Goal: Information Seeking & Learning: Learn about a topic

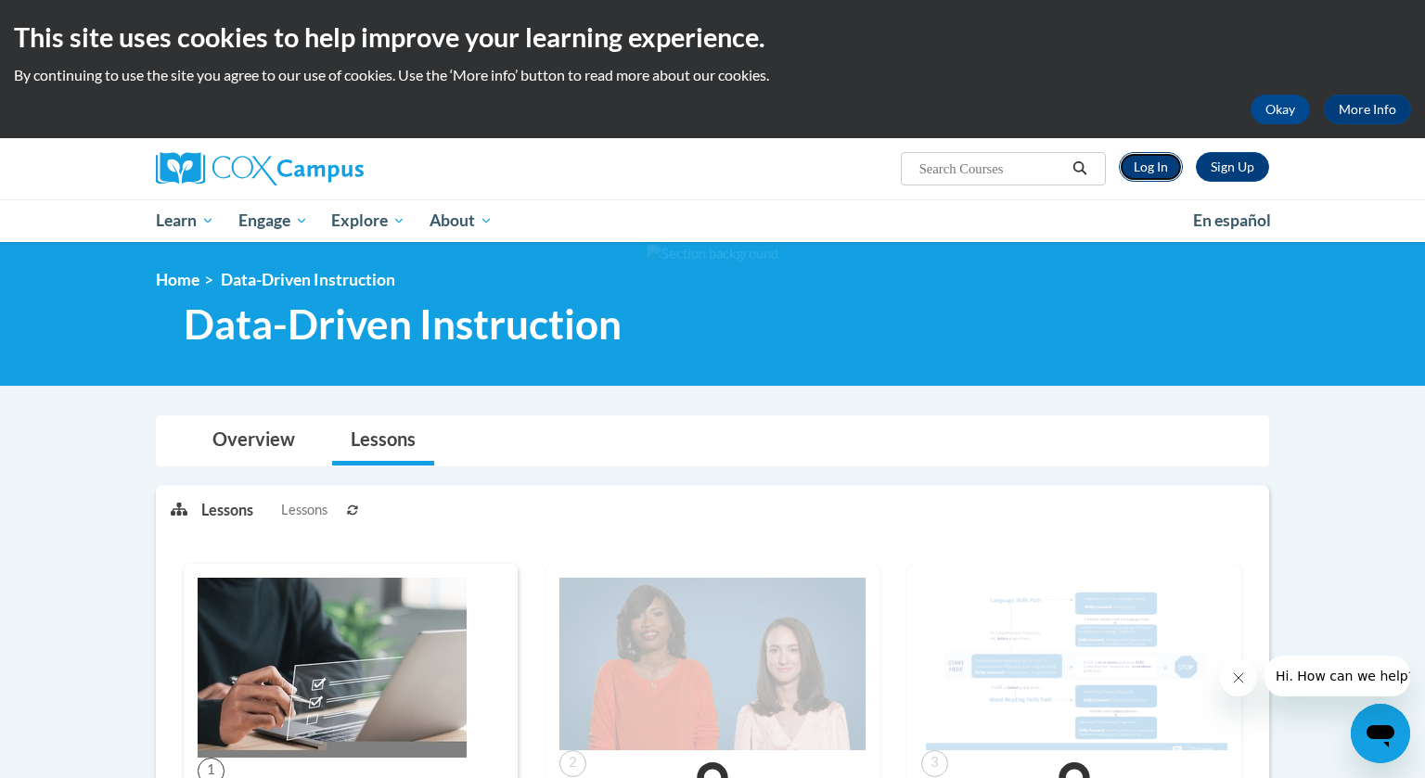
click at [1140, 167] on link "Log In" at bounding box center [1151, 167] width 64 height 30
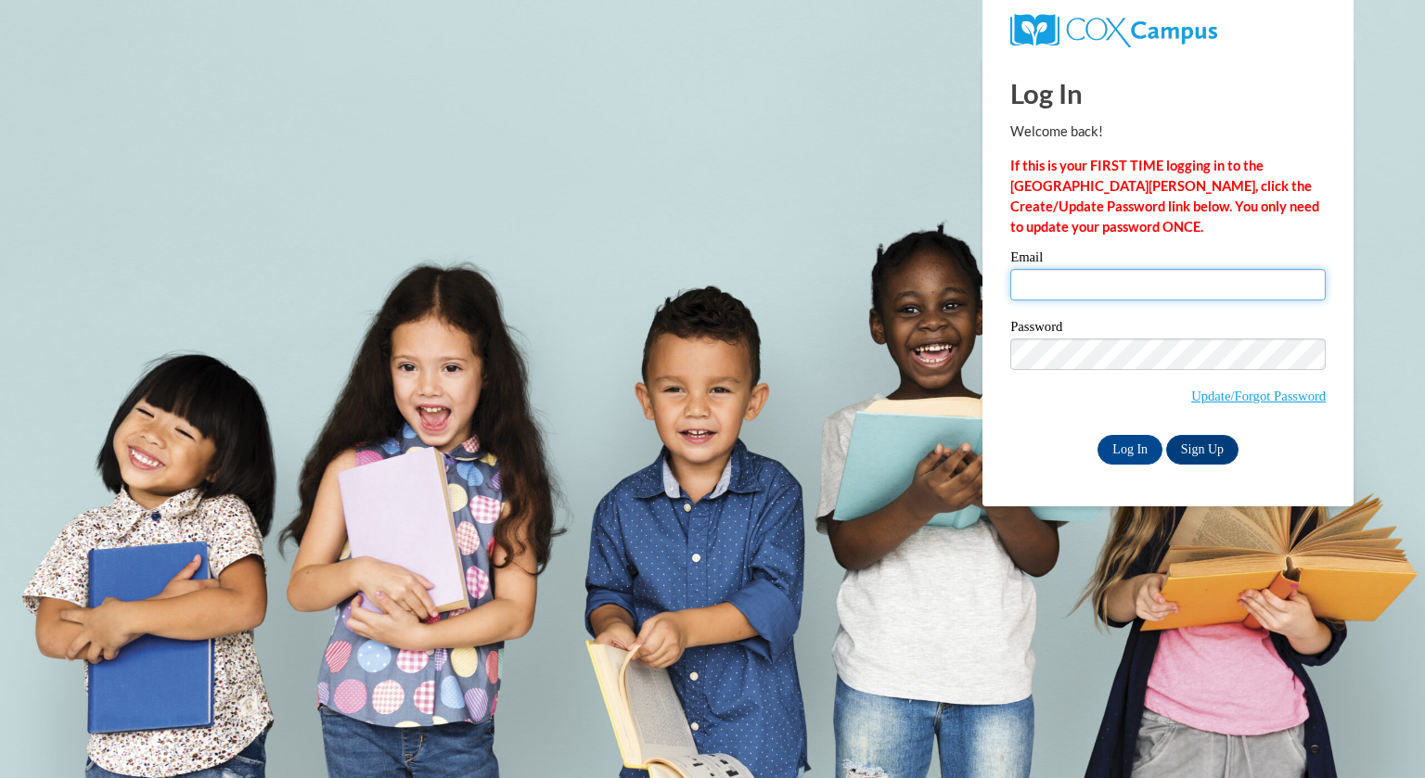
click at [1070, 299] on input "Email" at bounding box center [1167, 285] width 315 height 32
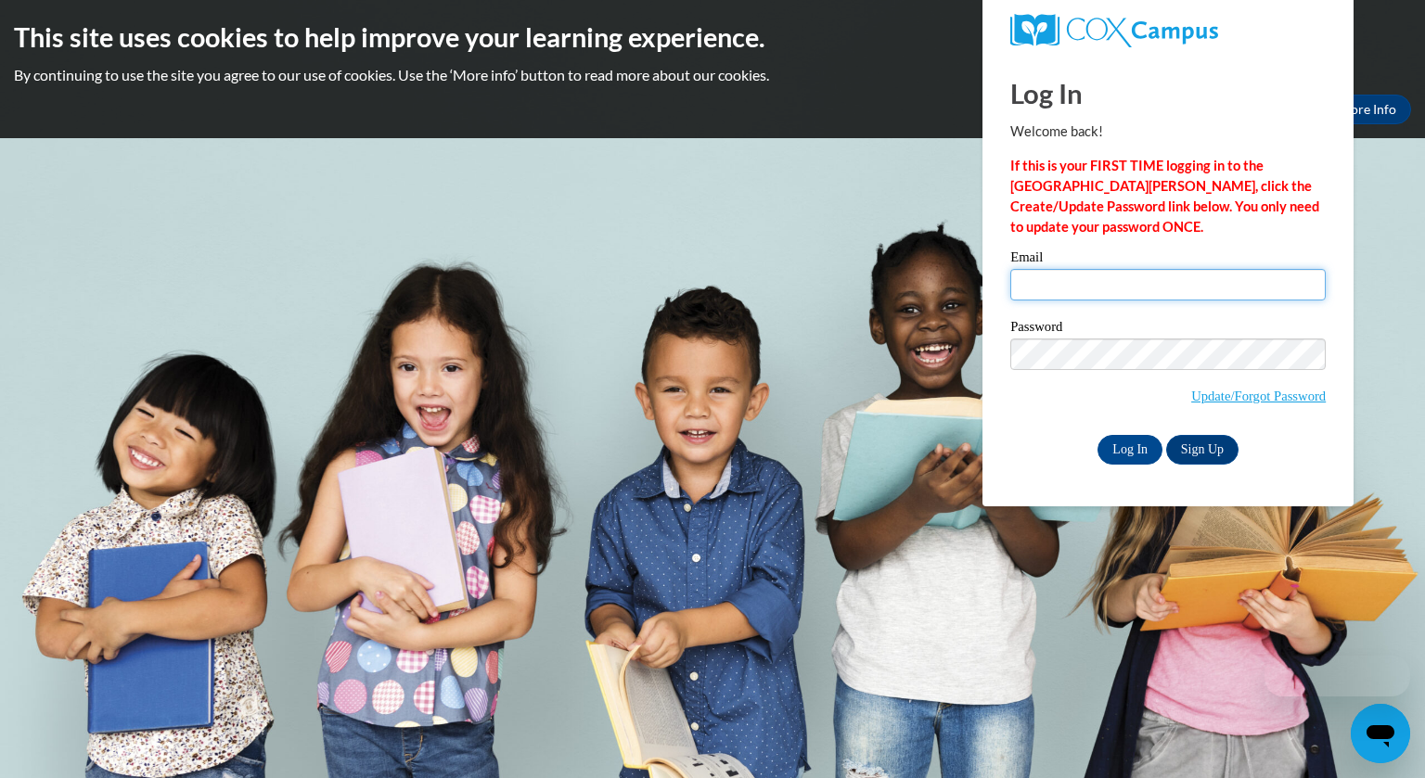
click at [1070, 299] on input "Email" at bounding box center [1167, 285] width 315 height 32
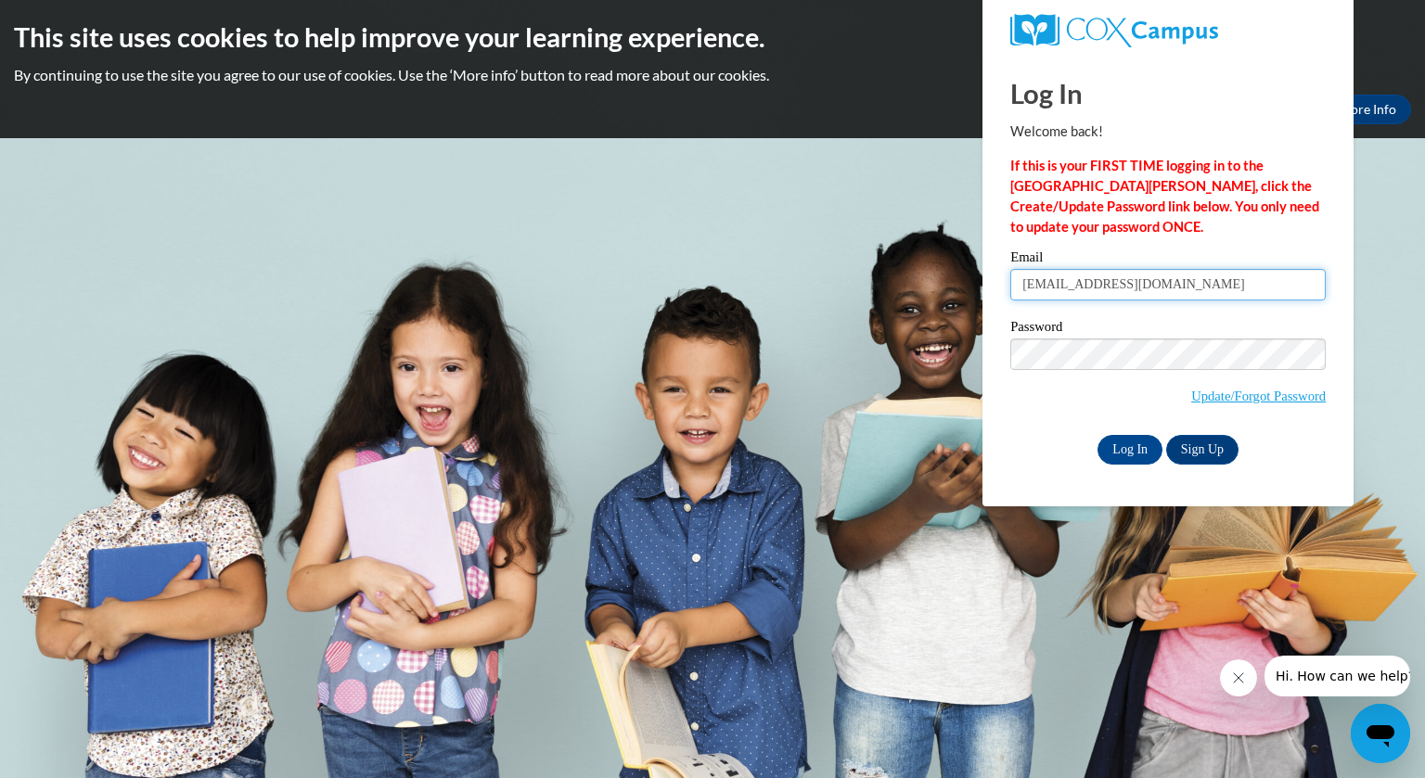
type input "[EMAIL_ADDRESS][DOMAIN_NAME]"
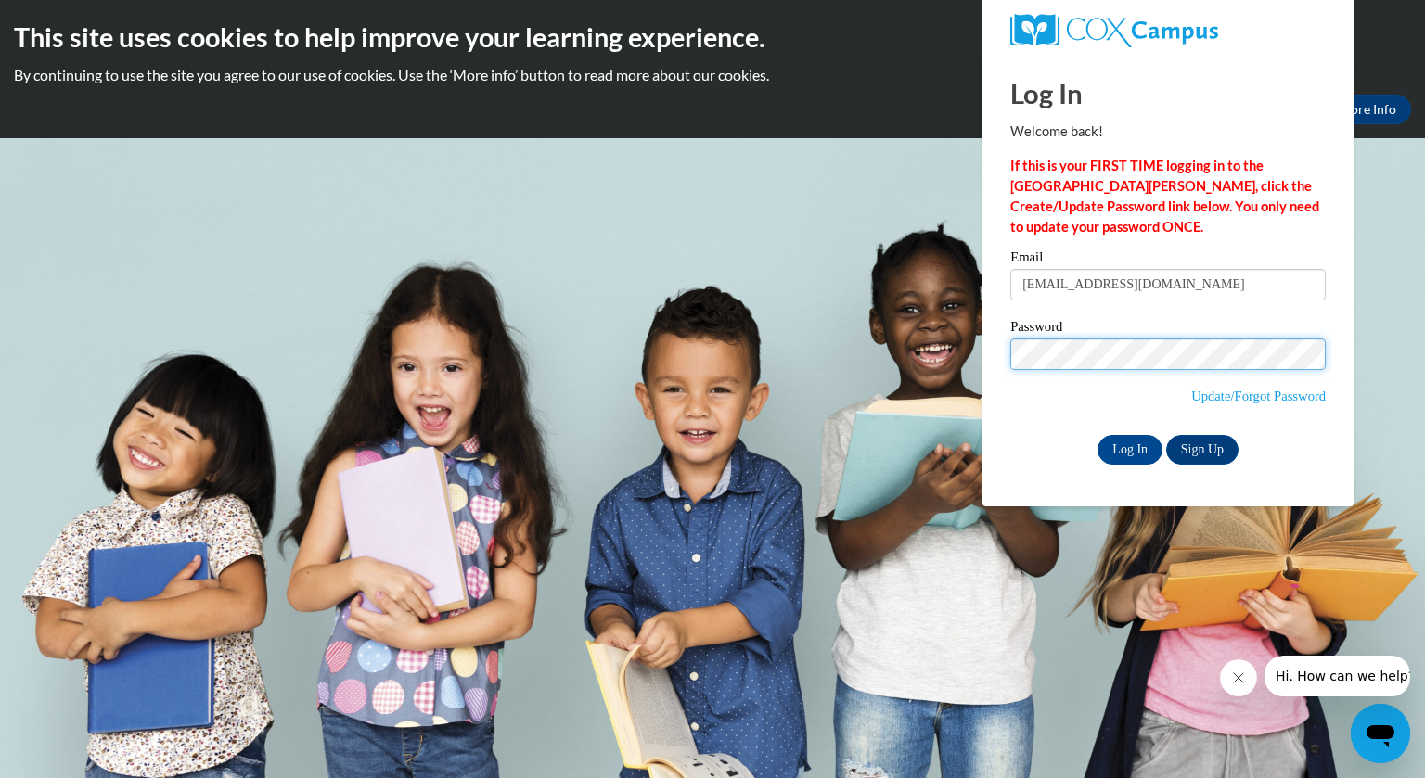
click at [1098, 435] on input "Log In" at bounding box center [1130, 450] width 65 height 30
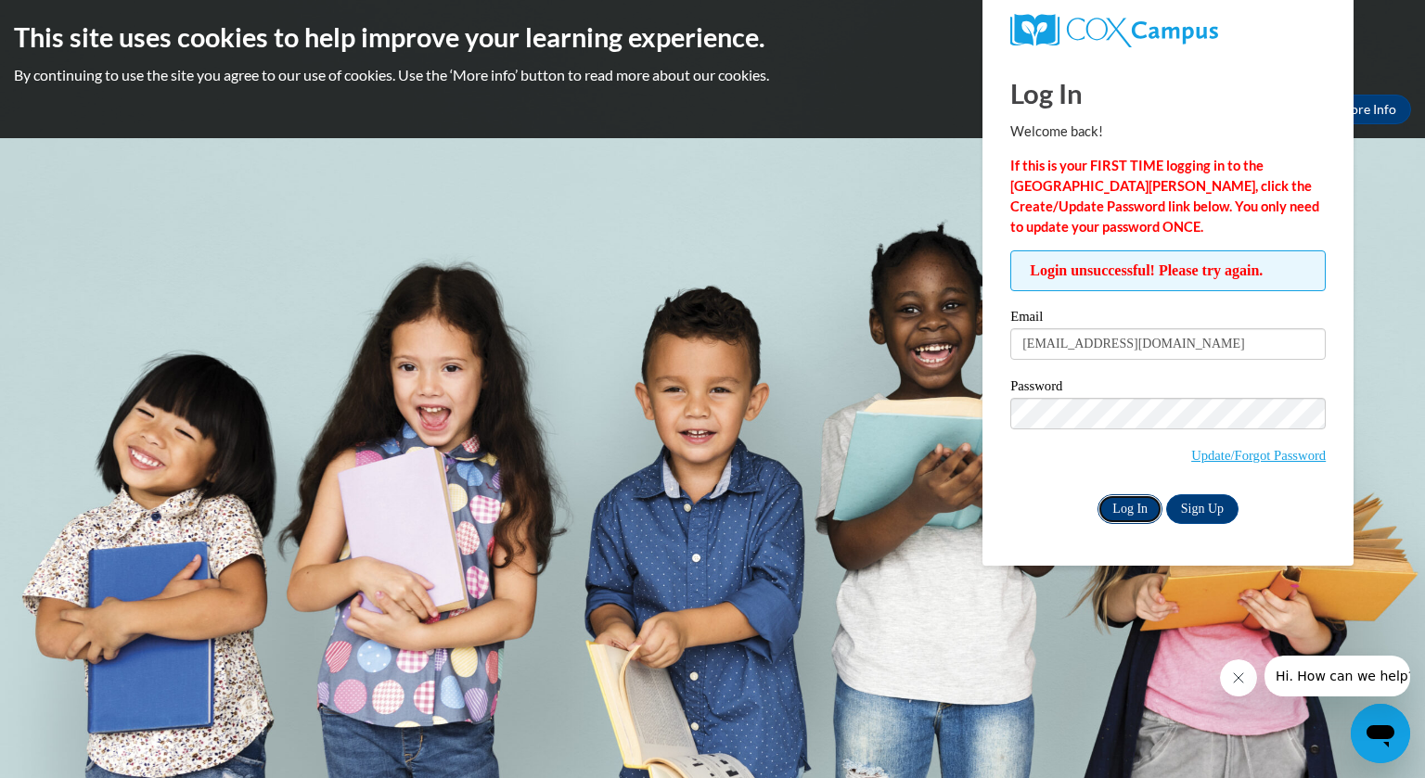
click at [1135, 508] on input "Log In" at bounding box center [1130, 510] width 65 height 30
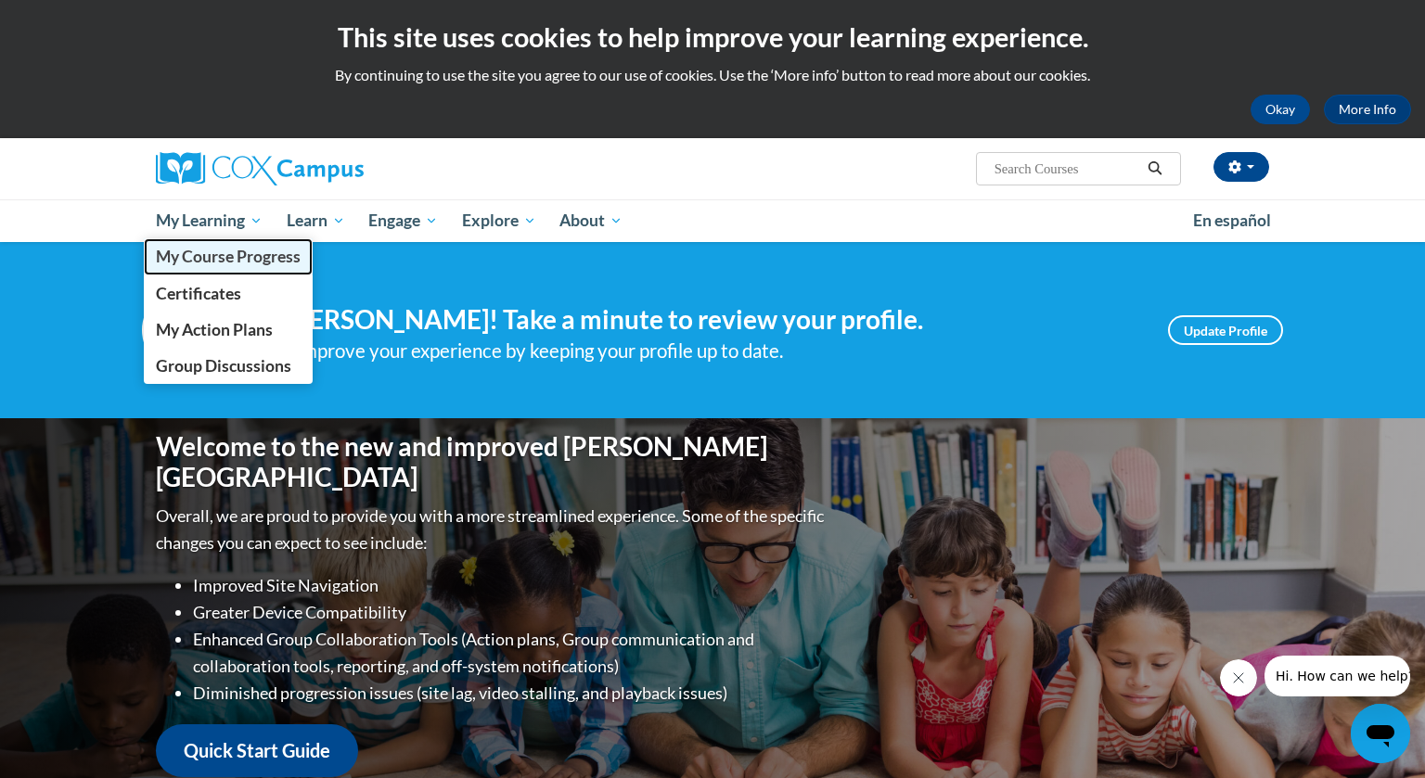
click at [254, 253] on span "My Course Progress" at bounding box center [228, 256] width 145 height 19
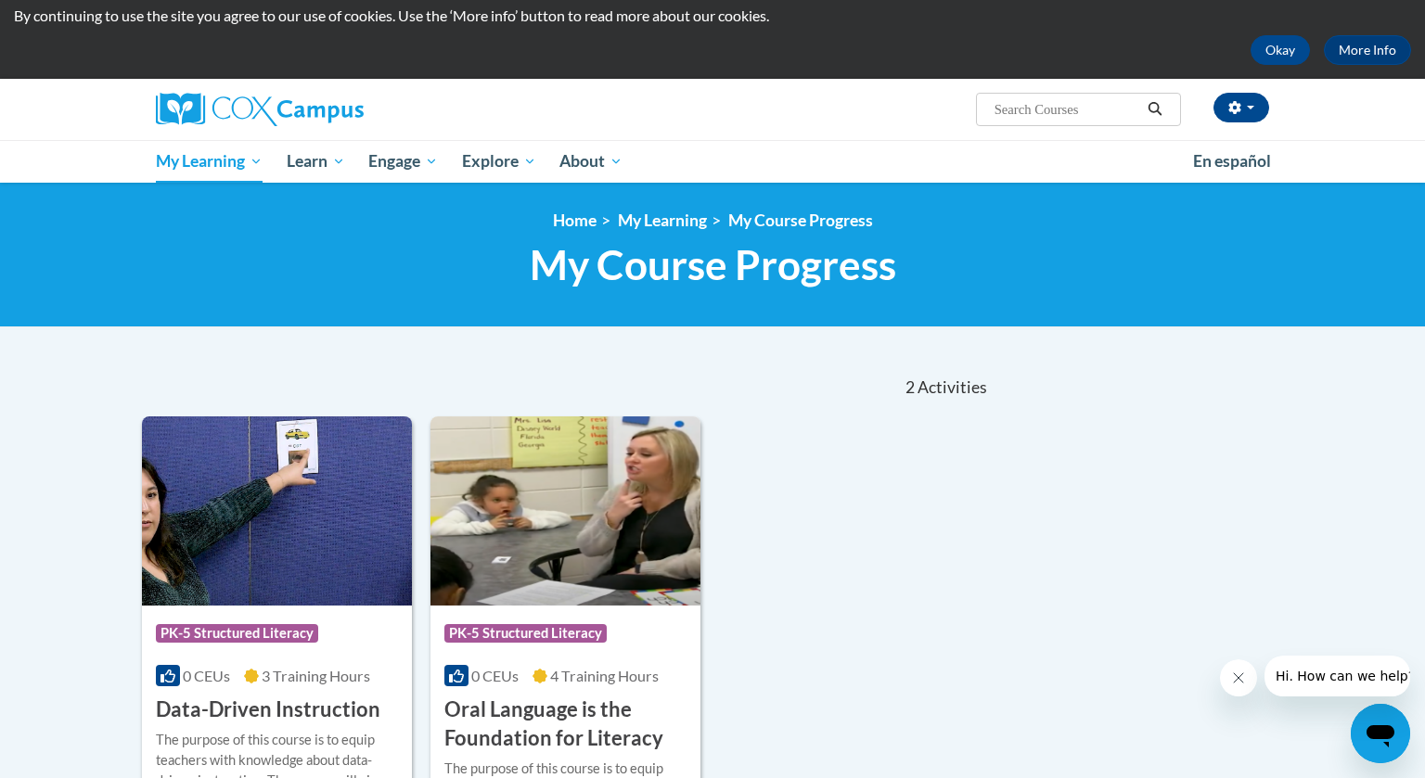
scroll to position [42, 0]
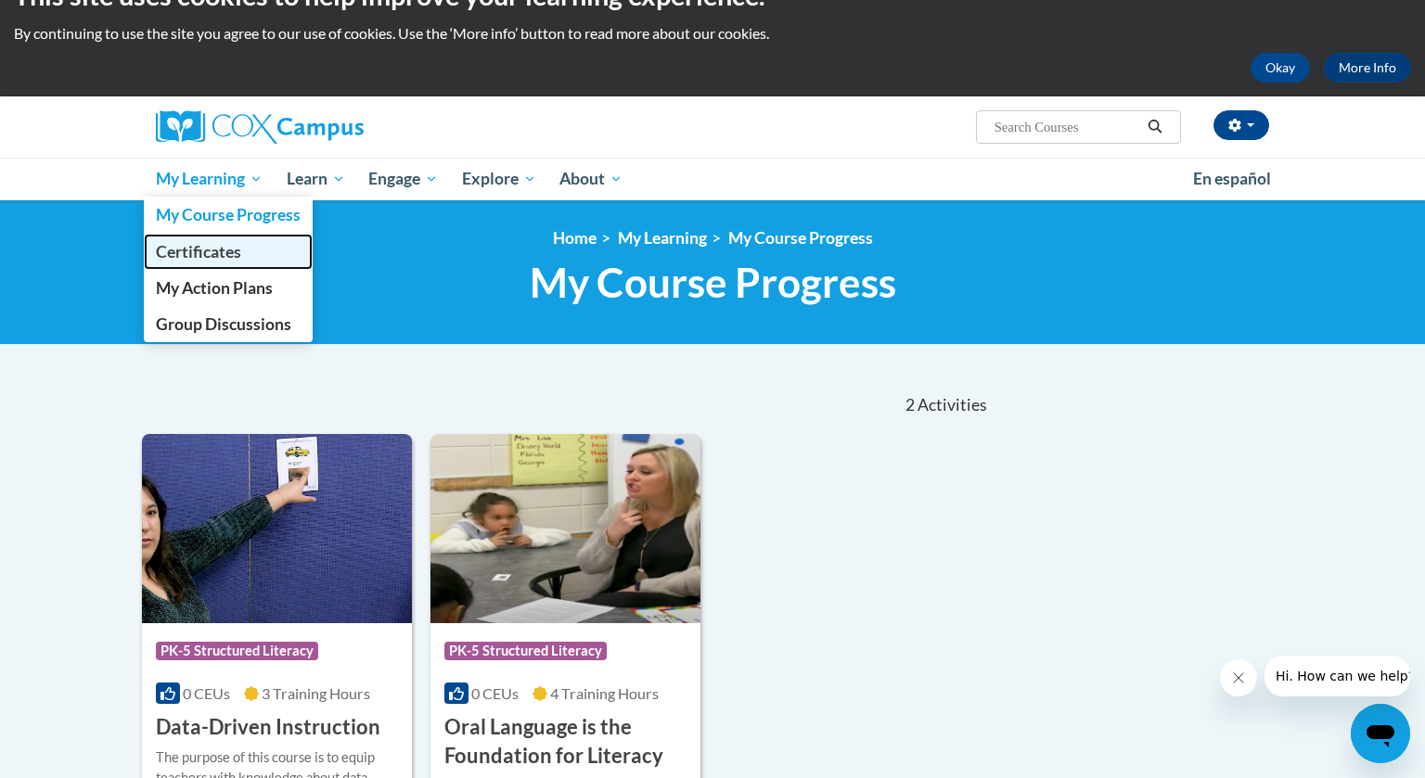
click at [233, 256] on span "Certificates" at bounding box center [198, 251] width 85 height 19
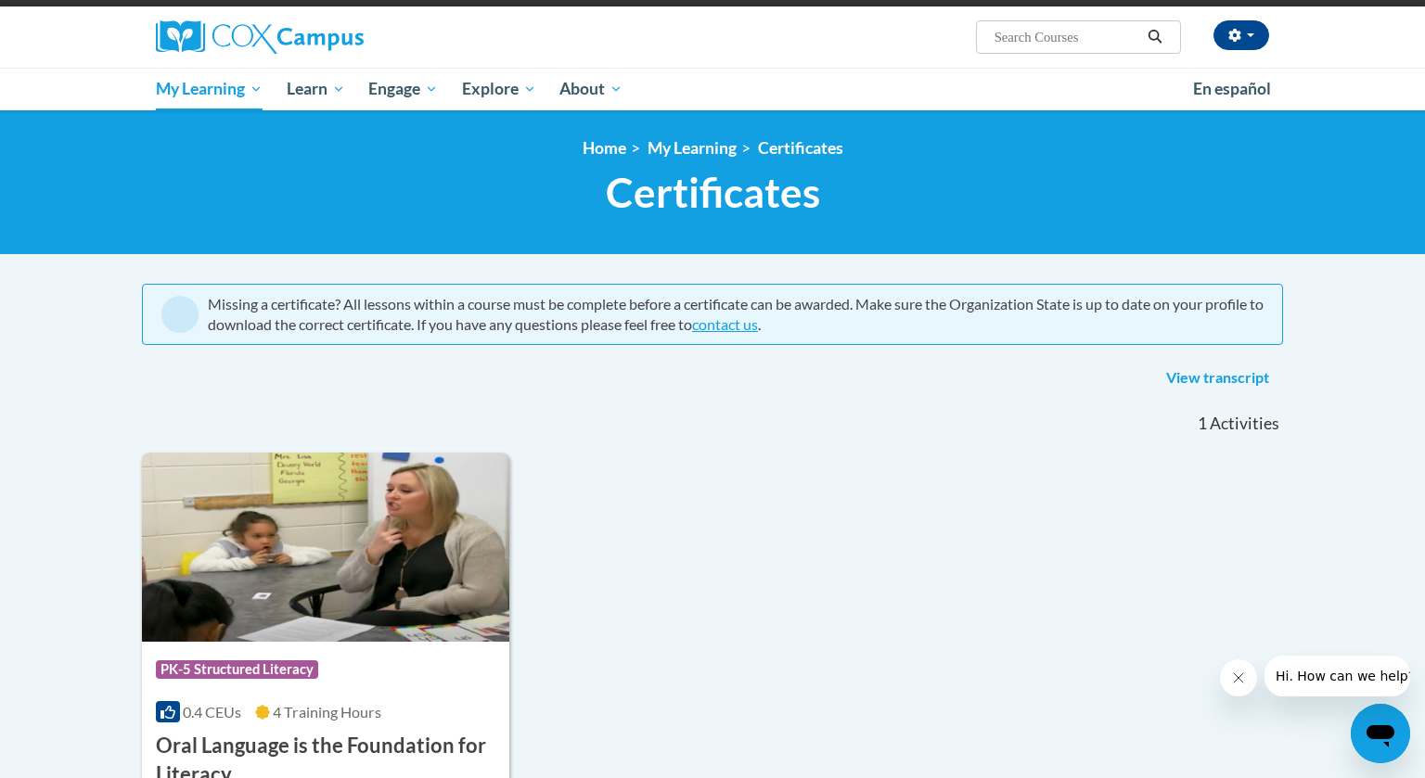
scroll to position [125, 0]
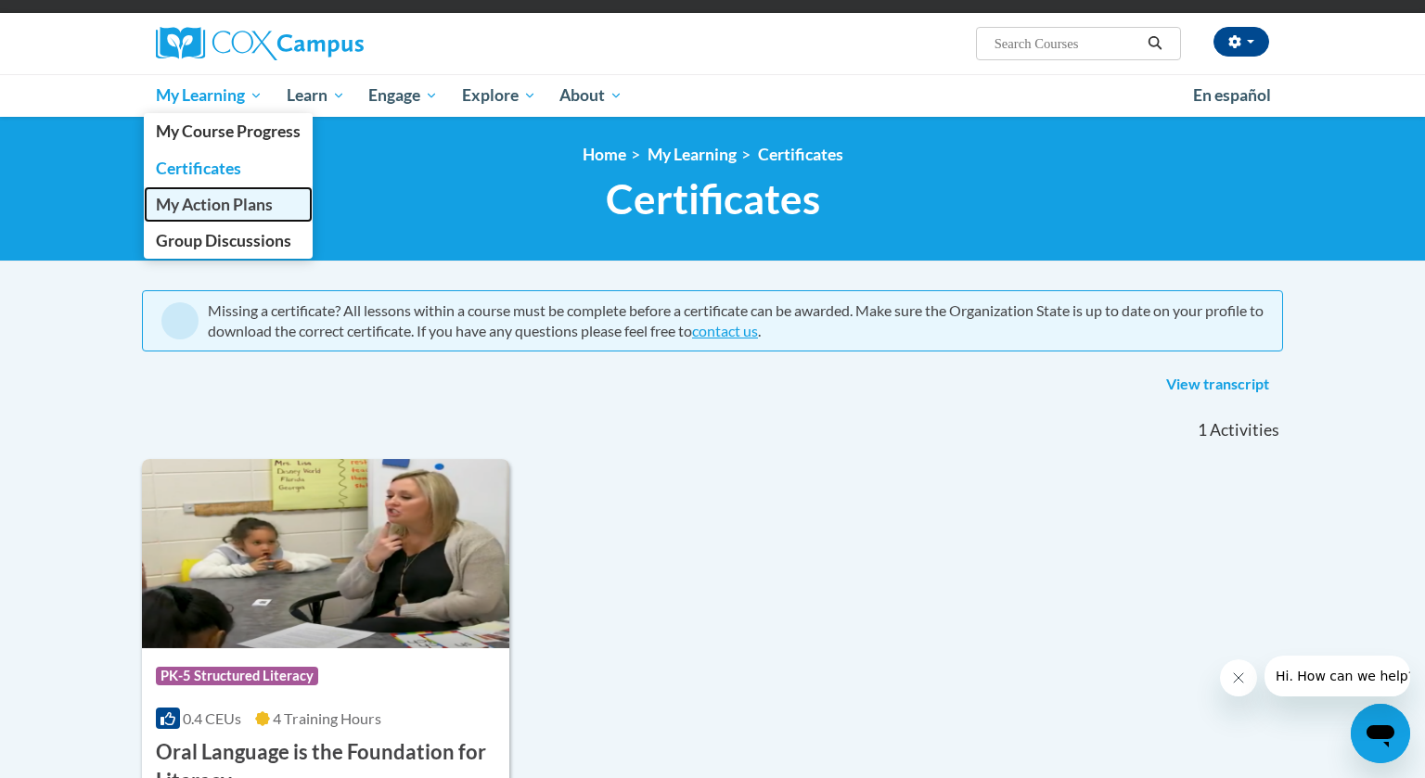
click at [241, 198] on span "My Action Plans" at bounding box center [214, 204] width 117 height 19
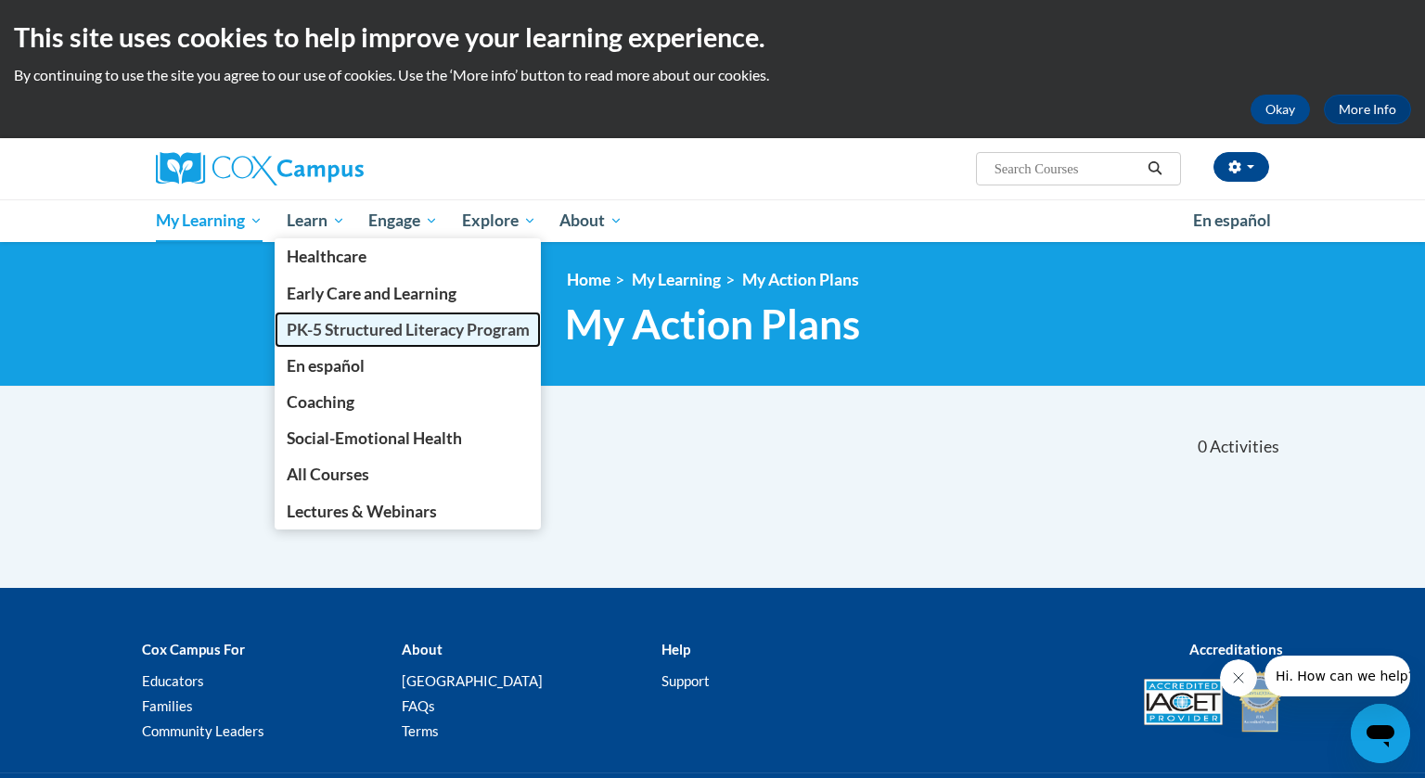
click at [335, 334] on span "PK-5 Structured Literacy Program" at bounding box center [408, 329] width 243 height 19
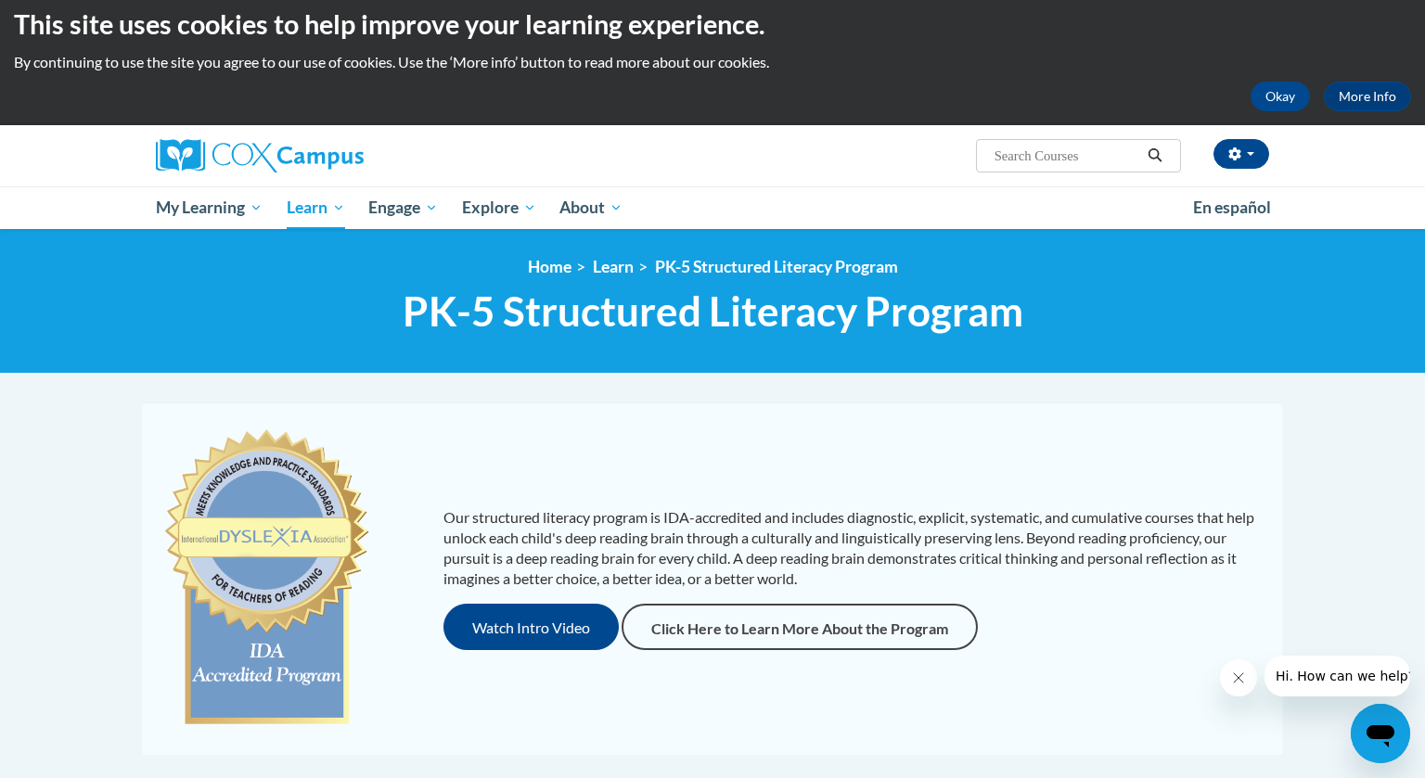
scroll to position [12, 0]
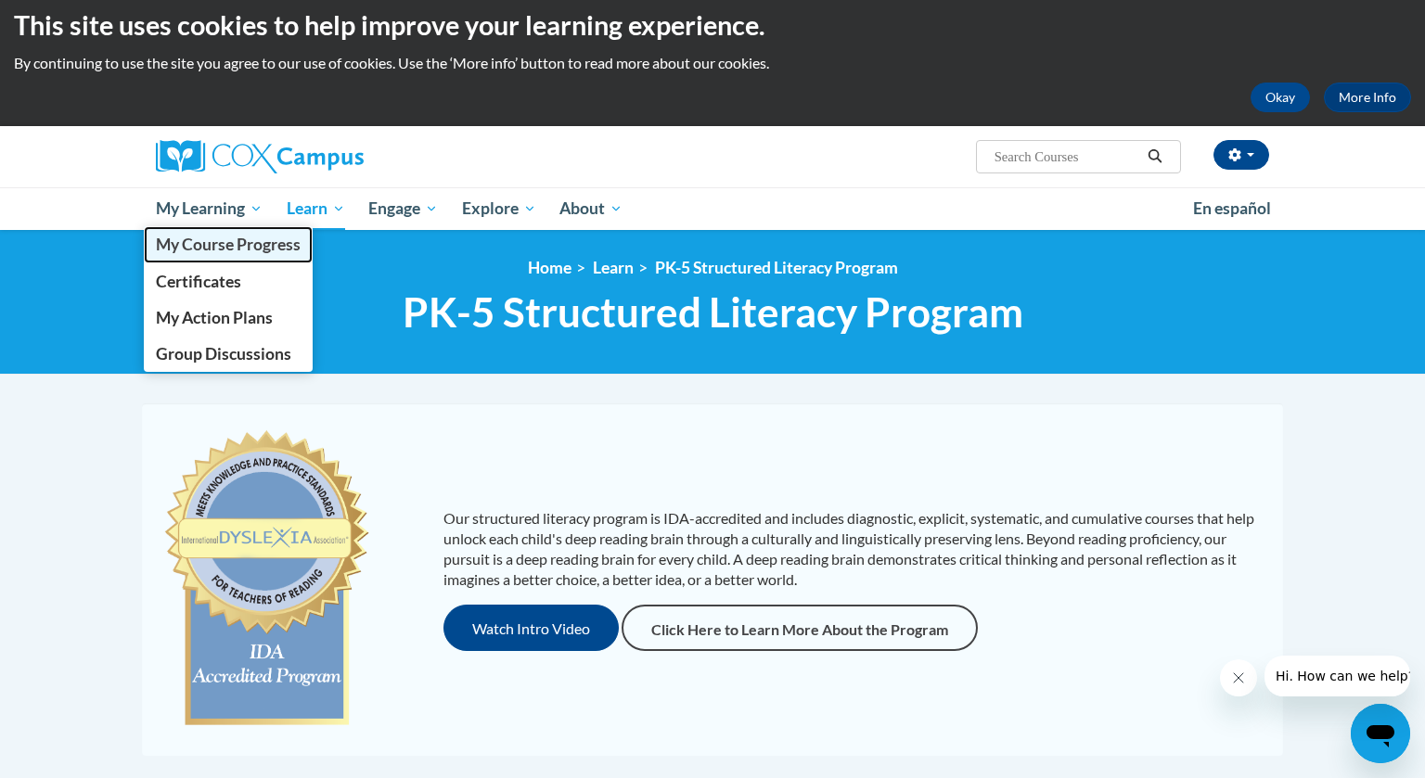
click at [238, 238] on span "My Course Progress" at bounding box center [228, 244] width 145 height 19
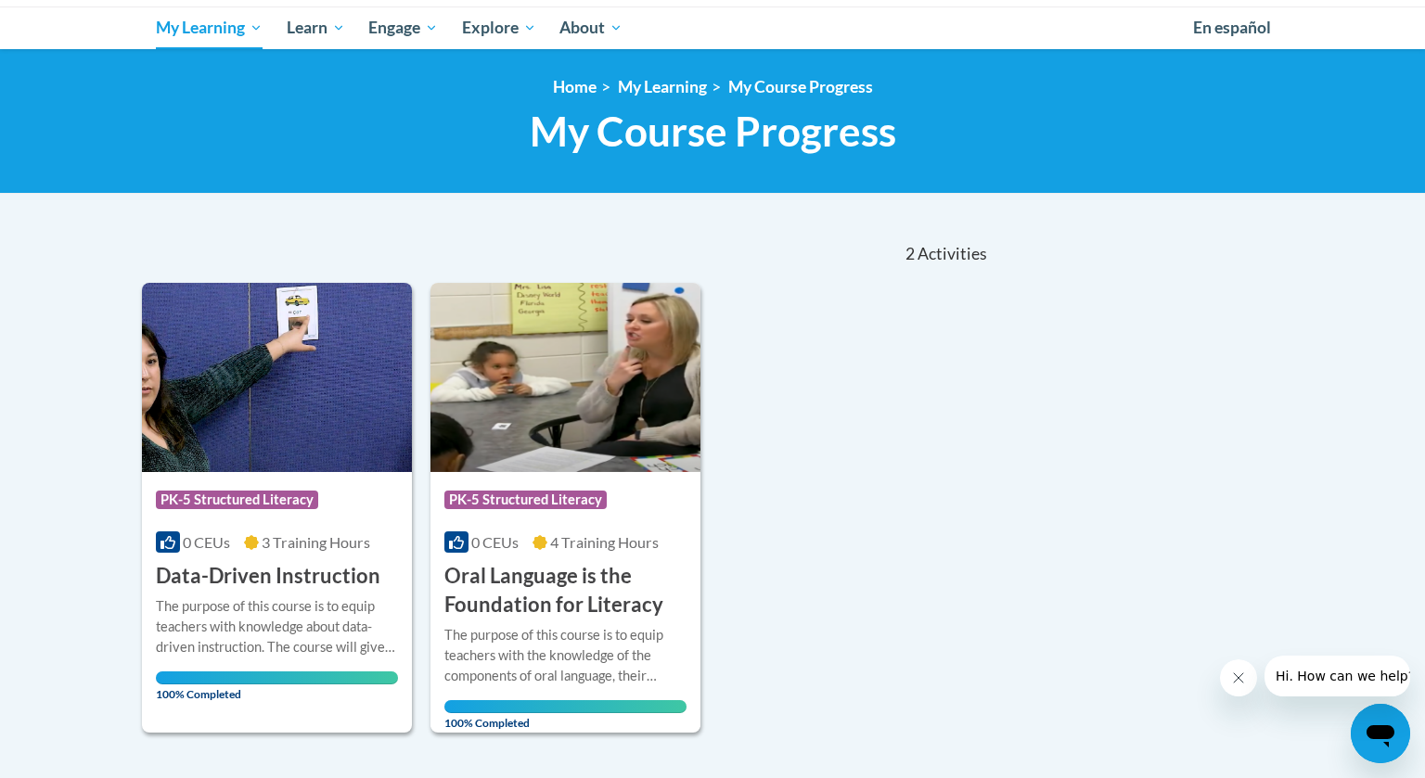
scroll to position [197, 0]
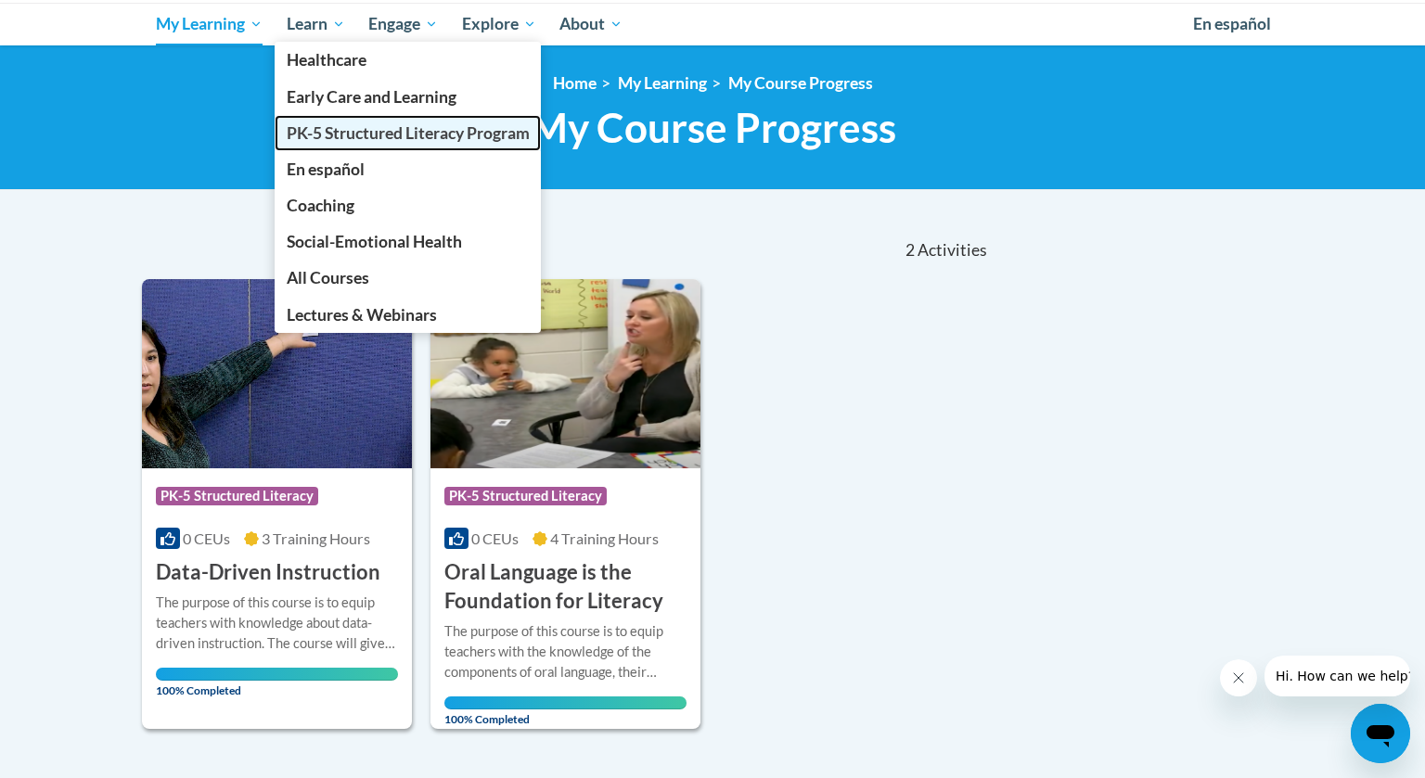
click at [339, 134] on span "PK-5 Structured Literacy Program" at bounding box center [408, 132] width 243 height 19
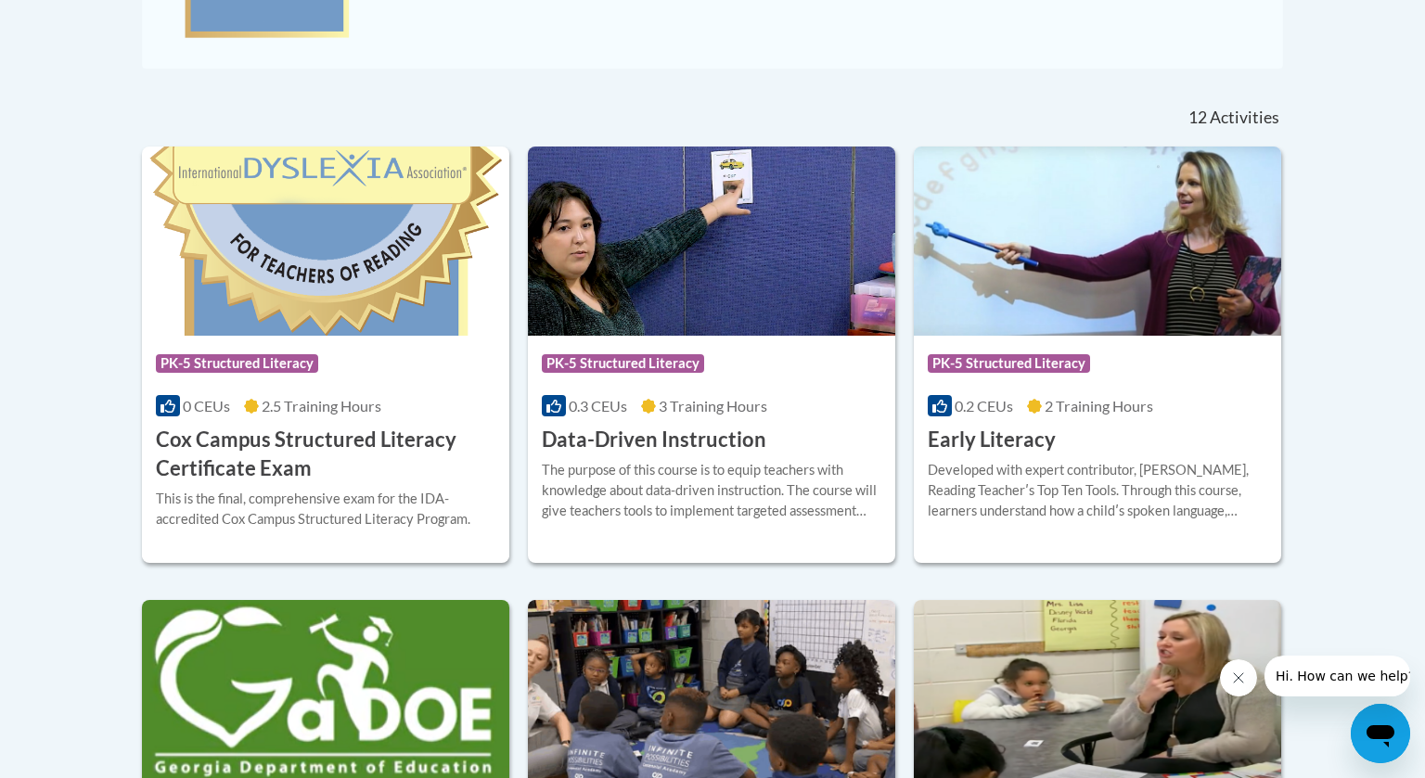
scroll to position [701, 0]
click at [731, 391] on div "Course Category: PK-5 Structured Literacy 0.3 CEUs 3 Training Hours COURSE Data…" at bounding box center [711, 394] width 367 height 119
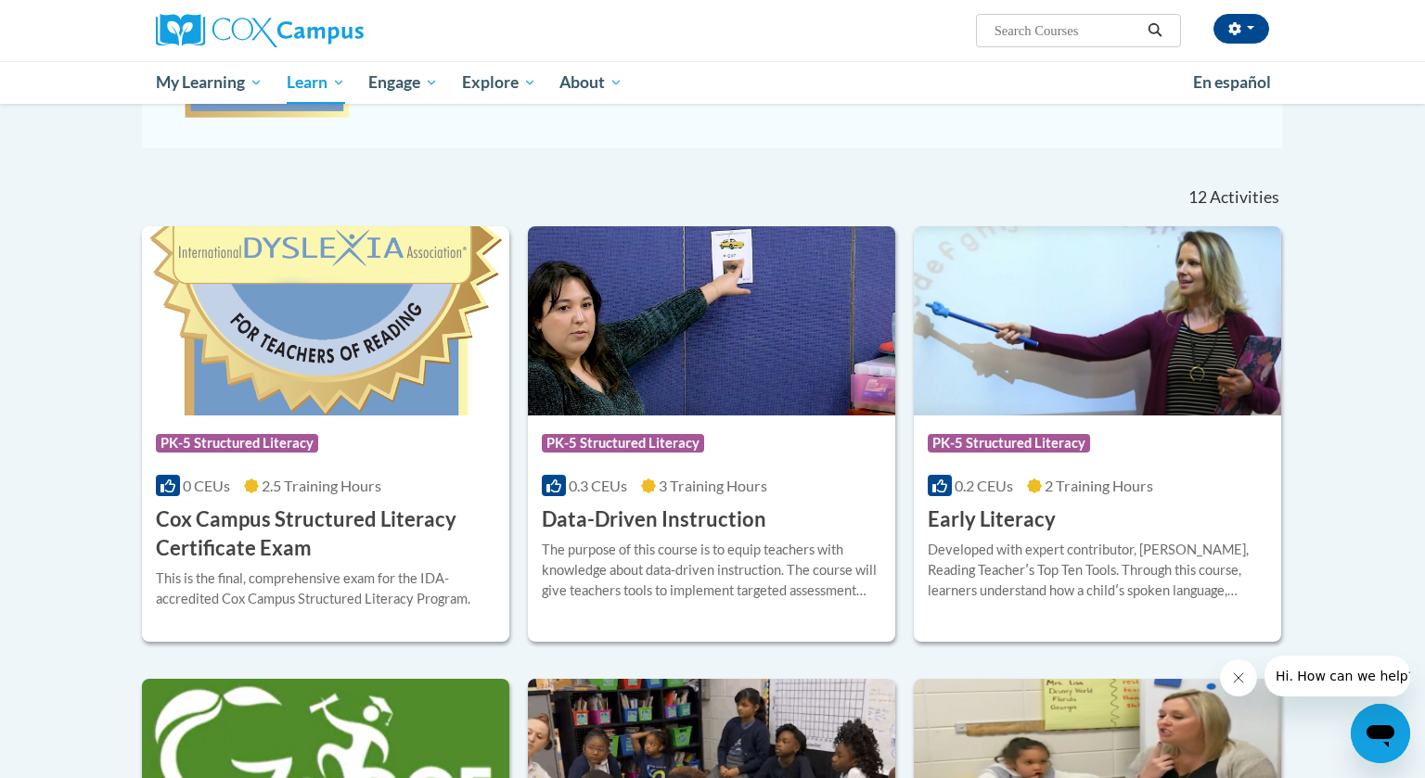
scroll to position [485, 0]
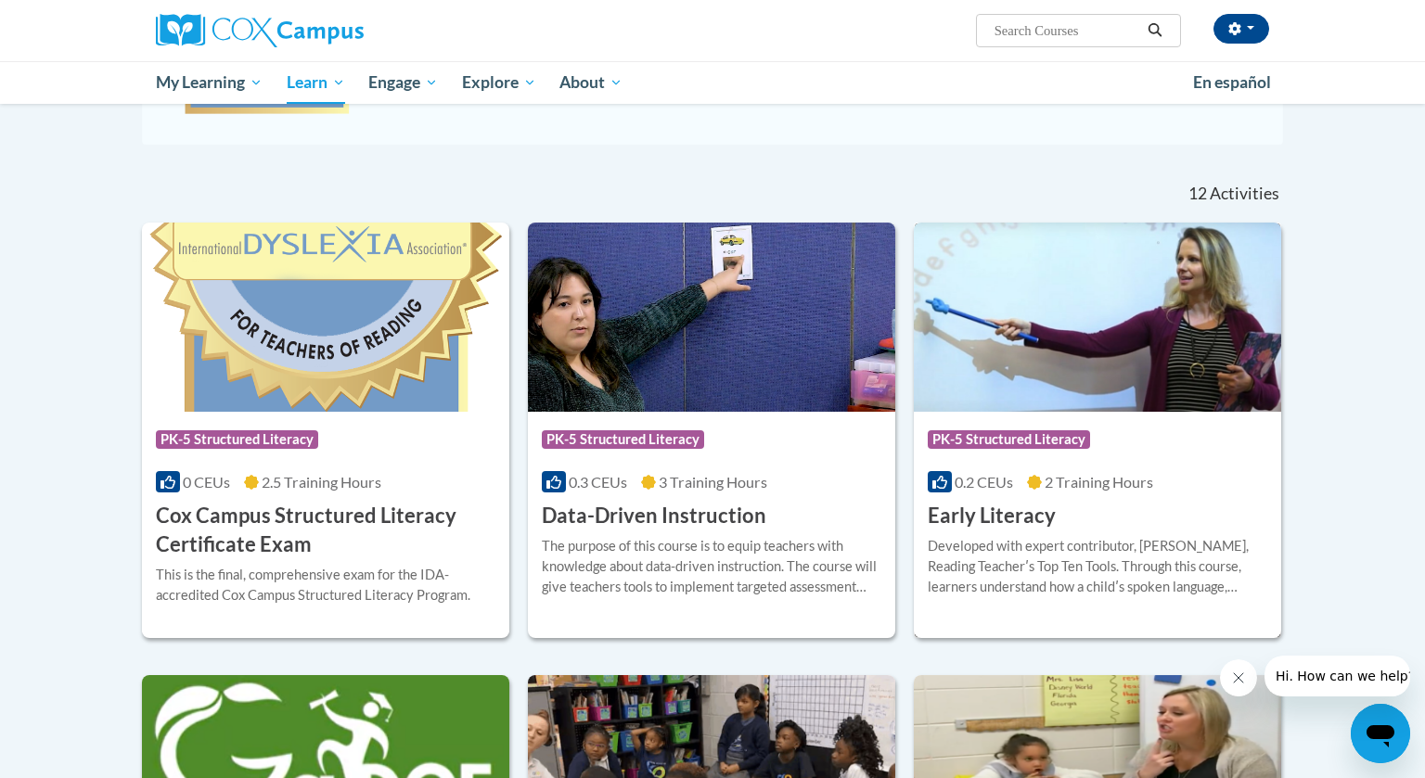
click at [1002, 444] on span "PK-5 Structured Literacy" at bounding box center [1009, 440] width 162 height 19
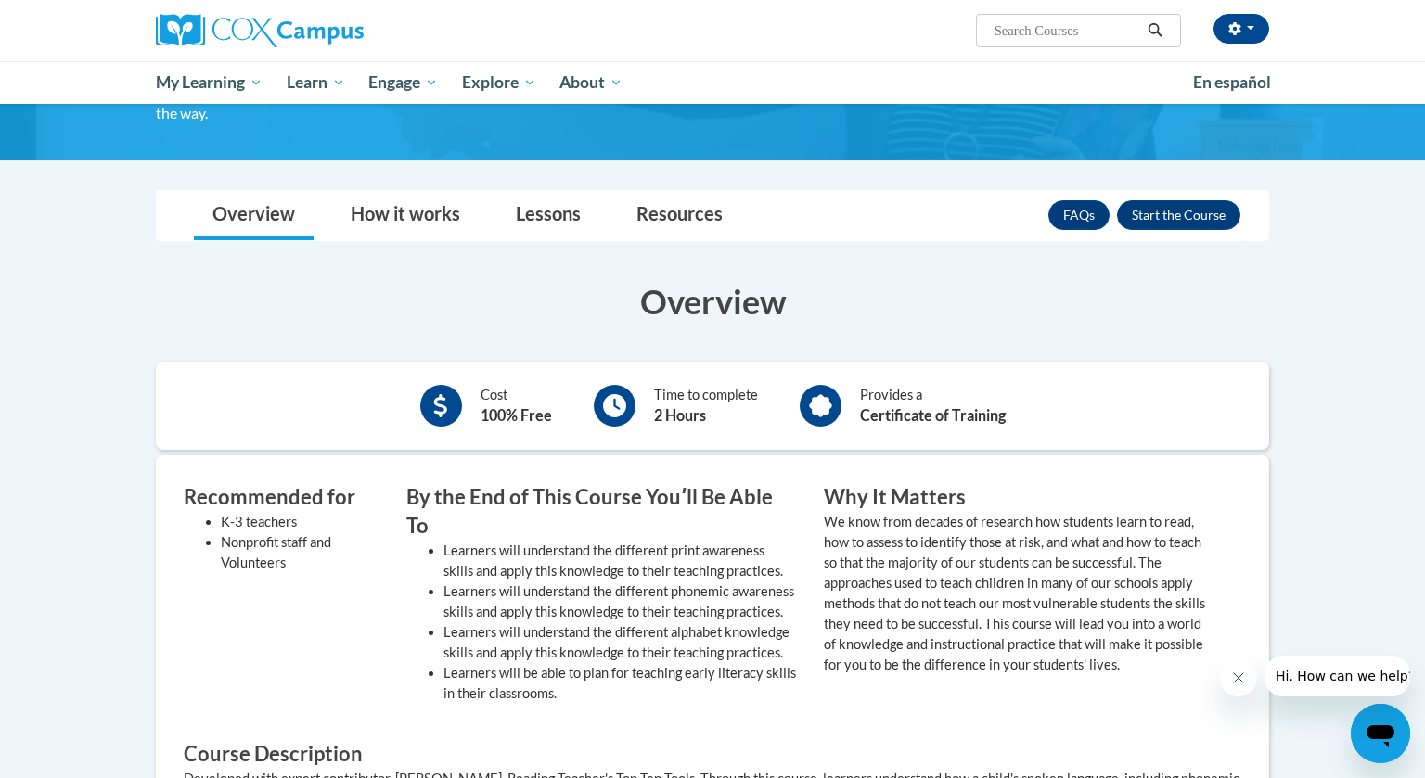
scroll to position [224, 0]
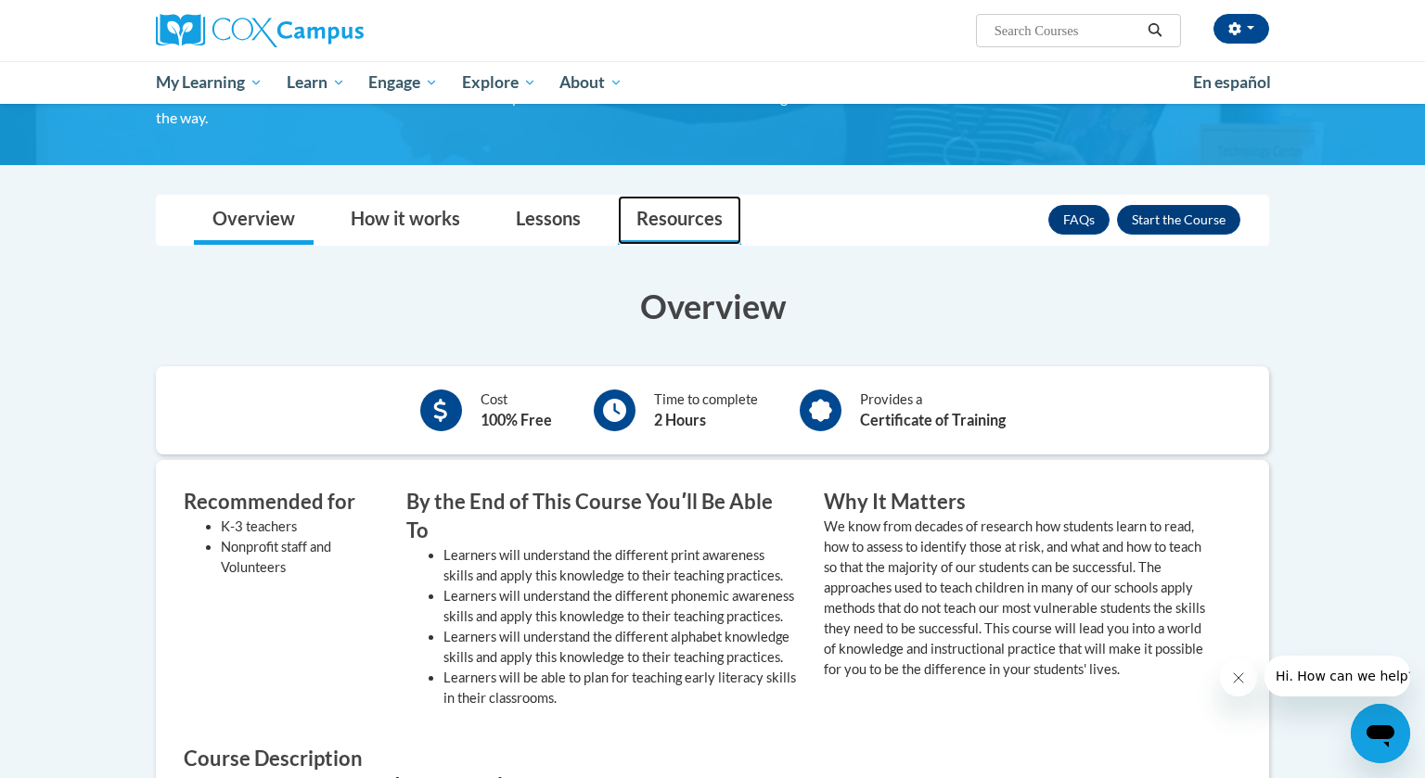
click at [693, 216] on link "Resources" at bounding box center [679, 220] width 123 height 49
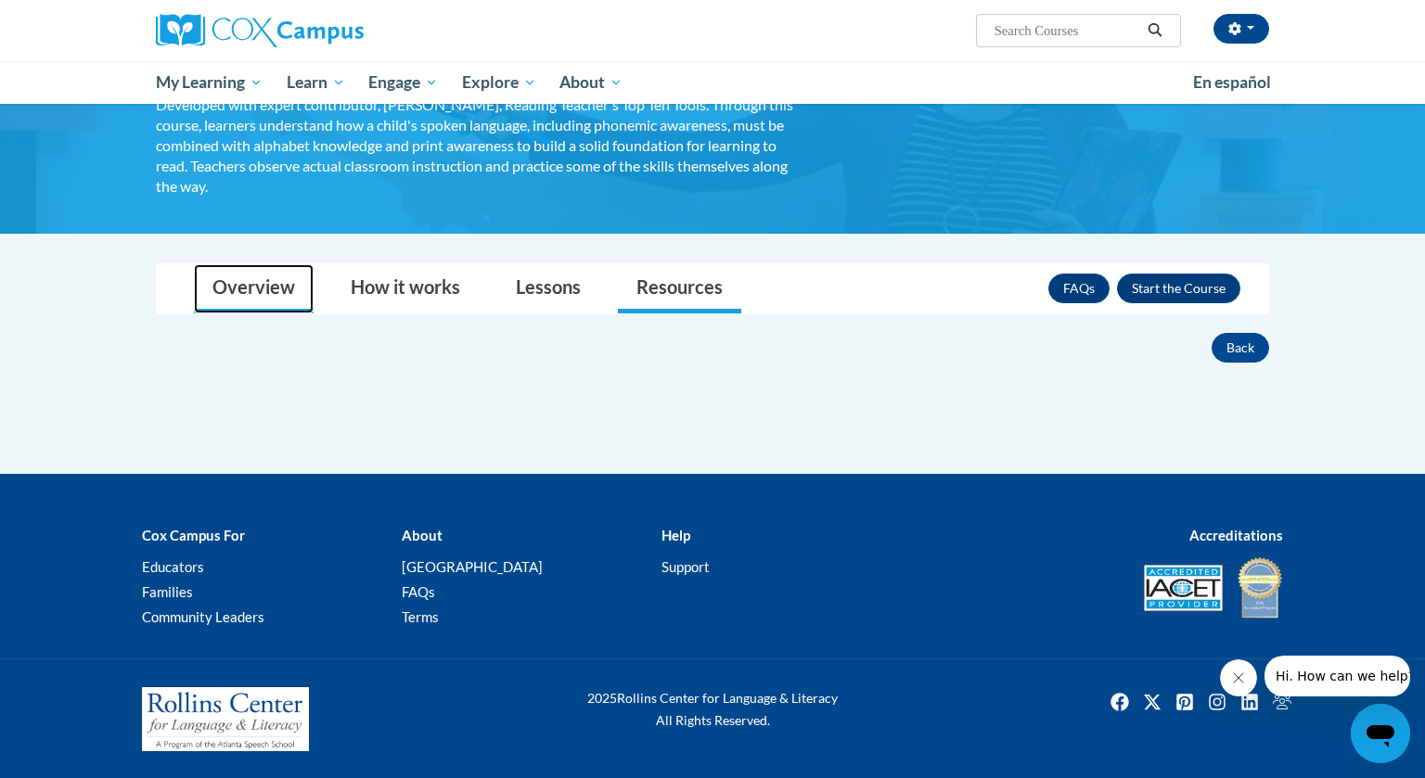
click at [283, 286] on link "Overview" at bounding box center [254, 288] width 120 height 49
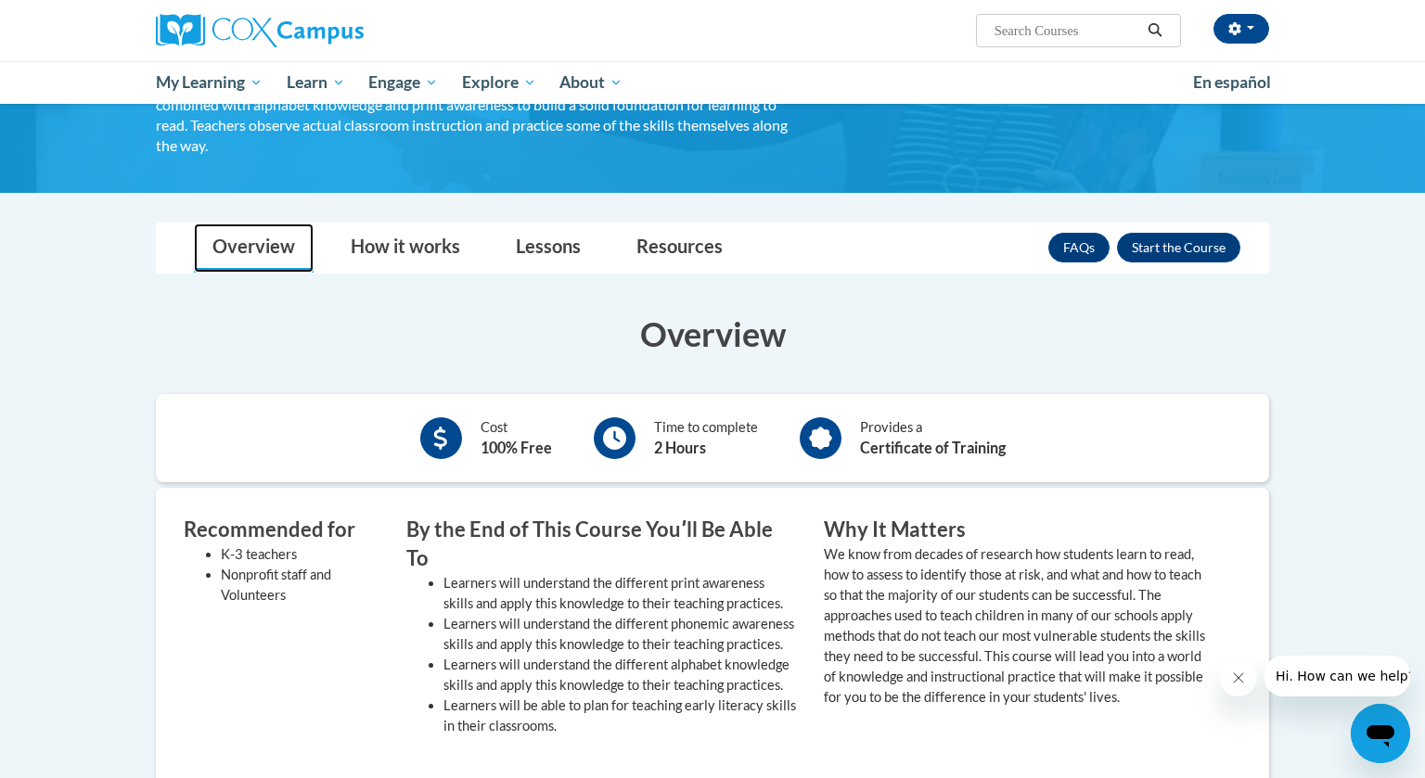
scroll to position [197, 0]
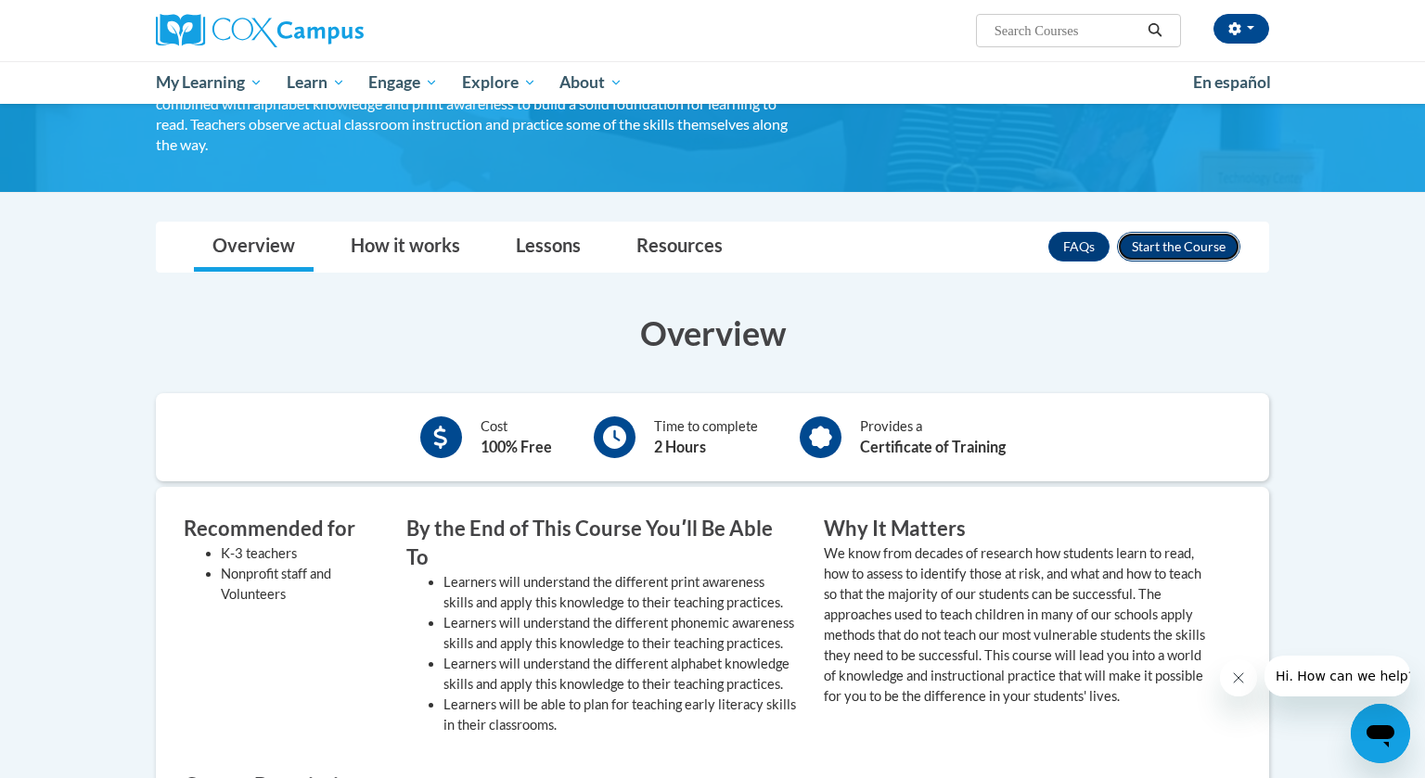
click at [1176, 244] on button "Enroll" at bounding box center [1178, 247] width 123 height 30
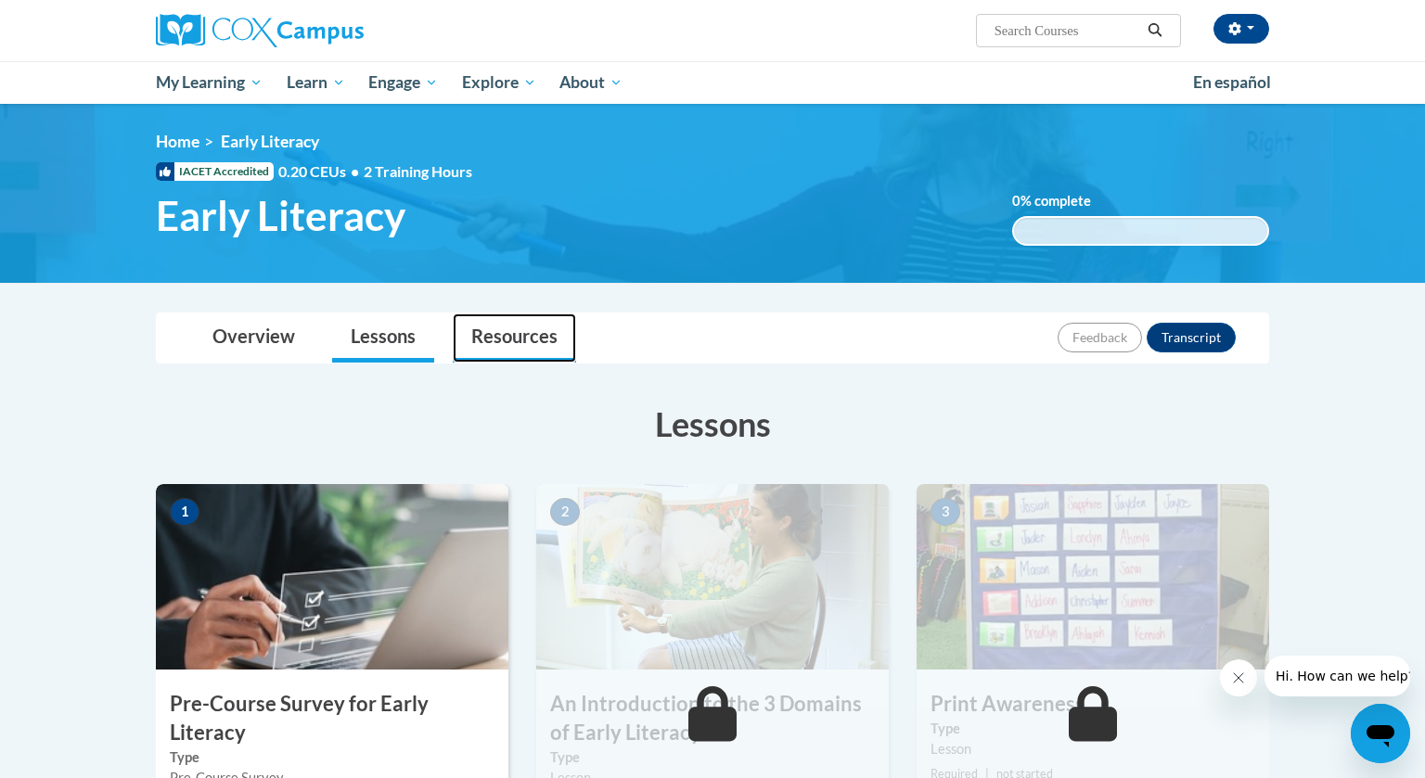
click at [528, 334] on link "Resources" at bounding box center [514, 338] width 123 height 49
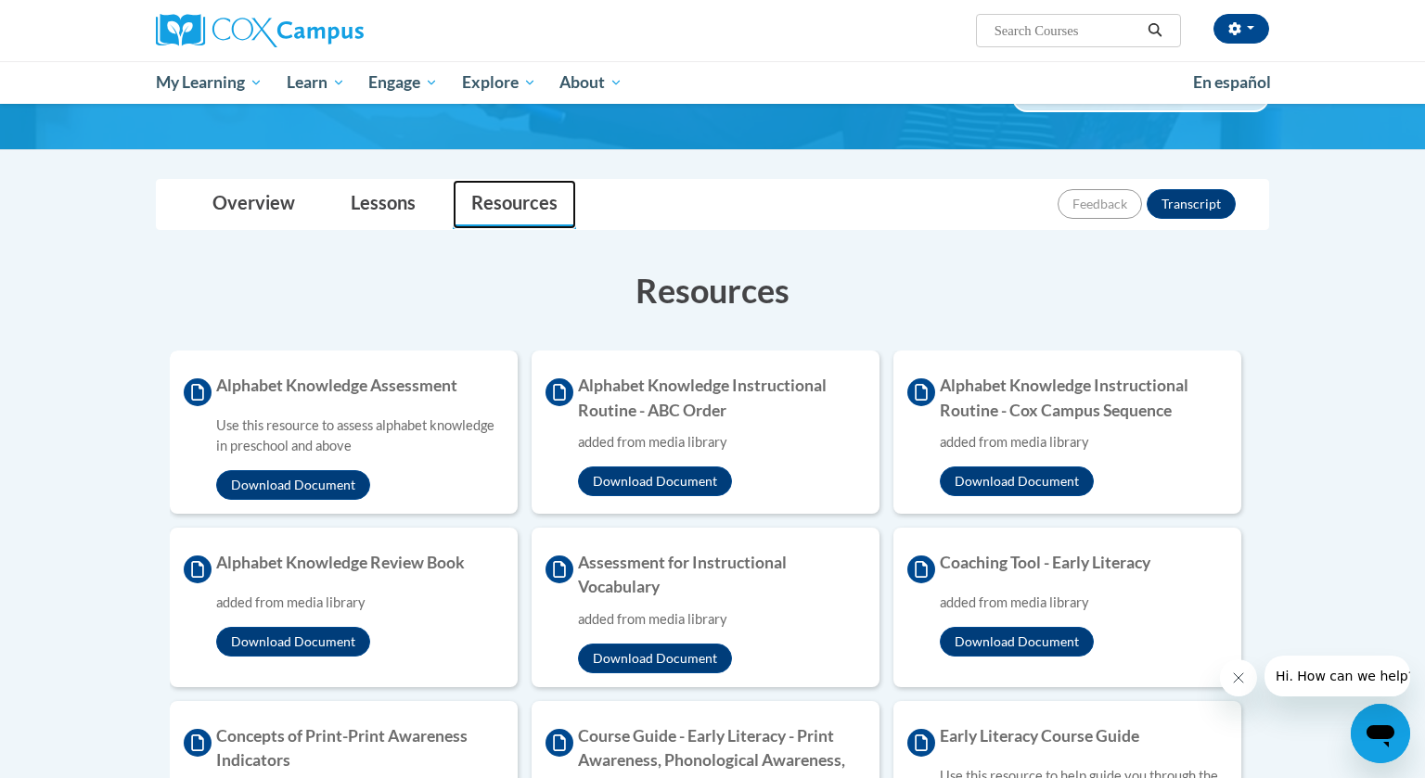
scroll to position [135, 0]
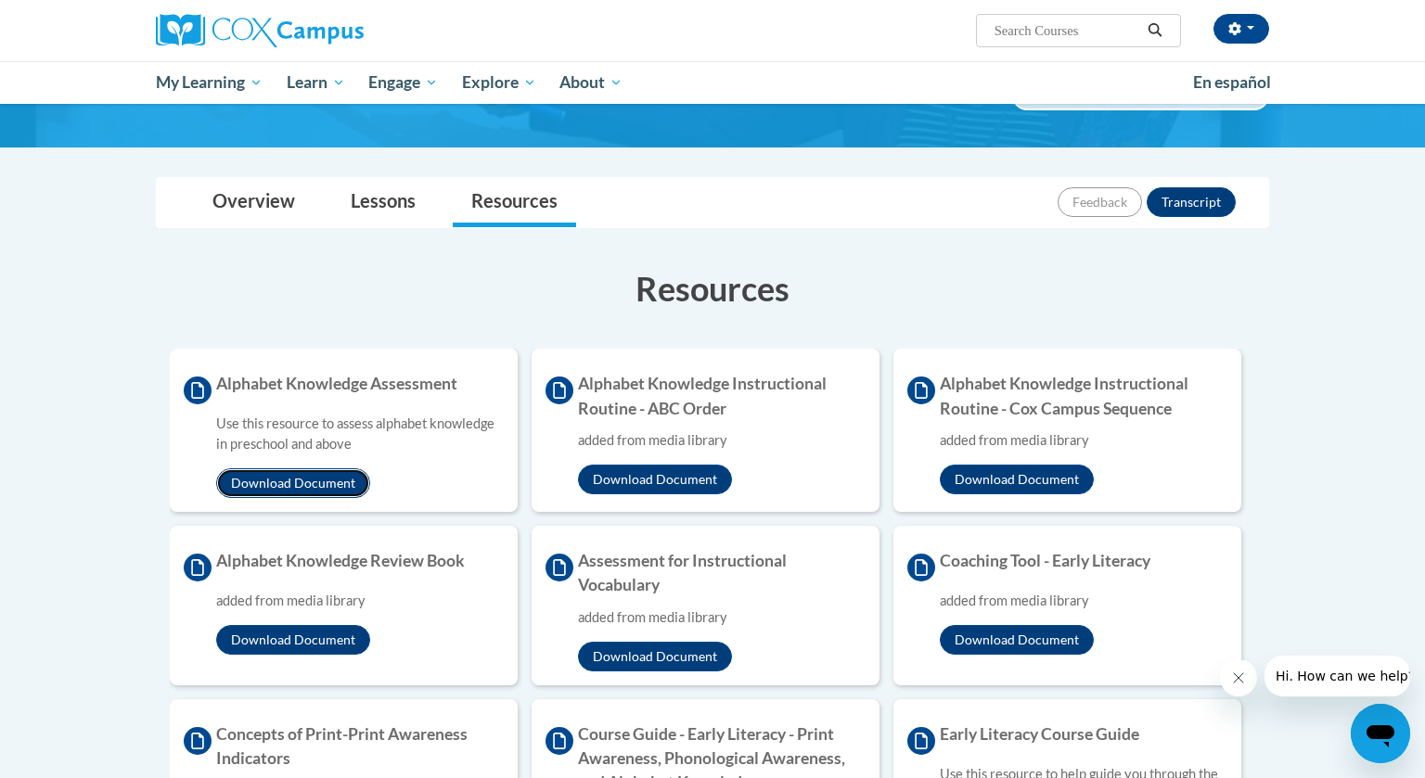
click at [328, 481] on button "Download Document" at bounding box center [293, 484] width 154 height 30
click at [689, 482] on button "Download Document" at bounding box center [655, 480] width 154 height 30
click at [1025, 482] on button "Download Document" at bounding box center [1017, 480] width 154 height 30
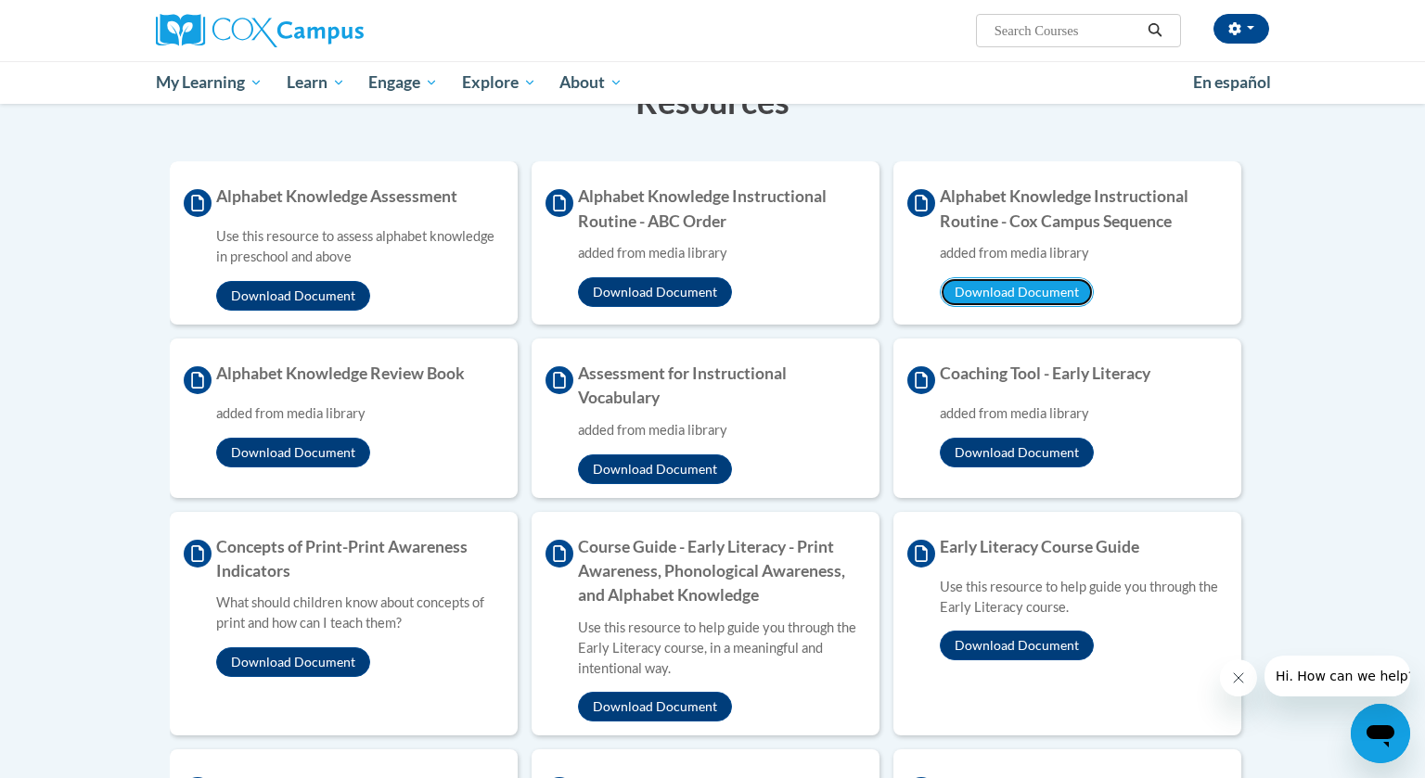
scroll to position [326, 0]
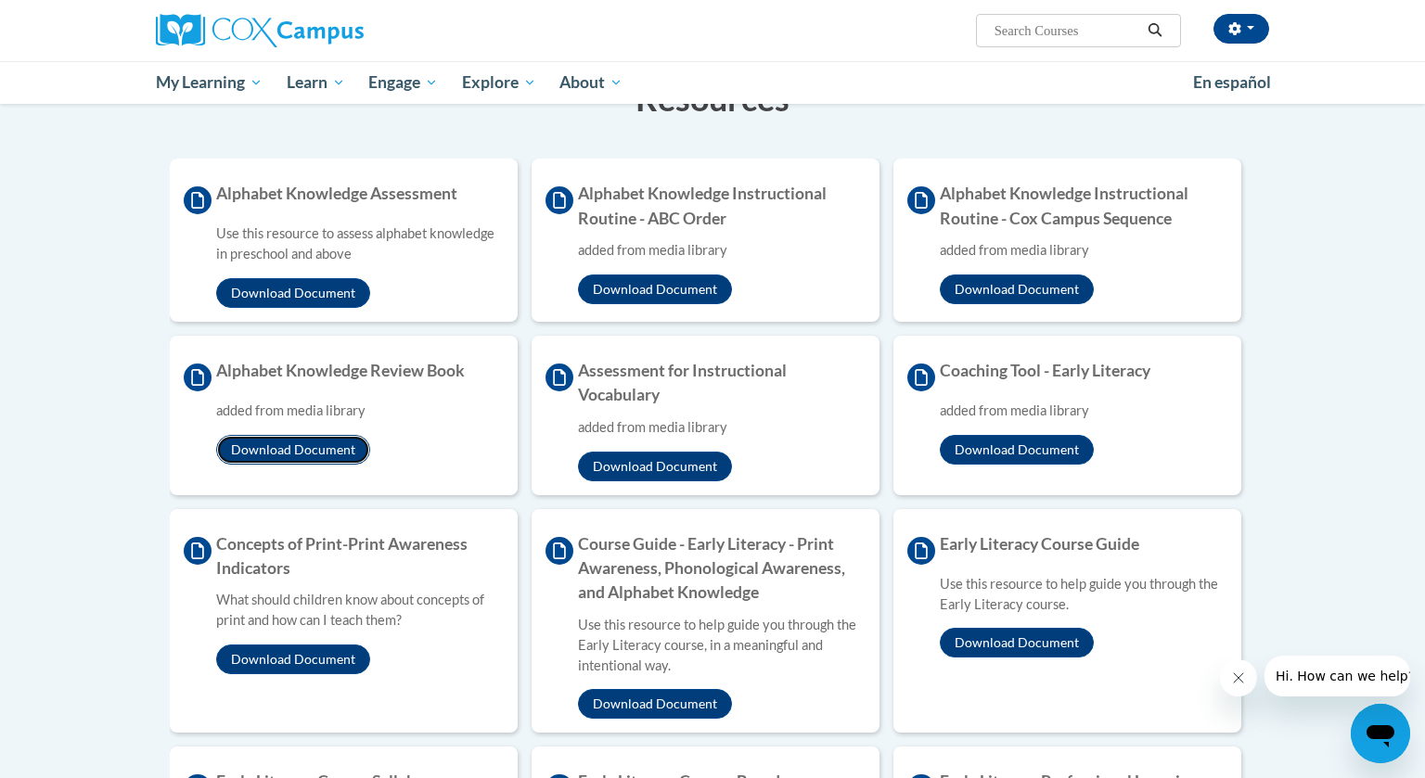
click at [328, 450] on button "Download Document" at bounding box center [293, 450] width 154 height 30
click at [646, 465] on button "Download Document" at bounding box center [655, 467] width 154 height 30
click at [1022, 444] on button "Download Document" at bounding box center [1017, 450] width 154 height 30
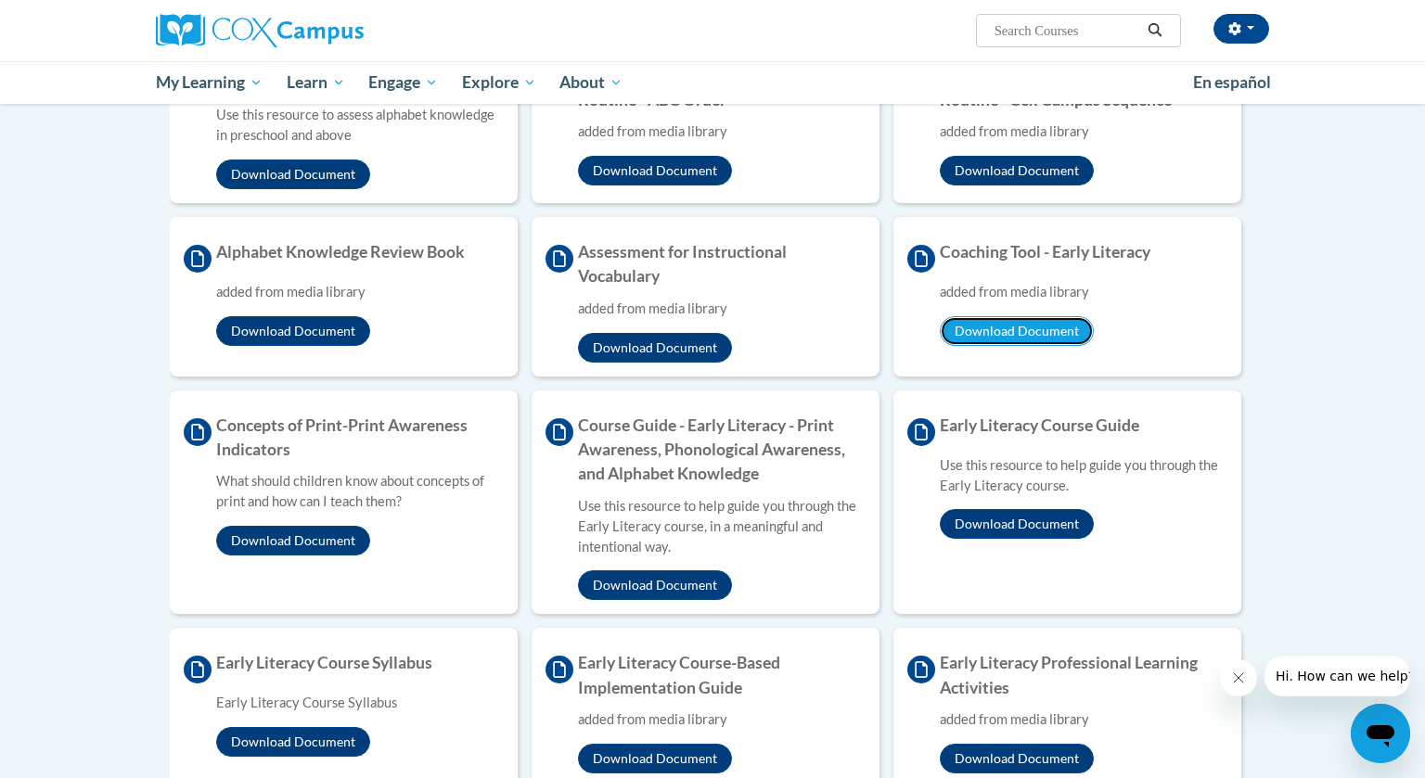
scroll to position [445, 0]
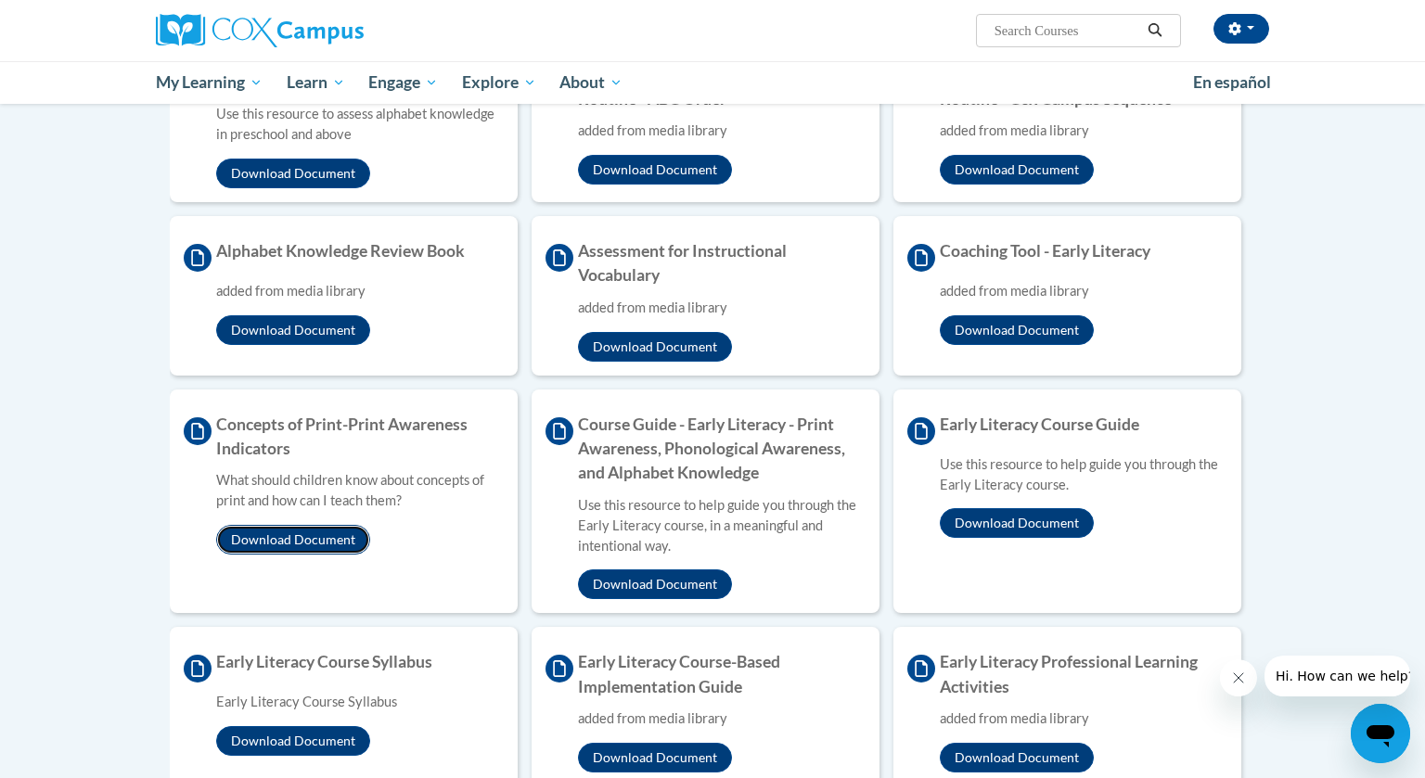
click at [329, 541] on button "Download Document" at bounding box center [293, 540] width 154 height 30
click at [640, 580] on button "Download Document" at bounding box center [655, 585] width 154 height 30
click at [1009, 525] on button "Download Document" at bounding box center [1017, 523] width 154 height 30
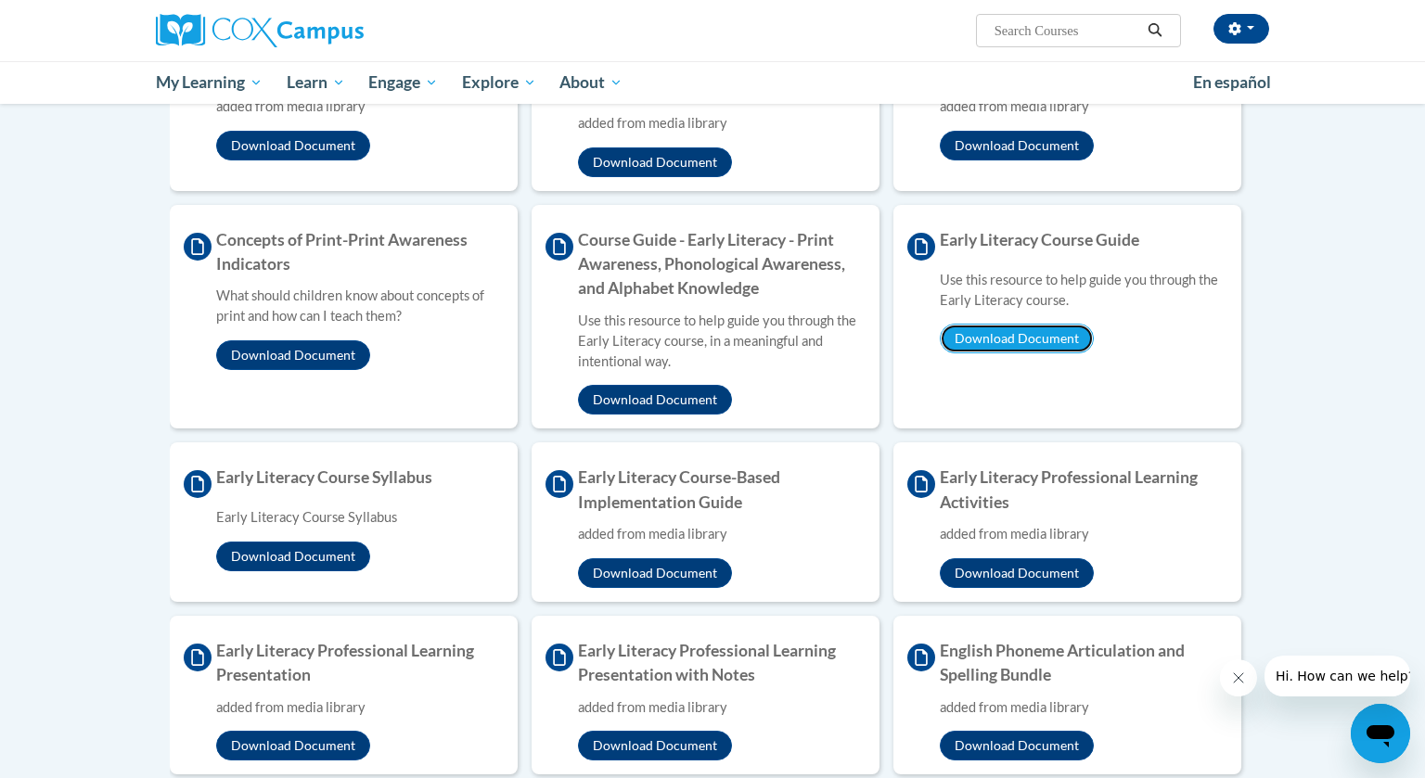
scroll to position [626, 0]
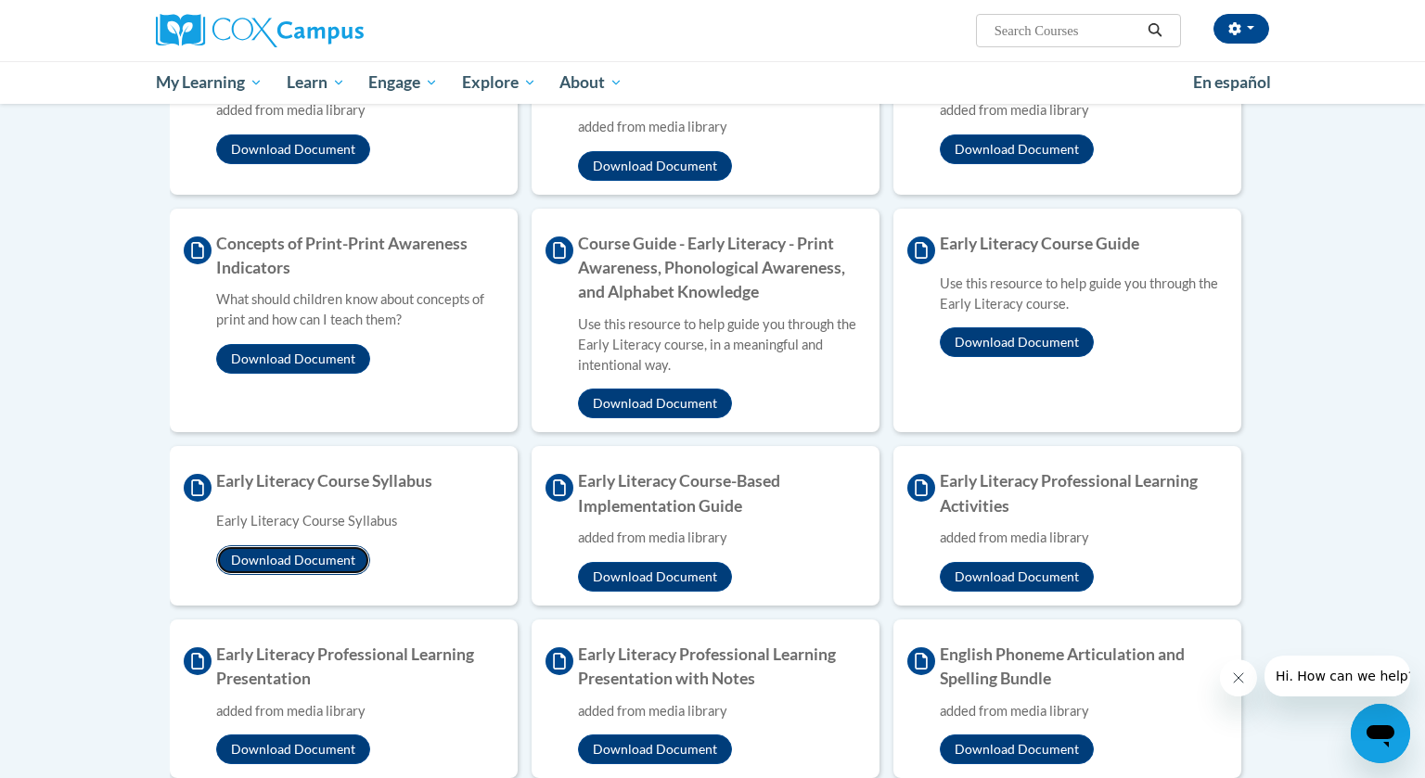
click at [317, 562] on button "Download Document" at bounding box center [293, 561] width 154 height 30
click at [646, 571] on button "Download Document" at bounding box center [655, 577] width 154 height 30
click at [984, 575] on button "Download Document" at bounding box center [1017, 577] width 154 height 30
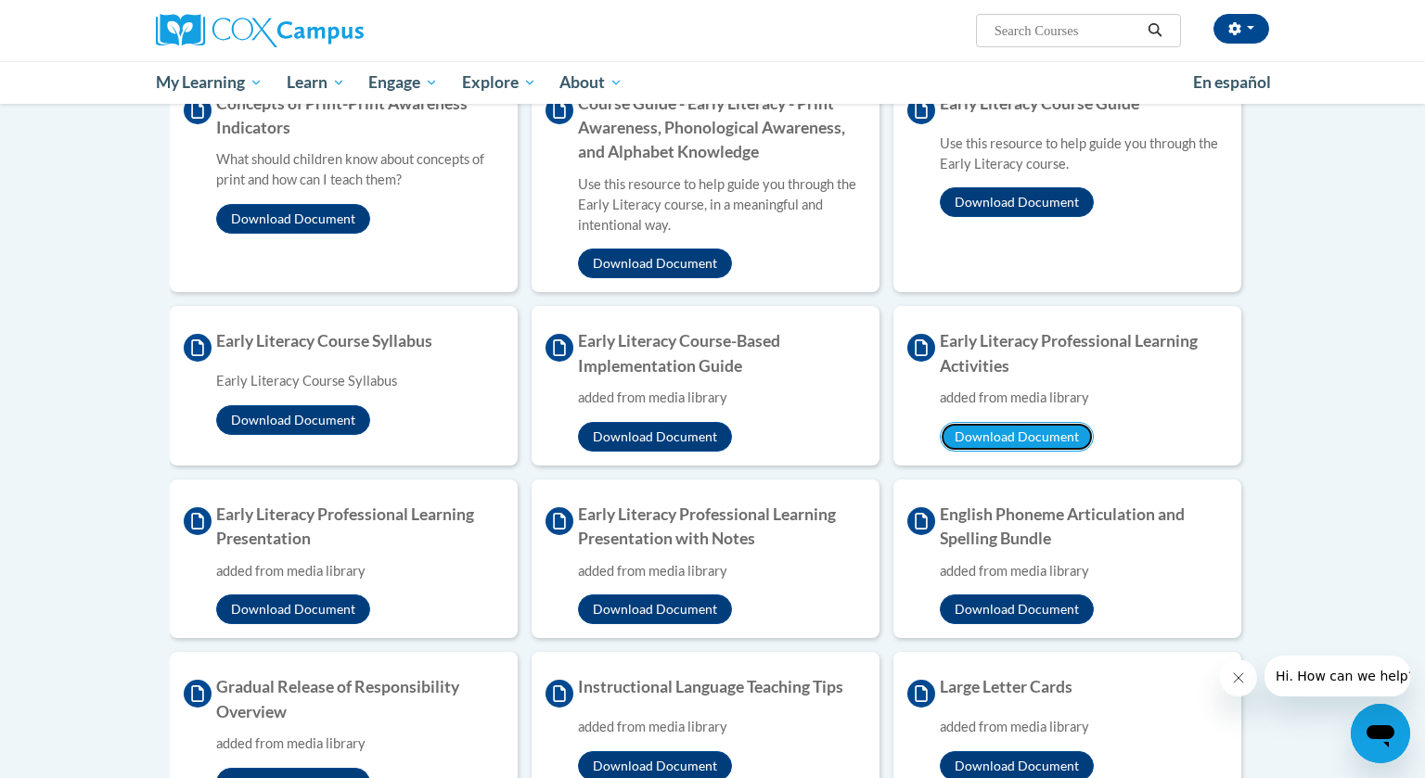
scroll to position [787, 0]
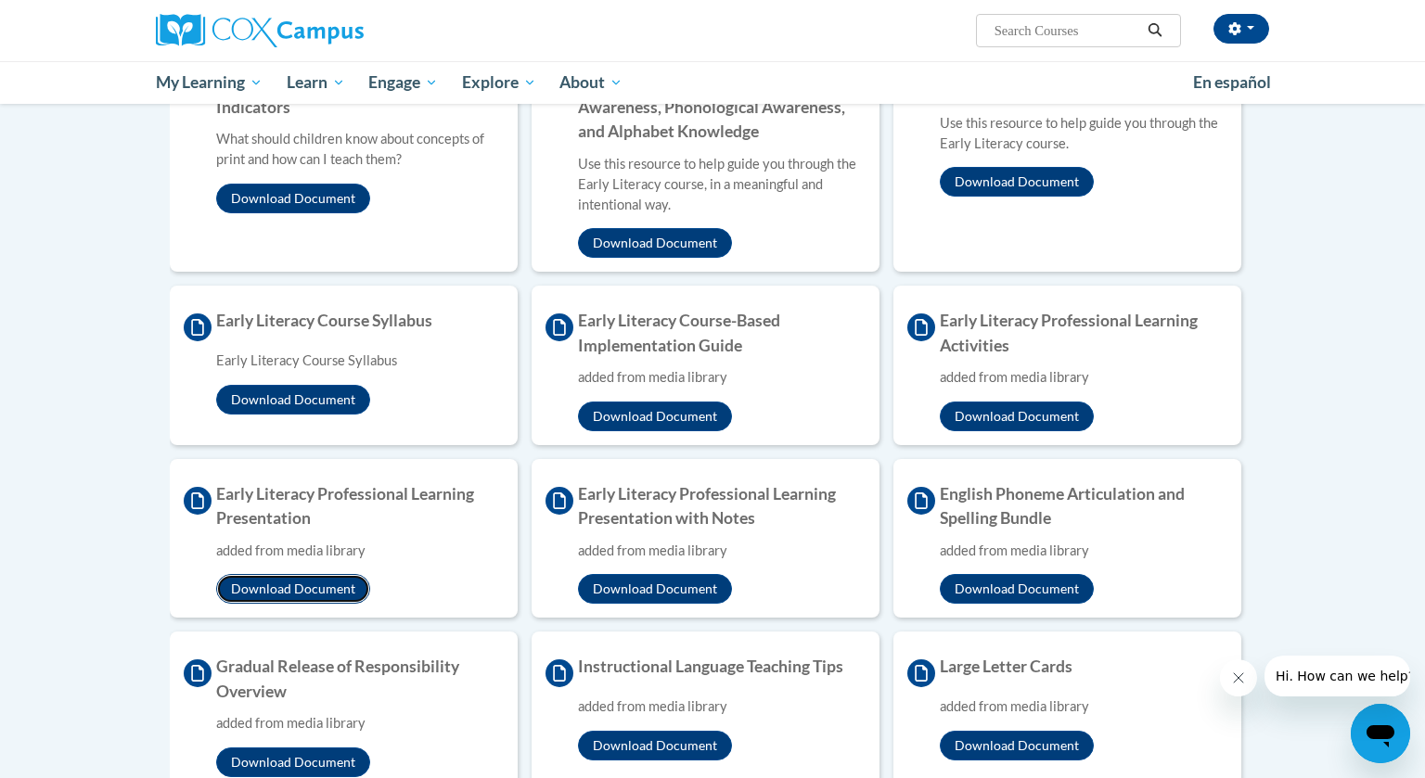
click at [342, 589] on button "Download Document" at bounding box center [293, 589] width 154 height 30
click at [663, 588] on button "Download Document" at bounding box center [655, 589] width 154 height 30
click at [995, 588] on button "Download Document" at bounding box center [1017, 589] width 154 height 30
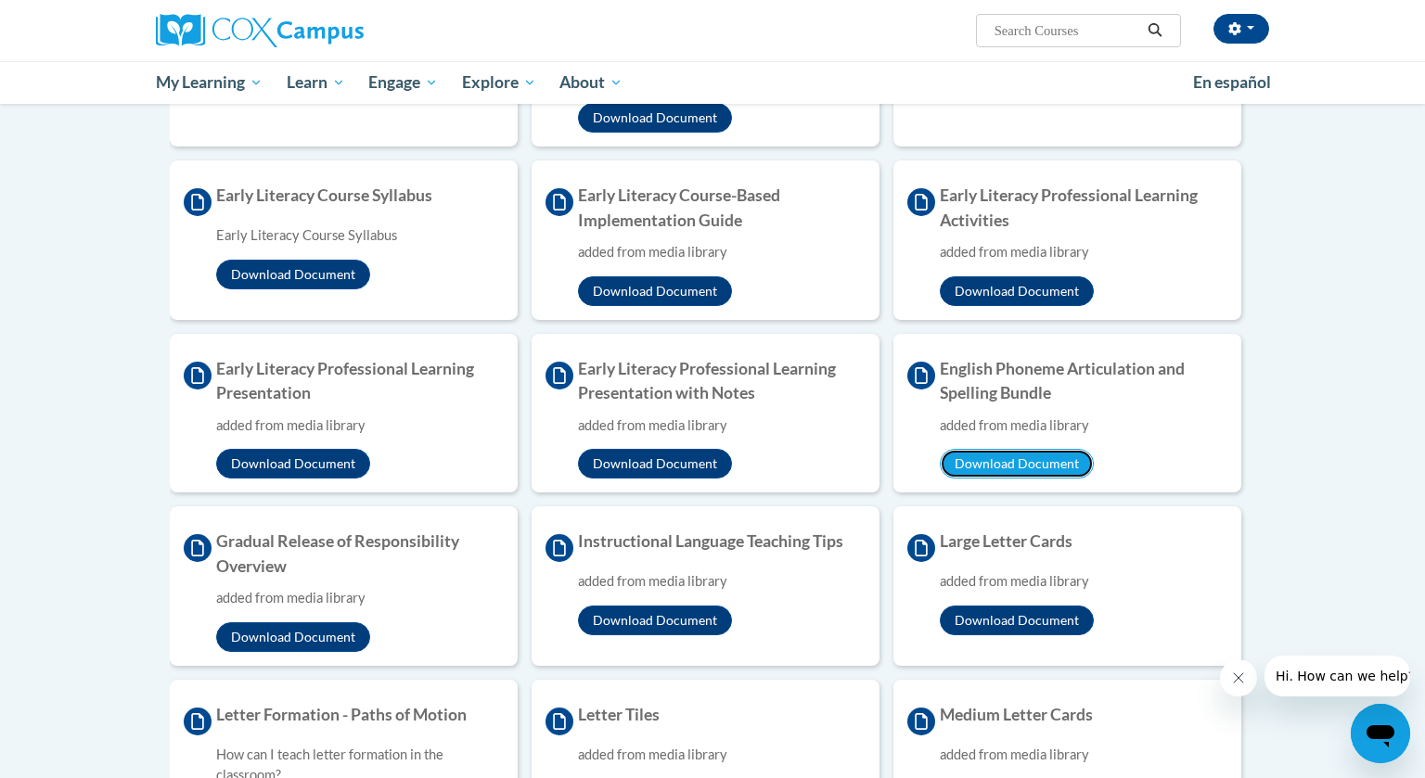
scroll to position [939, 0]
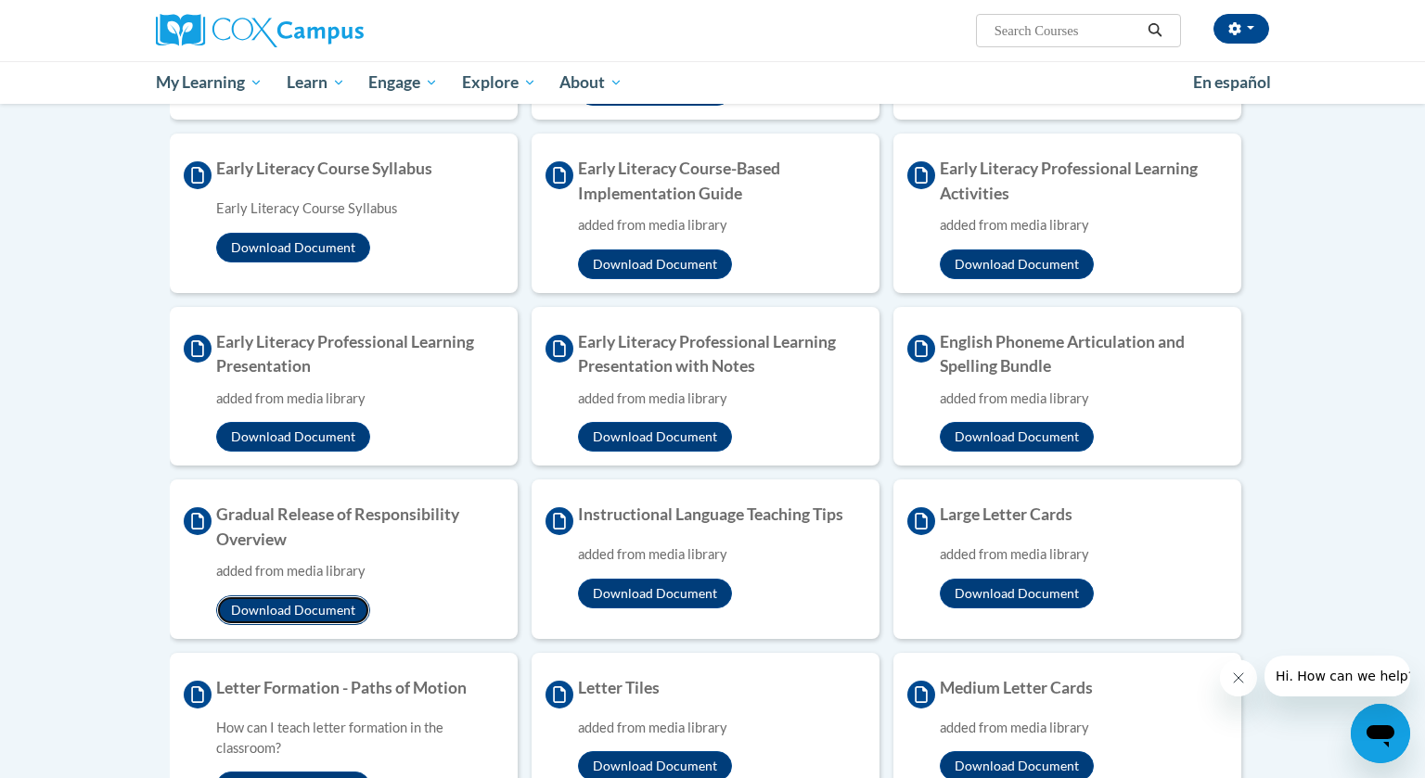
click at [332, 611] on button "Download Document" at bounding box center [293, 611] width 154 height 30
click at [650, 595] on button "Download Document" at bounding box center [655, 594] width 154 height 30
click at [978, 590] on button "Download Document" at bounding box center [1017, 594] width 154 height 30
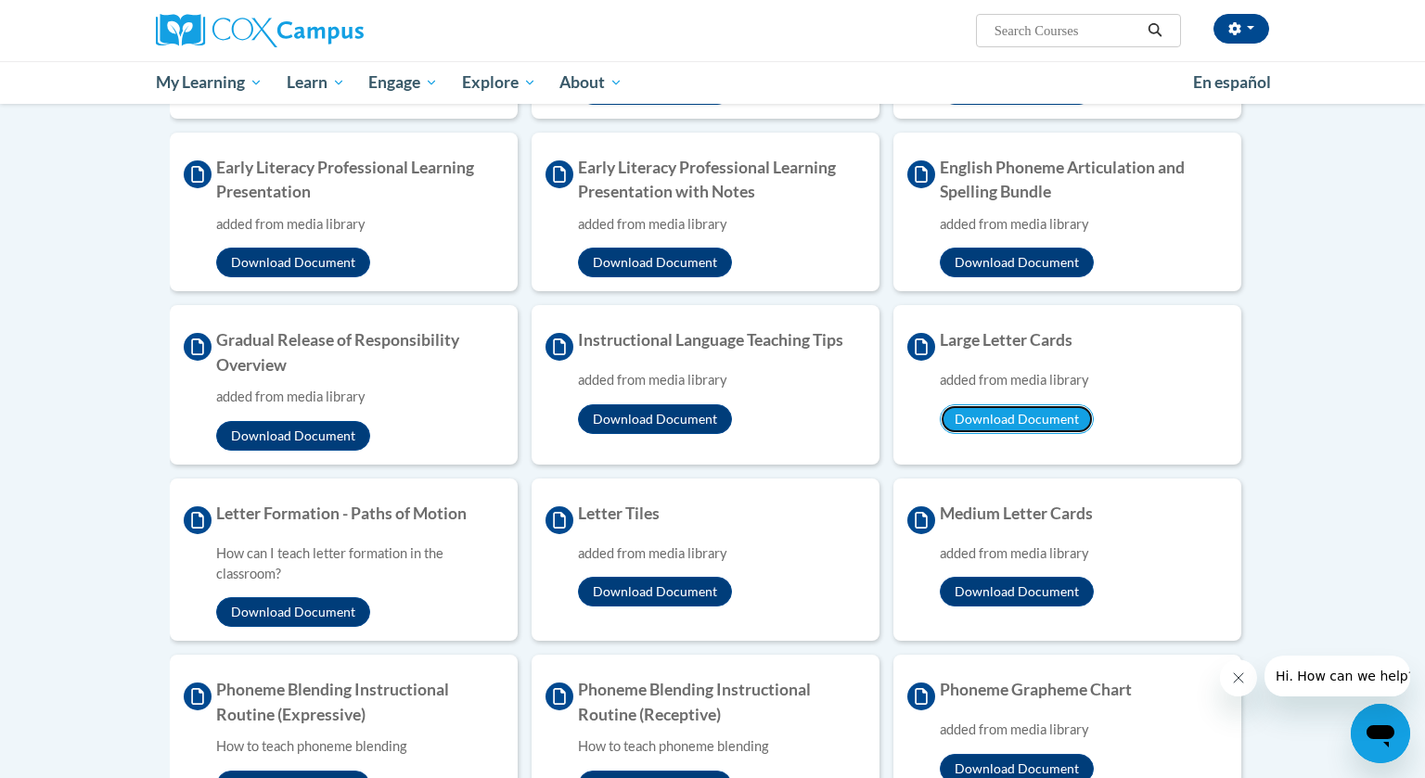
scroll to position [1117, 0]
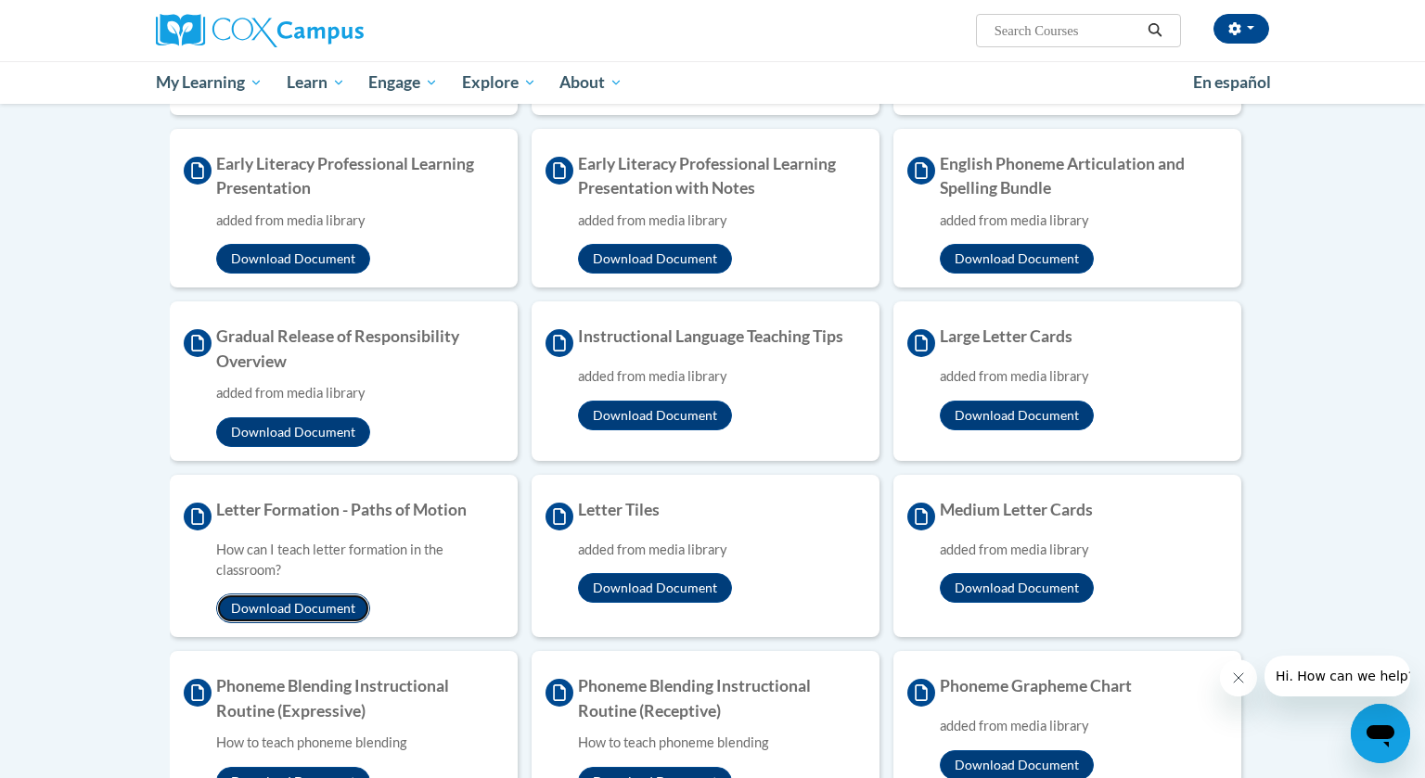
click at [325, 603] on button "Download Document" at bounding box center [293, 609] width 154 height 30
click at [670, 585] on button "Download Document" at bounding box center [655, 588] width 154 height 30
click at [1020, 585] on button "Download Document" at bounding box center [1017, 588] width 154 height 30
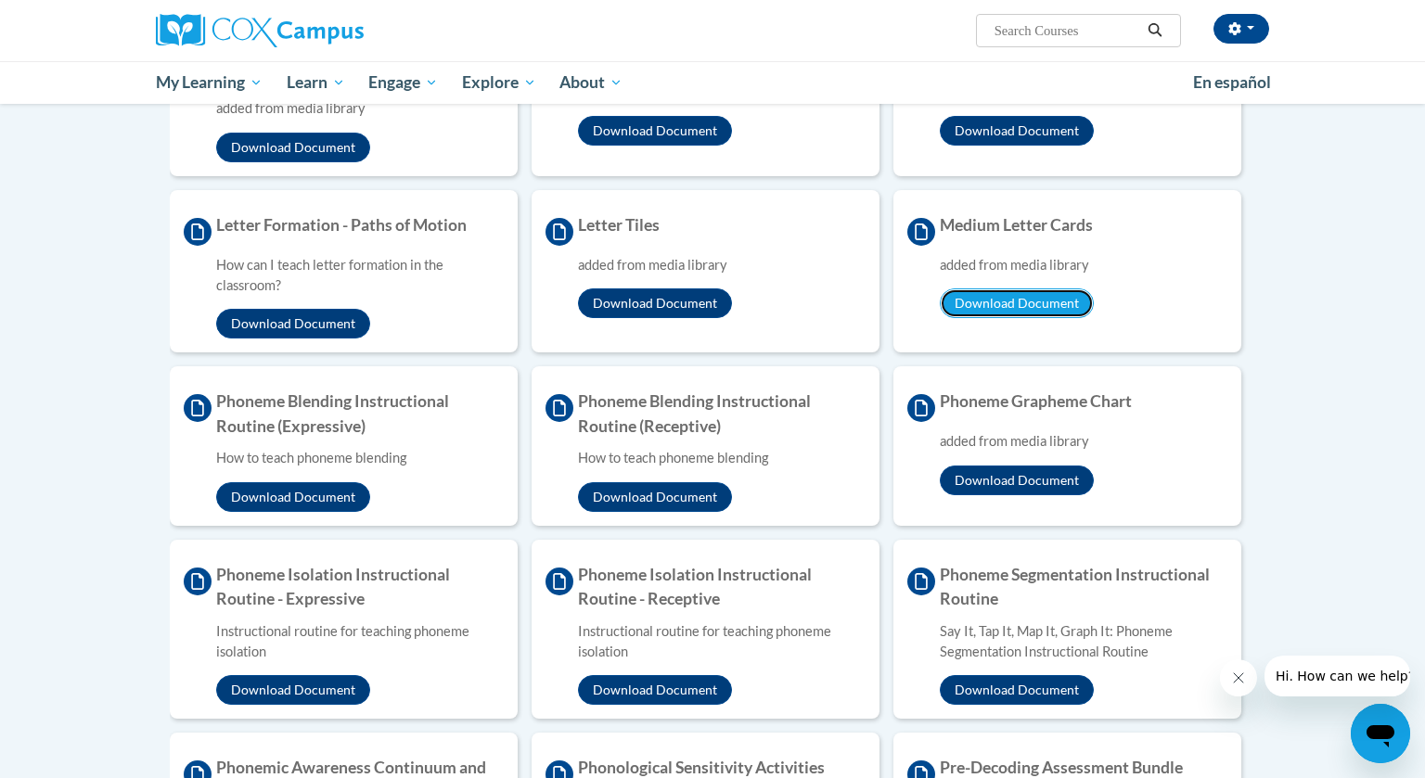
scroll to position [1403, 0]
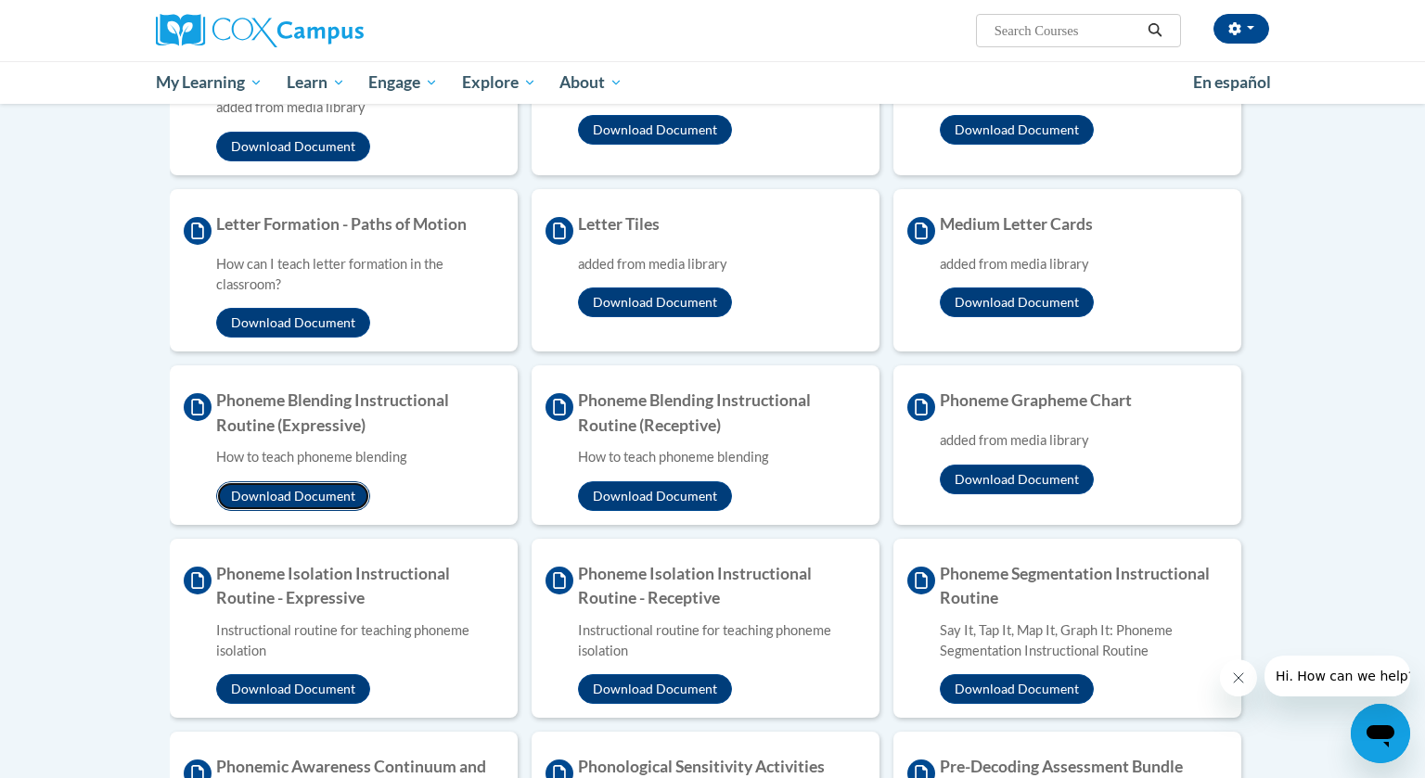
click at [327, 483] on button "Download Document" at bounding box center [293, 497] width 154 height 30
click at [672, 494] on button "Download Document" at bounding box center [655, 497] width 154 height 30
click at [1021, 479] on button "Download Document" at bounding box center [1017, 480] width 154 height 30
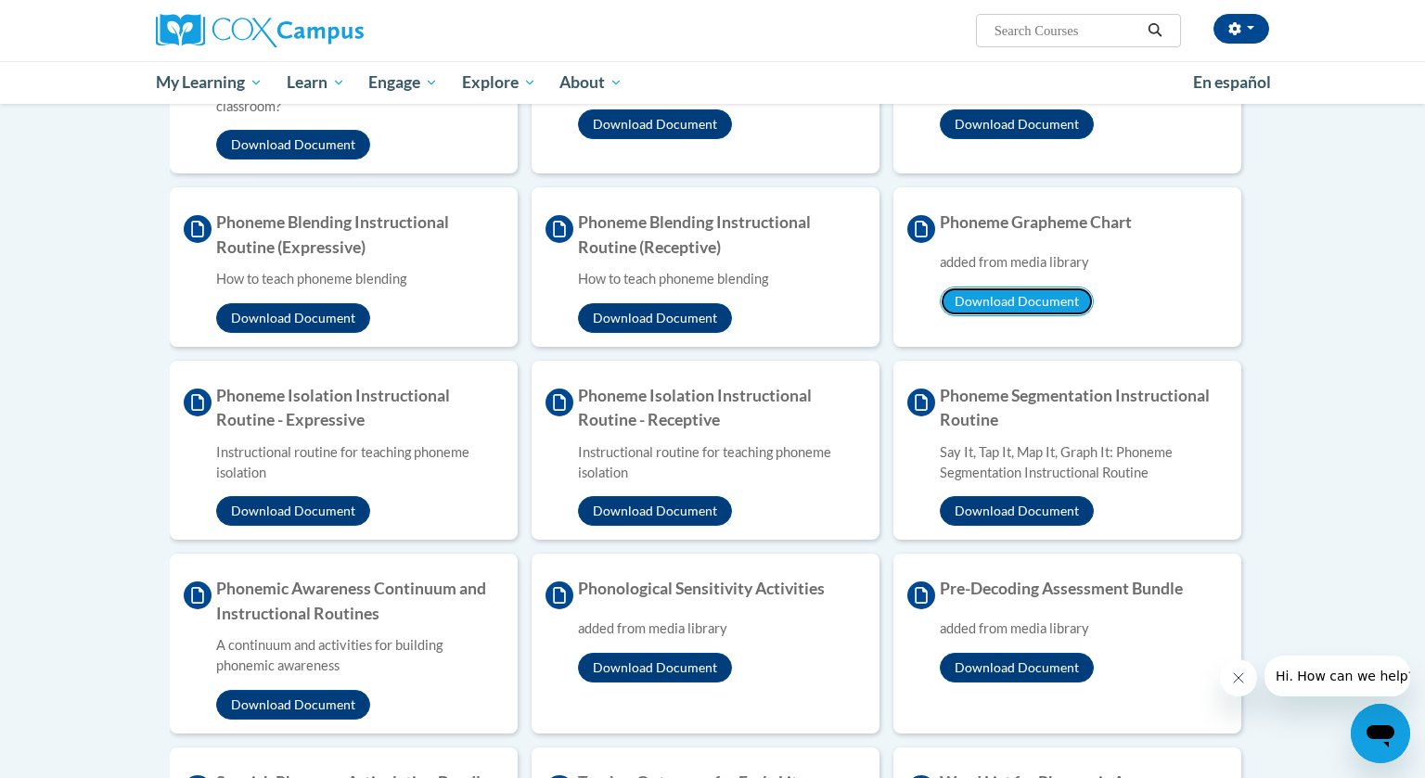
scroll to position [1608, 0]
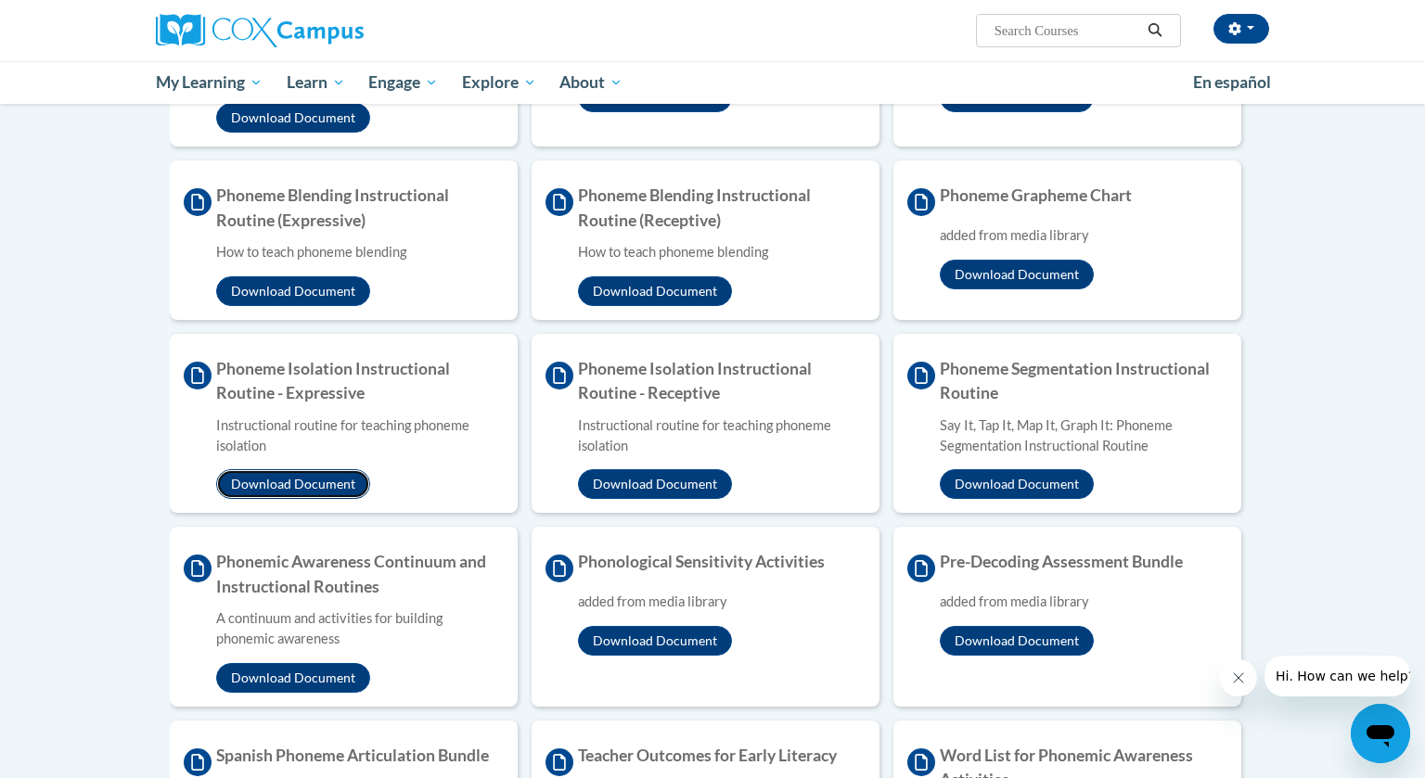
click at [311, 487] on button "Download Document" at bounding box center [293, 484] width 154 height 30
click at [675, 485] on button "Download Document" at bounding box center [655, 484] width 154 height 30
click at [1027, 485] on button "Download Document" at bounding box center [1017, 484] width 154 height 30
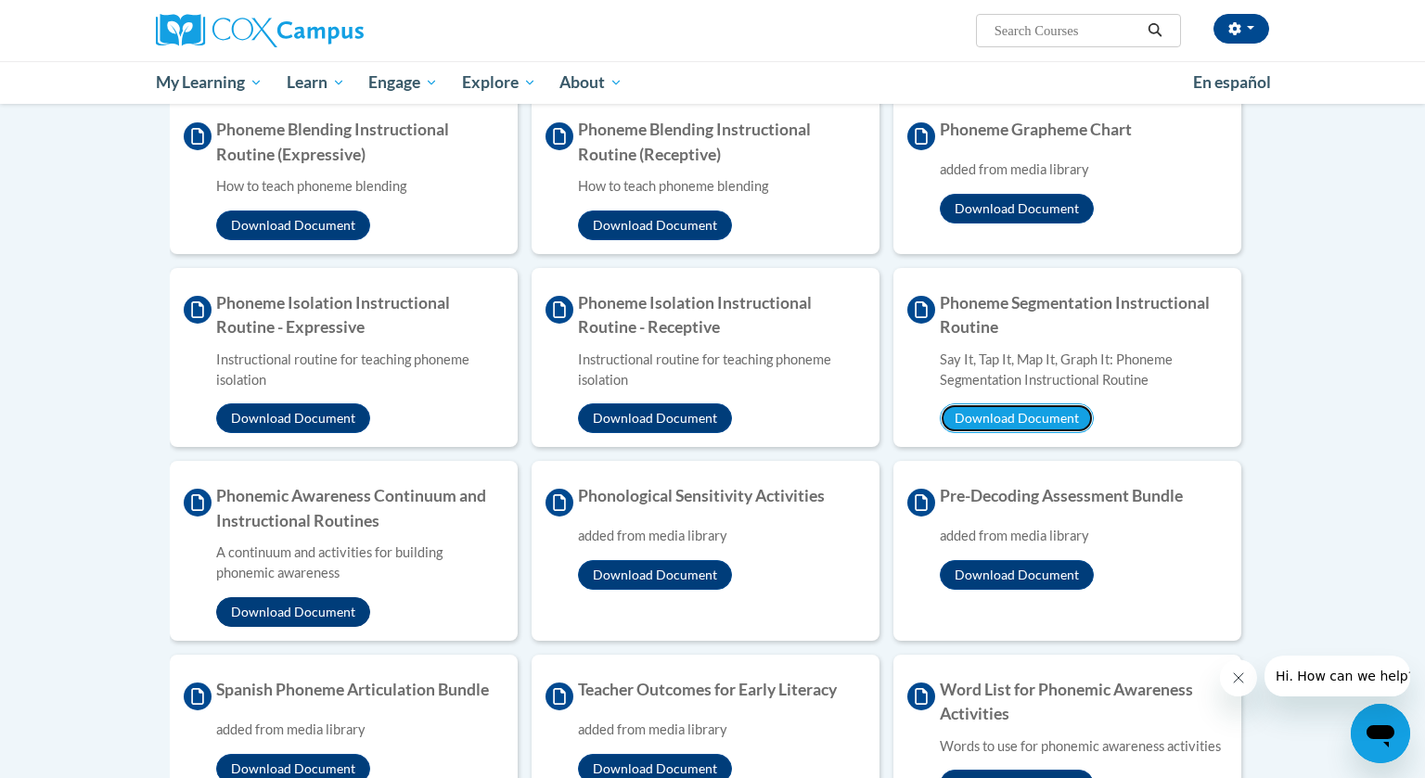
scroll to position [1678, 0]
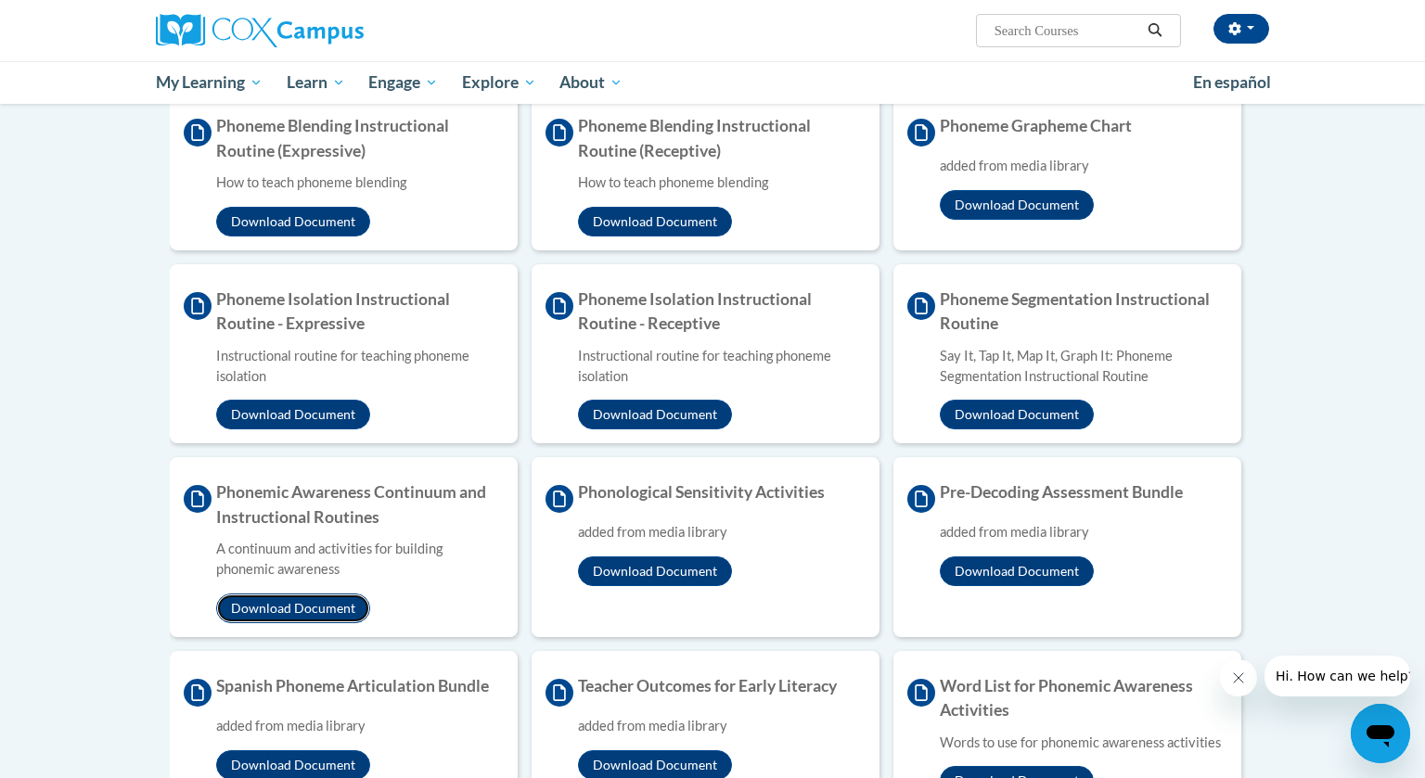
click at [293, 610] on button "Download Document" at bounding box center [293, 609] width 154 height 30
click at [705, 571] on button "Download Document" at bounding box center [655, 572] width 154 height 30
click at [991, 563] on button "Download Document" at bounding box center [1017, 572] width 154 height 30
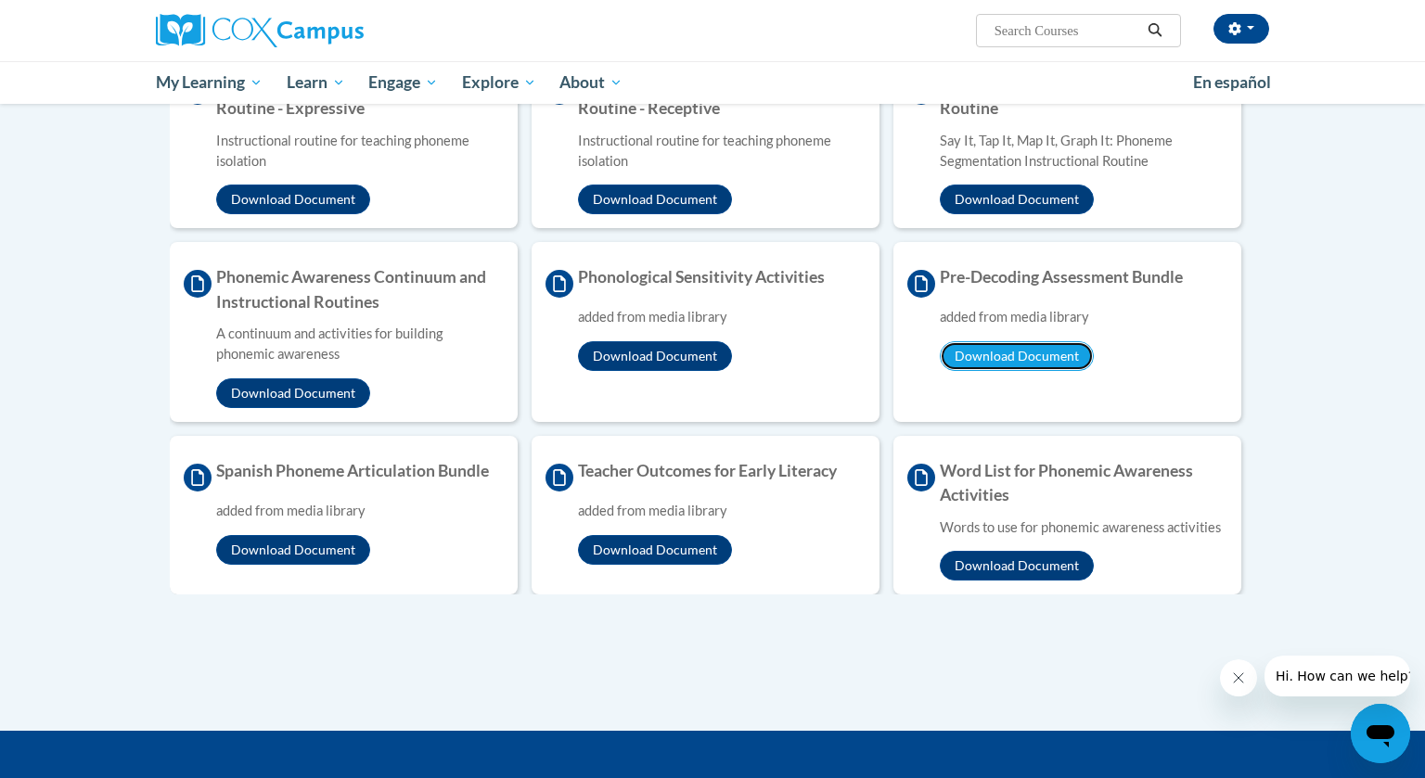
scroll to position [1896, 0]
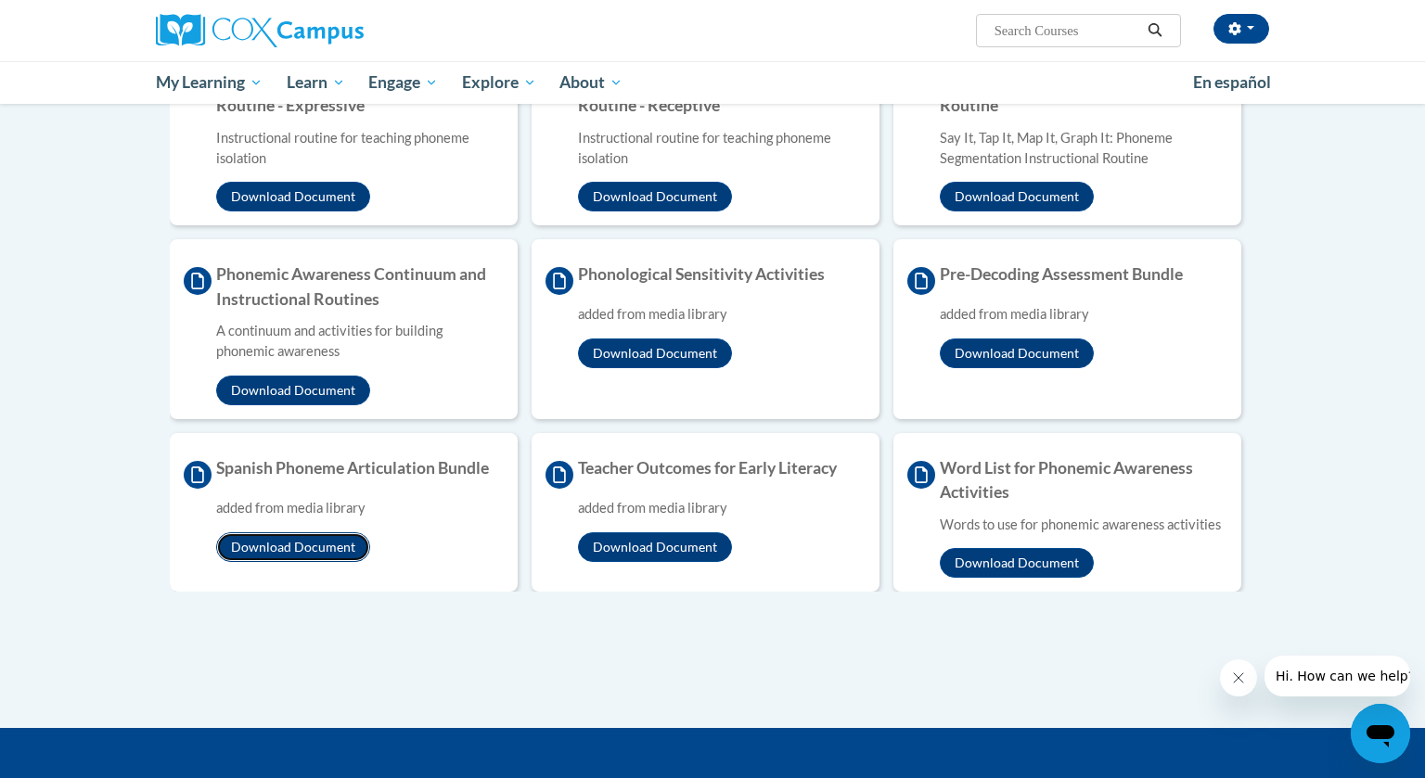
click at [341, 556] on button "Download Document" at bounding box center [293, 548] width 154 height 30
click at [654, 543] on button "Download Document" at bounding box center [655, 548] width 154 height 30
click at [989, 566] on button "Download Document" at bounding box center [1017, 563] width 154 height 30
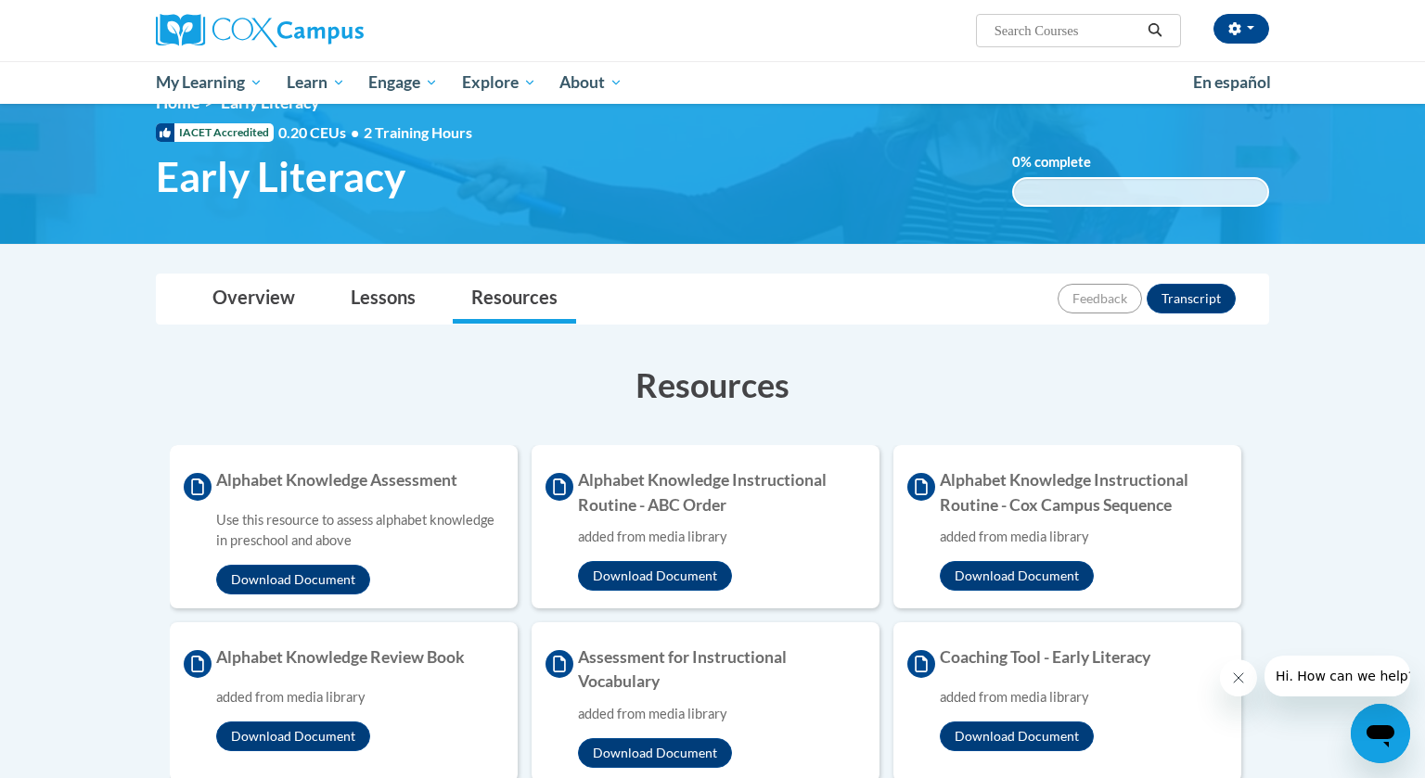
scroll to position [0, 0]
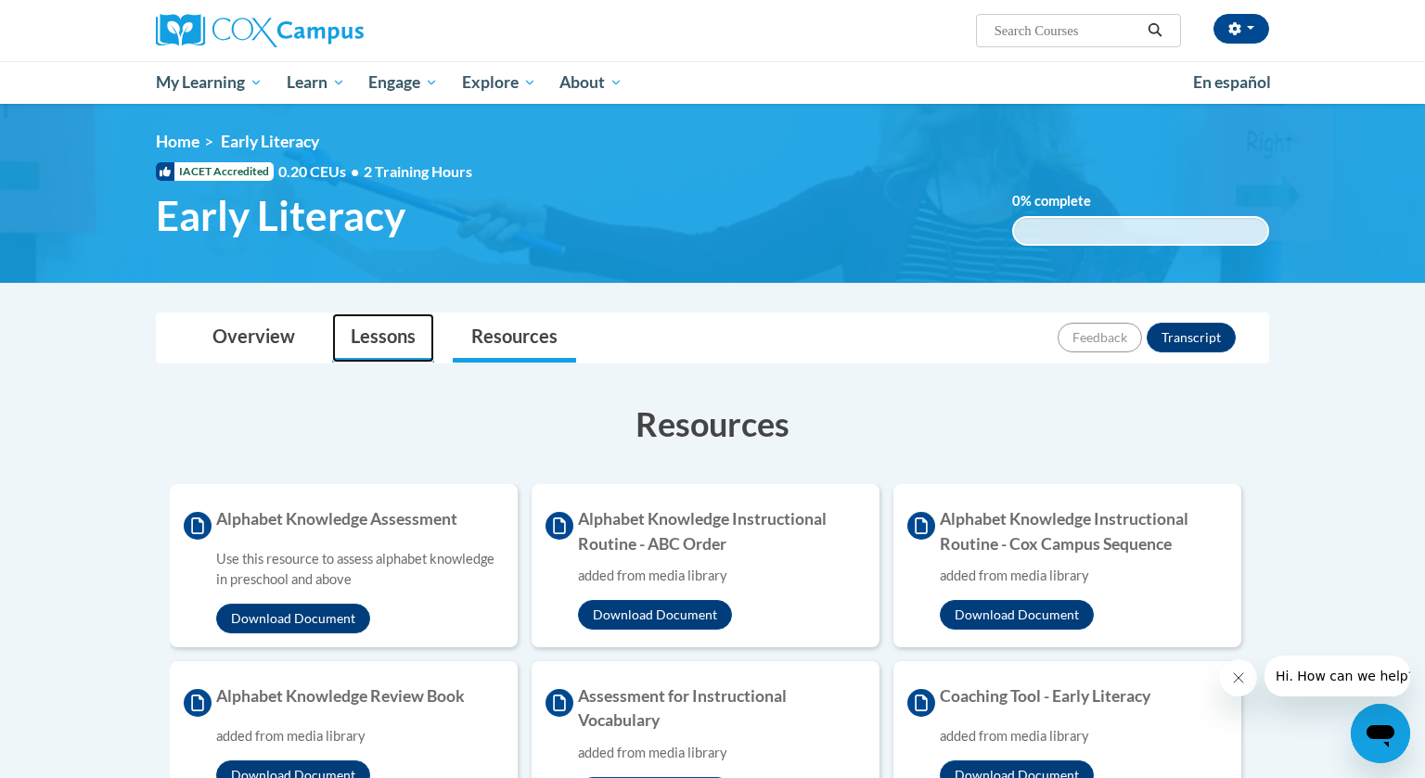
click at [380, 337] on link "Lessons" at bounding box center [383, 338] width 102 height 49
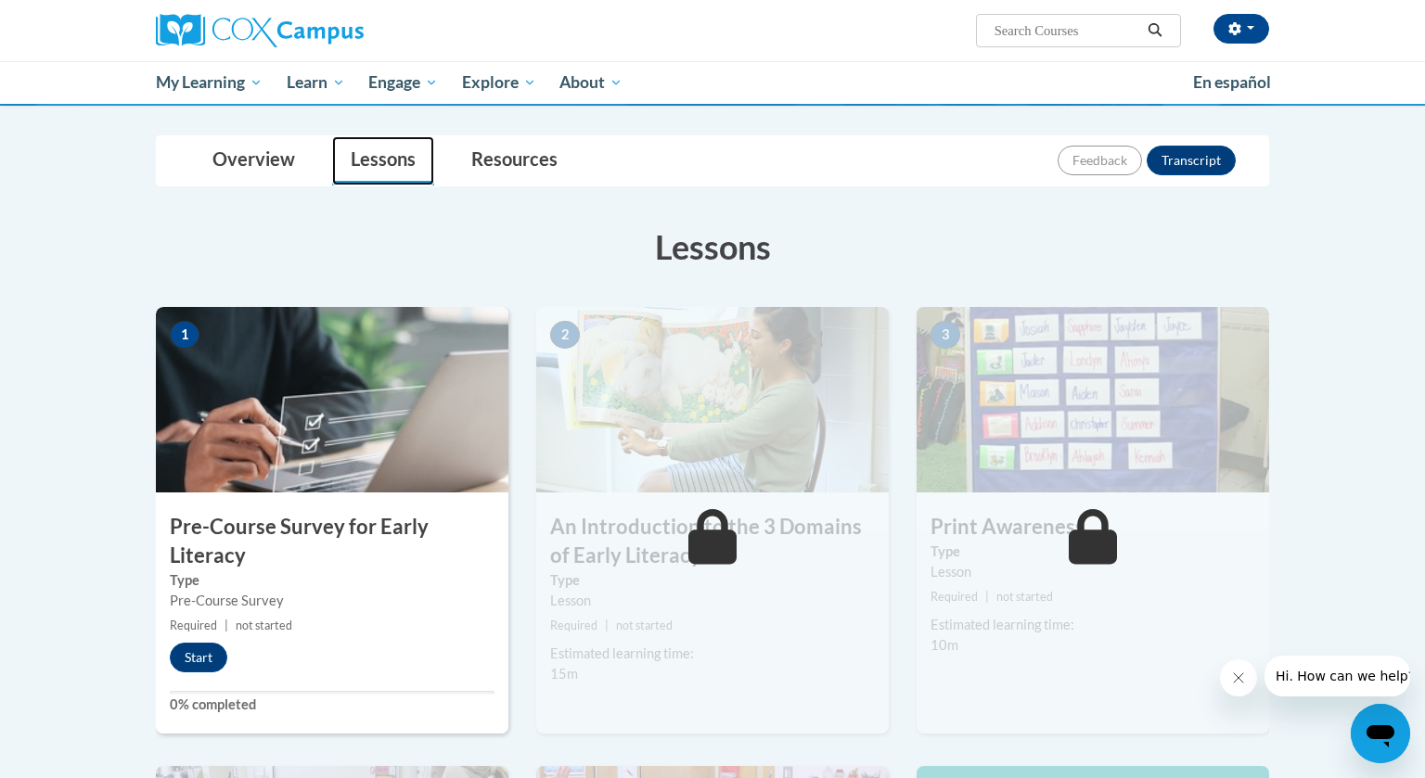
scroll to position [178, 0]
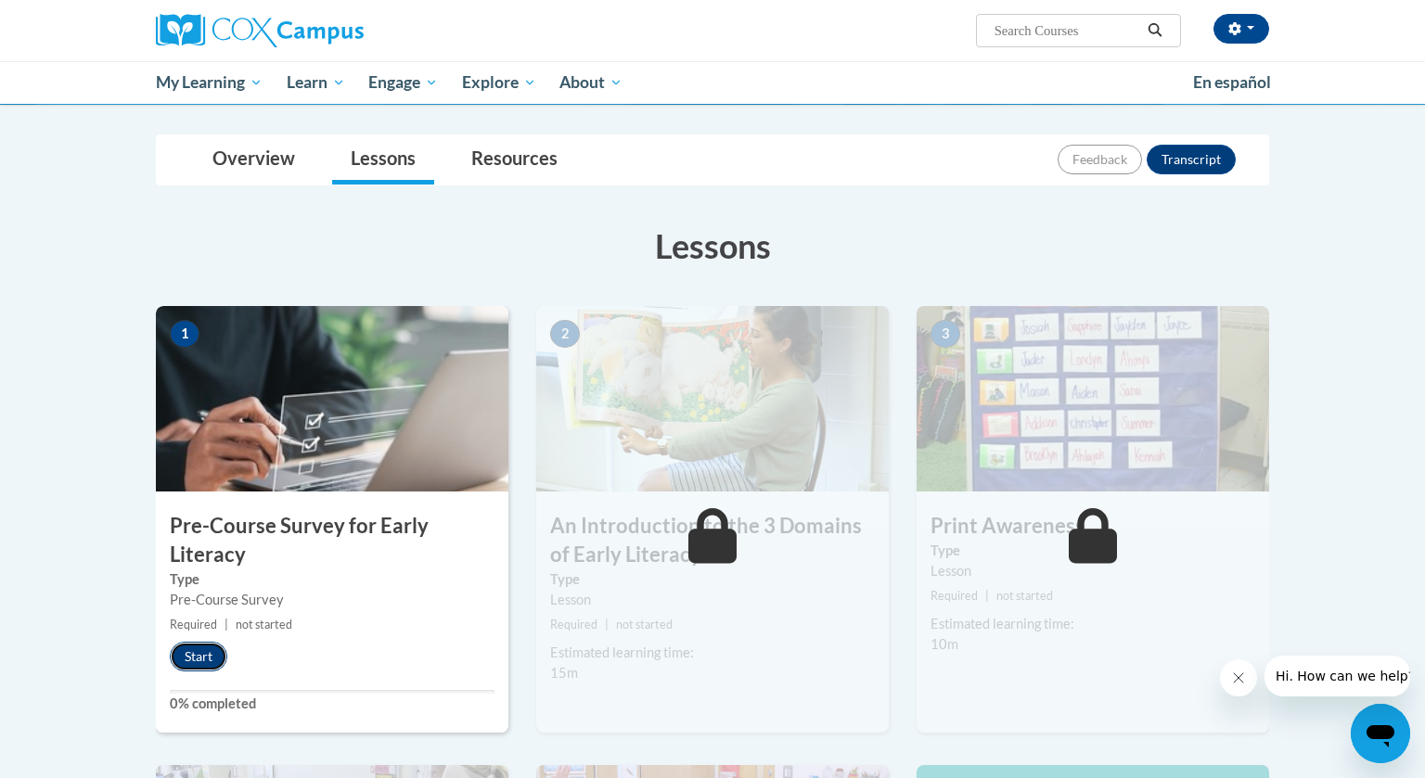
click at [208, 654] on button "Start" at bounding box center [199, 657] width 58 height 30
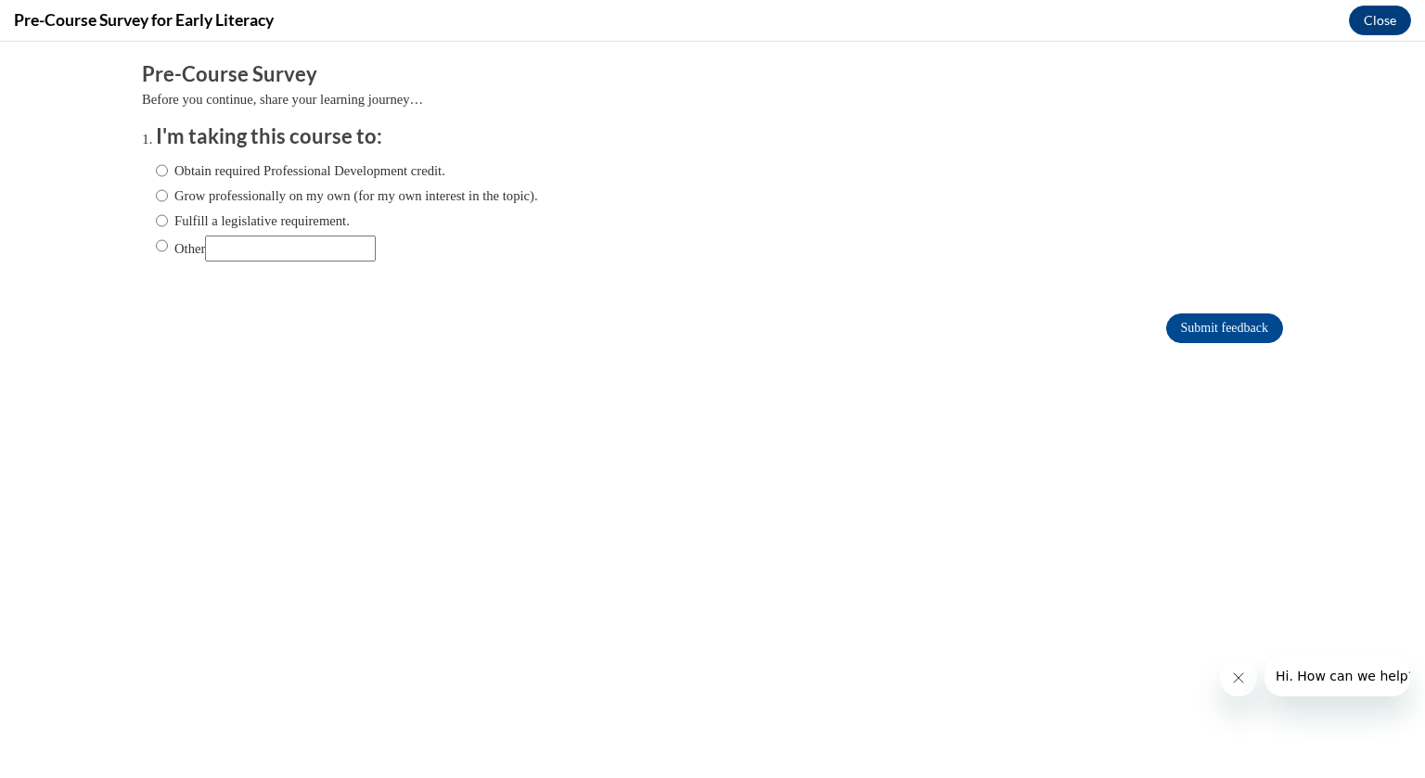
scroll to position [0, 0]
click at [162, 220] on input "Fulfill a legislative requirement." at bounding box center [162, 221] width 12 height 20
radio input "true"
click at [1217, 329] on input "Submit feedback" at bounding box center [1224, 329] width 117 height 30
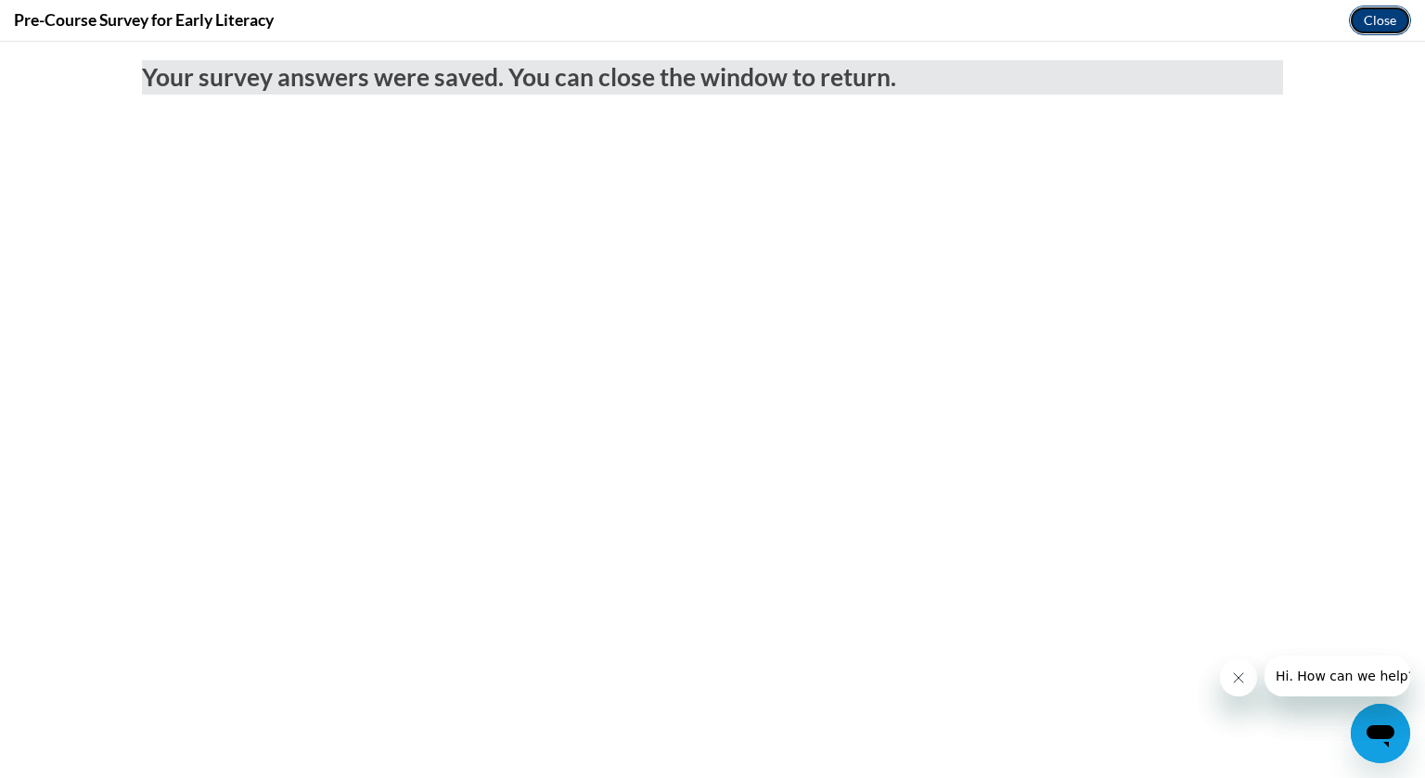
click at [1381, 18] on button "Close" at bounding box center [1380, 21] width 62 height 30
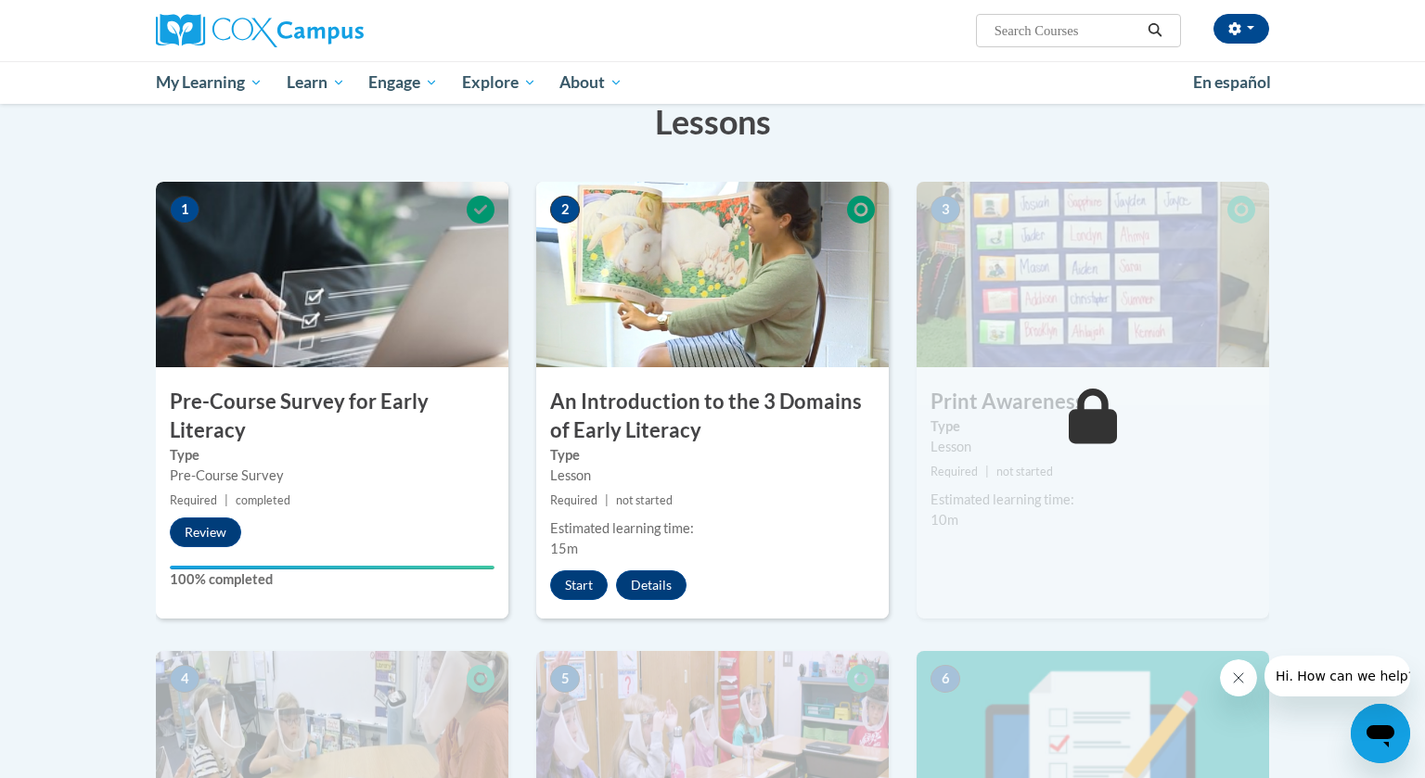
scroll to position [306, 0]
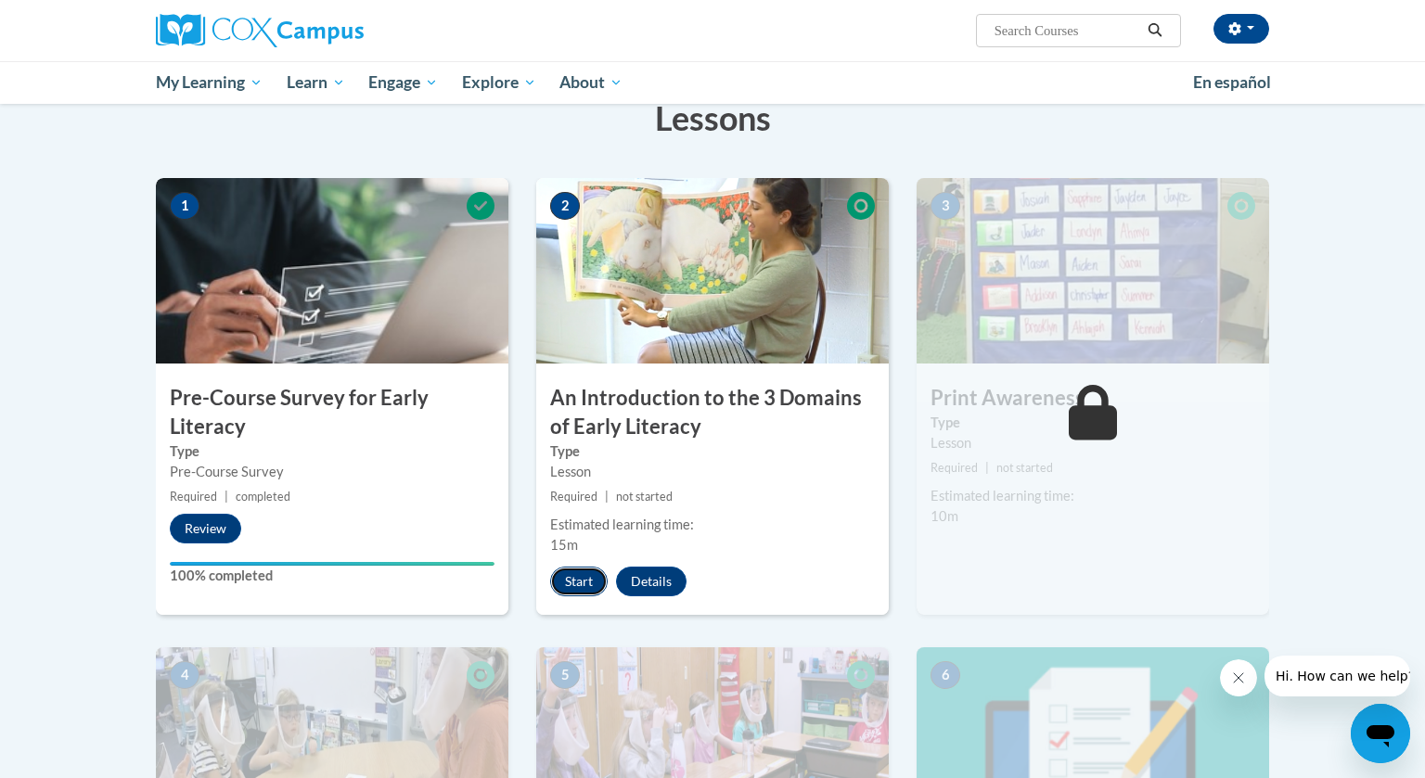
click at [584, 579] on button "Start" at bounding box center [579, 582] width 58 height 30
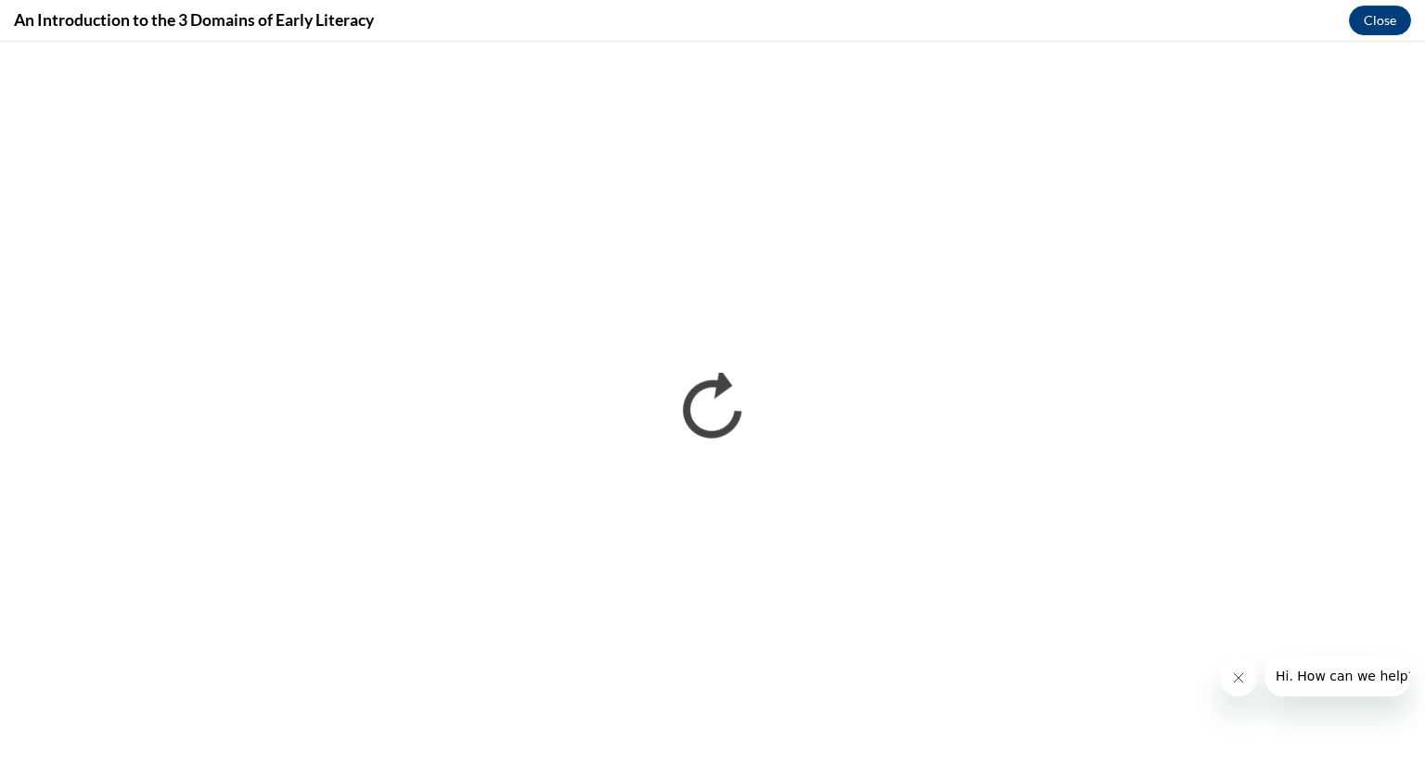
scroll to position [0, 0]
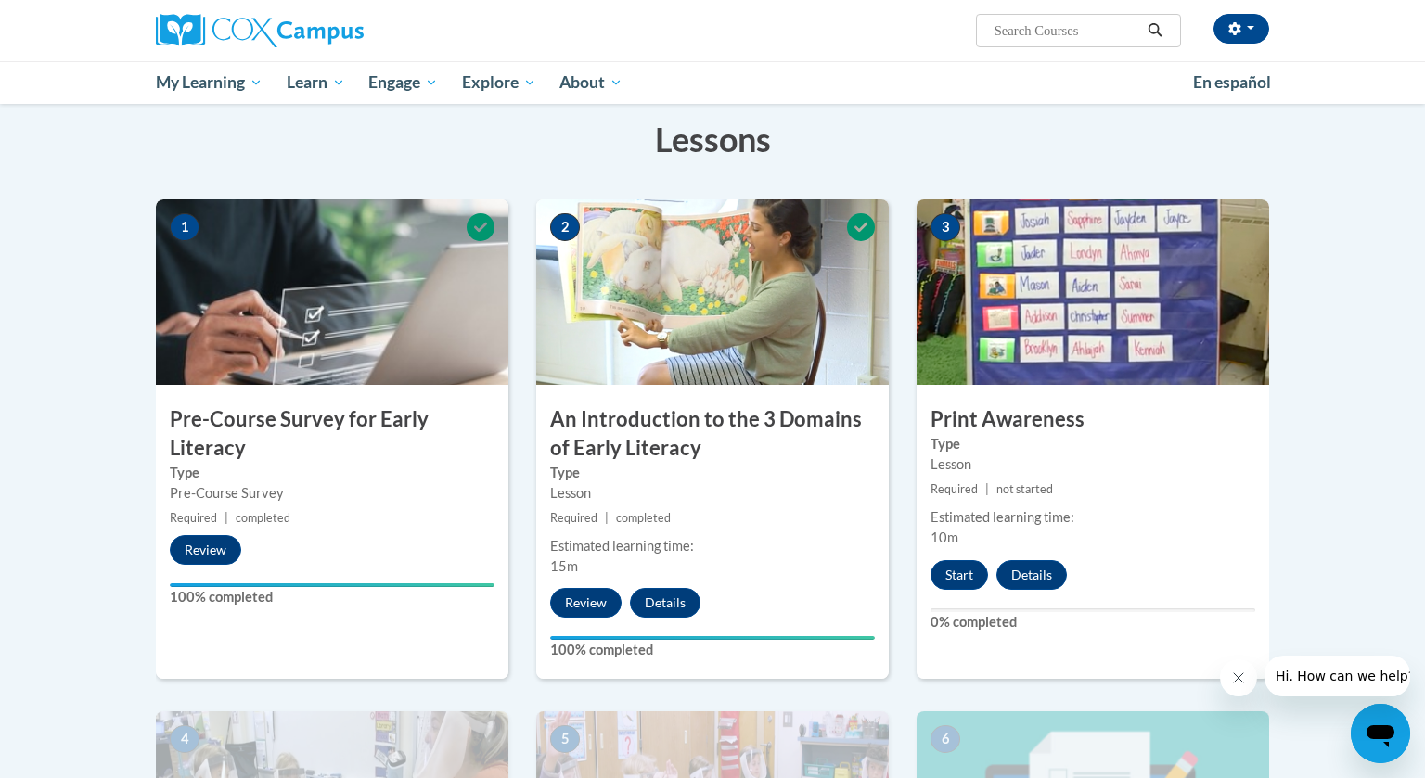
scroll to position [288, 0]
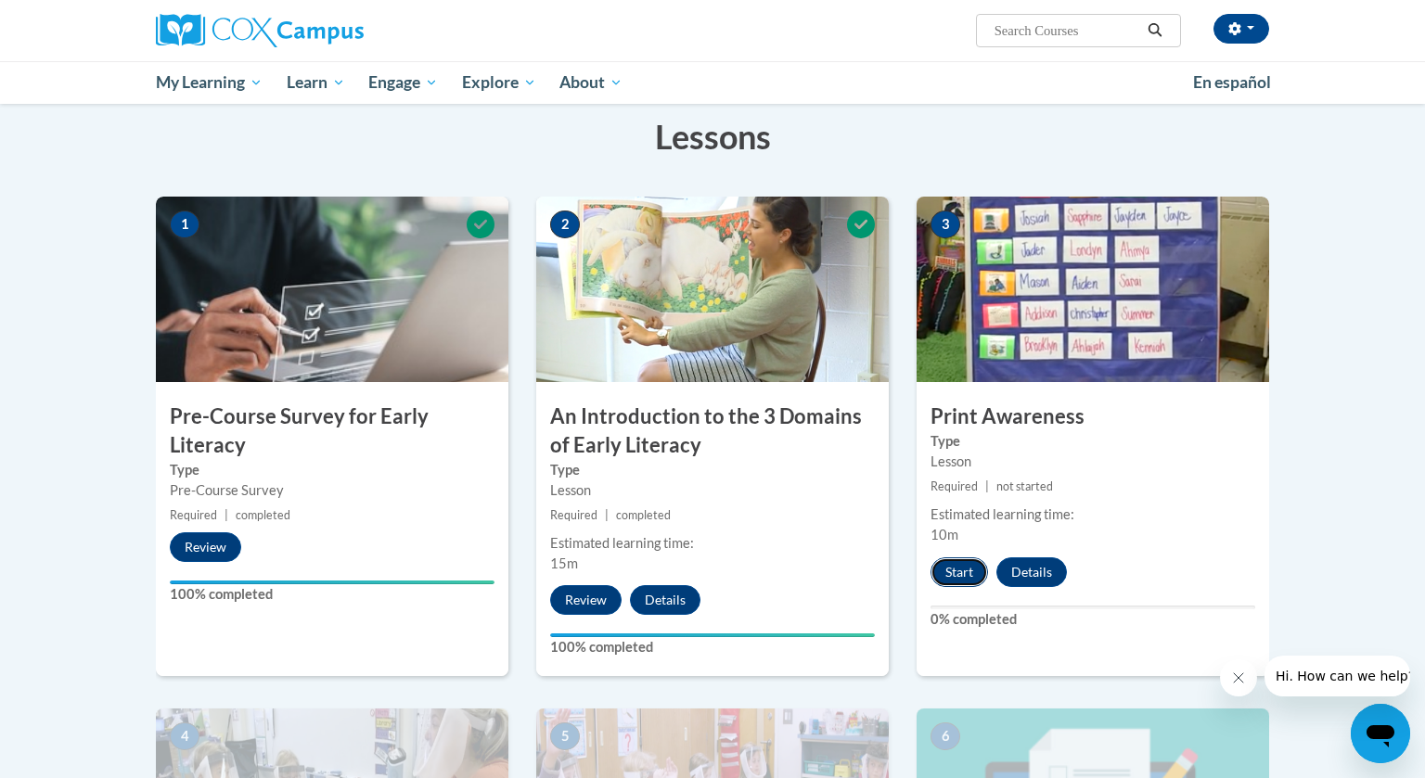
click at [957, 567] on button "Start" at bounding box center [960, 573] width 58 height 30
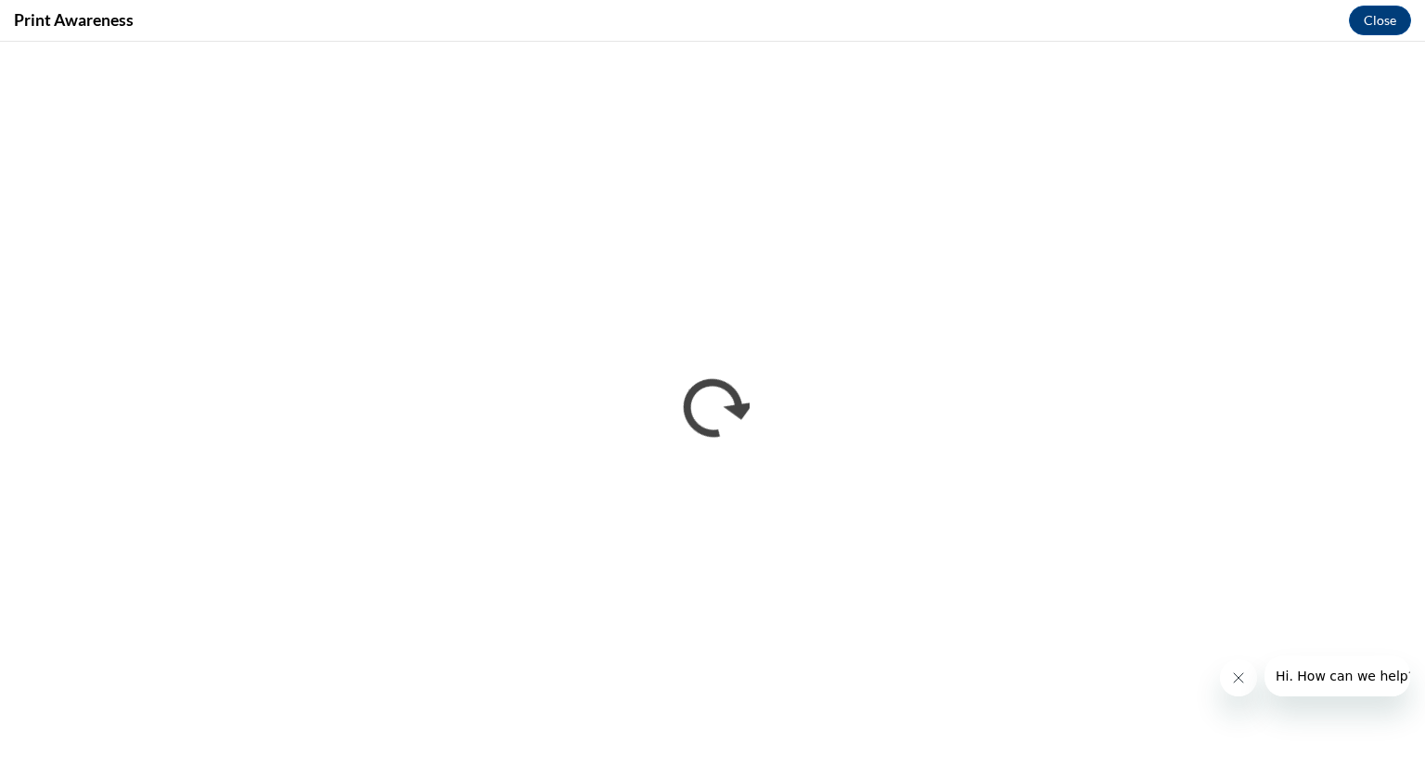
scroll to position [0, 0]
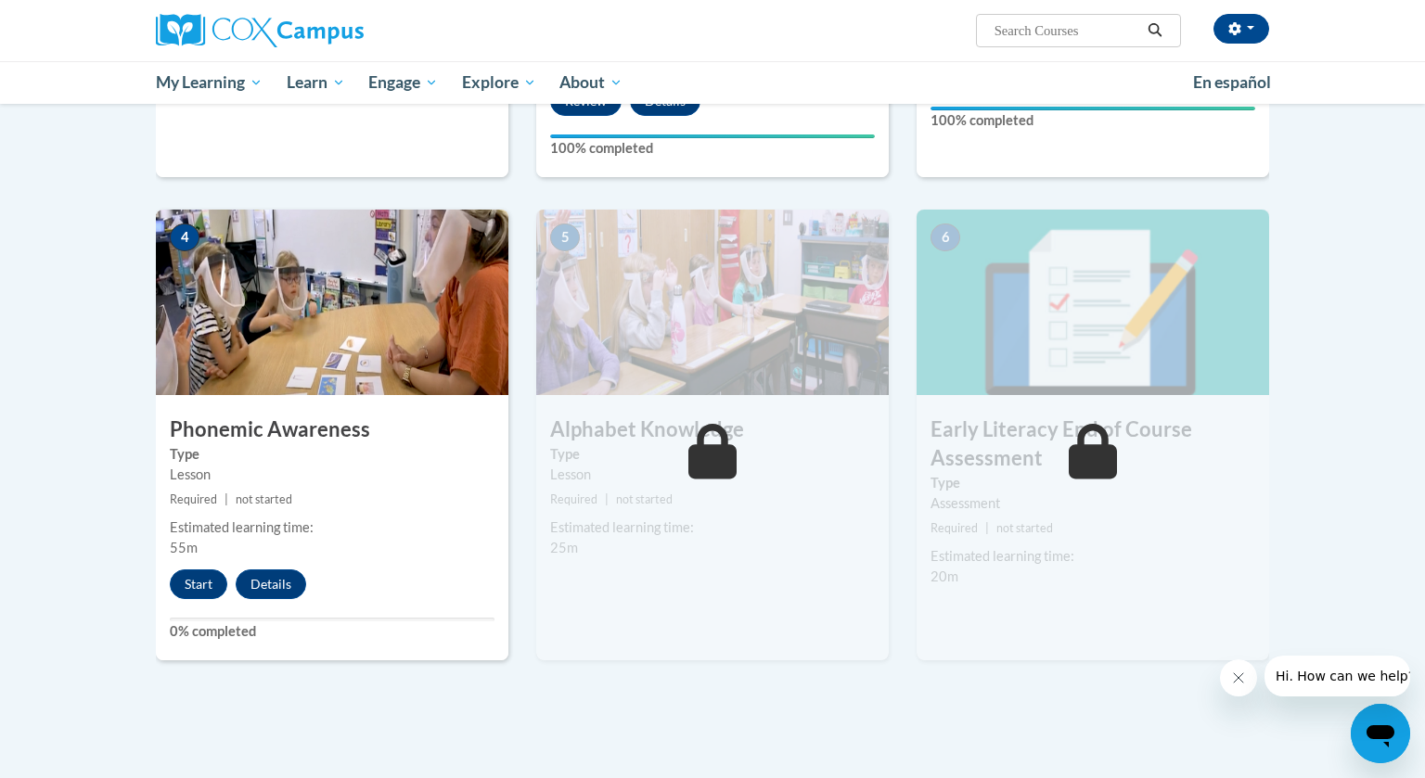
scroll to position [807, 0]
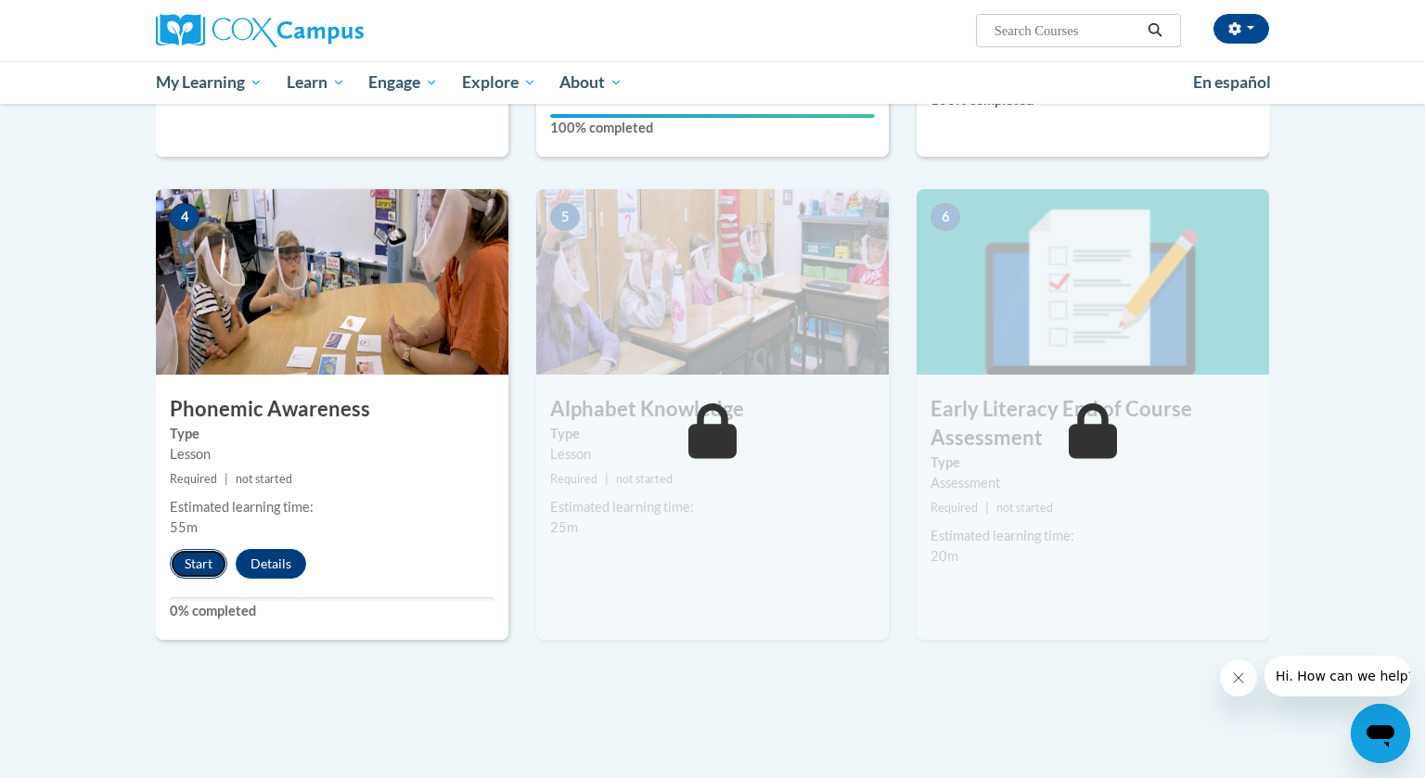
click at [202, 564] on button "Start" at bounding box center [199, 564] width 58 height 30
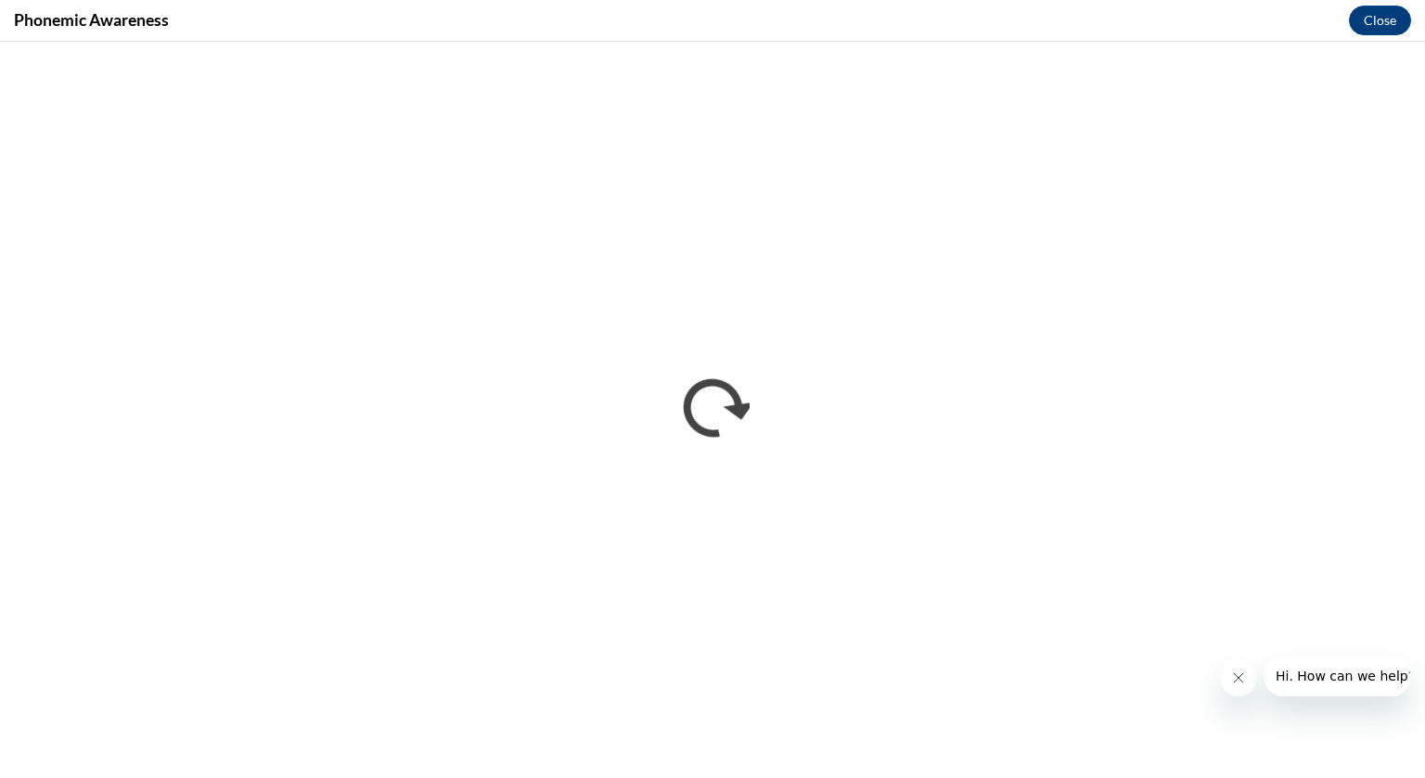
scroll to position [0, 0]
click at [1378, 24] on button "Close" at bounding box center [1380, 21] width 62 height 30
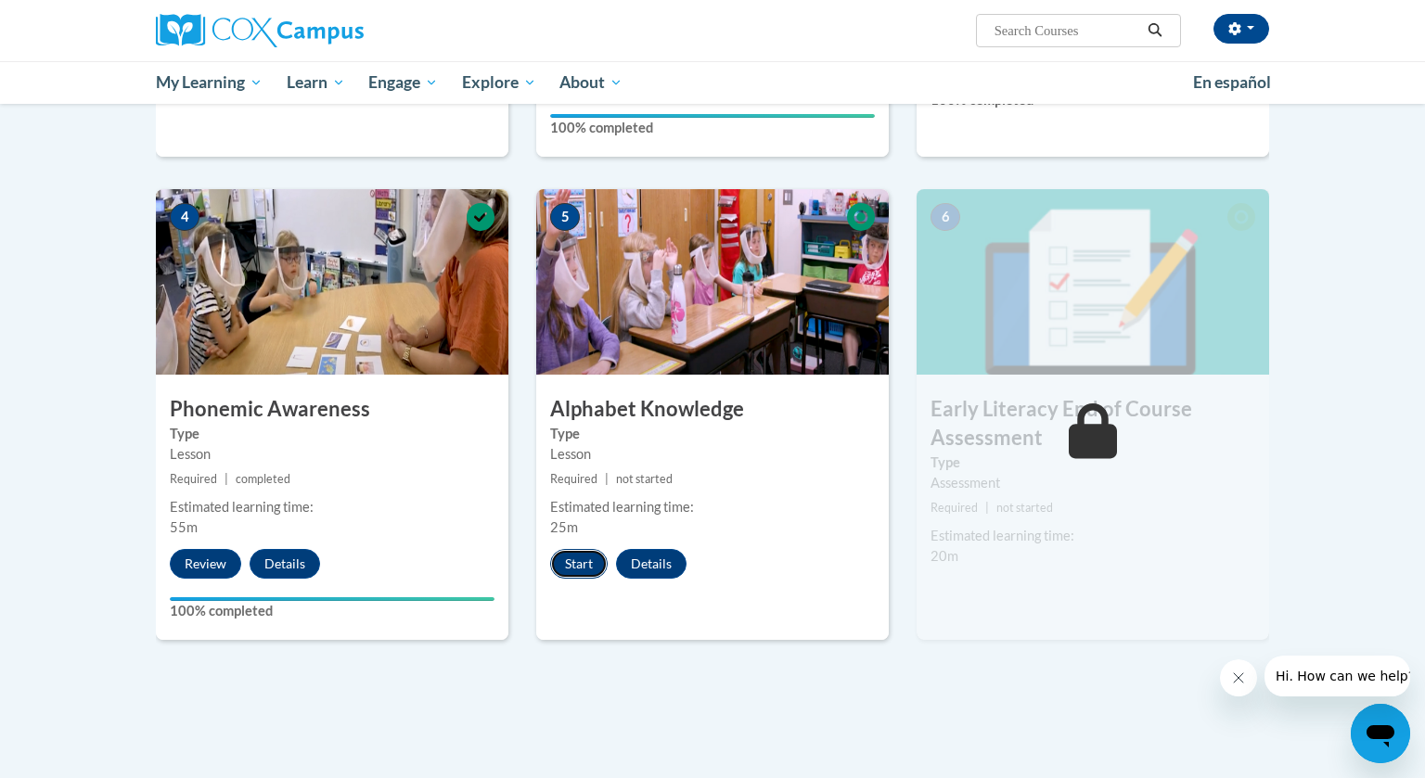
click at [576, 559] on button "Start" at bounding box center [579, 564] width 58 height 30
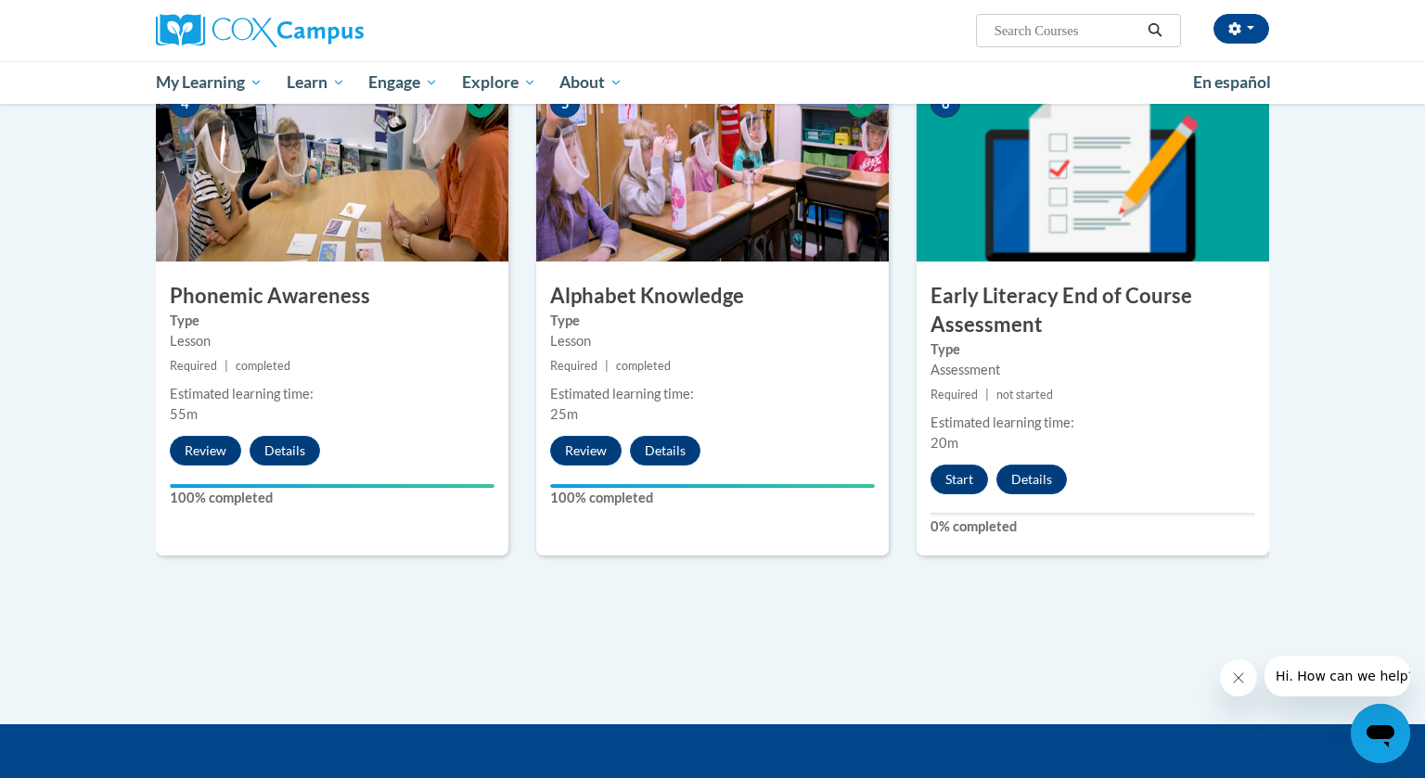
scroll to position [938, 0]
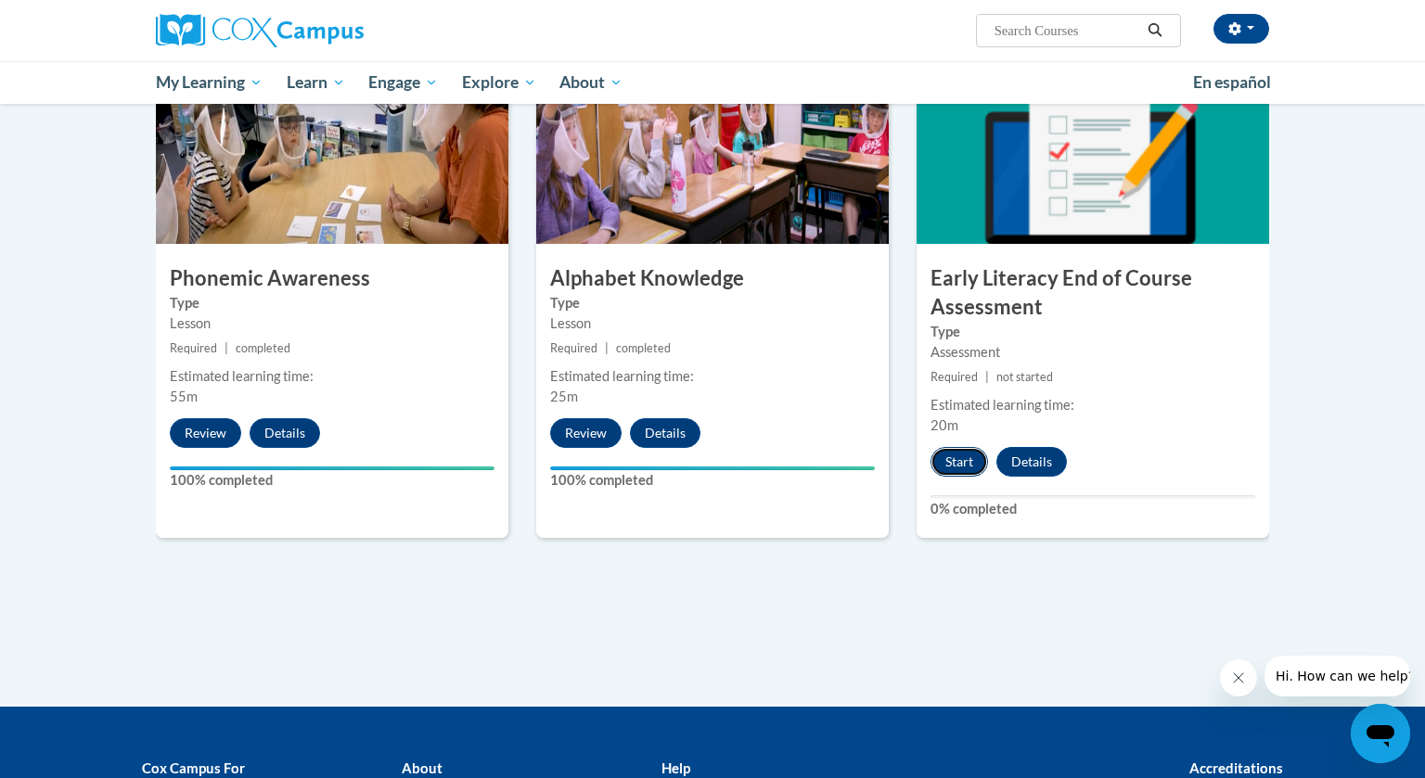
click at [961, 465] on button "Start" at bounding box center [960, 462] width 58 height 30
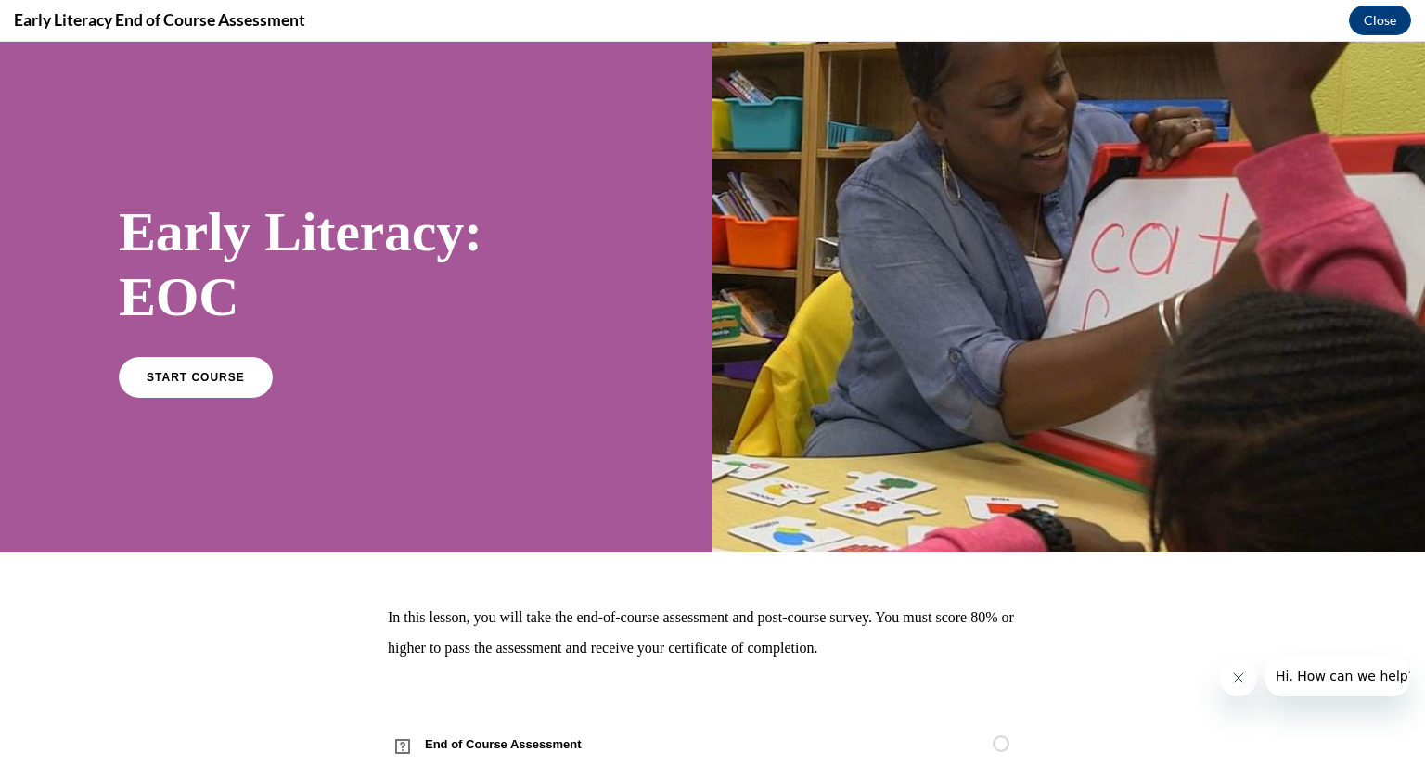
scroll to position [42, 0]
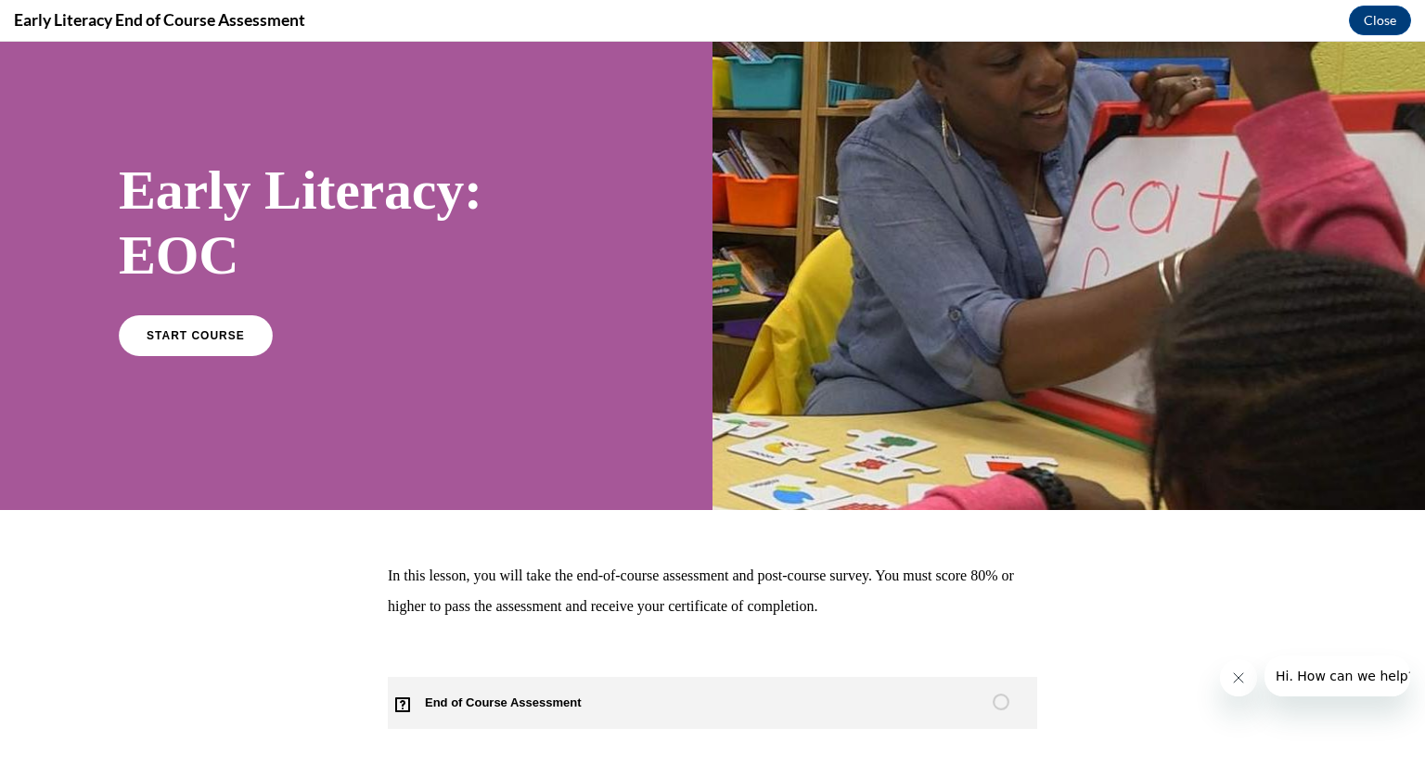
click at [473, 700] on span "End of Course Assessment" at bounding box center [514, 703] width 252 height 52
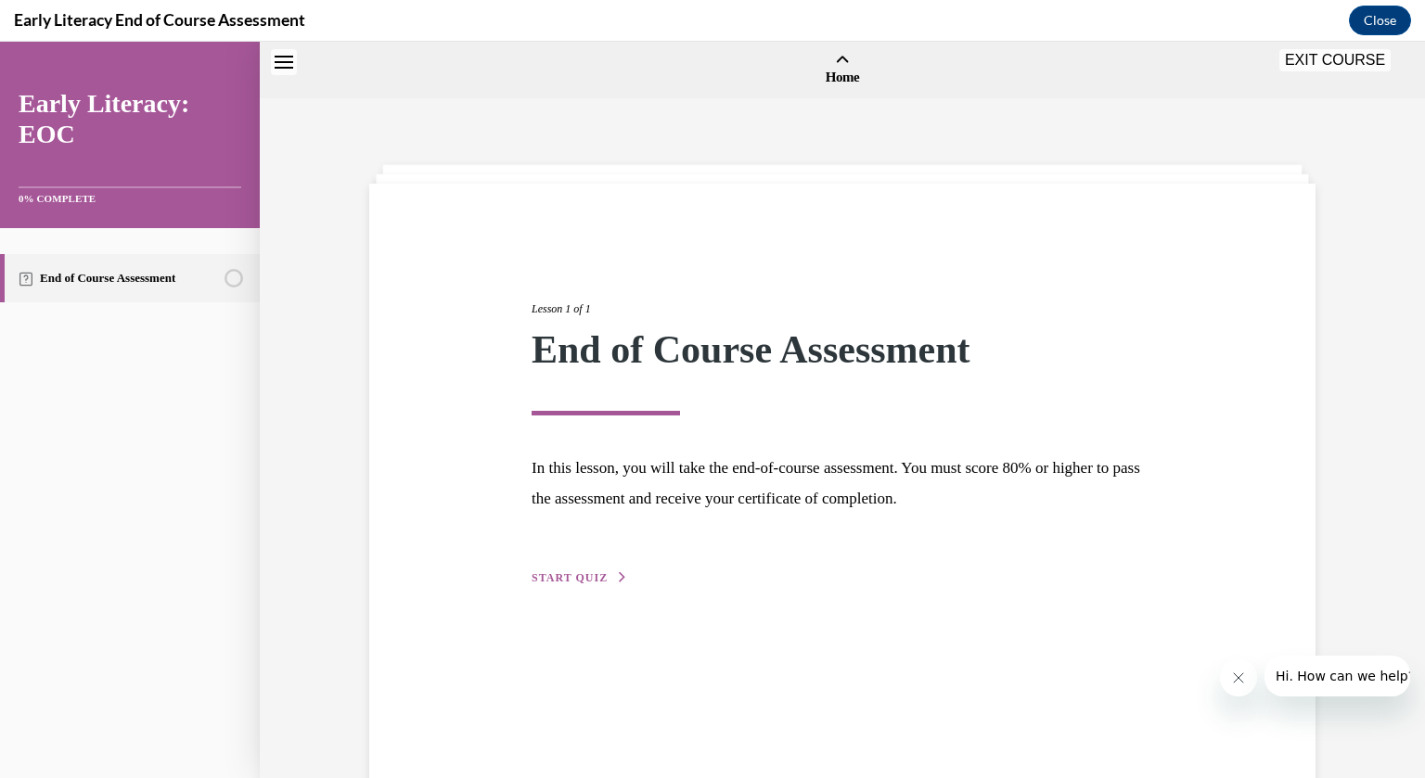
scroll to position [58, 0]
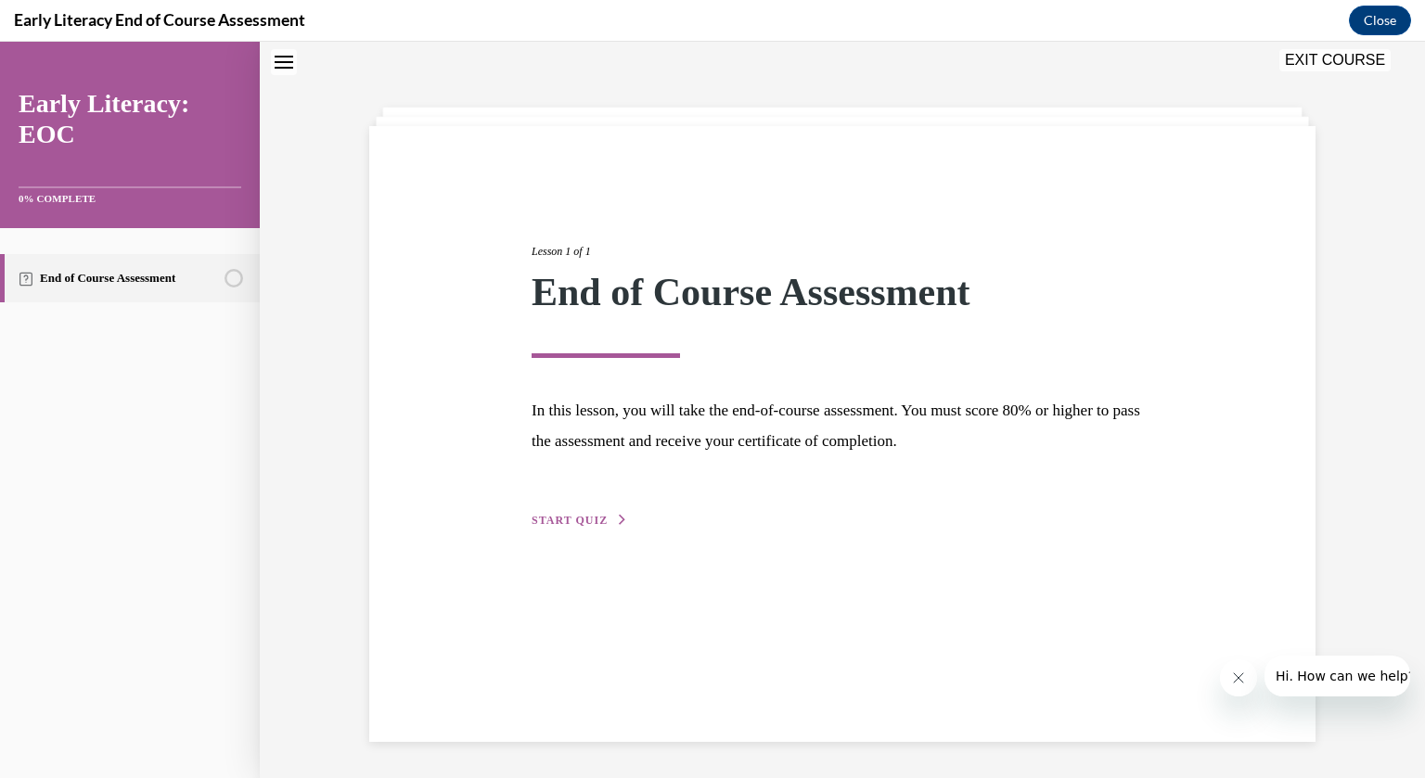
click at [603, 514] on span "START QUIZ" at bounding box center [570, 520] width 76 height 13
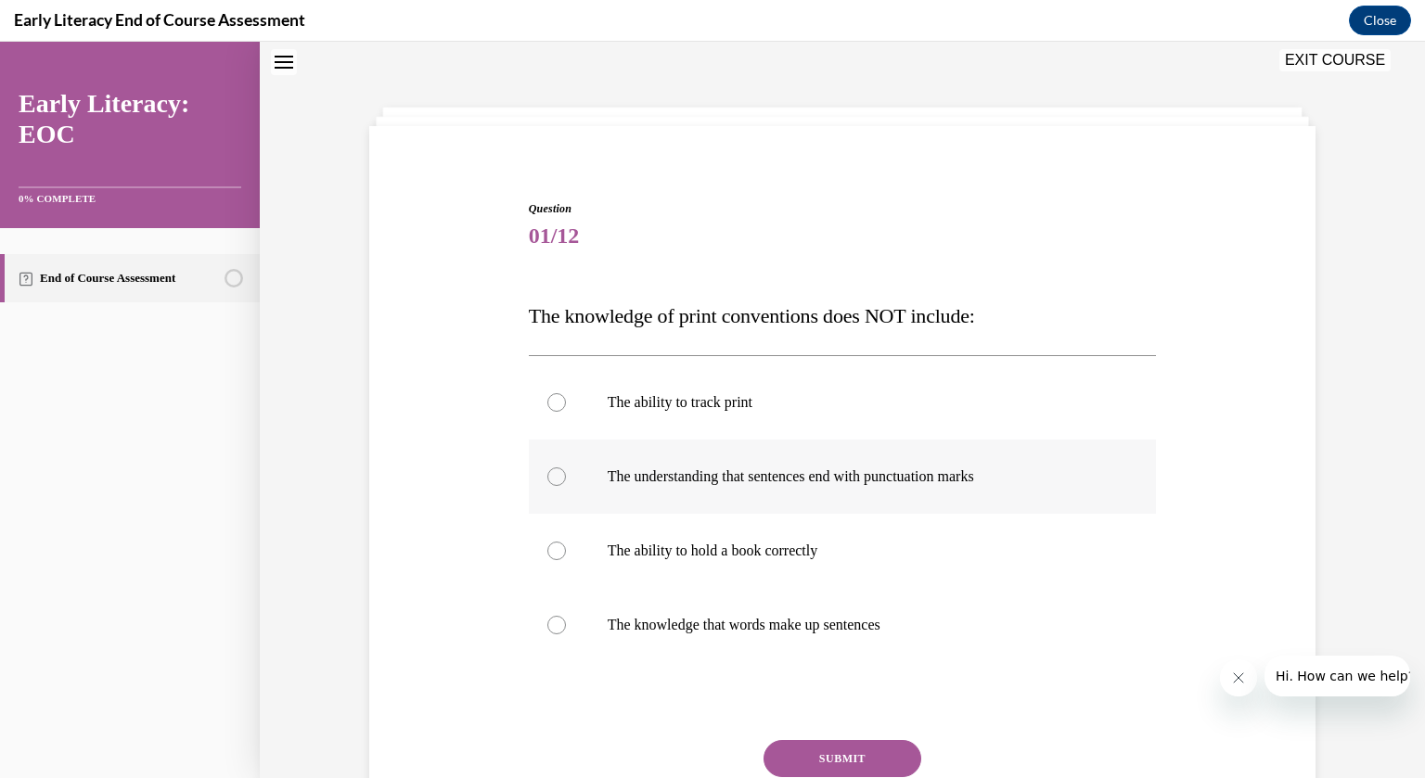
click at [559, 476] on div at bounding box center [556, 477] width 19 height 19
click at [840, 753] on button "SUBMIT" at bounding box center [843, 758] width 158 height 37
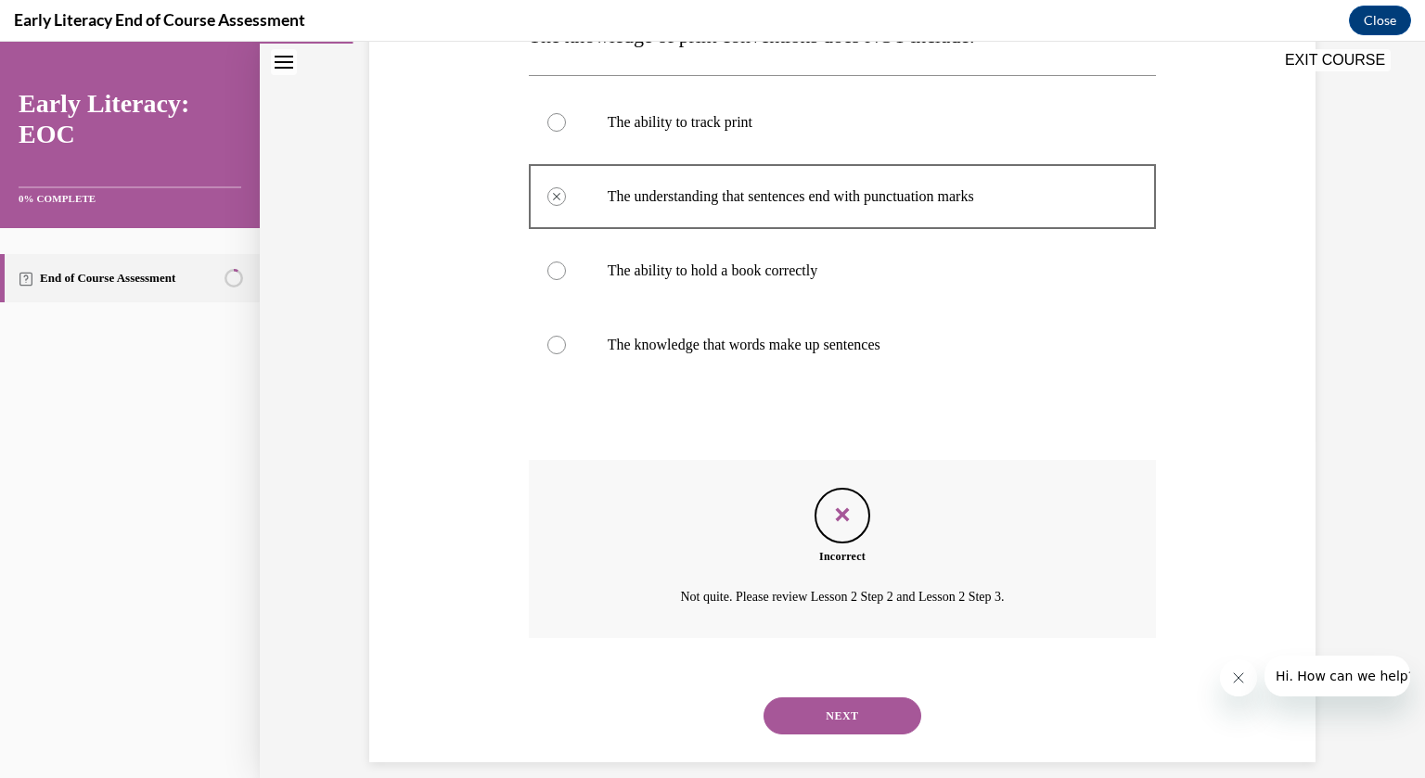
scroll to position [358, 0]
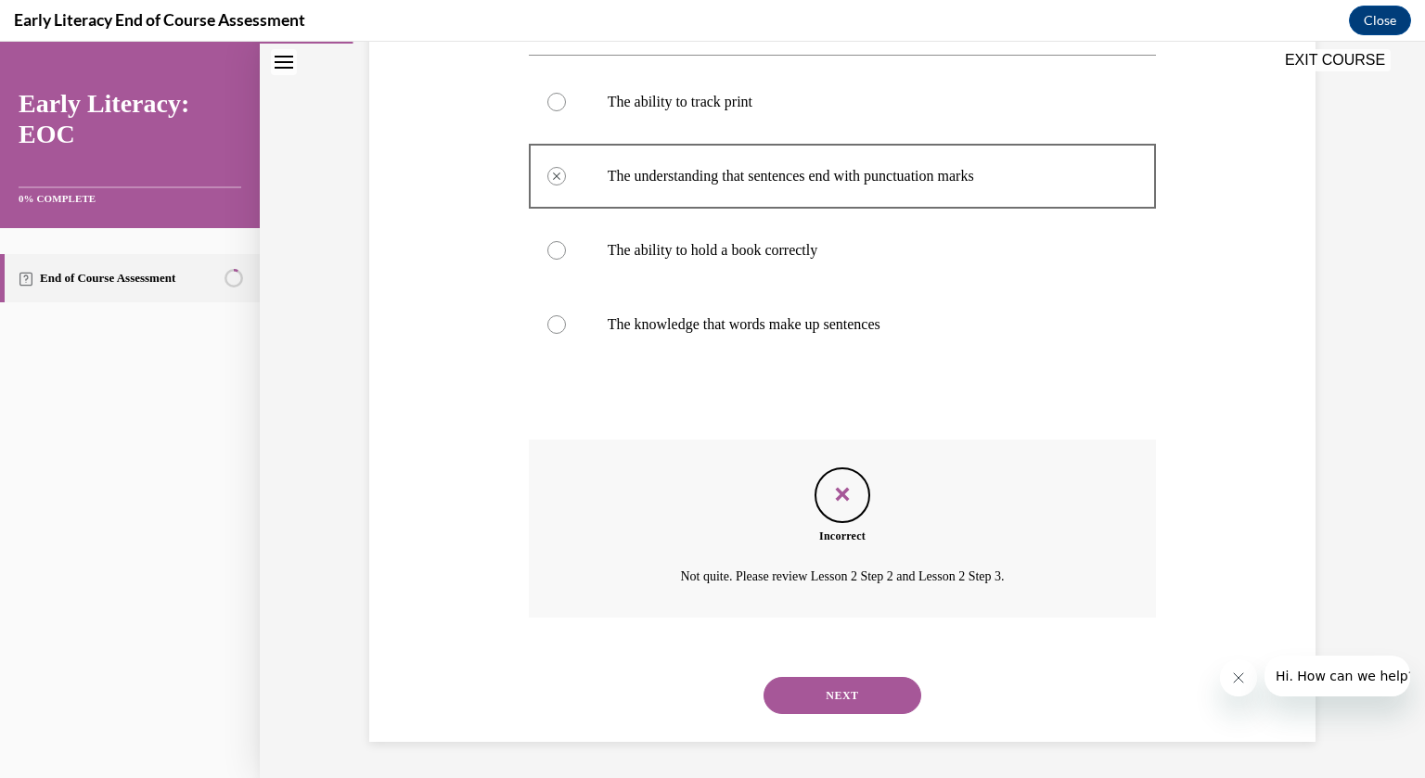
click at [829, 696] on button "NEXT" at bounding box center [843, 695] width 158 height 37
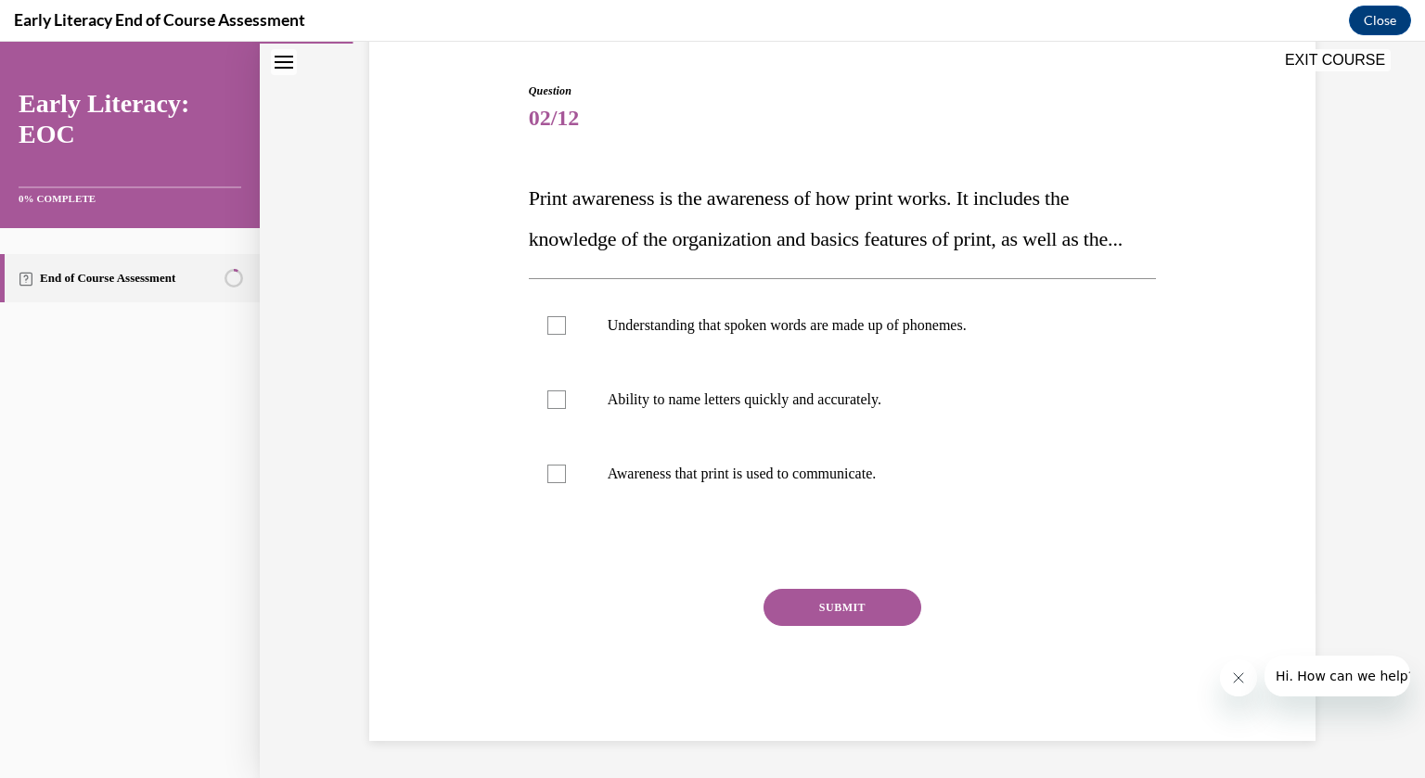
scroll to position [207, 0]
click at [554, 483] on div at bounding box center [556, 474] width 19 height 19
click at [806, 624] on button "SUBMIT" at bounding box center [843, 607] width 158 height 37
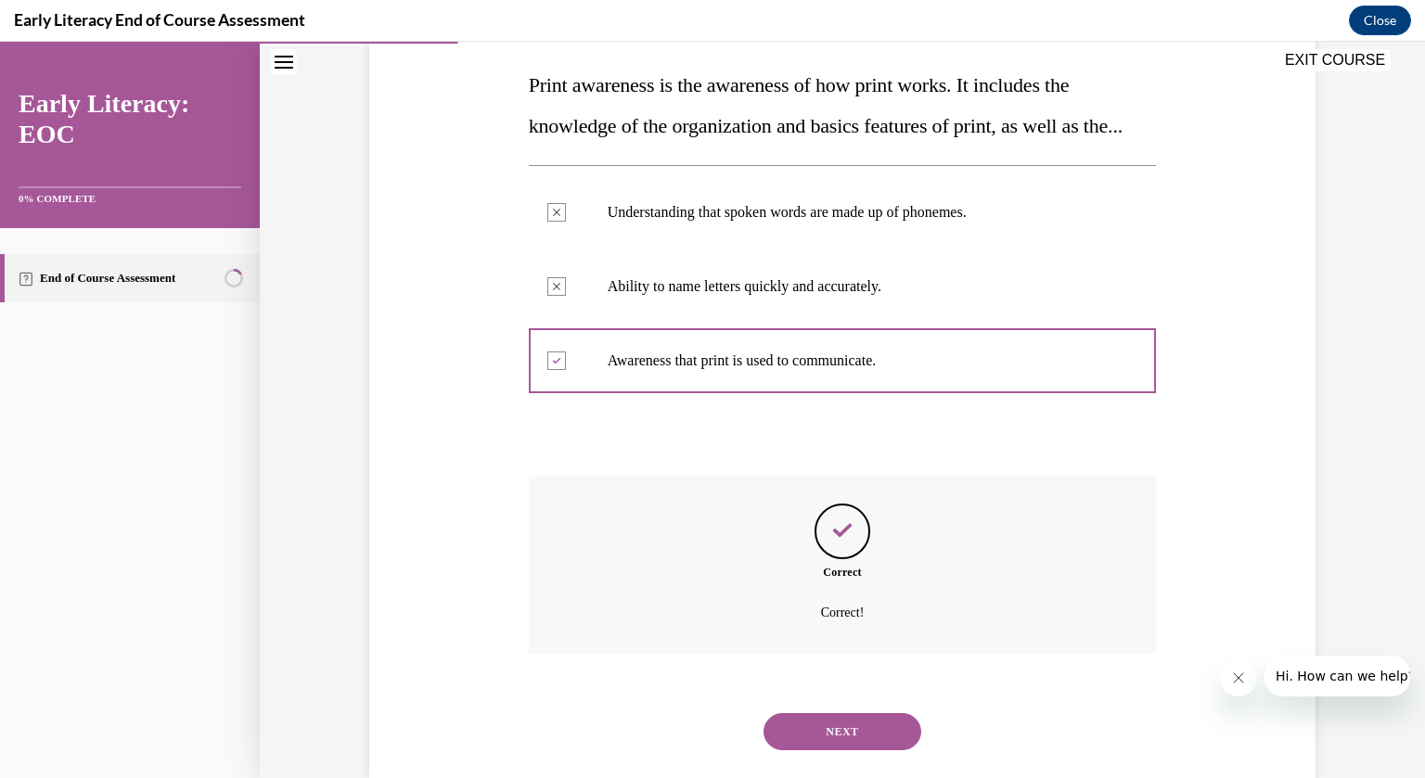
scroll to position [366, 0]
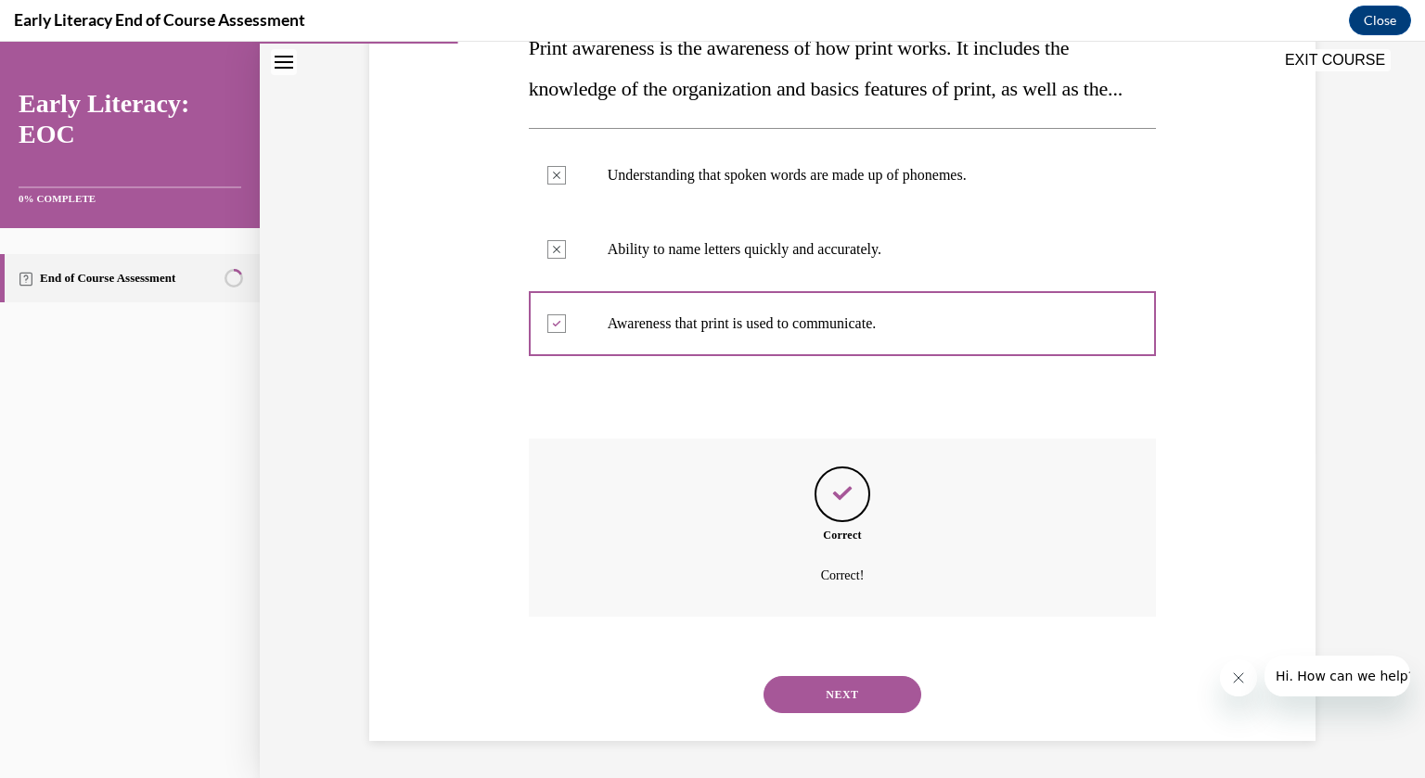
click at [846, 692] on button "NEXT" at bounding box center [843, 694] width 158 height 37
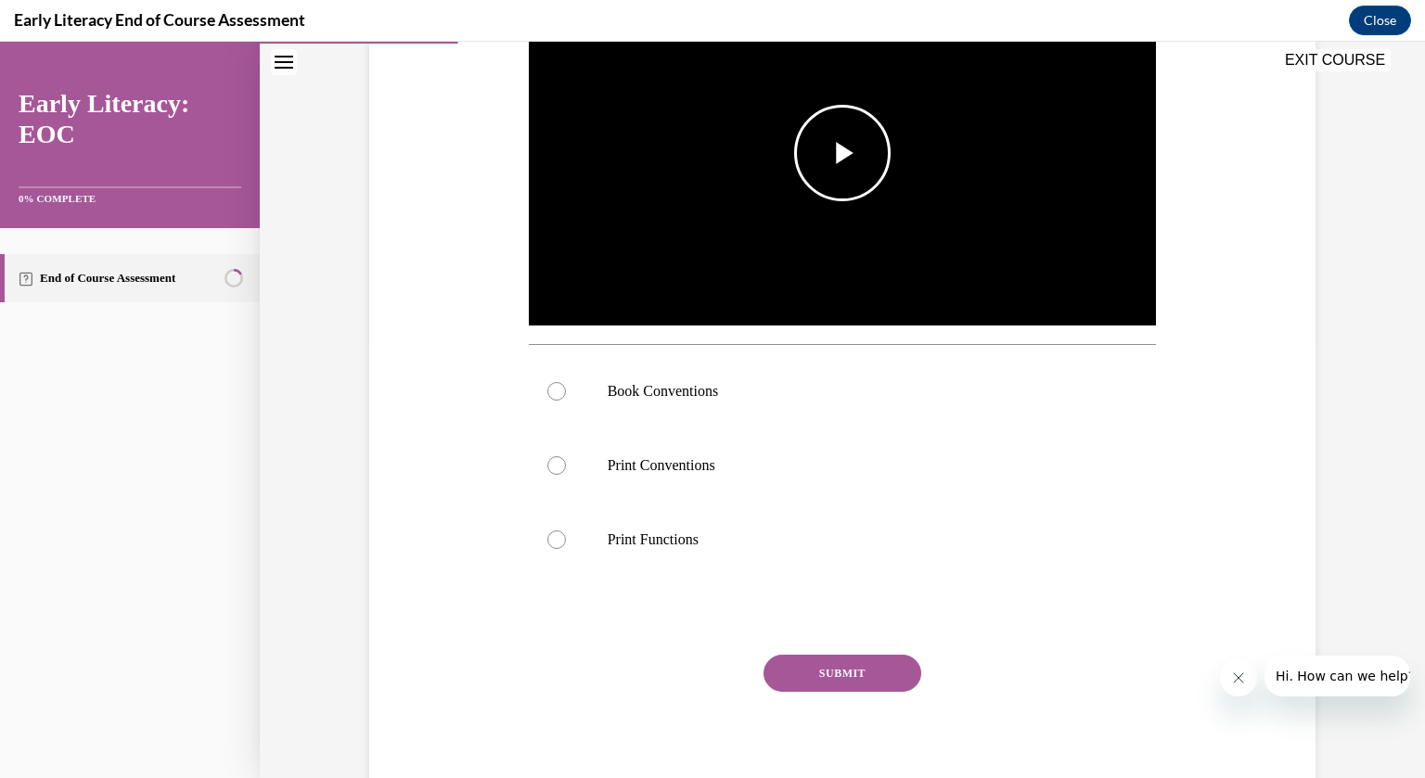
scroll to position [435, 0]
click at [842, 154] on span "Video player" at bounding box center [842, 154] width 0 height 0
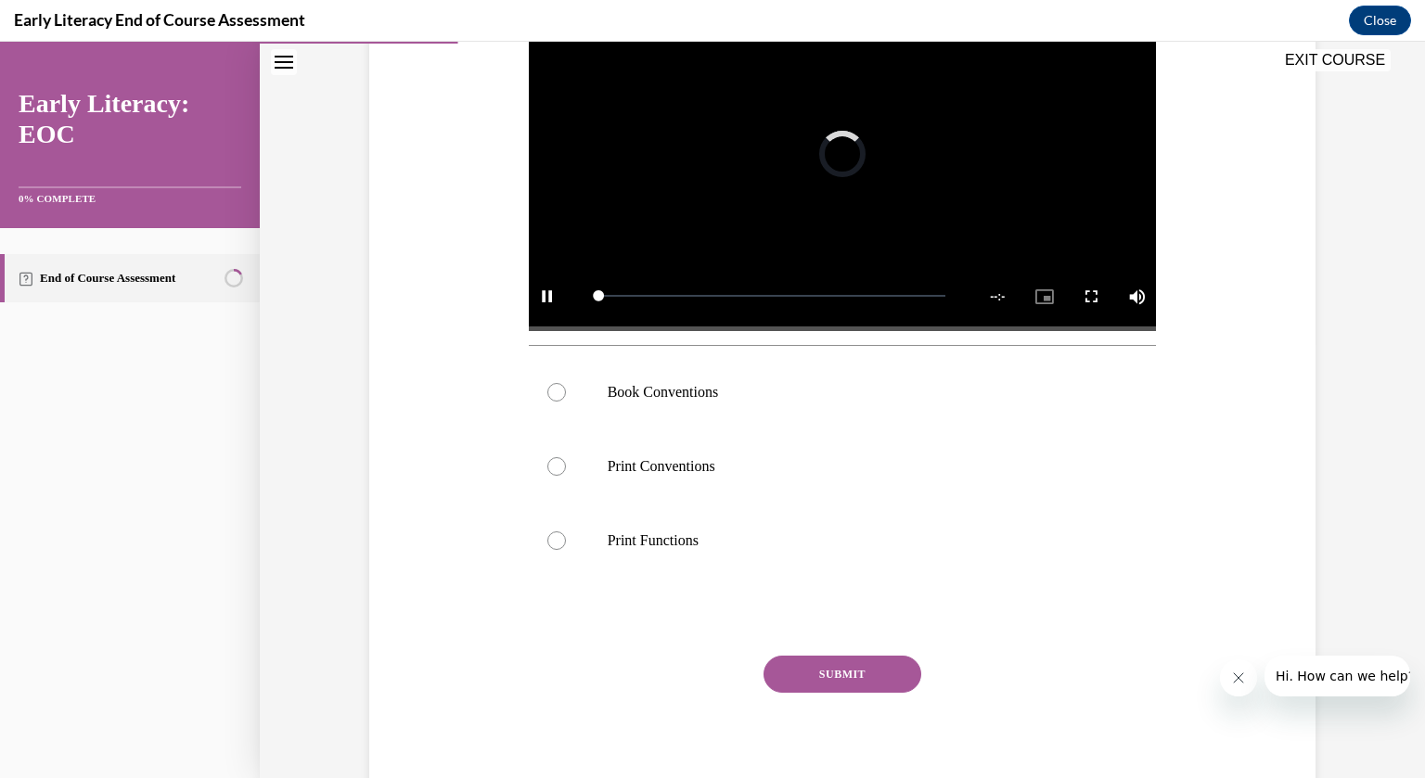
click at [843, 148] on img "Video player" at bounding box center [843, 155] width 628 height 354
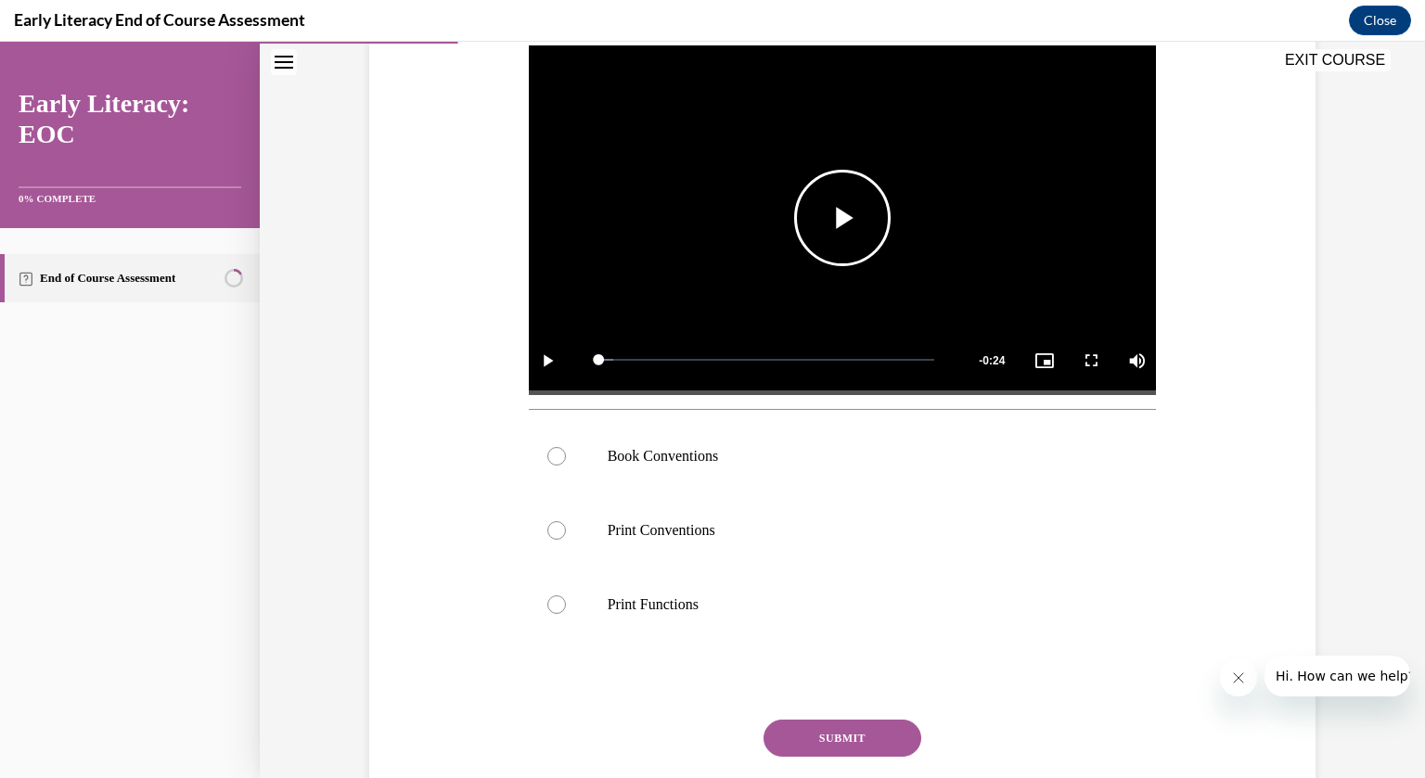
click at [842, 218] on span "Video player" at bounding box center [842, 218] width 0 height 0
click at [554, 452] on div at bounding box center [556, 456] width 19 height 19
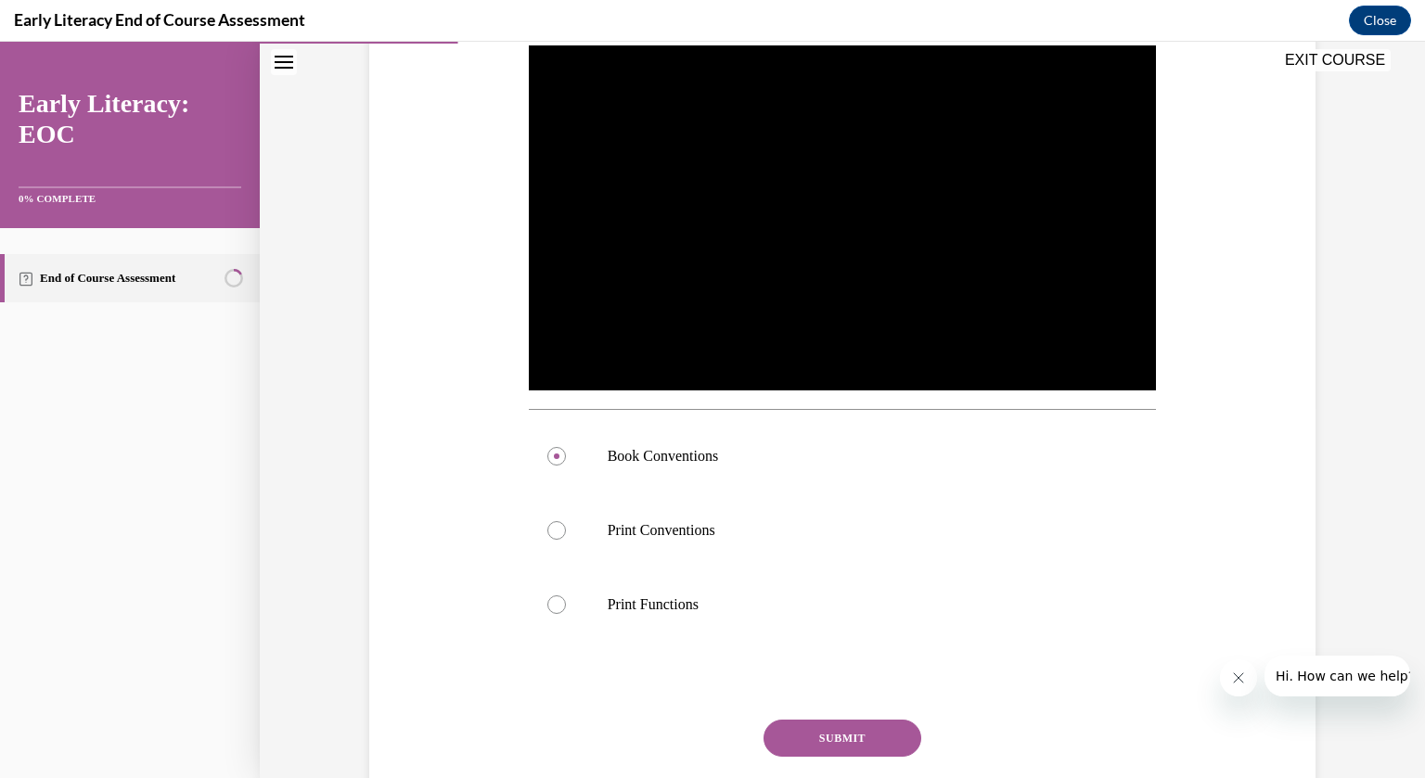
click at [848, 739] on button "SUBMIT" at bounding box center [843, 738] width 158 height 37
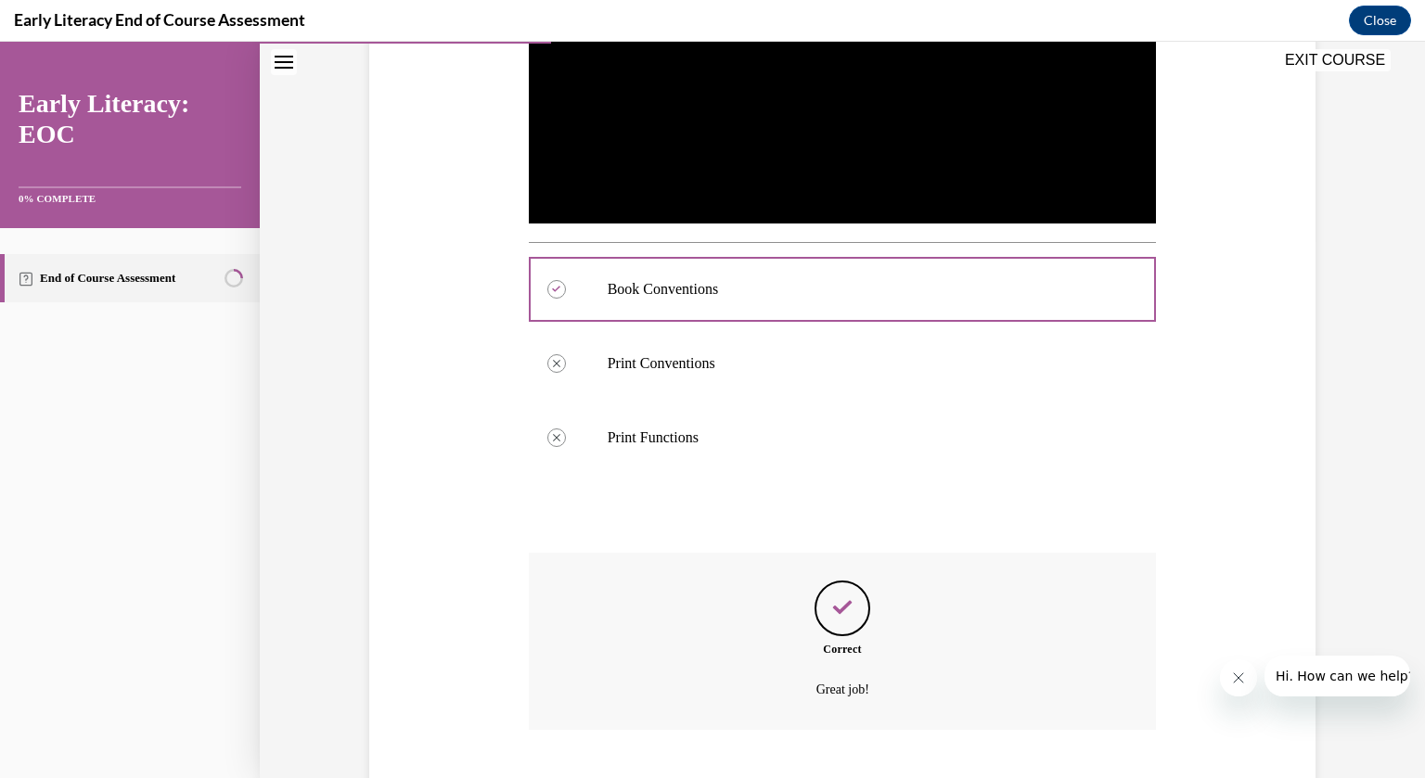
scroll to position [650, 0]
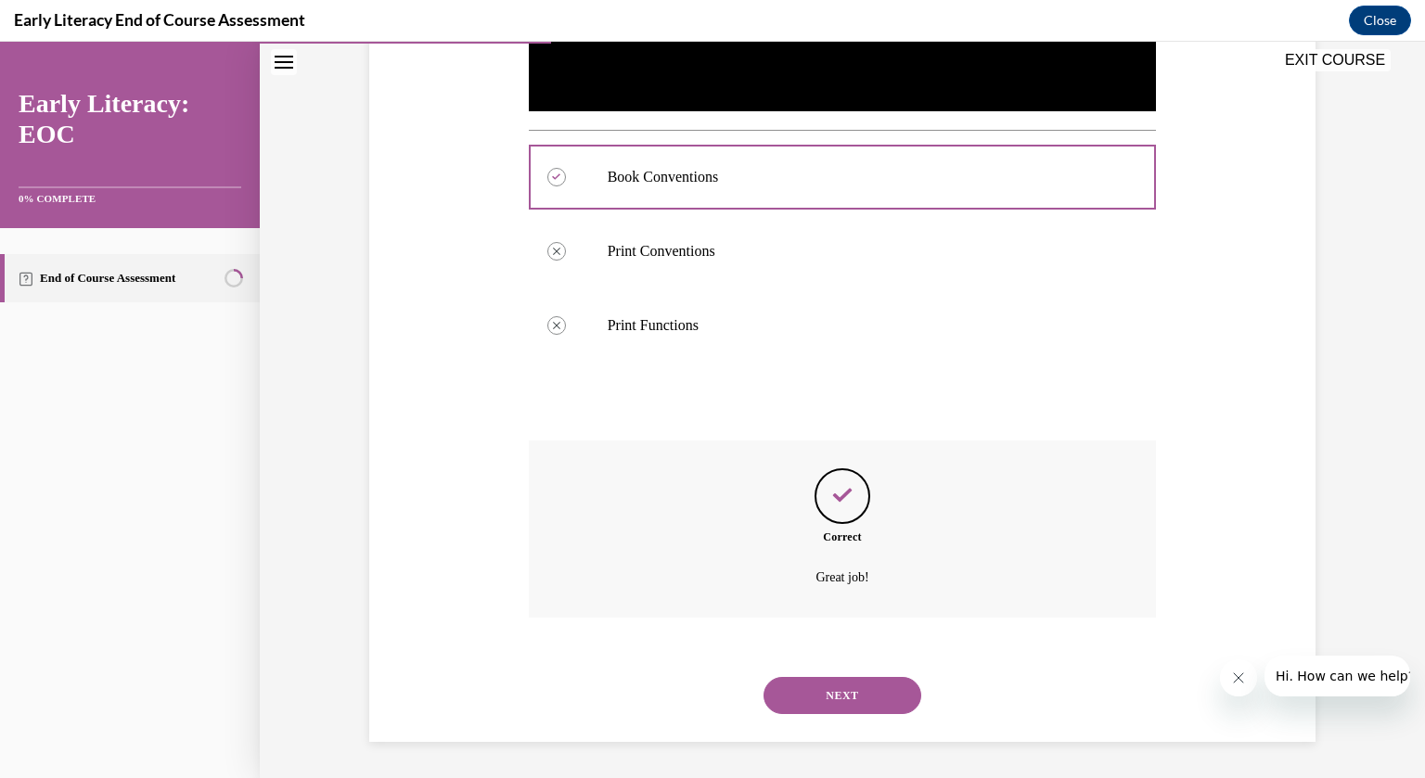
click at [843, 698] on button "NEXT" at bounding box center [843, 695] width 158 height 37
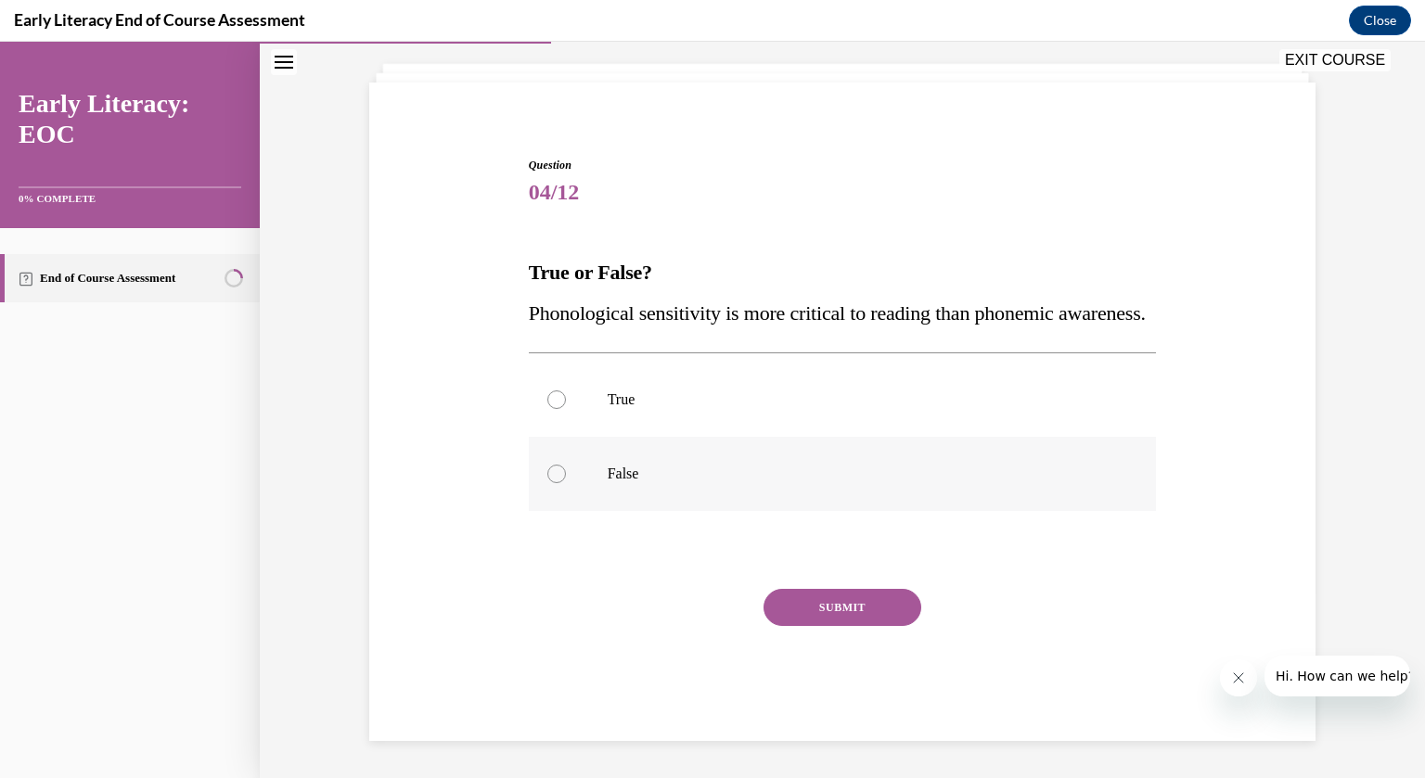
click at [552, 478] on div at bounding box center [556, 474] width 19 height 19
click at [838, 598] on button "SUBMIT" at bounding box center [843, 607] width 158 height 37
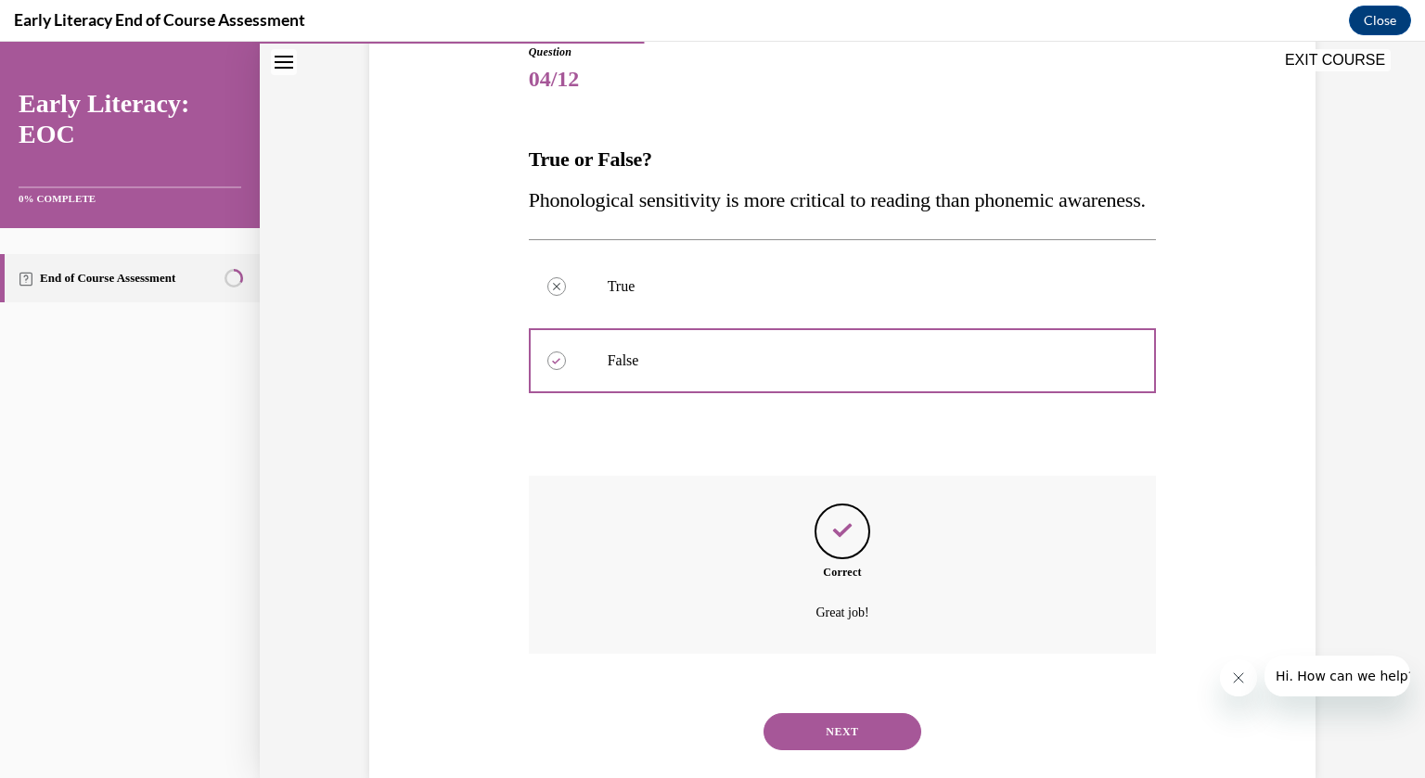
scroll to position [291, 0]
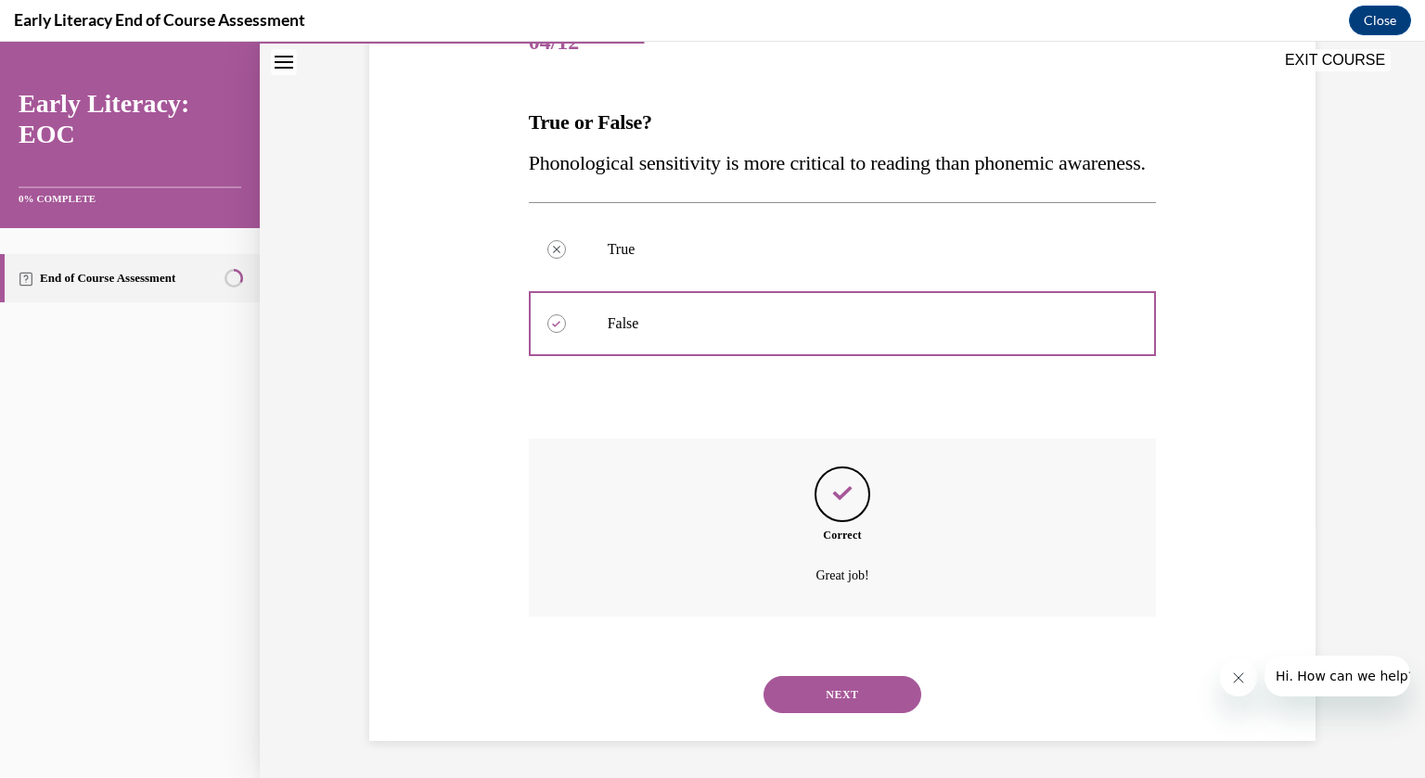
click at [843, 696] on button "NEXT" at bounding box center [843, 694] width 158 height 37
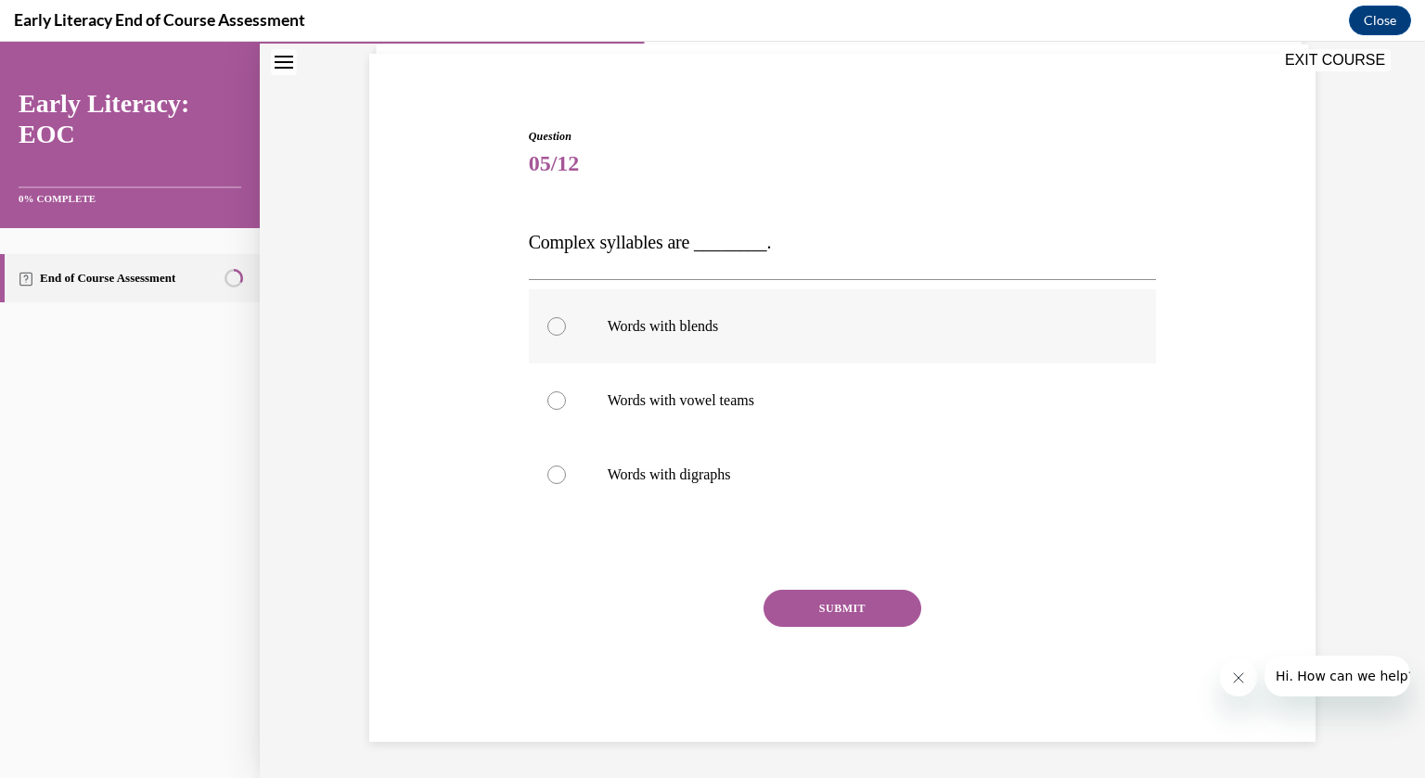
click at [556, 326] on div at bounding box center [556, 326] width 19 height 19
click at [552, 471] on div at bounding box center [556, 475] width 19 height 19
click at [861, 611] on button "SUBMIT" at bounding box center [843, 608] width 158 height 37
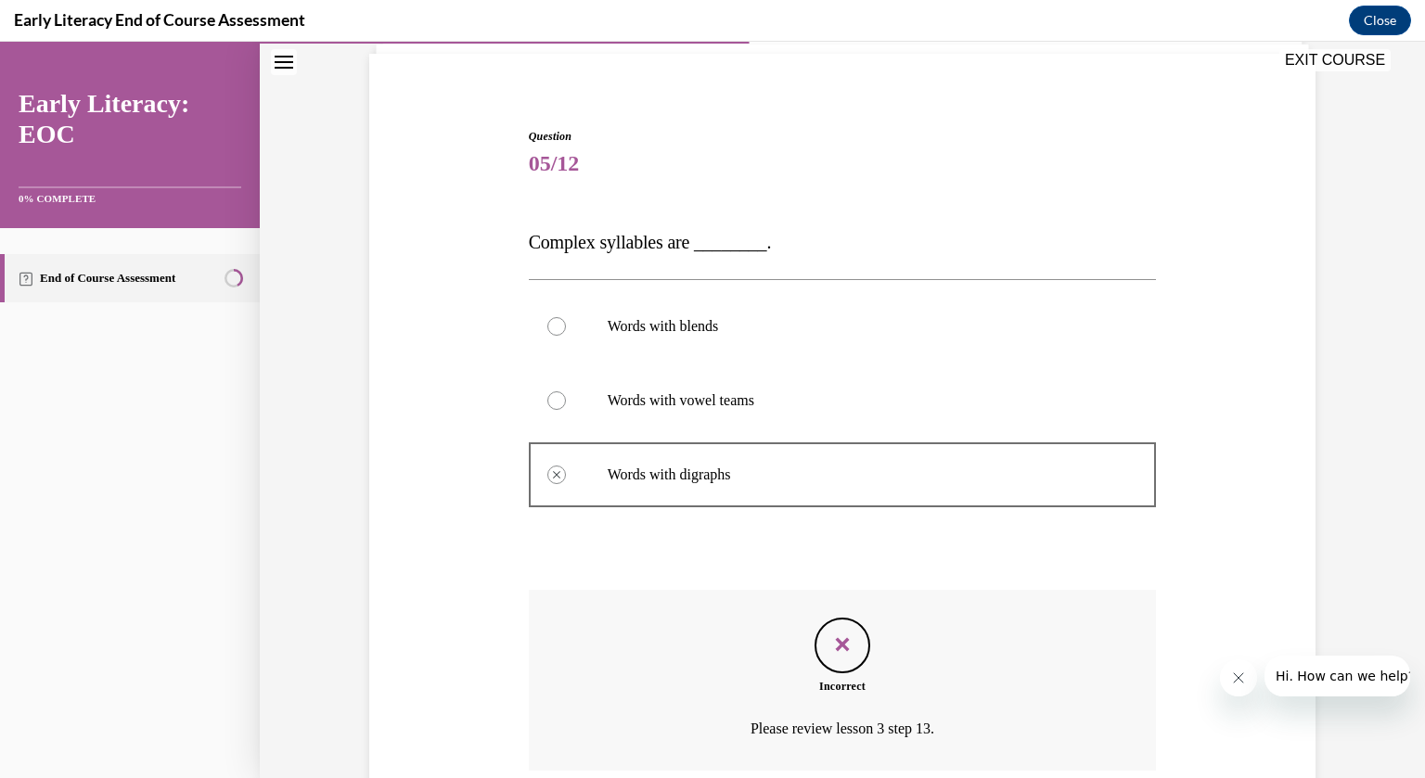
scroll to position [283, 0]
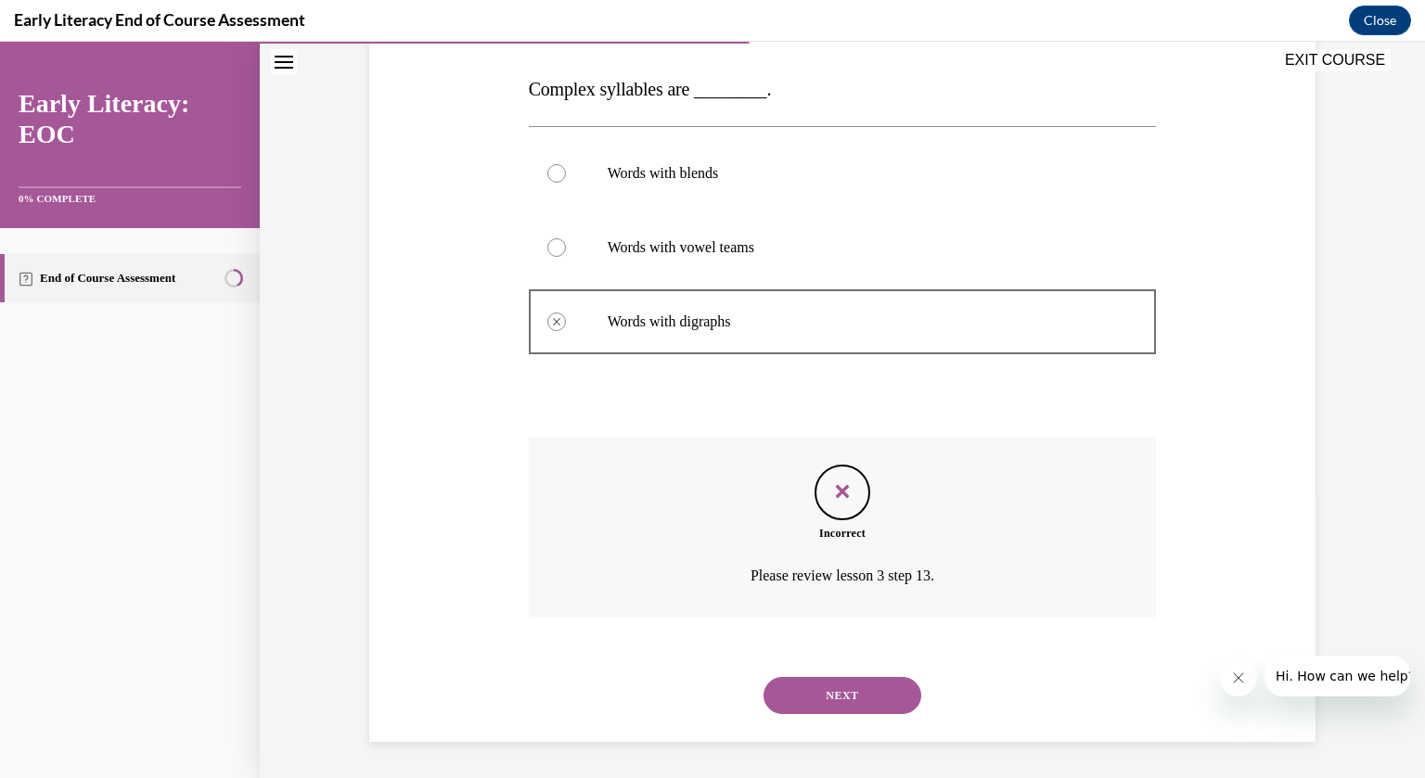
click at [844, 698] on button "NEXT" at bounding box center [843, 695] width 158 height 37
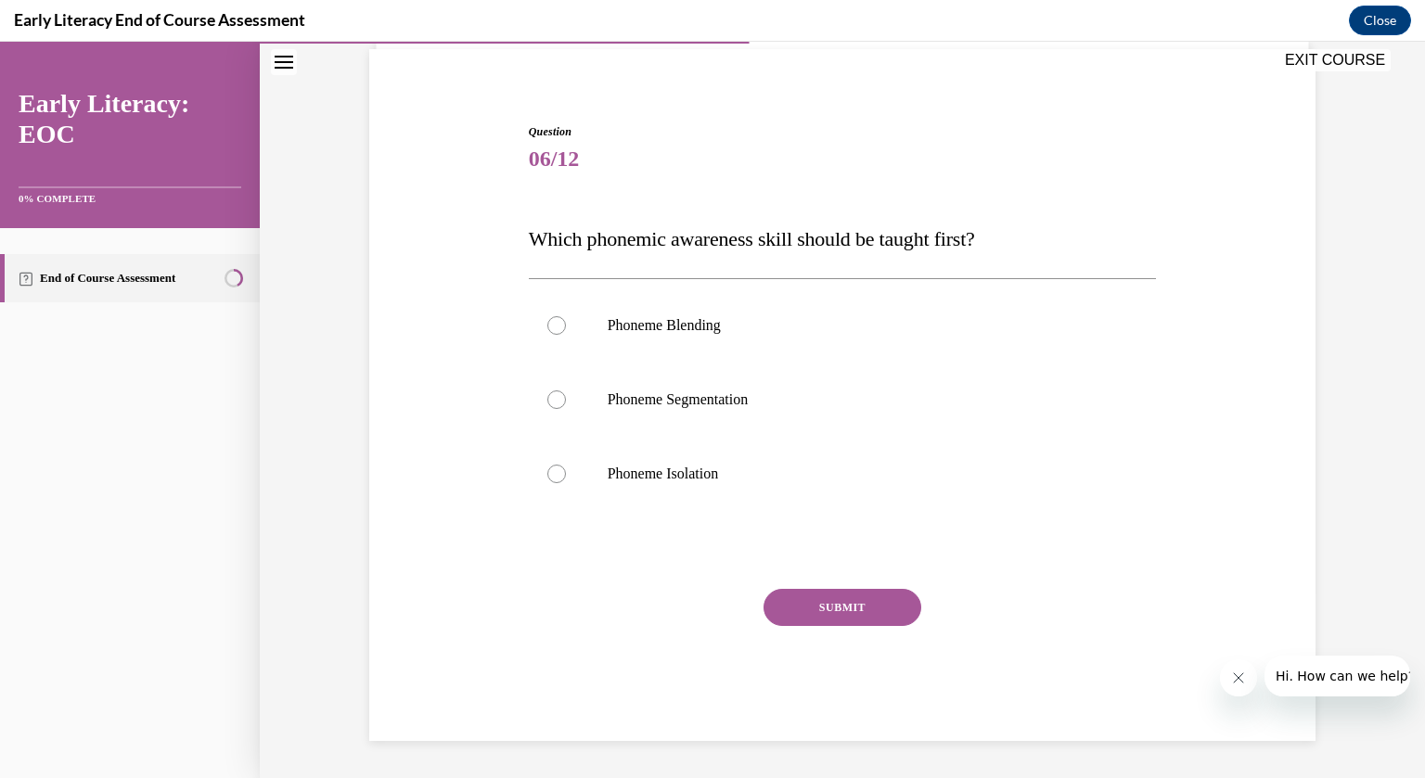
scroll to position [134, 0]
click at [559, 476] on div at bounding box center [556, 475] width 19 height 19
click at [852, 611] on button "SUBMIT" at bounding box center [843, 608] width 158 height 37
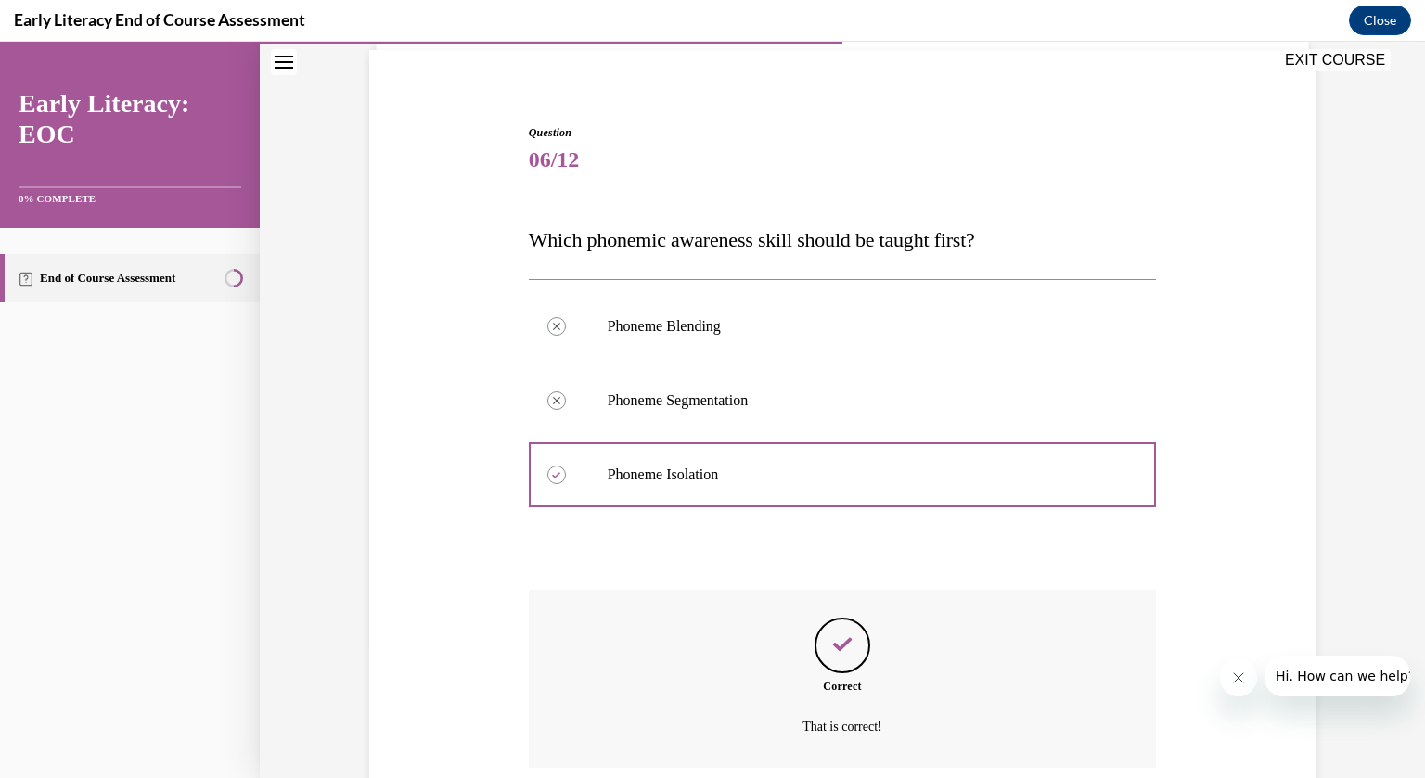
scroll to position [284, 0]
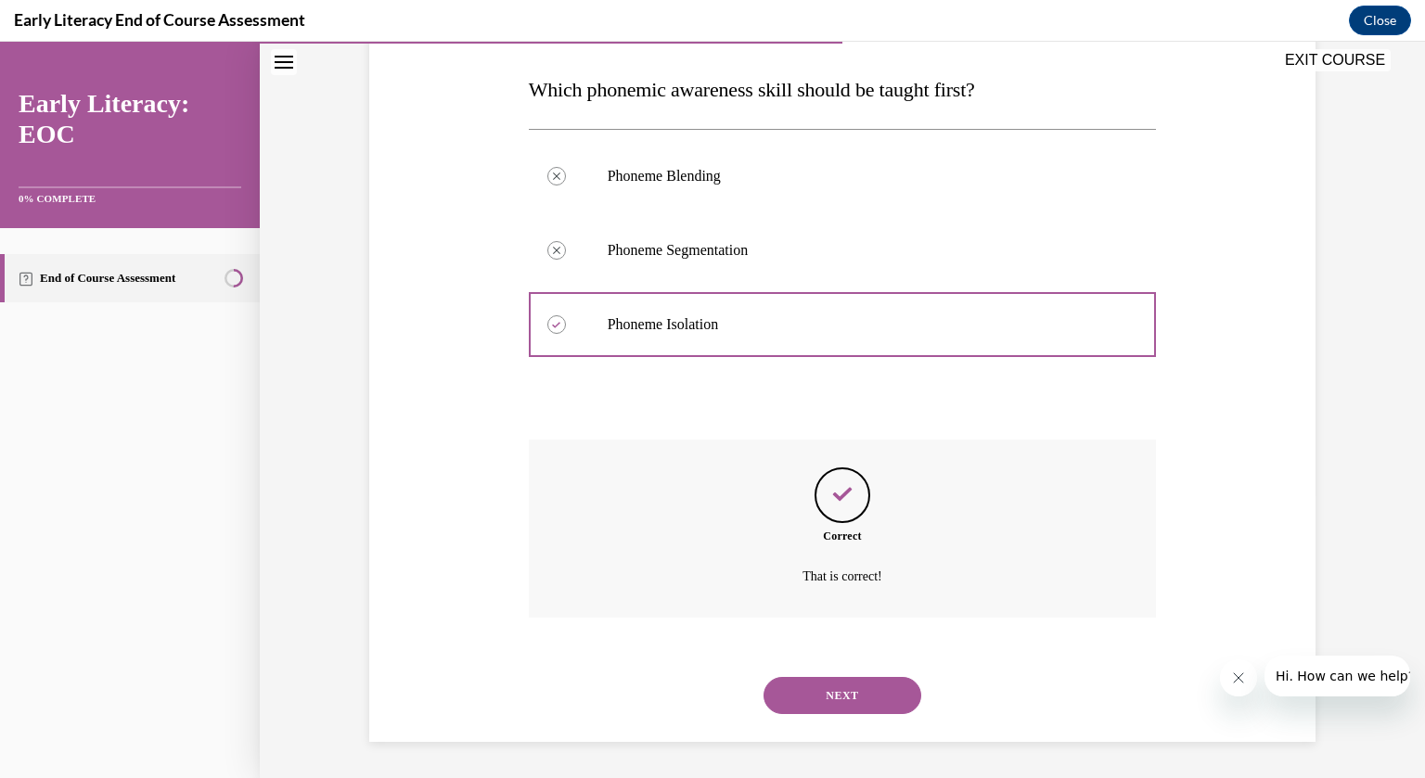
click at [862, 690] on button "NEXT" at bounding box center [843, 695] width 158 height 37
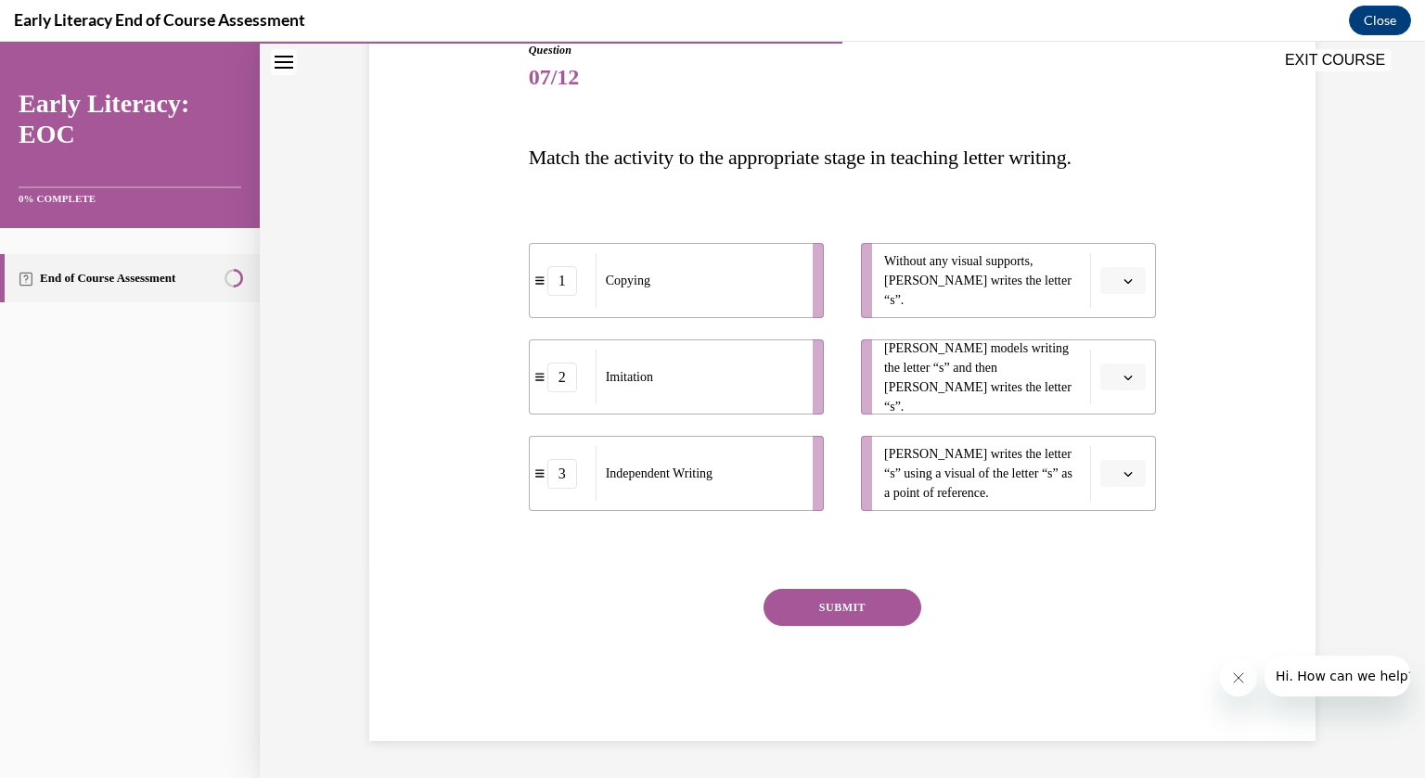
scroll to position [207, 0]
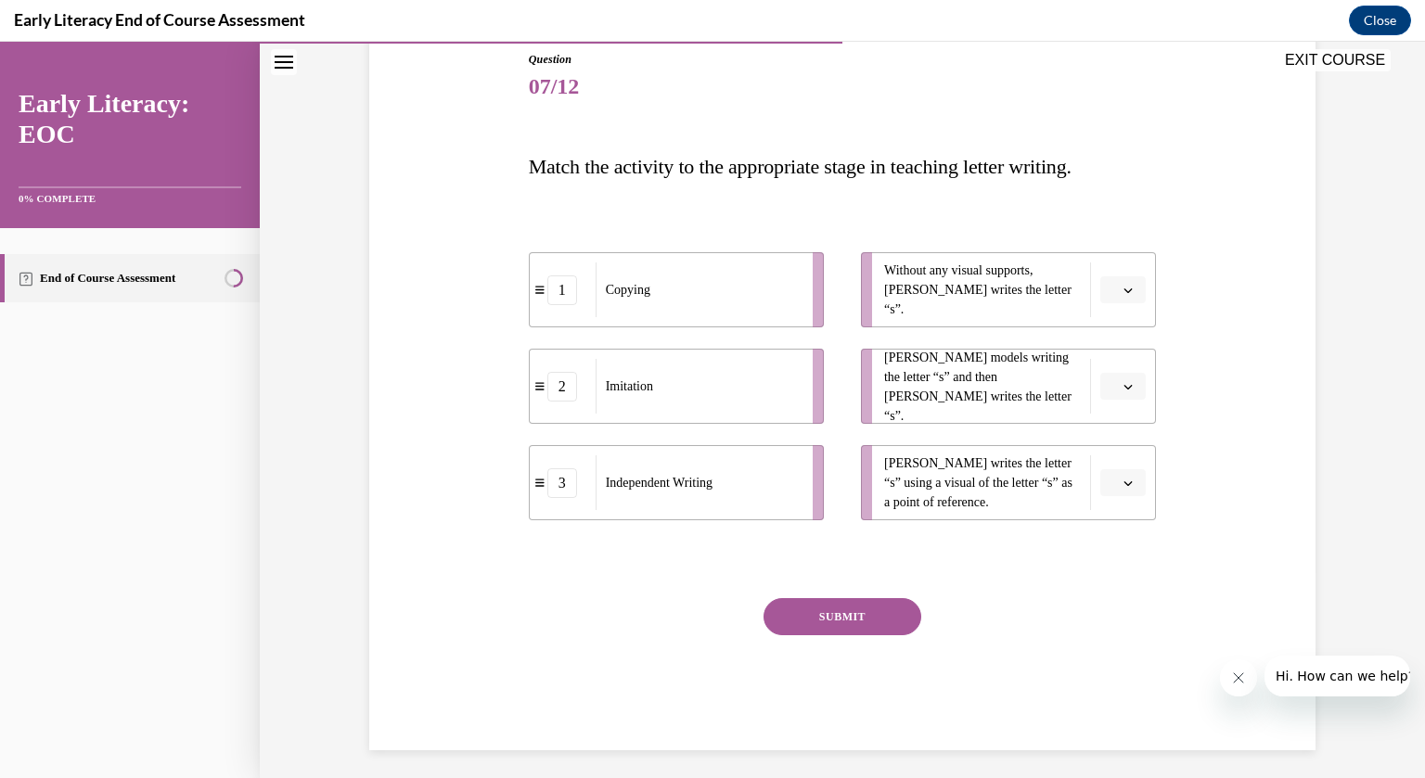
click at [714, 496] on div "Independent Writing" at bounding box center [698, 483] width 205 height 55
click at [1028, 289] on span "Without any visual supports, Tina writes the letter “s”." at bounding box center [982, 290] width 197 height 58
click at [1127, 286] on icon "button" at bounding box center [1128, 290] width 9 height 9
click at [1123, 438] on div "3" at bounding box center [1122, 442] width 46 height 37
click at [1123, 384] on span "button" at bounding box center [1128, 386] width 13 height 13
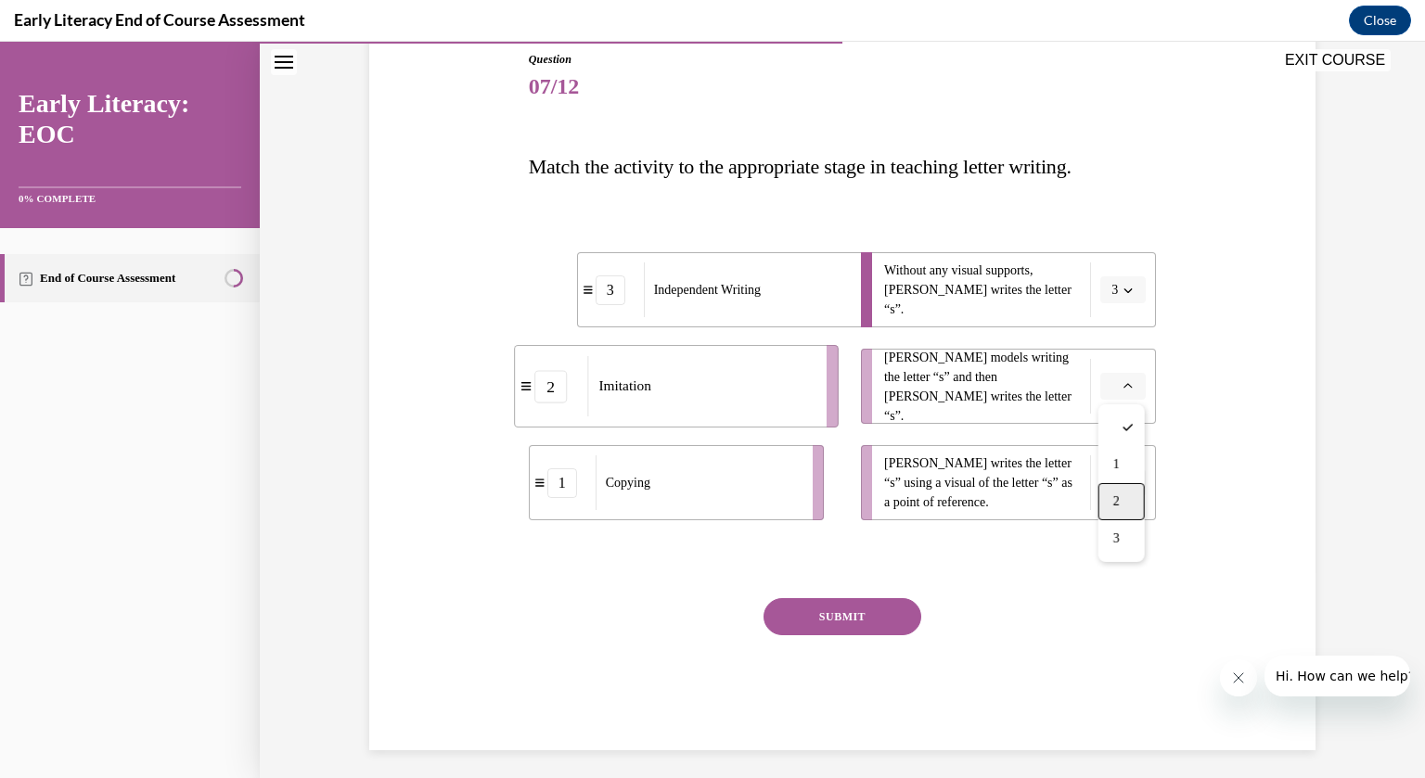
click at [1128, 496] on div "2" at bounding box center [1122, 501] width 46 height 37
click at [1125, 480] on icon "button" at bounding box center [1128, 483] width 9 height 9
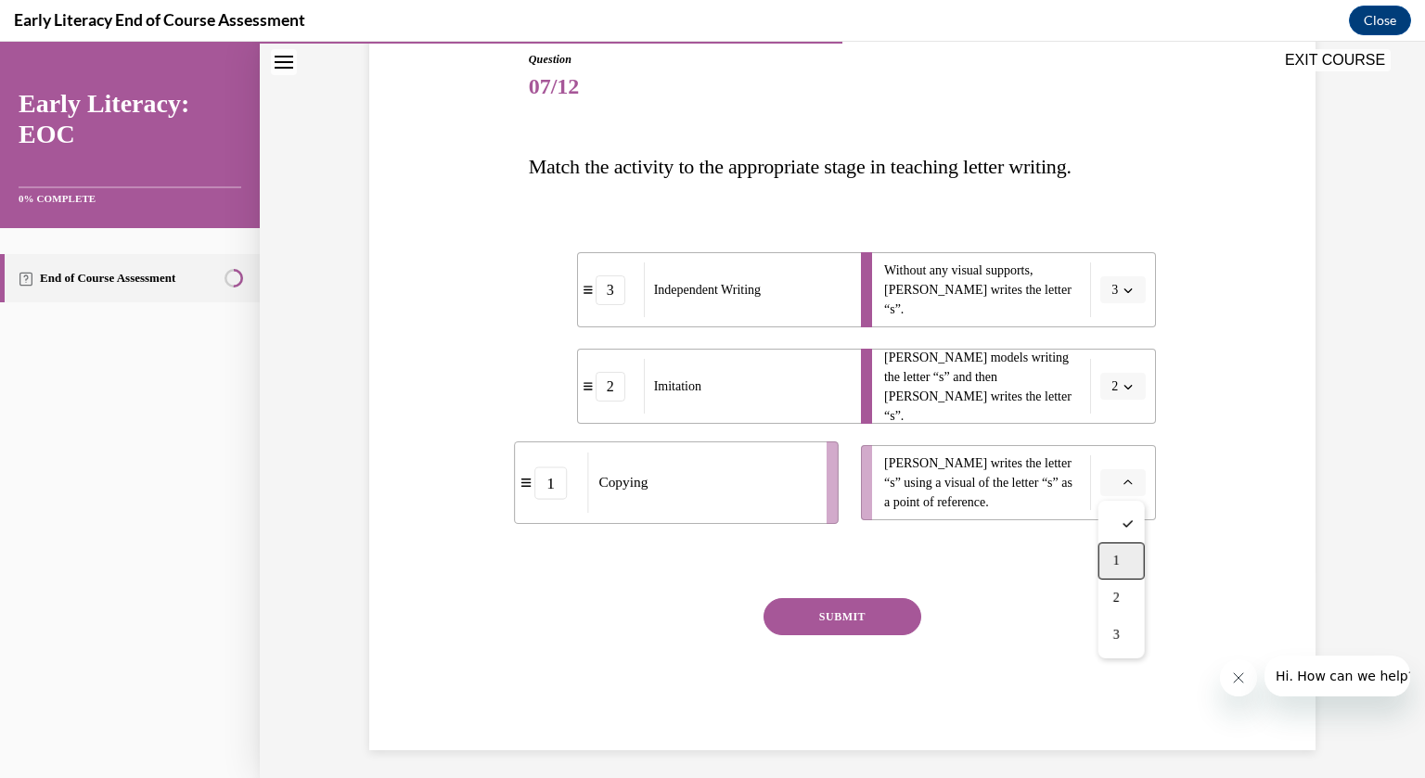
click at [1127, 556] on div "1" at bounding box center [1122, 561] width 46 height 37
click at [866, 617] on button "SUBMIT" at bounding box center [843, 616] width 158 height 37
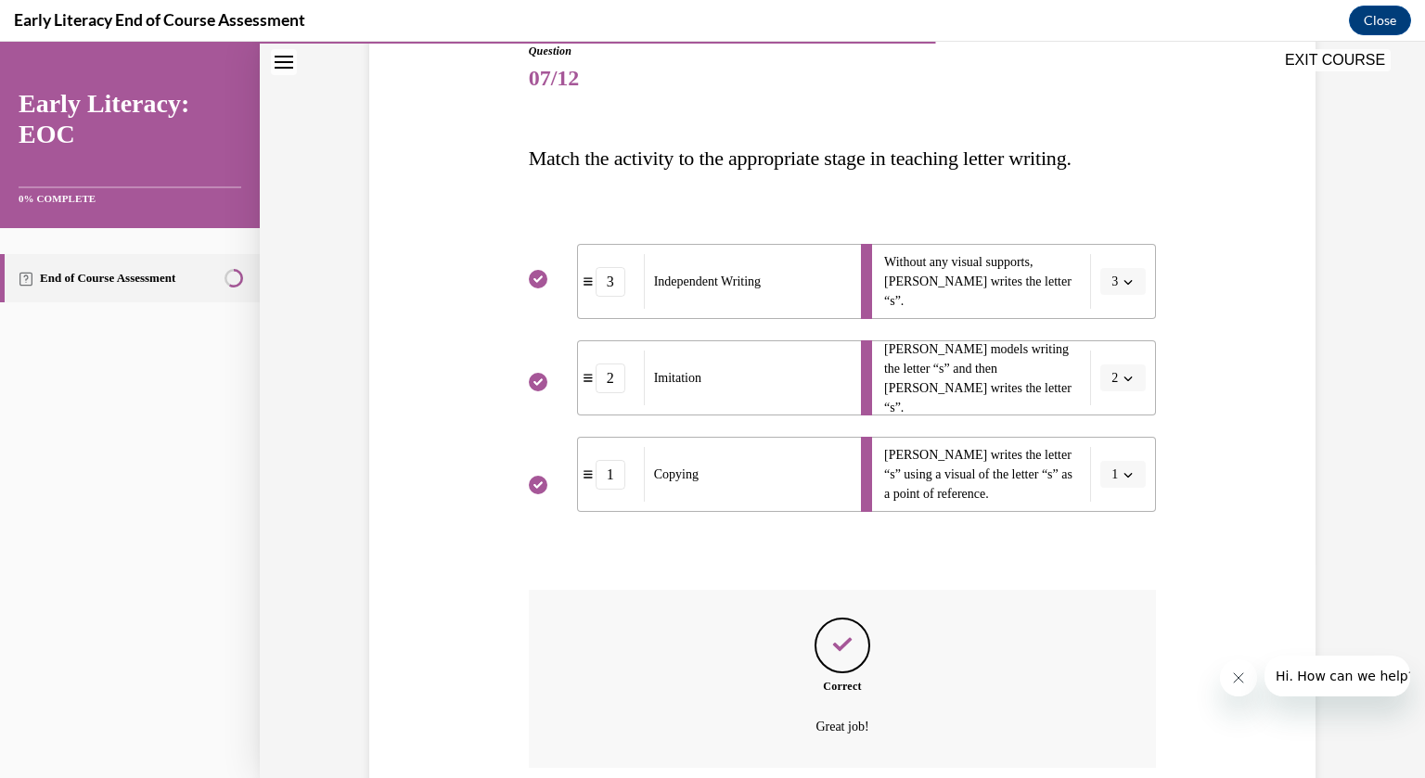
scroll to position [366, 0]
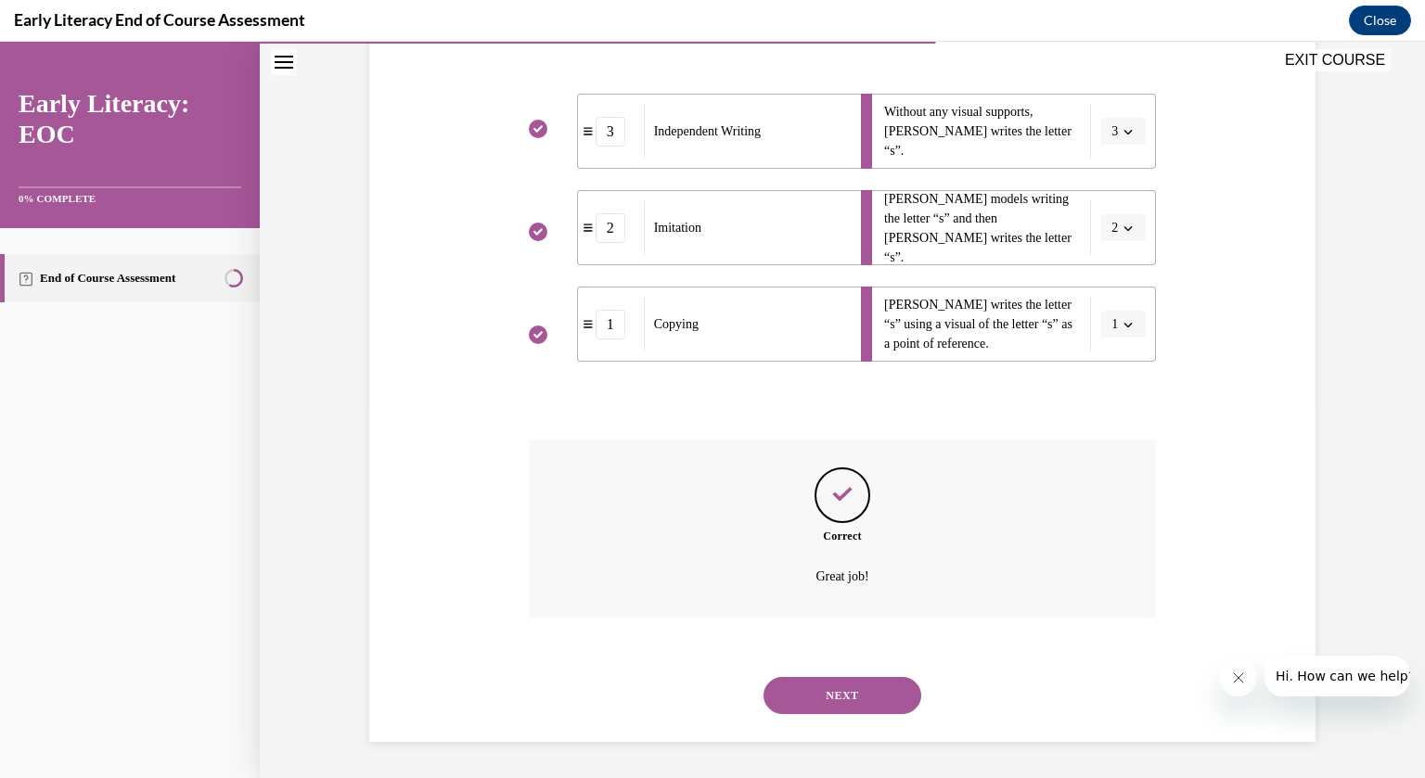
click at [857, 695] on button "NEXT" at bounding box center [843, 695] width 158 height 37
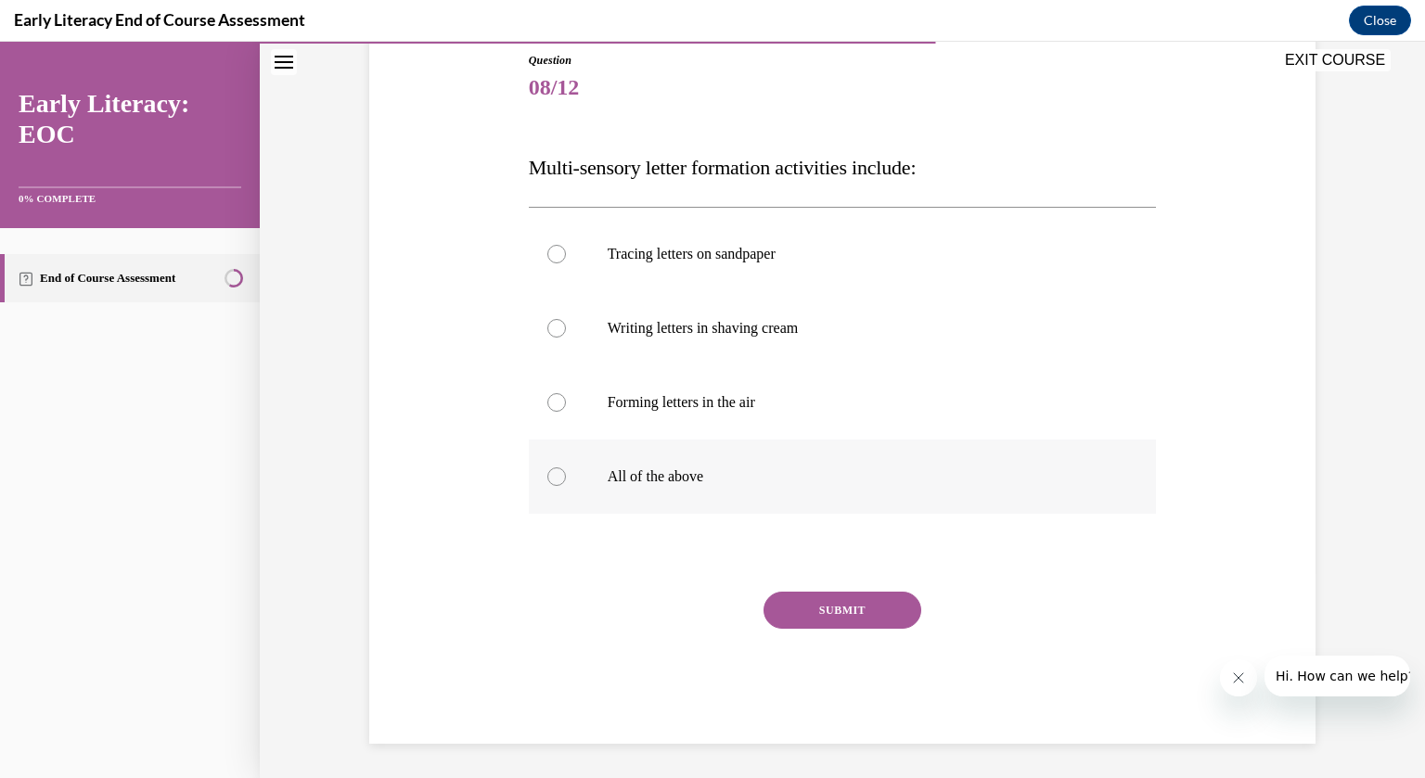
click at [560, 480] on div at bounding box center [556, 477] width 19 height 19
click at [854, 608] on button "SUBMIT" at bounding box center [843, 610] width 158 height 37
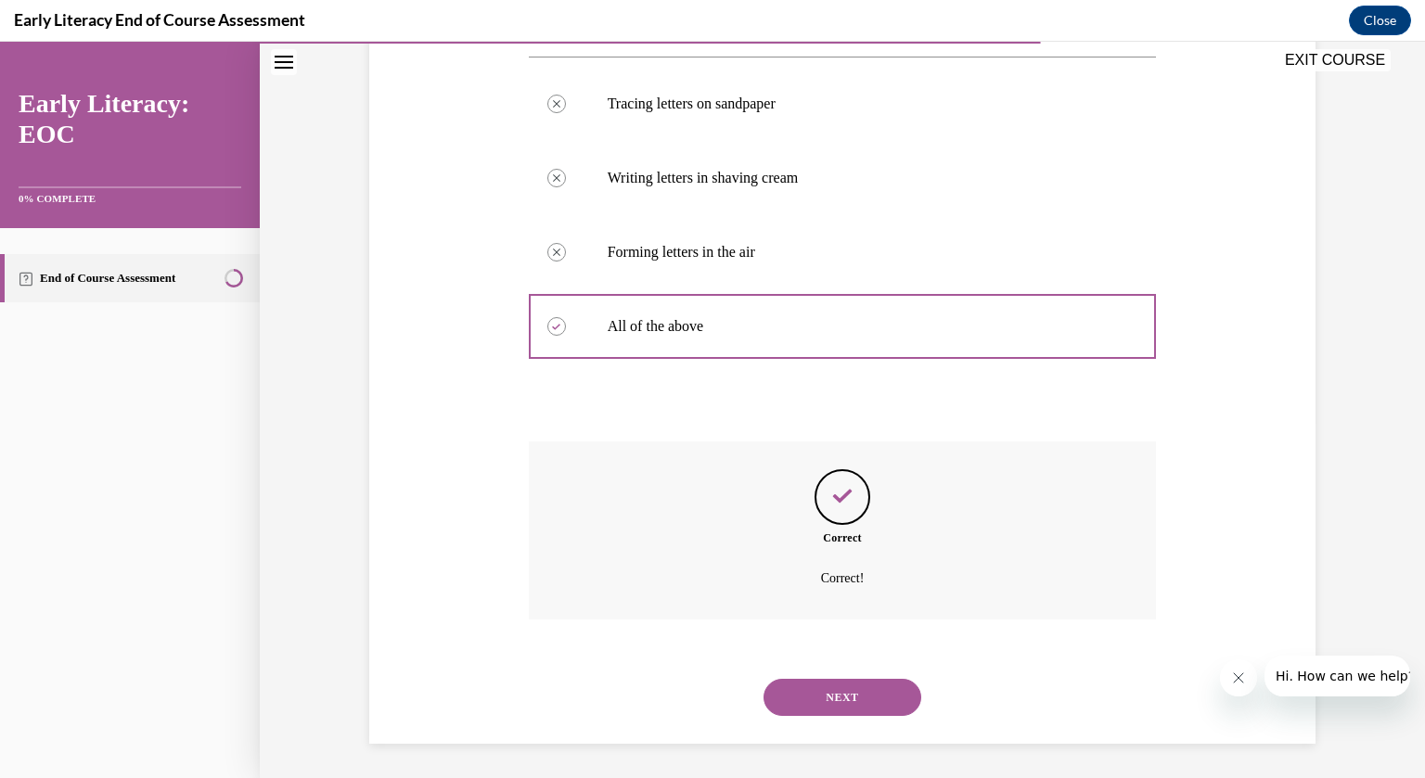
scroll to position [358, 0]
click at [863, 699] on button "NEXT" at bounding box center [843, 695] width 158 height 37
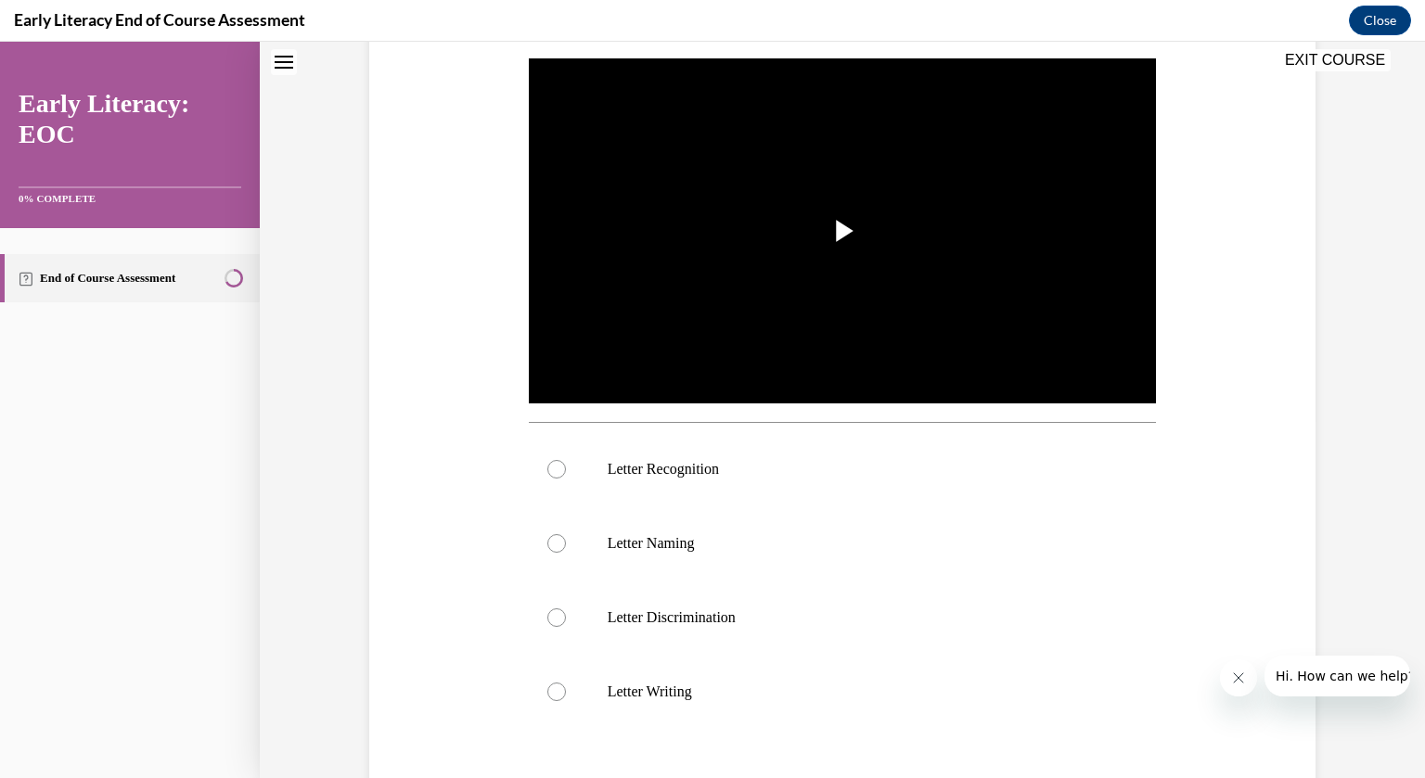
scroll to position [0, 0]
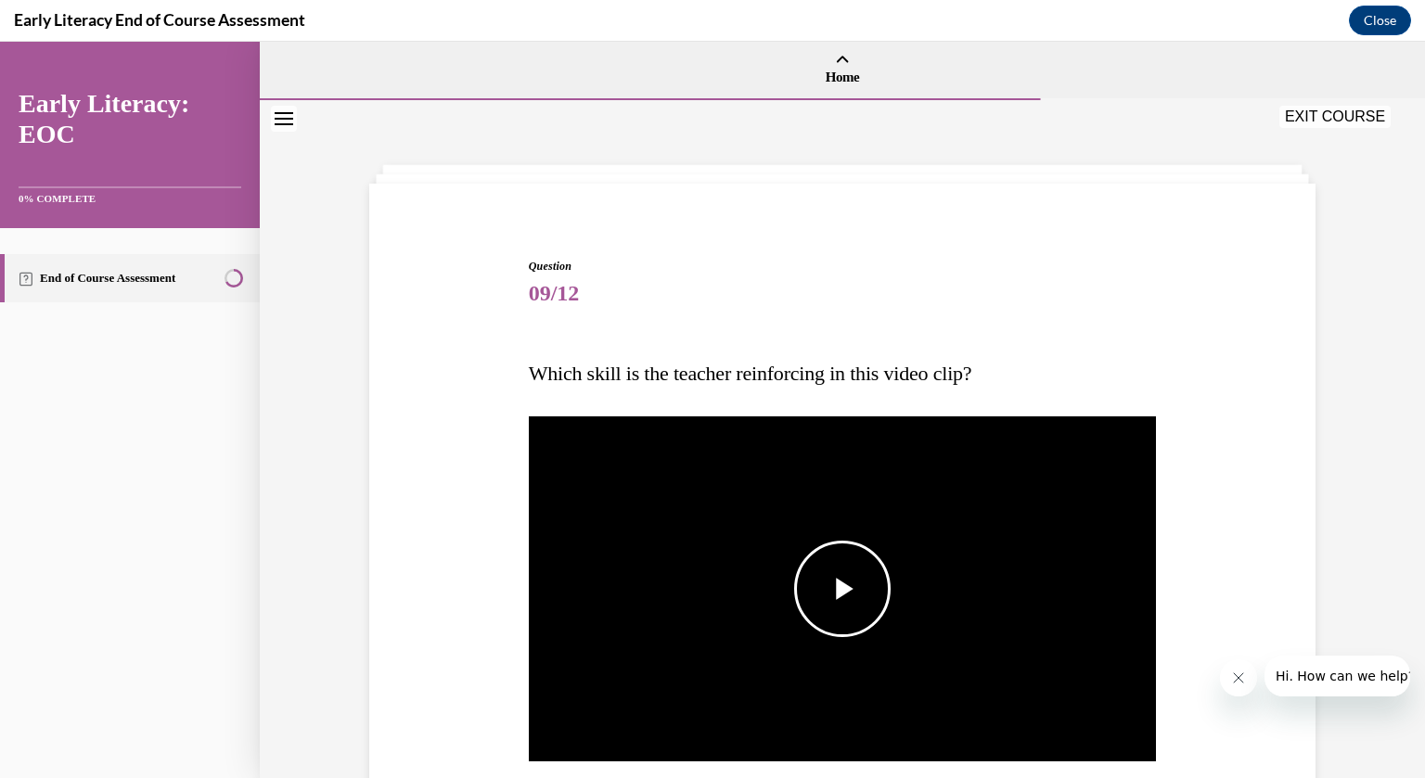
click at [842, 589] on span "Video player" at bounding box center [842, 589] width 0 height 0
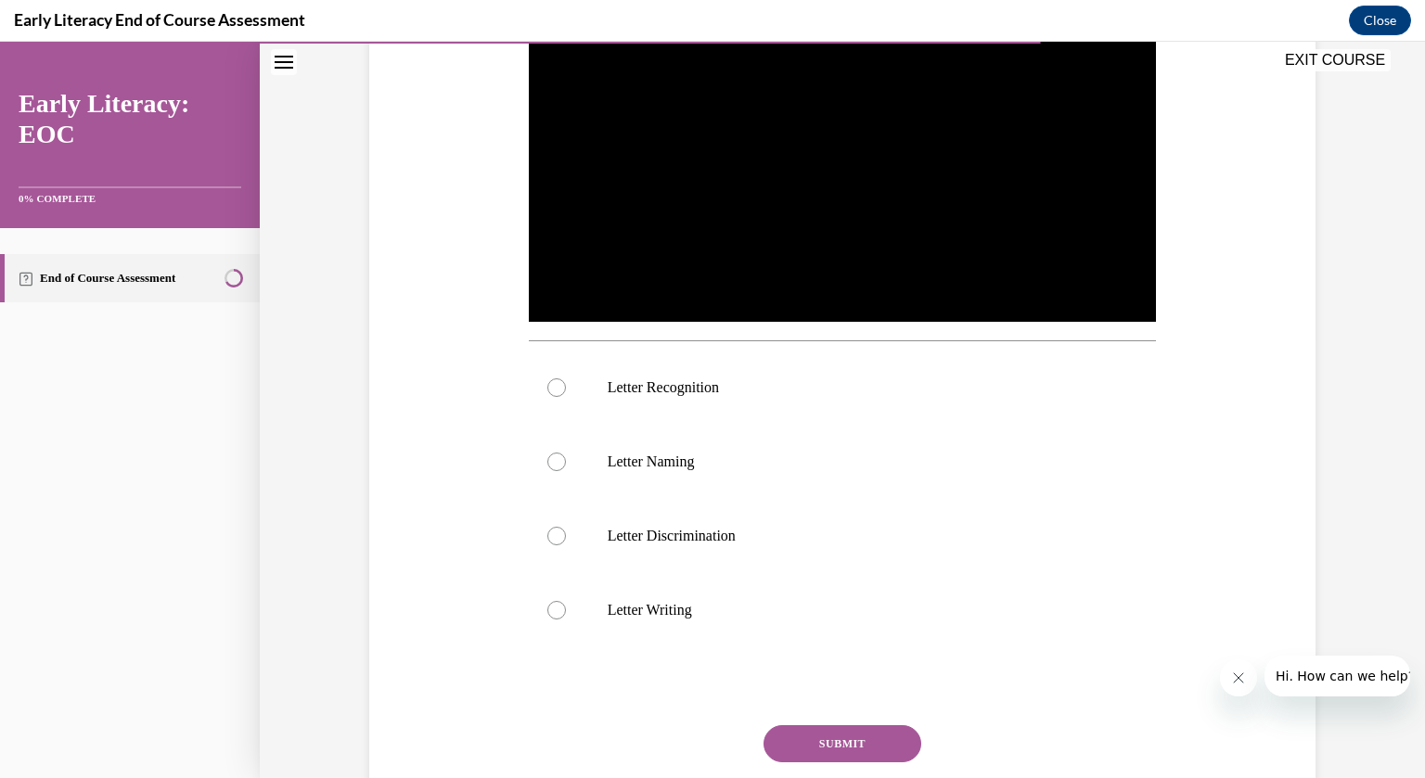
scroll to position [444, 0]
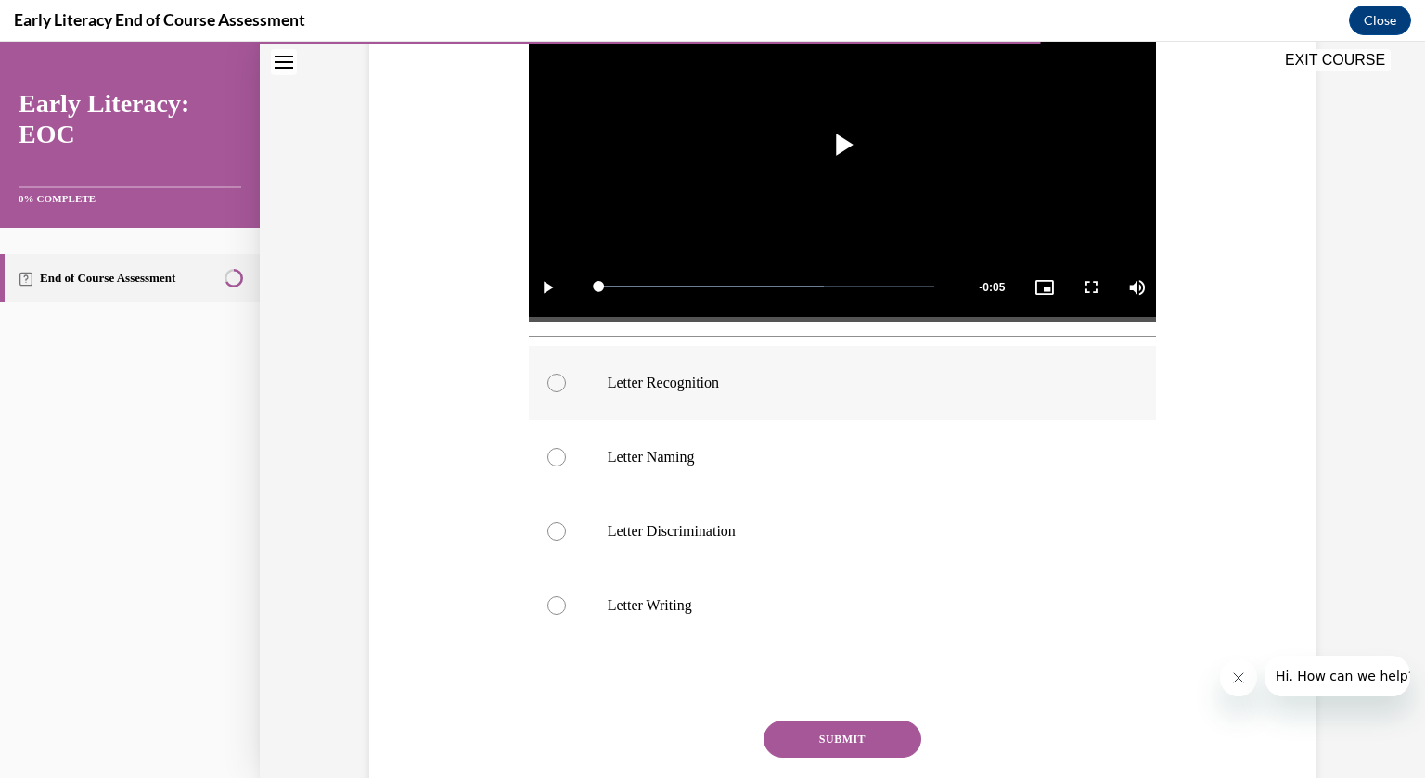
click at [557, 385] on div at bounding box center [556, 383] width 19 height 19
click at [841, 736] on button "SUBMIT" at bounding box center [843, 739] width 158 height 37
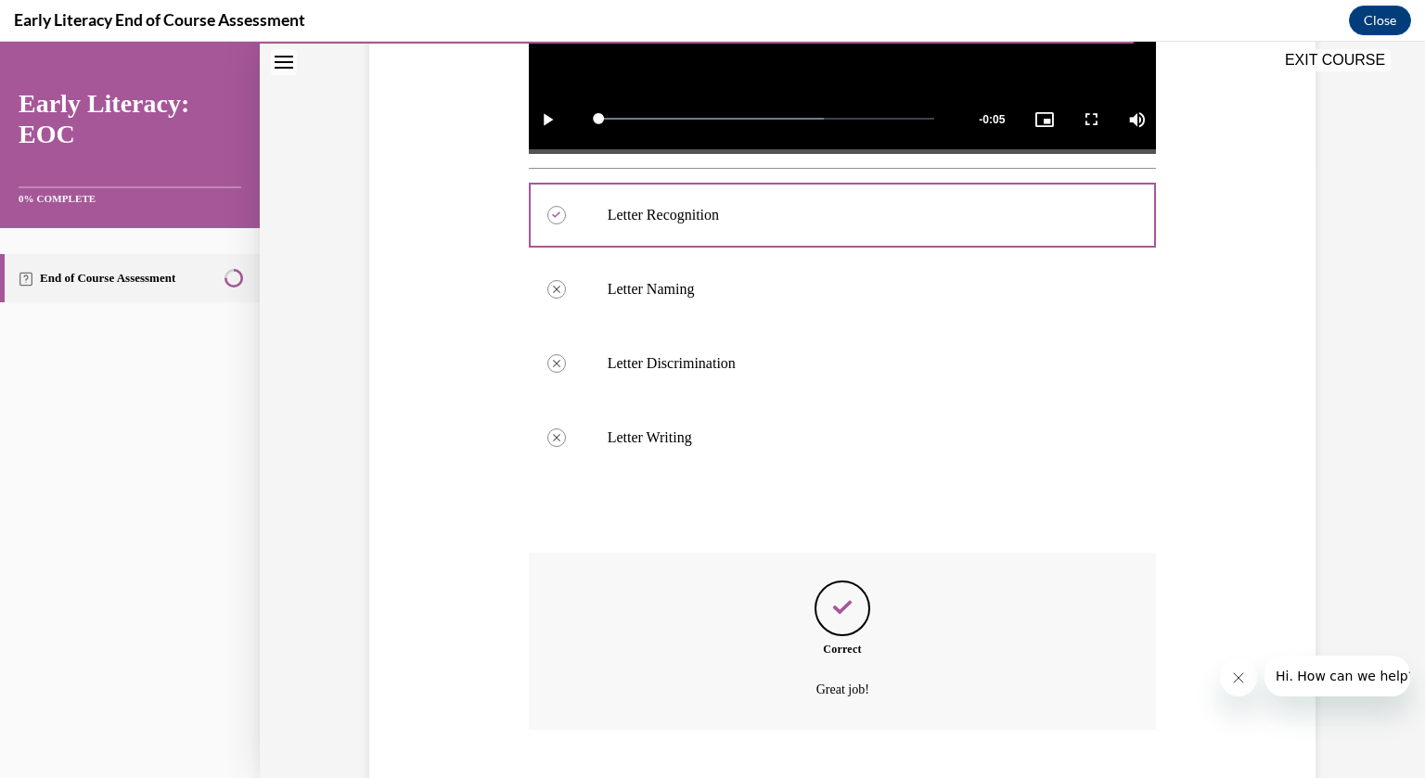
scroll to position [725, 0]
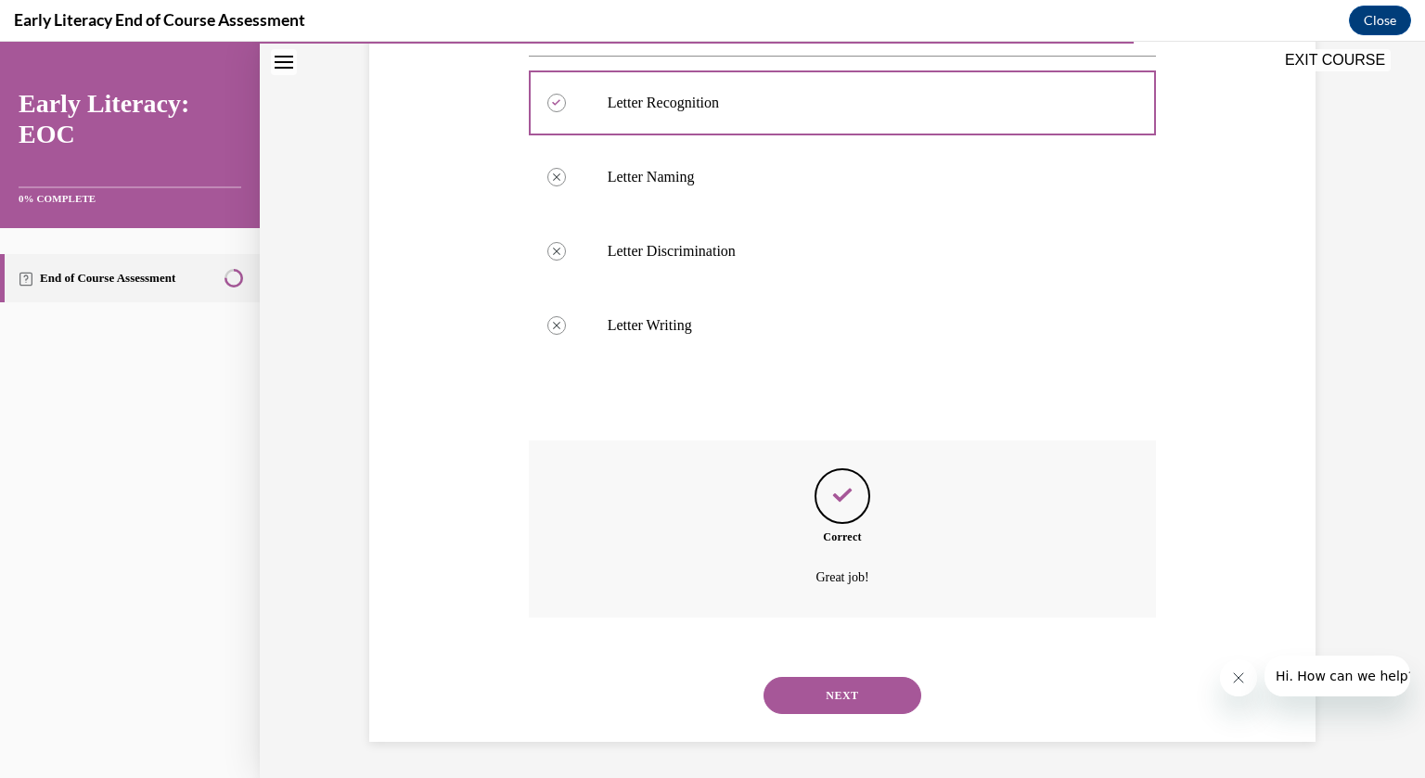
click at [858, 695] on button "NEXT" at bounding box center [843, 695] width 158 height 37
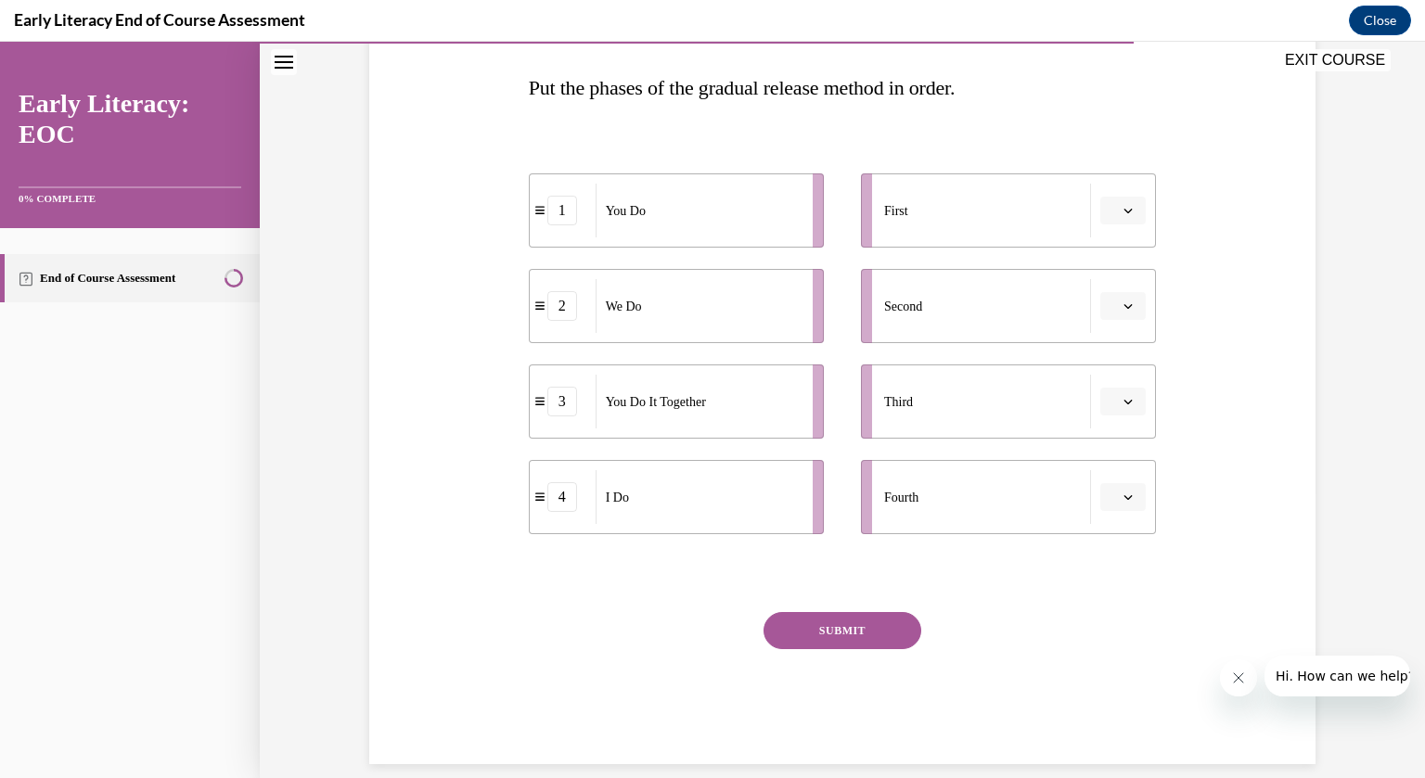
scroll to position [292, 0]
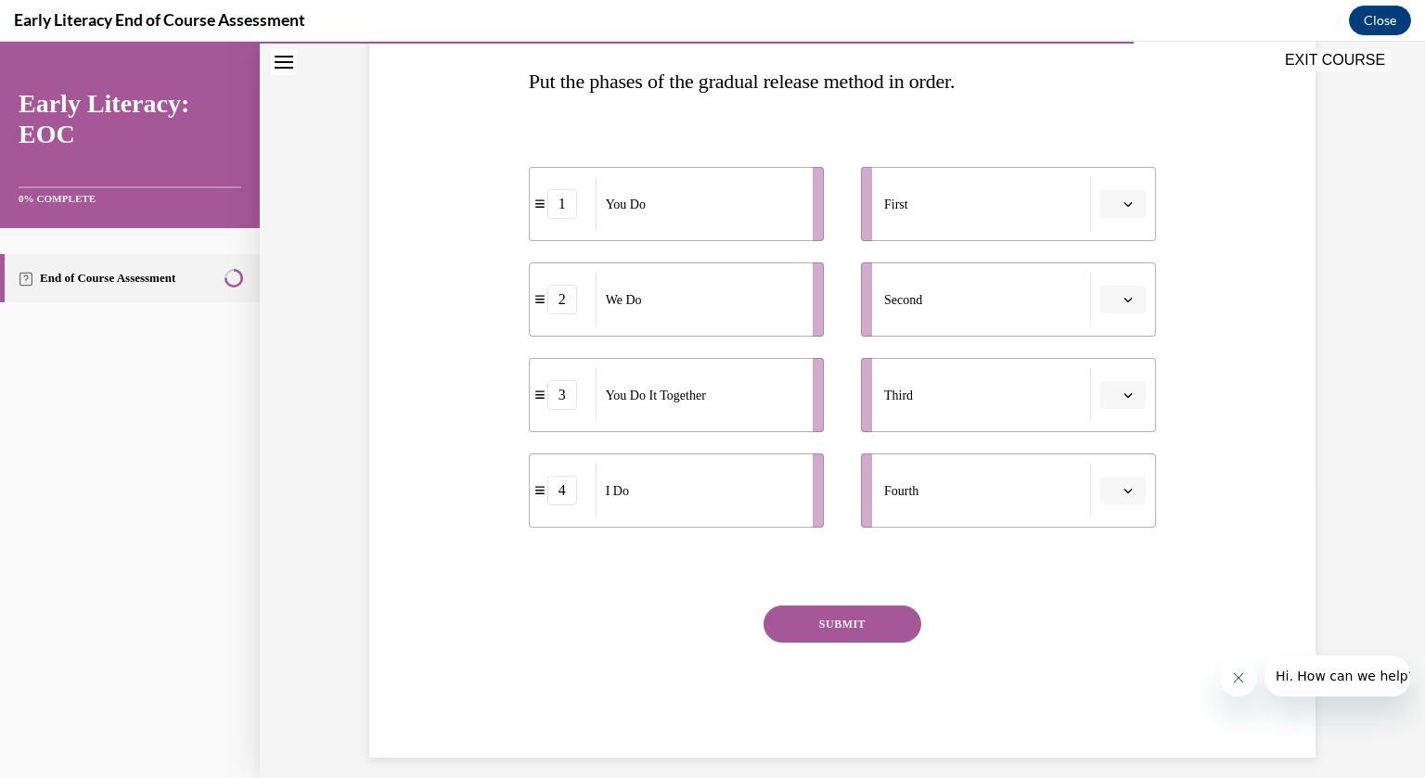
click at [1128, 194] on button "button" at bounding box center [1122, 204] width 45 height 28
click at [1134, 395] on div "4" at bounding box center [1122, 393] width 46 height 37
click at [1131, 298] on icon "button" at bounding box center [1129, 300] width 8 height 5
click at [1126, 424] on div "2" at bounding box center [1122, 414] width 46 height 37
click at [1127, 394] on icon "button" at bounding box center [1128, 395] width 9 height 9
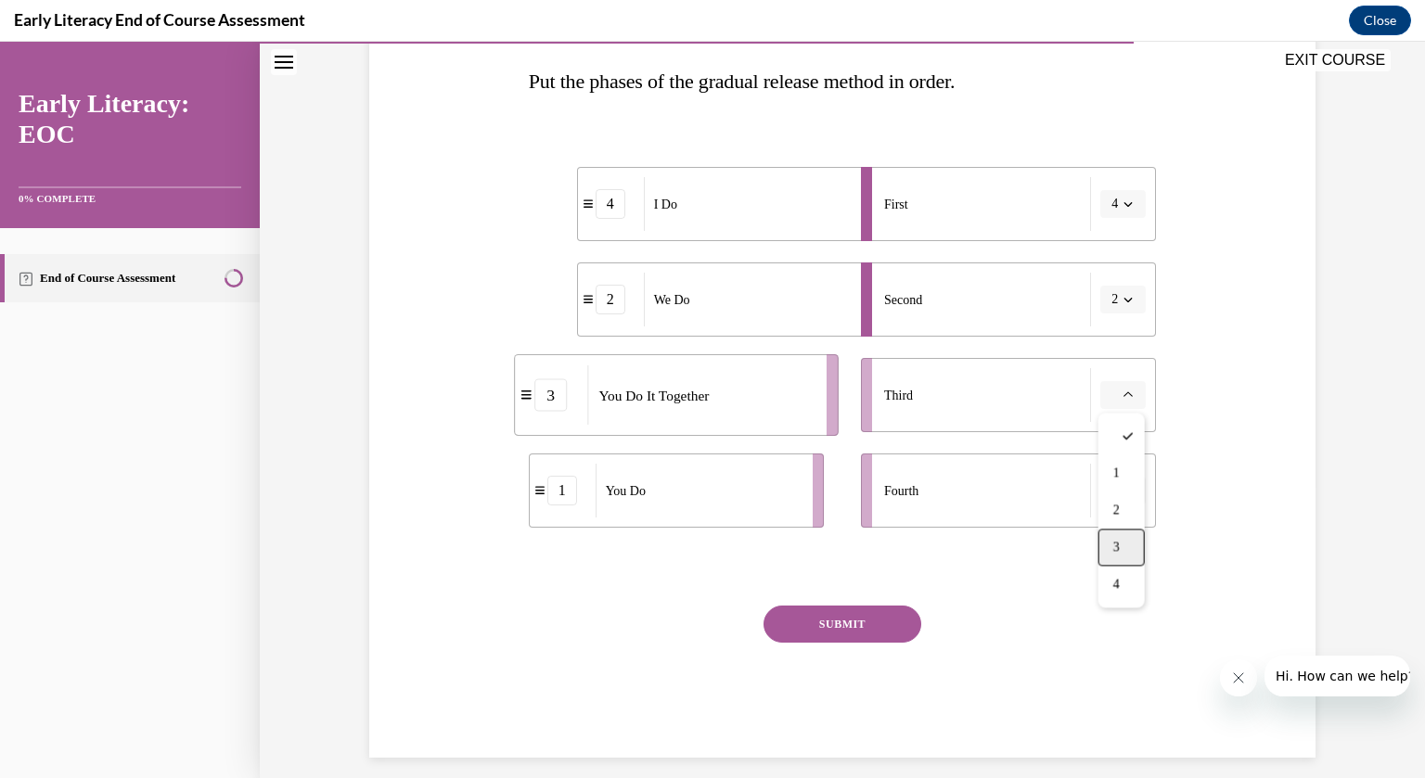
click at [1129, 540] on div "3" at bounding box center [1122, 547] width 46 height 37
click at [1124, 495] on span "button" at bounding box center [1128, 490] width 13 height 13
click at [1119, 569] on span "1" at bounding box center [1116, 568] width 6 height 15
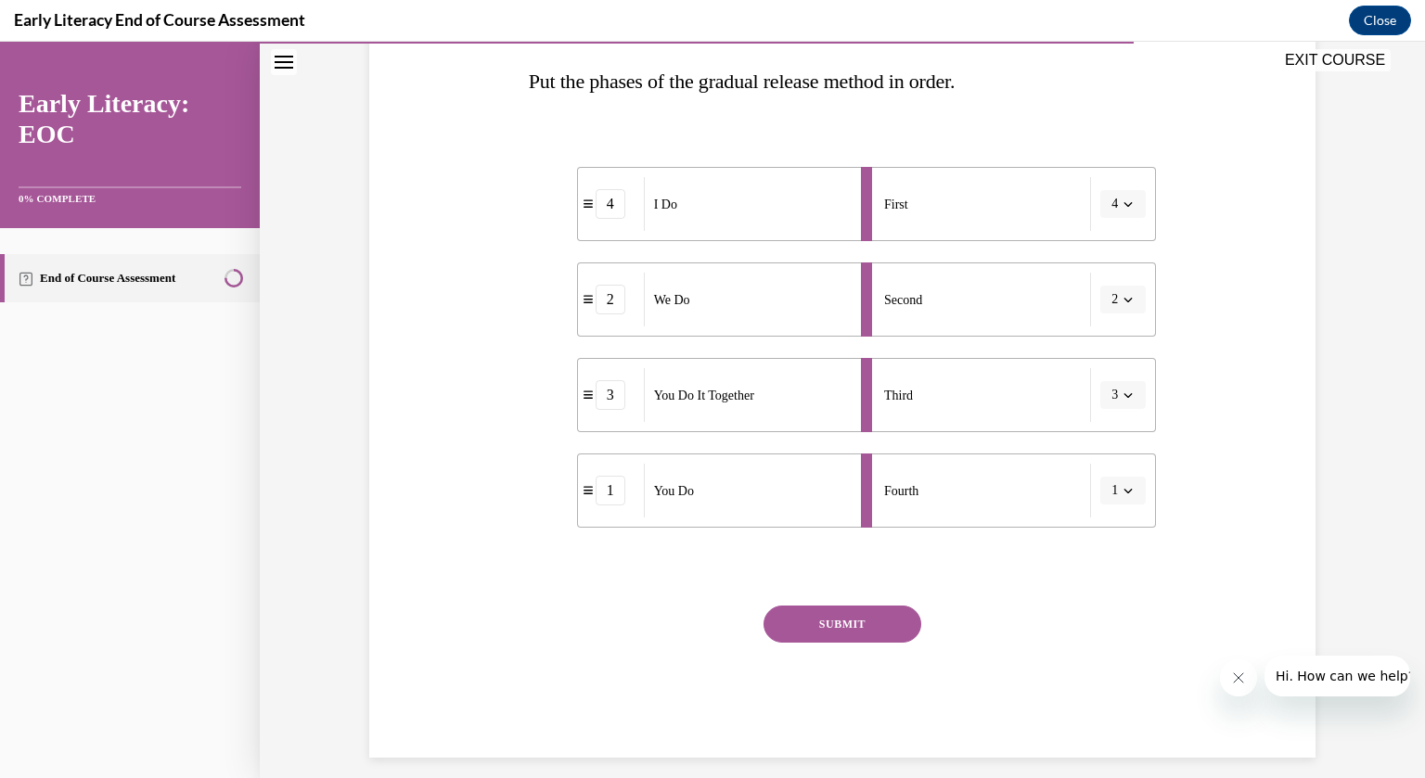
click at [868, 626] on button "SUBMIT" at bounding box center [843, 624] width 158 height 37
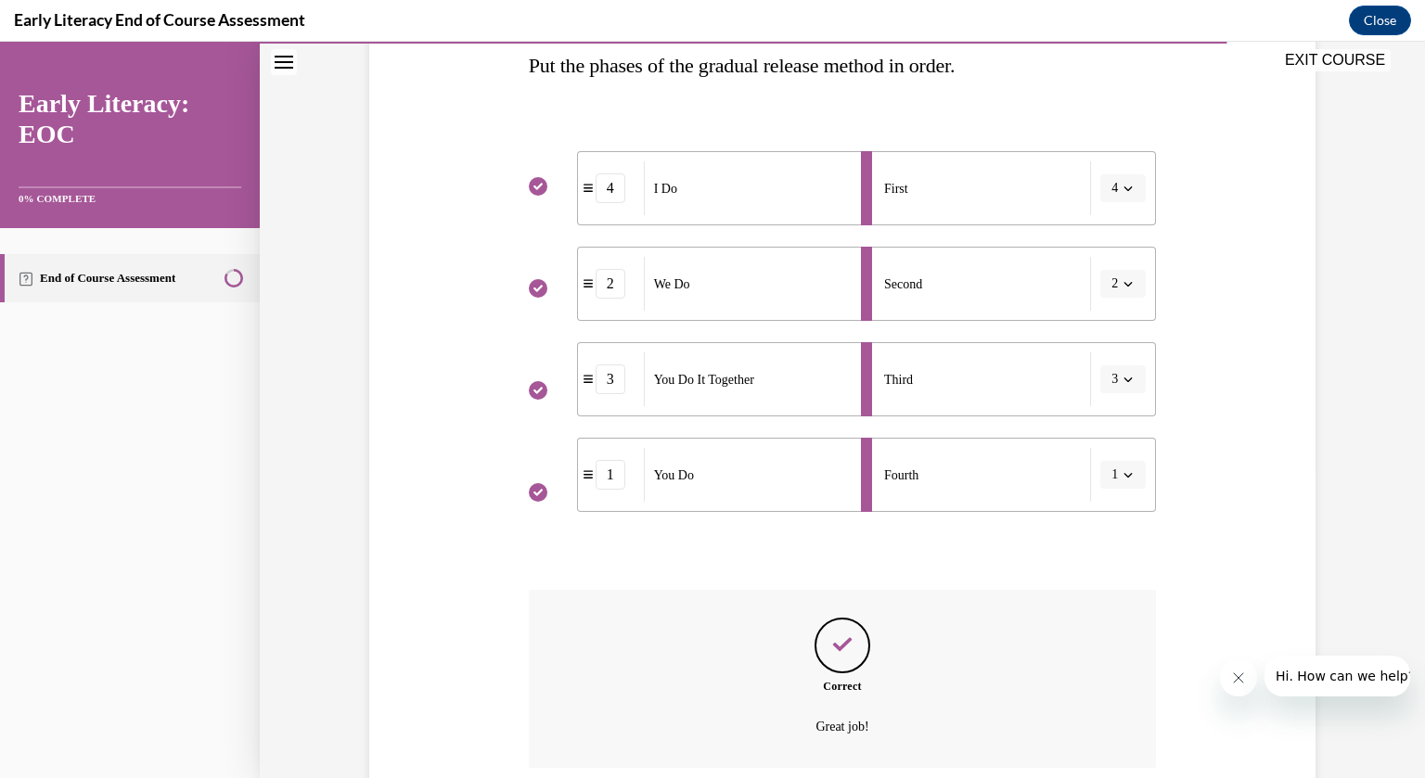
scroll to position [458, 0]
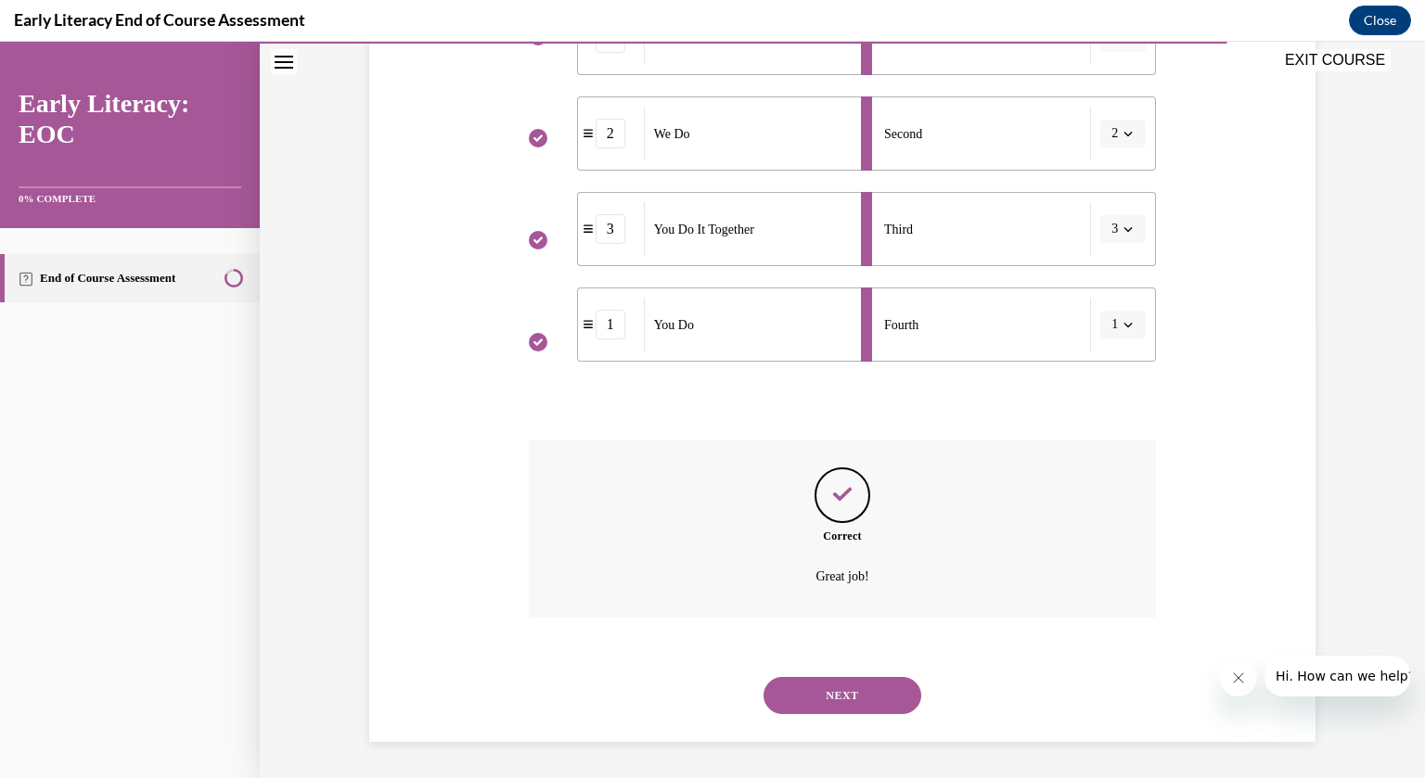
click at [858, 694] on button "NEXT" at bounding box center [843, 695] width 158 height 37
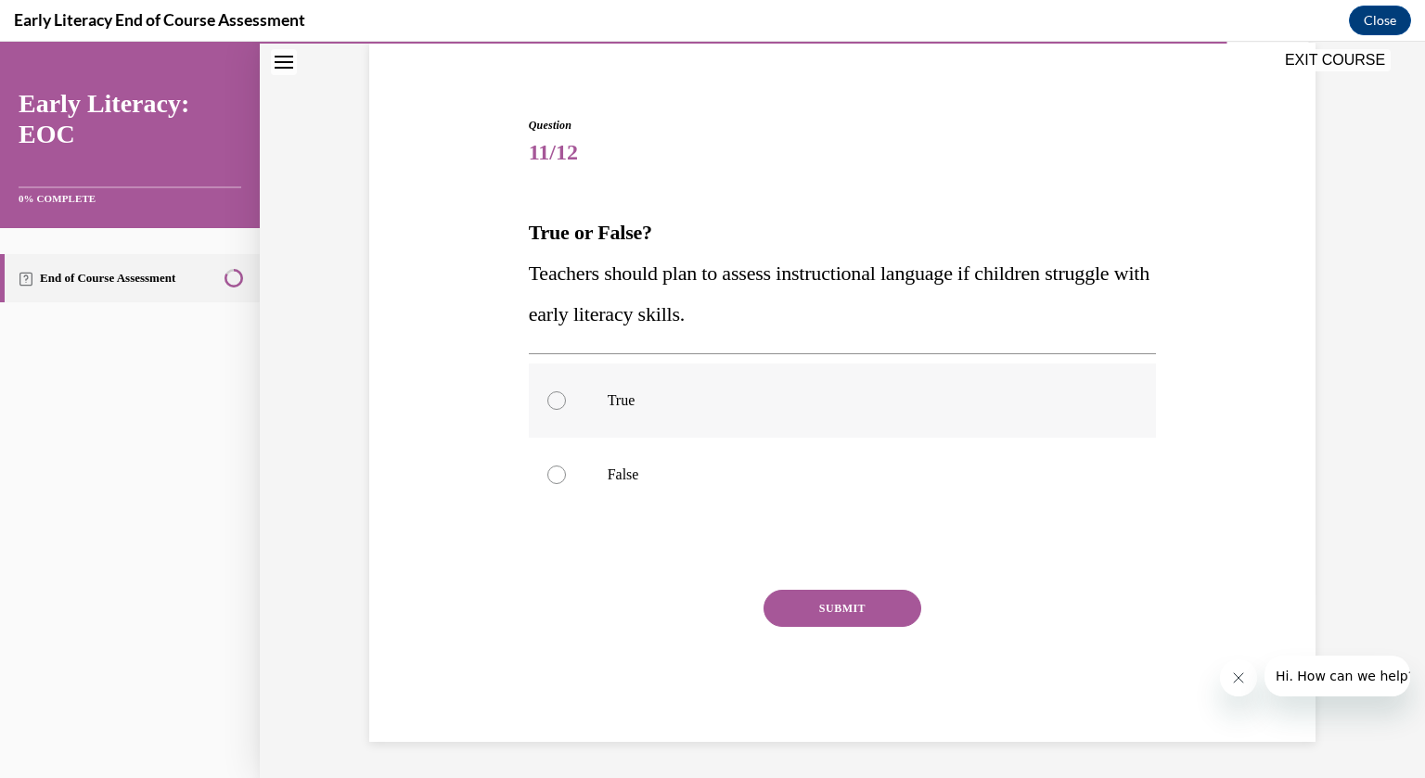
click at [560, 399] on div at bounding box center [556, 401] width 19 height 19
click at [847, 605] on button "SUBMIT" at bounding box center [843, 608] width 158 height 37
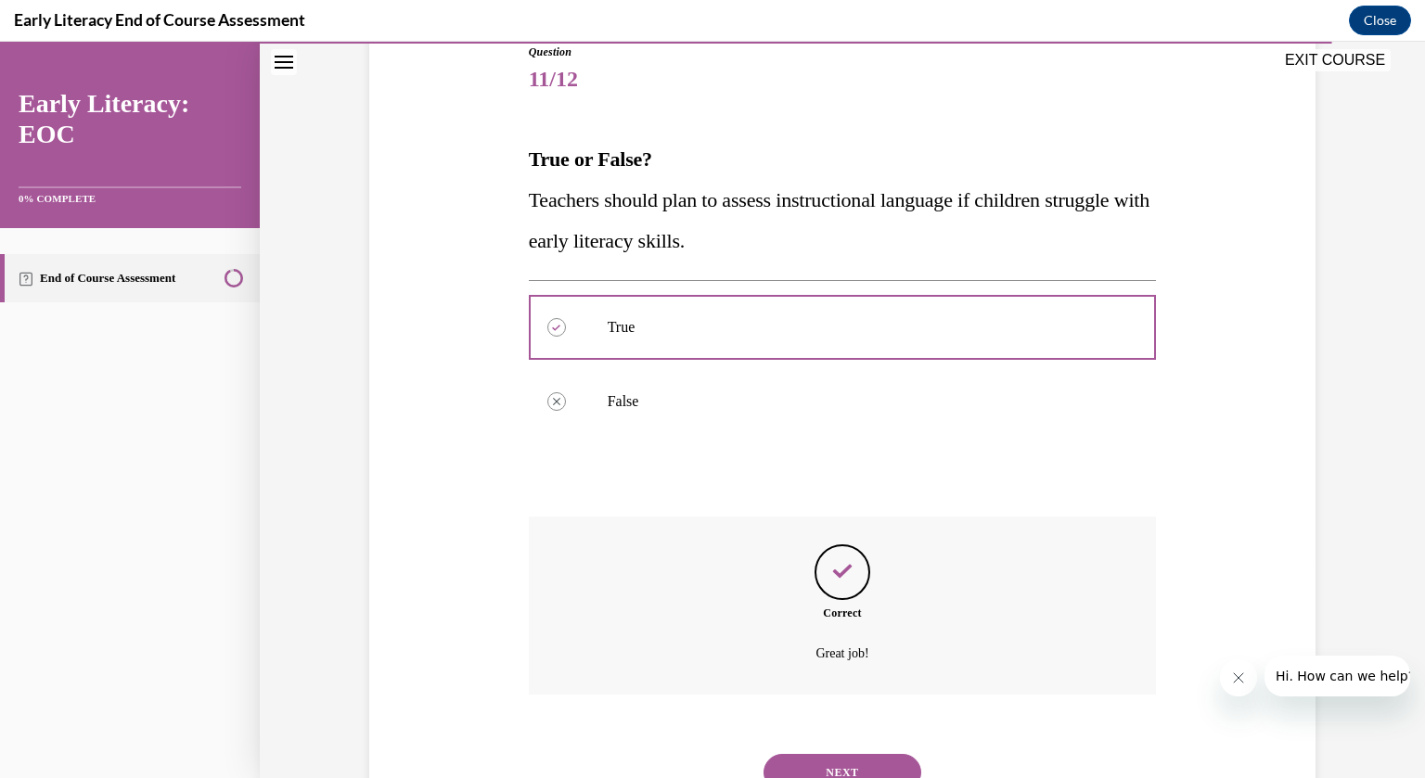
scroll to position [291, 0]
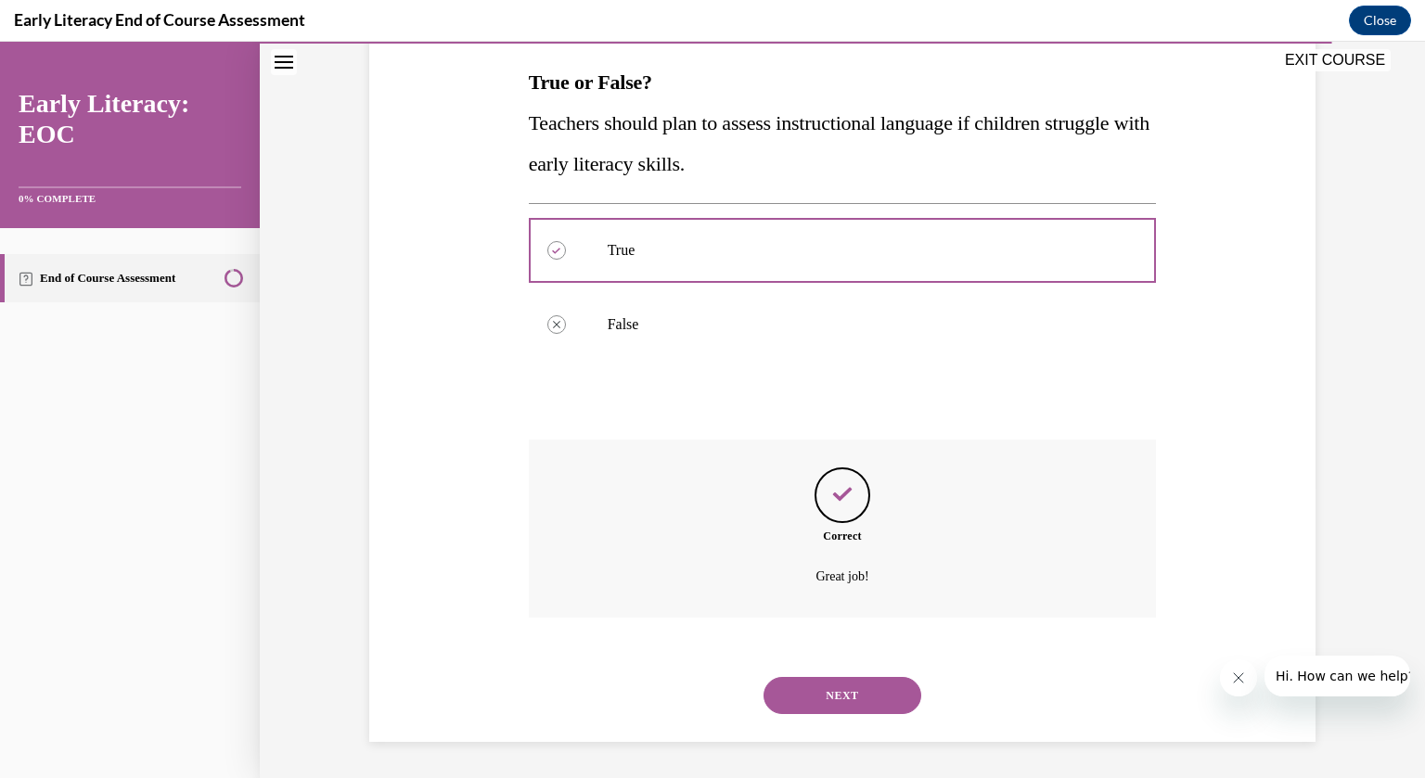
click at [877, 697] on button "NEXT" at bounding box center [843, 695] width 158 height 37
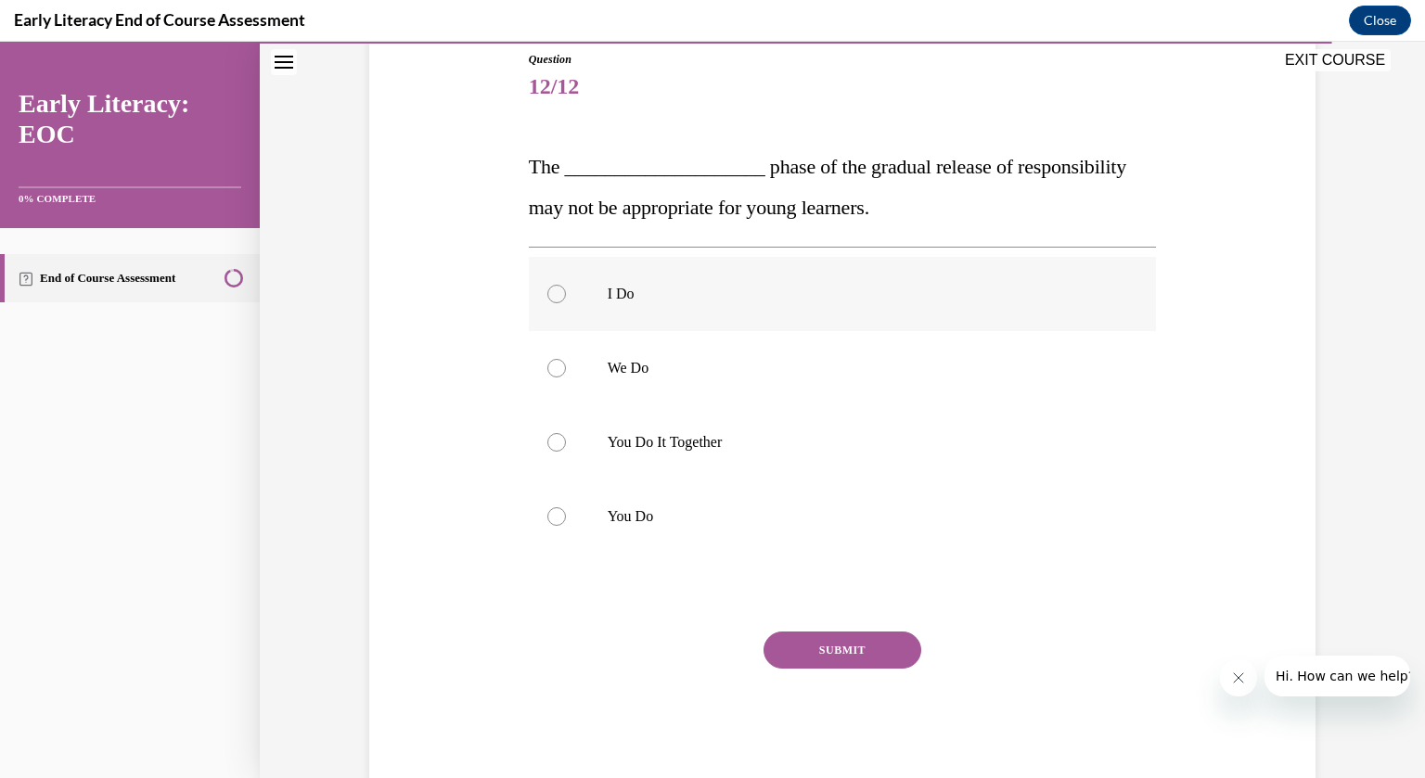
click at [557, 294] on div at bounding box center [556, 294] width 19 height 19
click at [868, 648] on button "SUBMIT" at bounding box center [843, 650] width 158 height 37
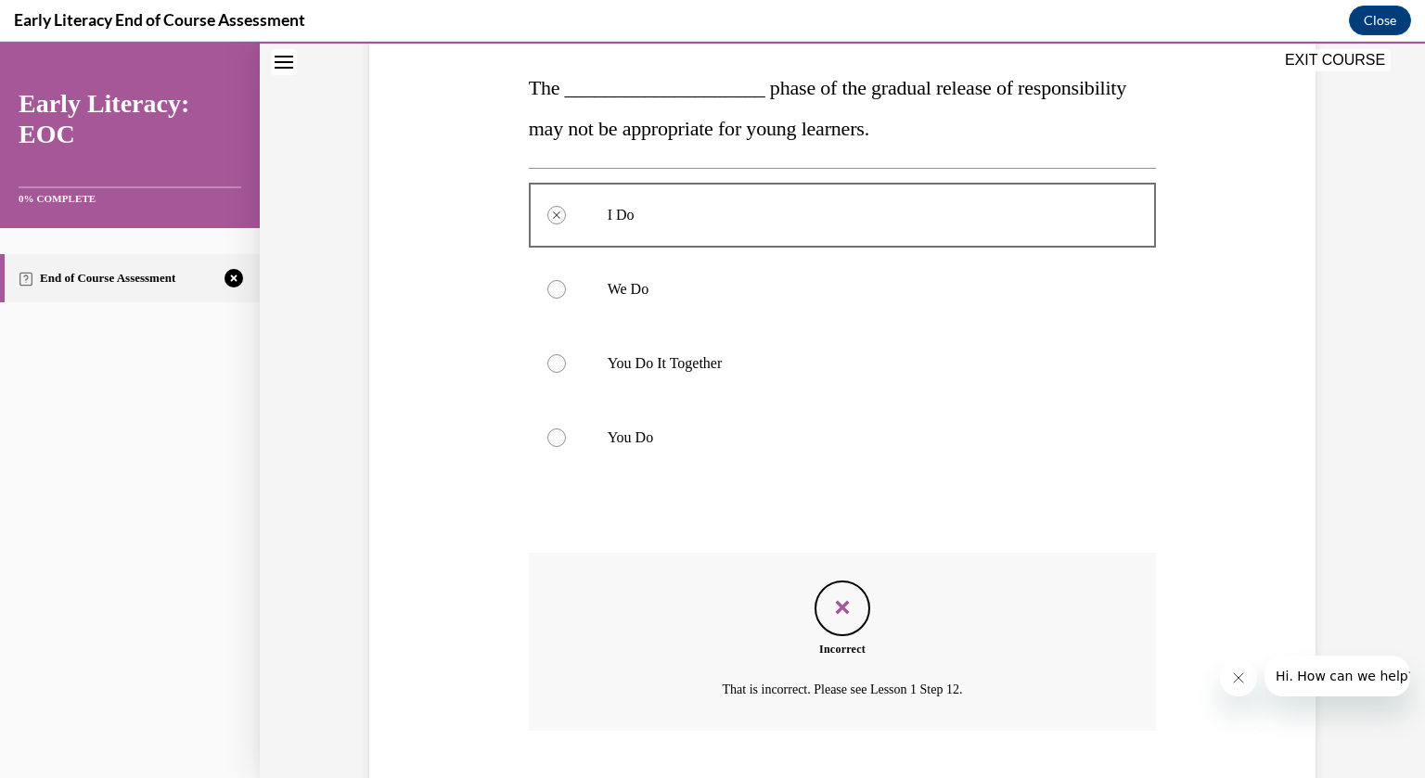
scroll to position [399, 0]
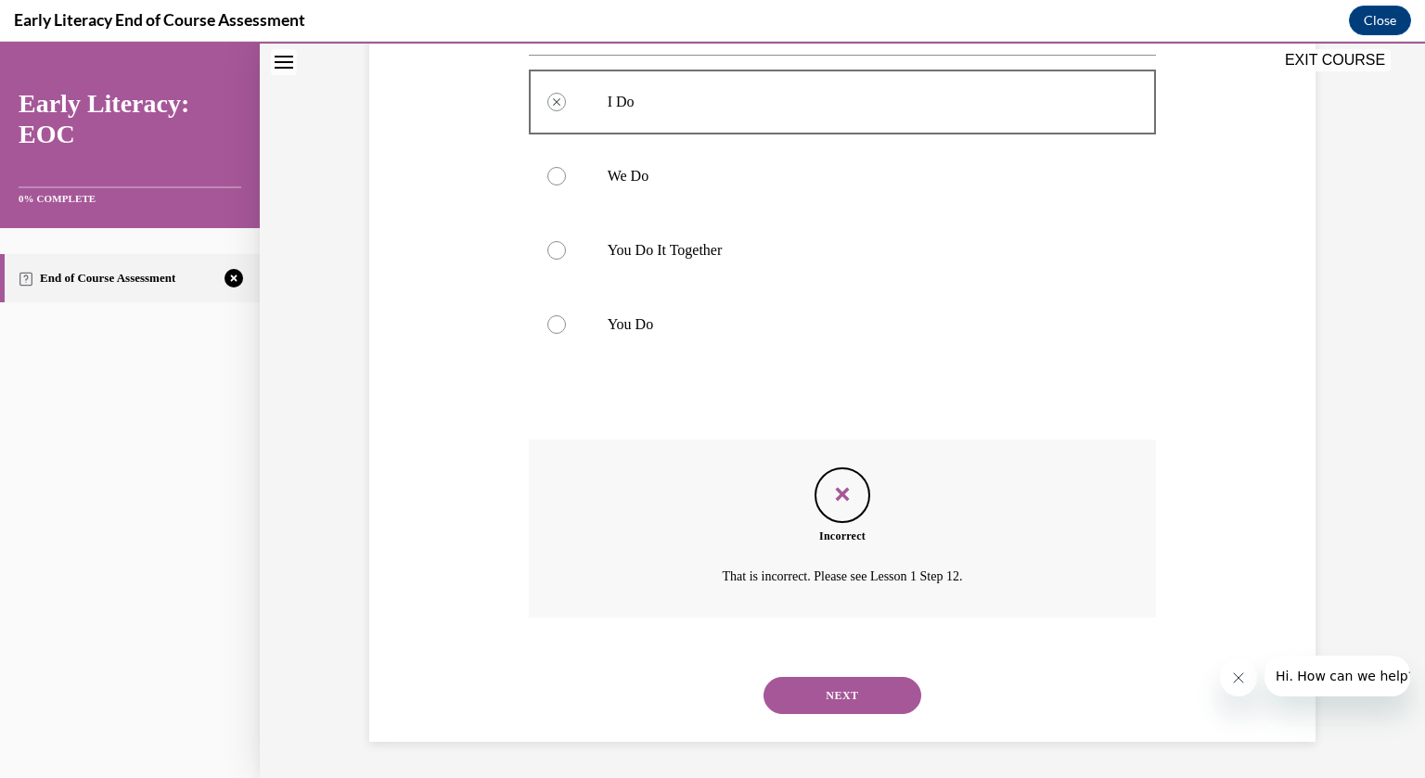
click at [852, 698] on button "NEXT" at bounding box center [843, 695] width 158 height 37
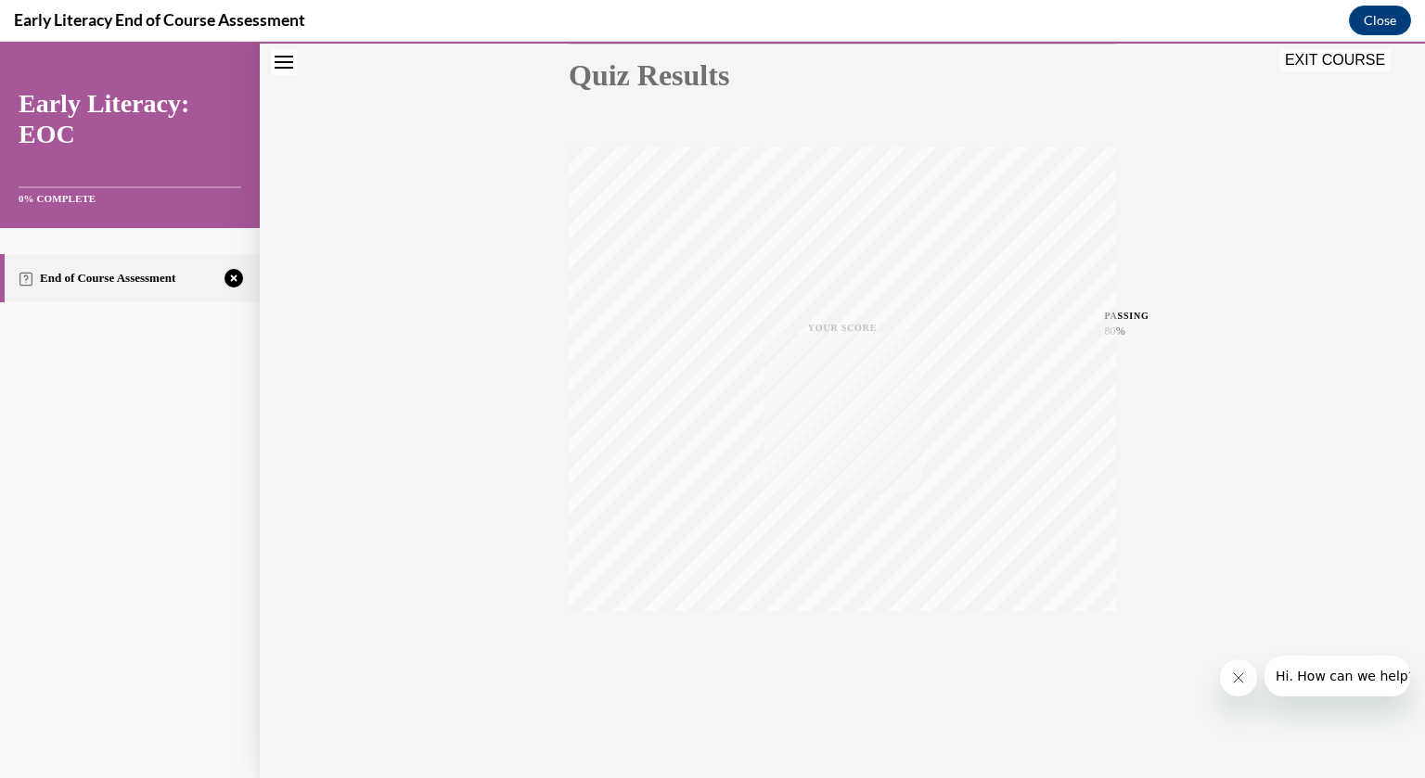
scroll to position [213, 0]
click at [840, 656] on icon "button" at bounding box center [843, 666] width 66 height 20
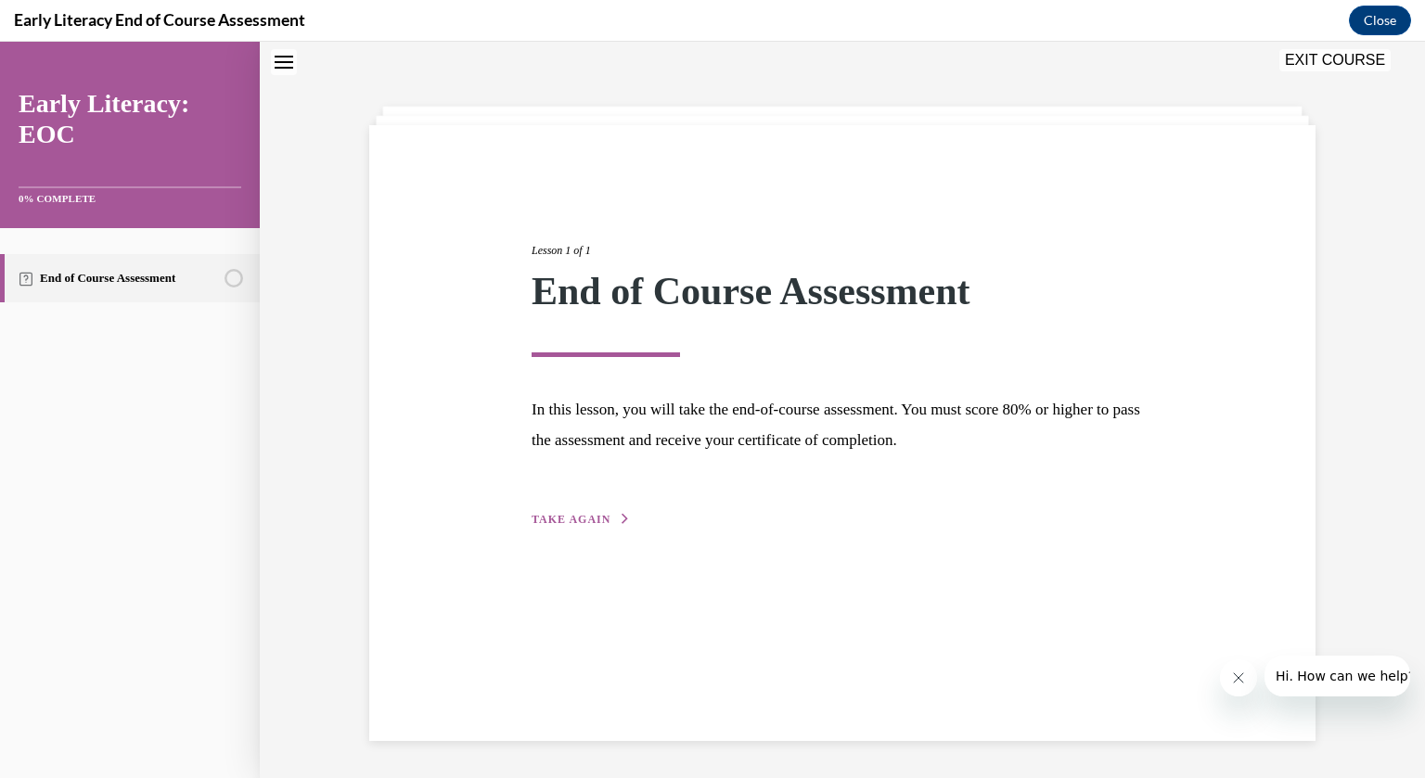
scroll to position [58, 0]
click at [589, 516] on span "TAKE AGAIN" at bounding box center [571, 519] width 79 height 13
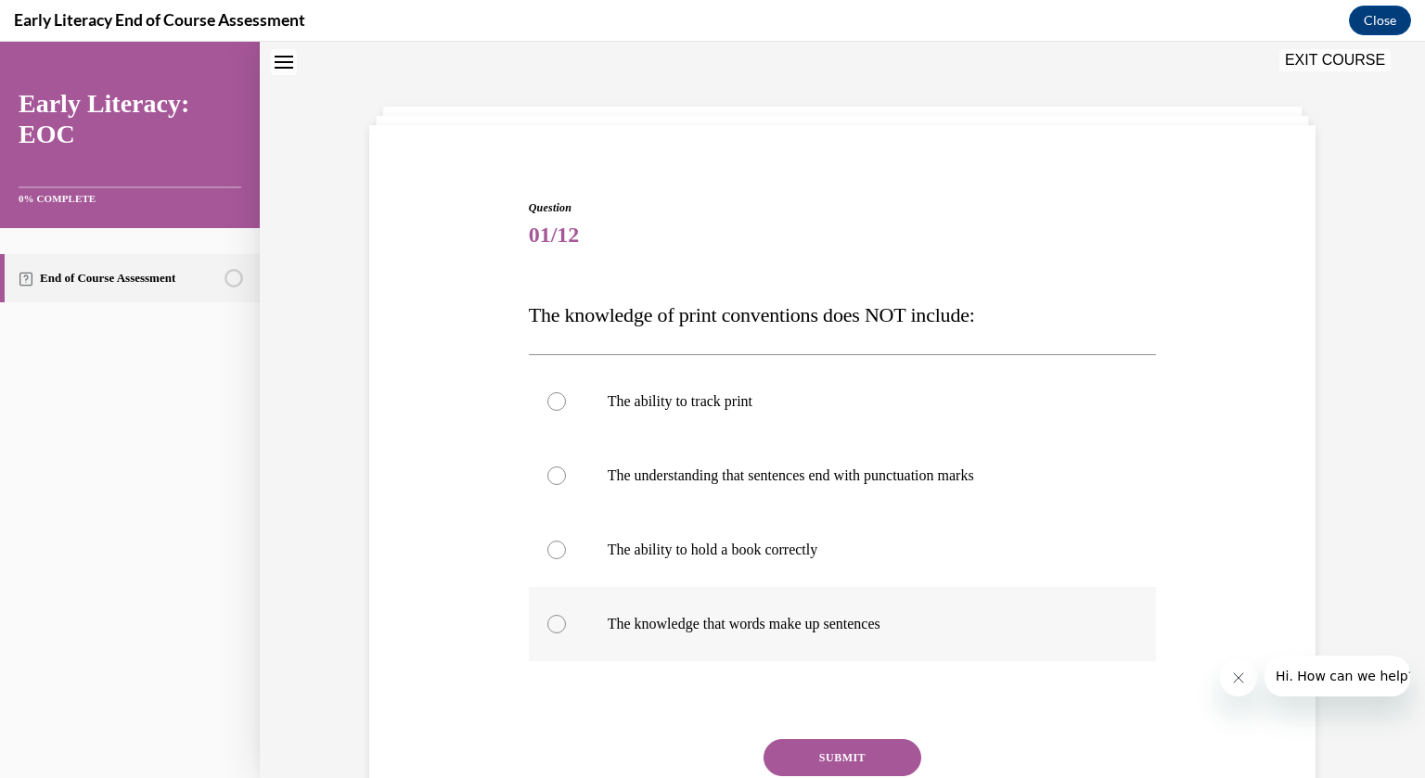
click at [560, 630] on div at bounding box center [556, 624] width 19 height 19
click at [830, 760] on button "SUBMIT" at bounding box center [843, 757] width 158 height 37
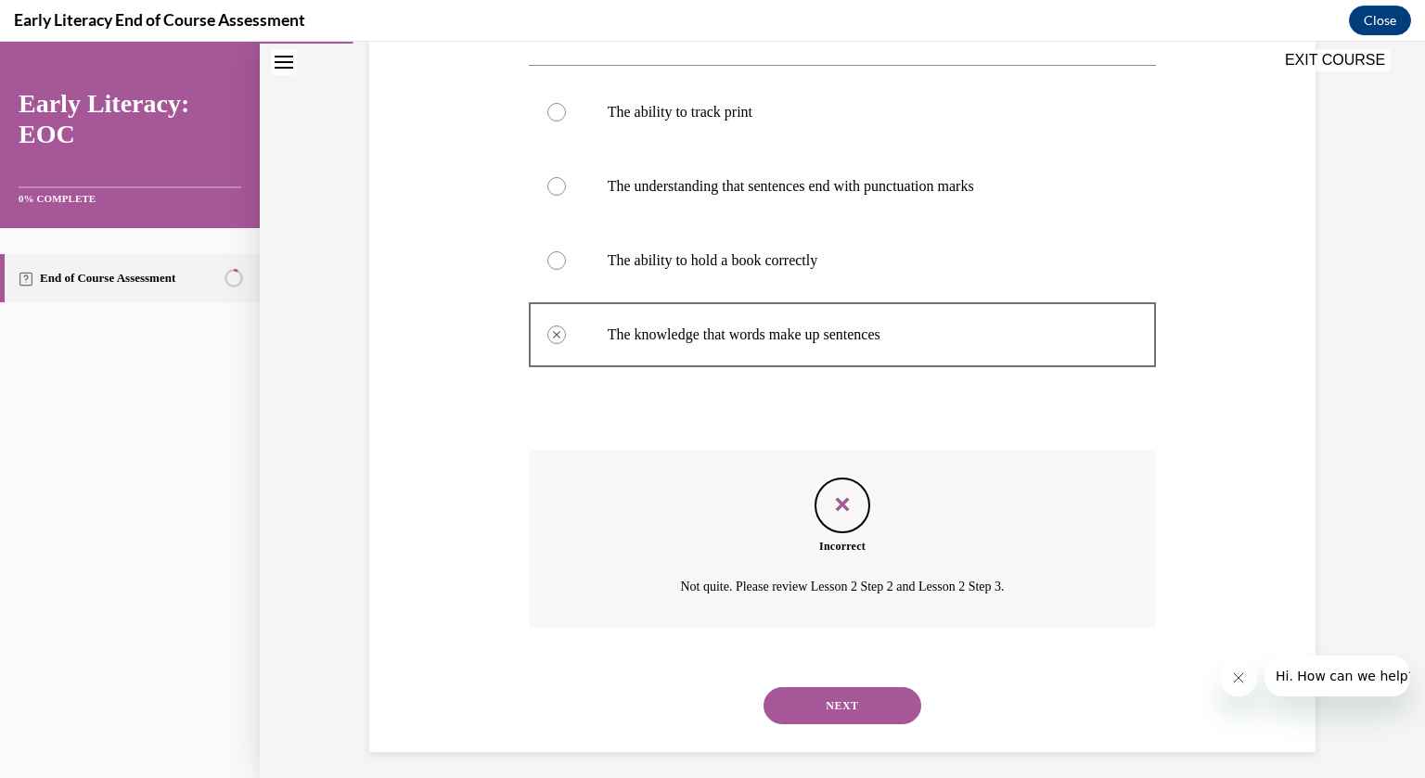
scroll to position [358, 0]
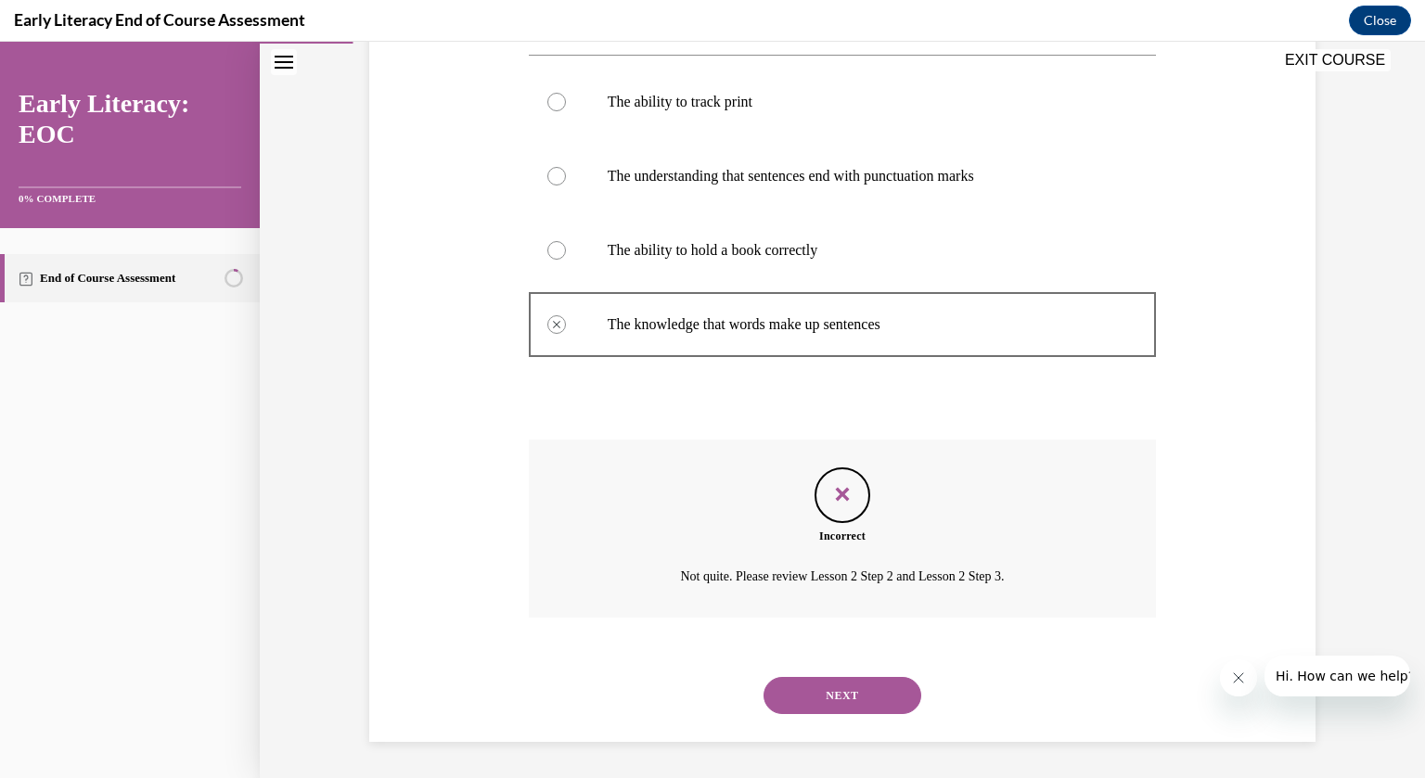
click at [844, 695] on button "NEXT" at bounding box center [843, 695] width 158 height 37
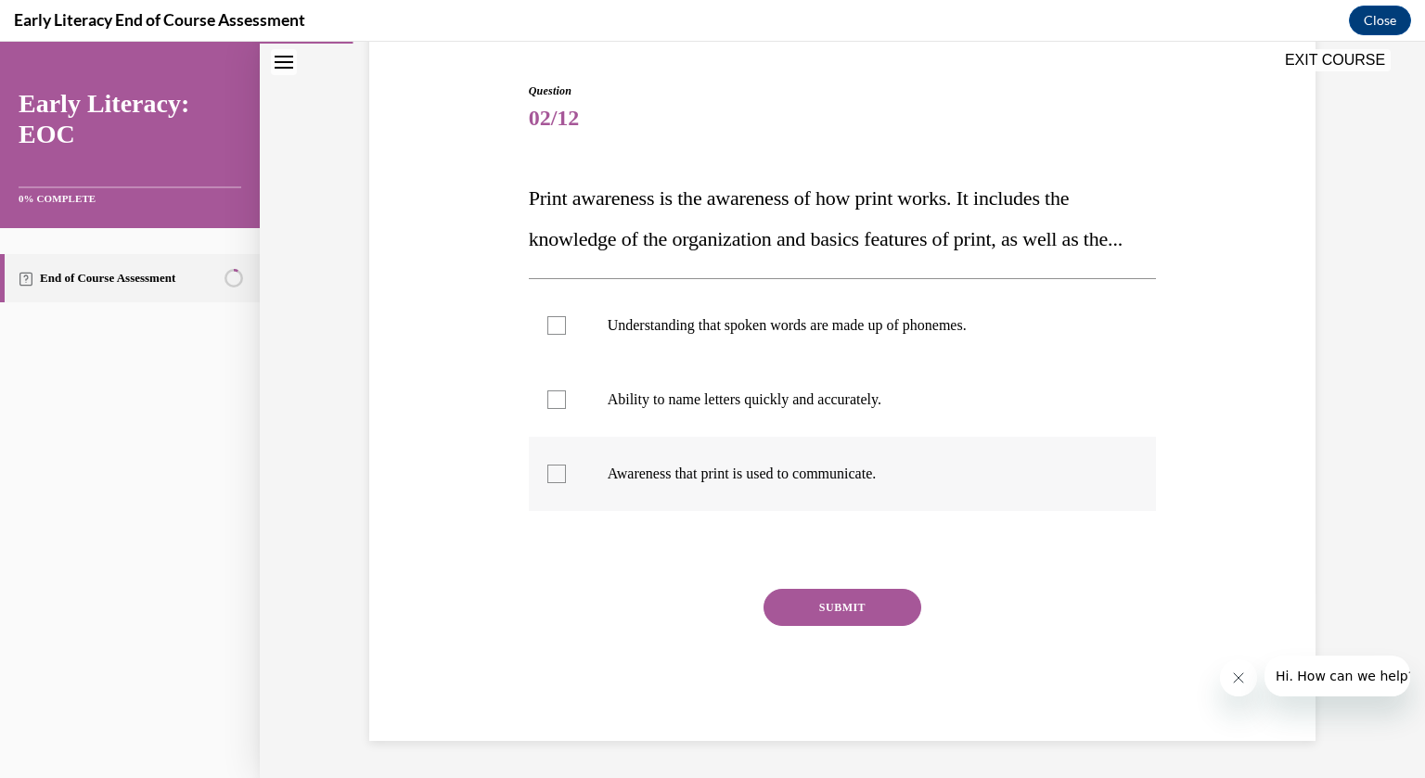
click at [559, 483] on div at bounding box center [556, 474] width 19 height 19
click at [834, 615] on button "SUBMIT" at bounding box center [843, 607] width 158 height 37
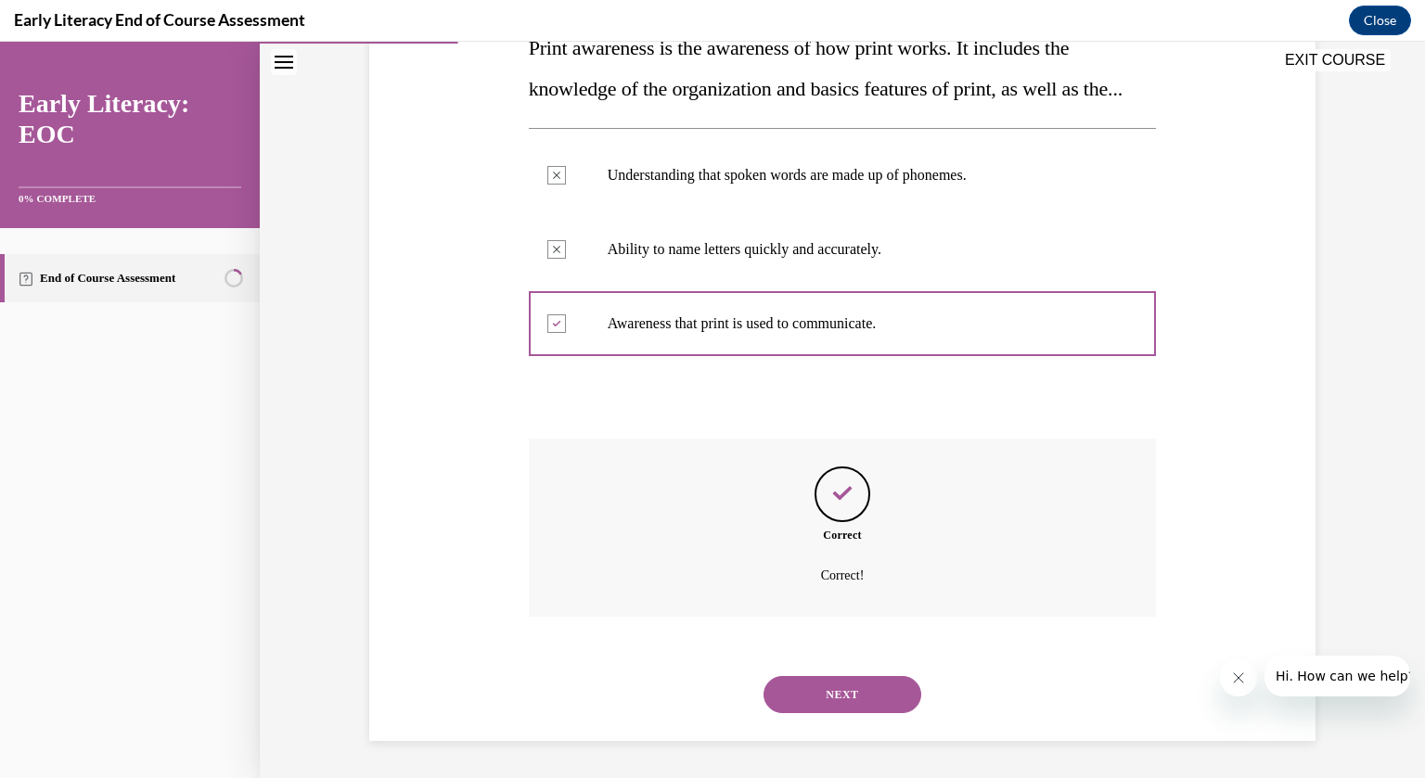
scroll to position [366, 0]
click at [849, 688] on button "NEXT" at bounding box center [843, 694] width 158 height 37
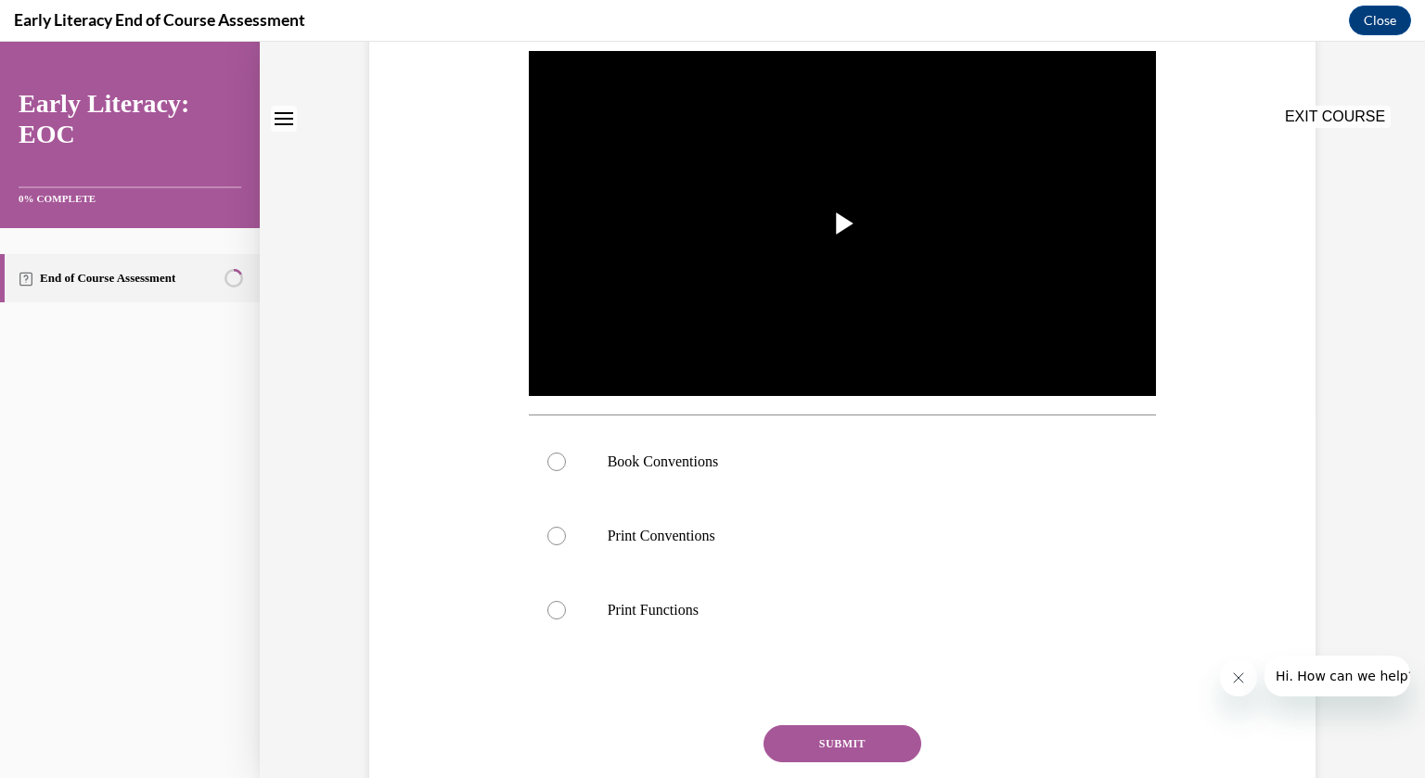
scroll to position [0, 0]
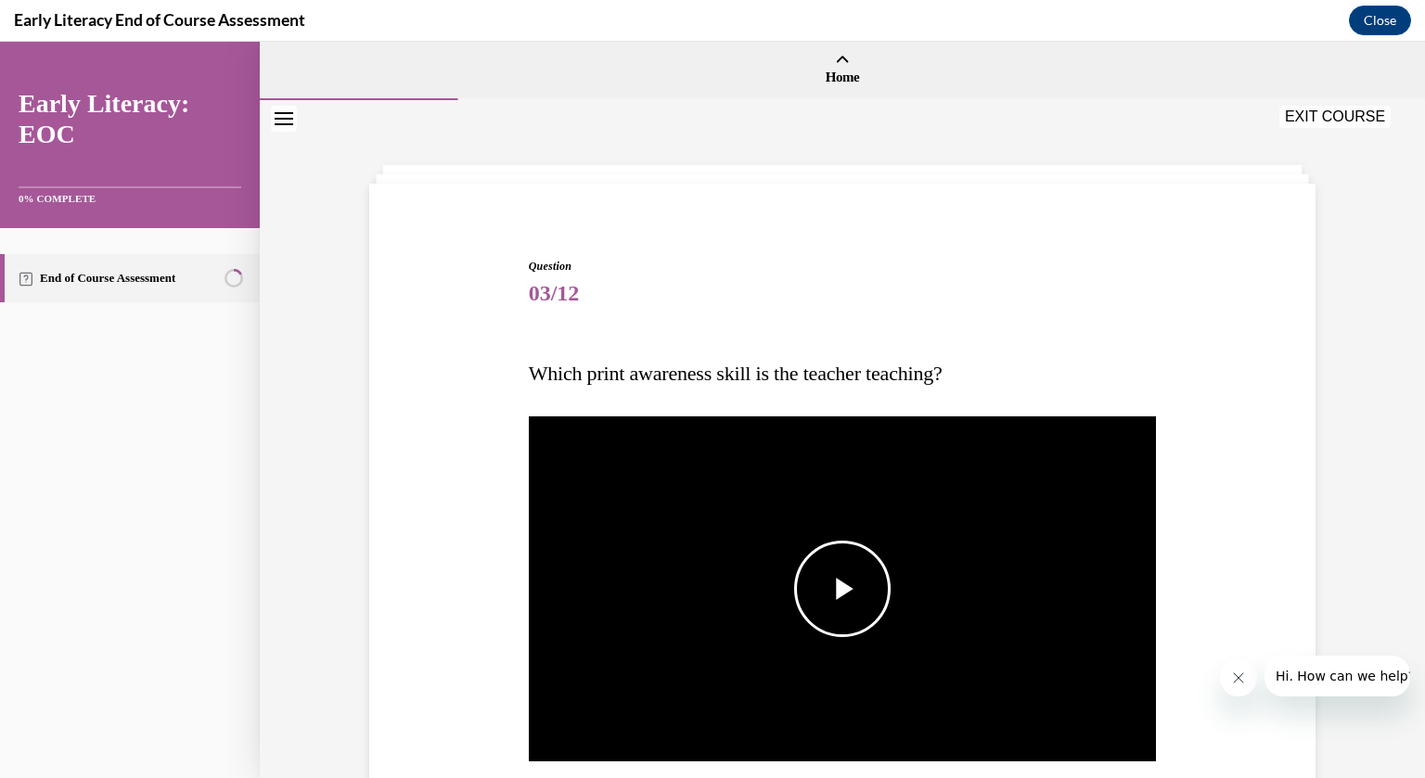
click at [842, 589] on span "Video player" at bounding box center [842, 589] width 0 height 0
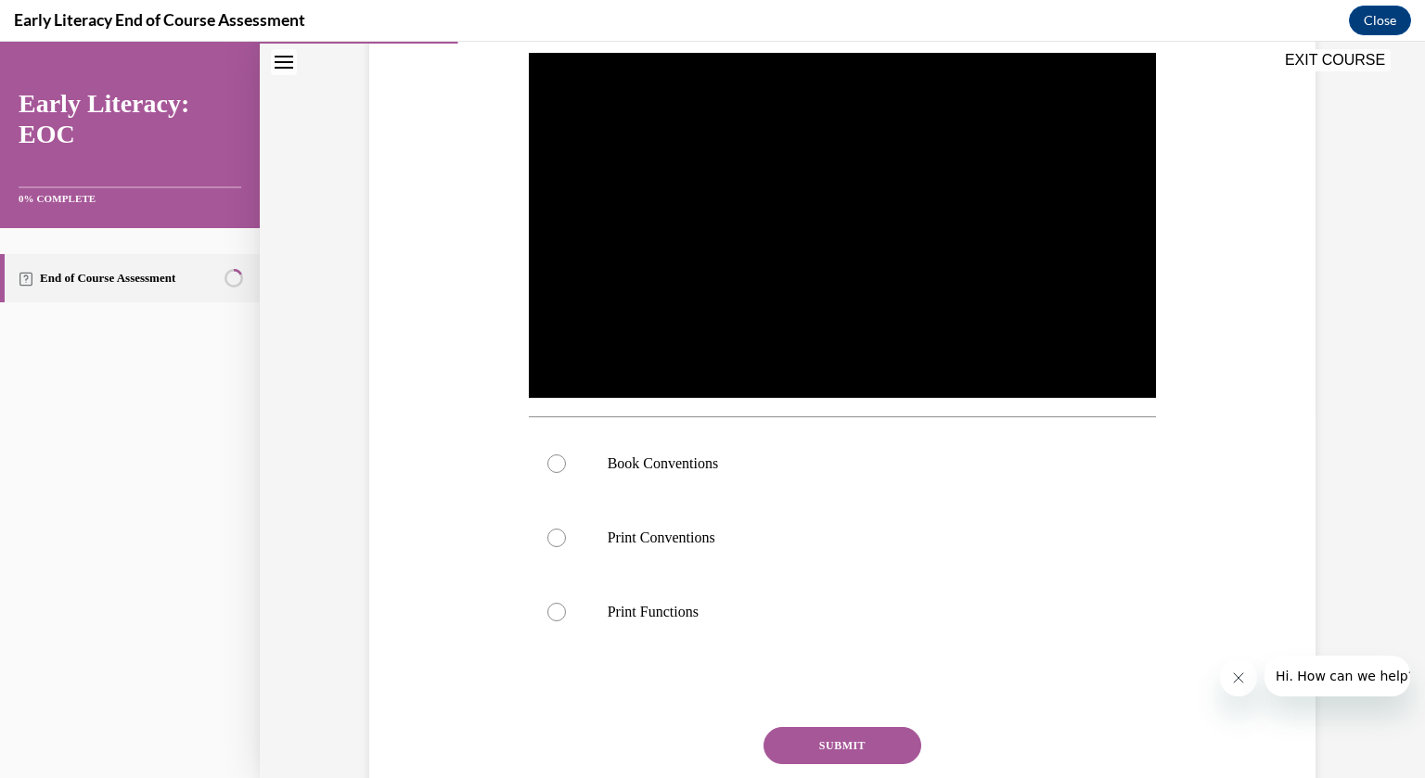
scroll to position [389, 0]
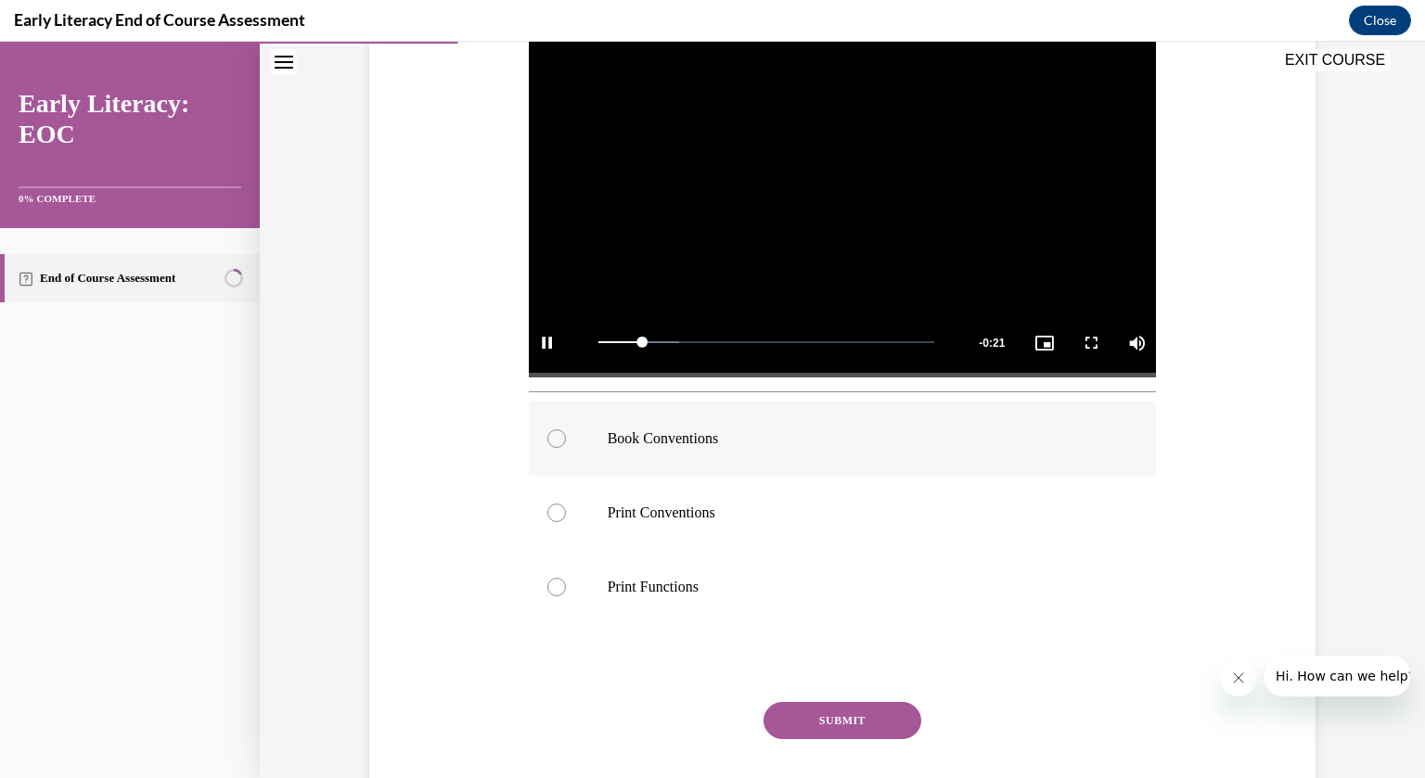
click at [556, 434] on div at bounding box center [556, 439] width 19 height 19
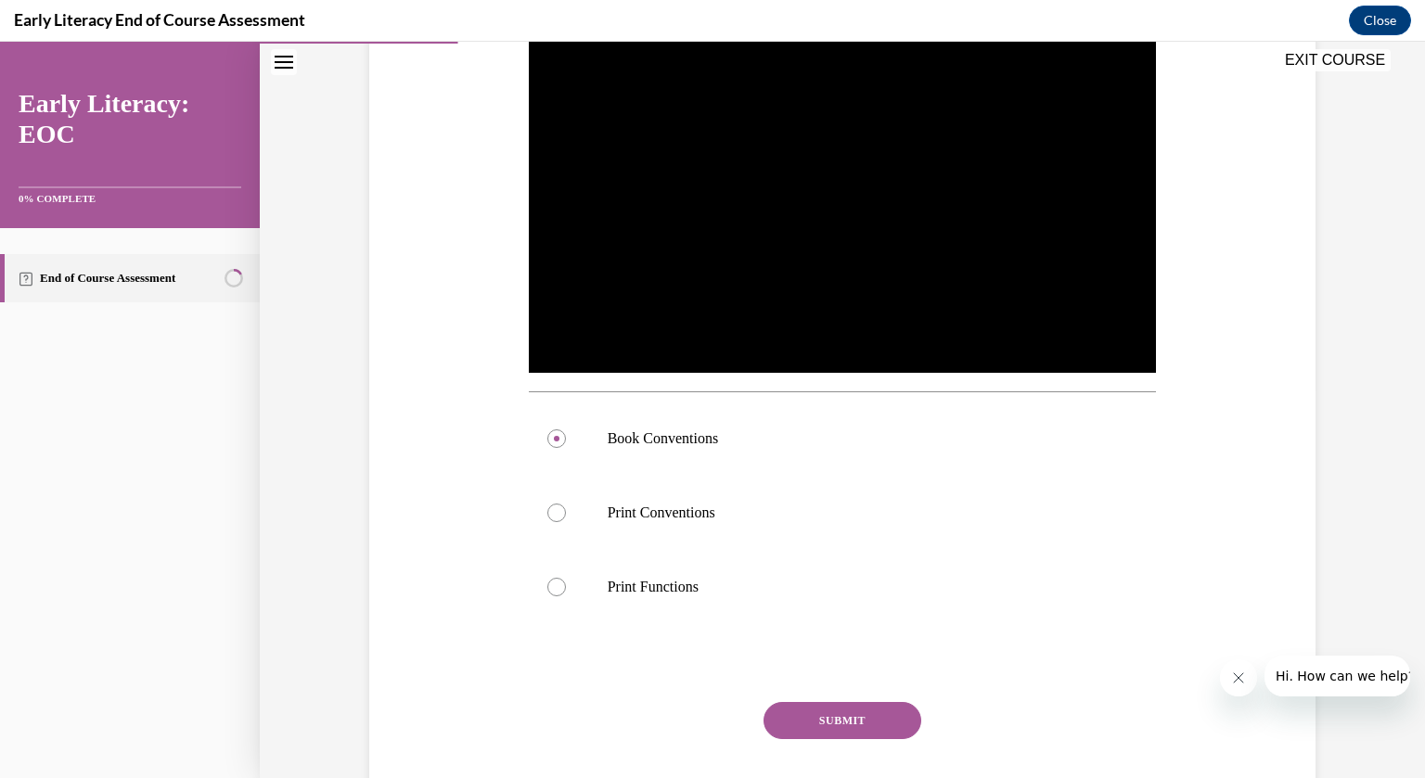
click at [847, 715] on button "SUBMIT" at bounding box center [843, 720] width 158 height 37
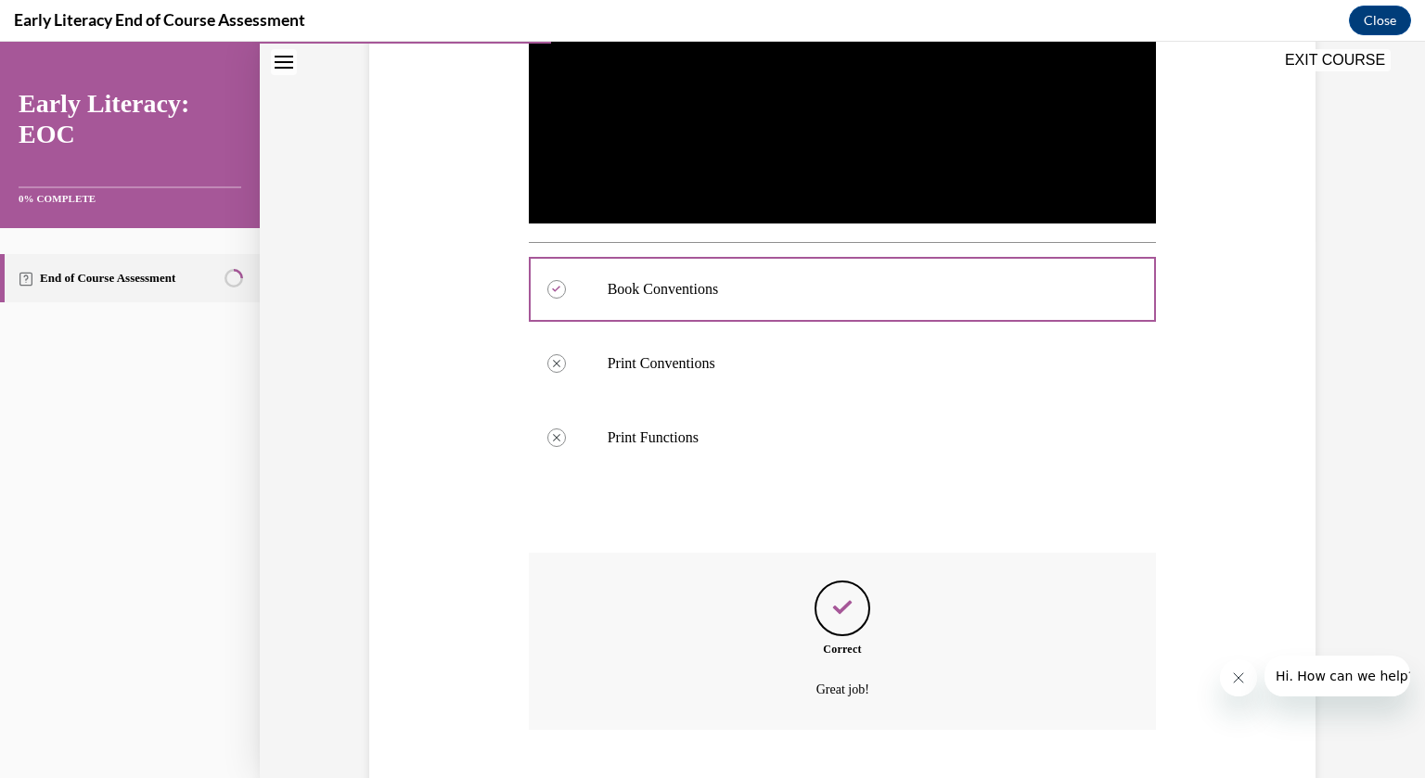
scroll to position [650, 0]
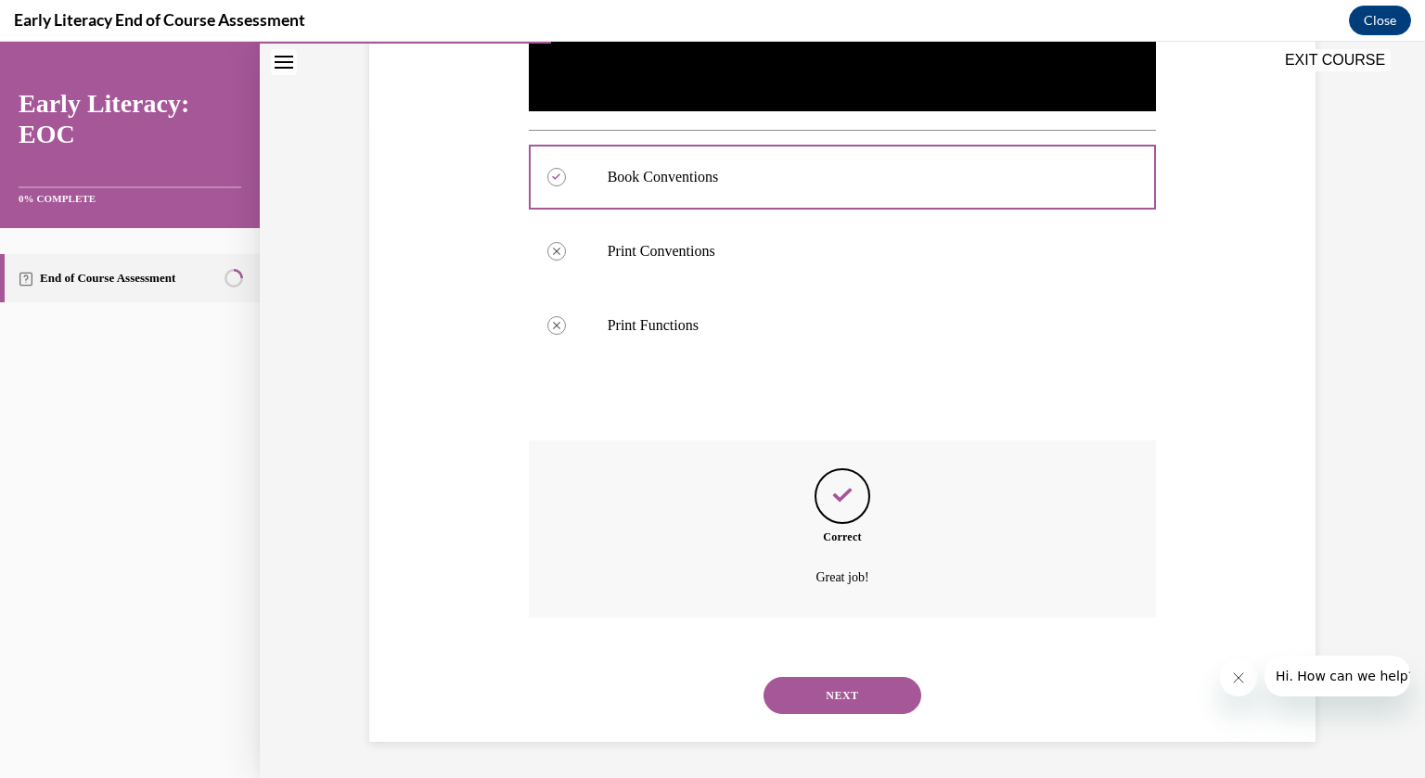
click at [841, 692] on button "NEXT" at bounding box center [843, 695] width 158 height 37
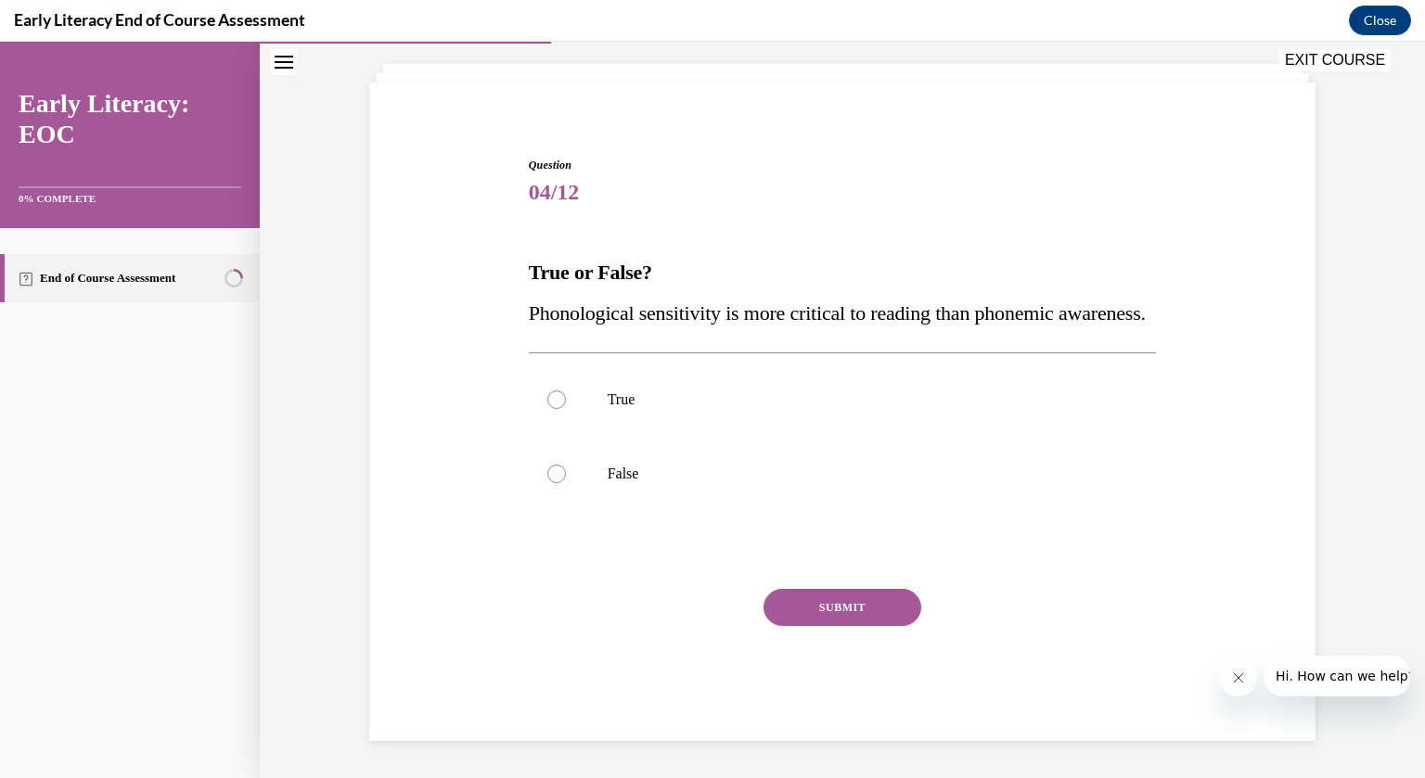
scroll to position [141, 0]
click at [558, 469] on div at bounding box center [556, 474] width 19 height 19
click at [834, 606] on button "SUBMIT" at bounding box center [843, 607] width 158 height 37
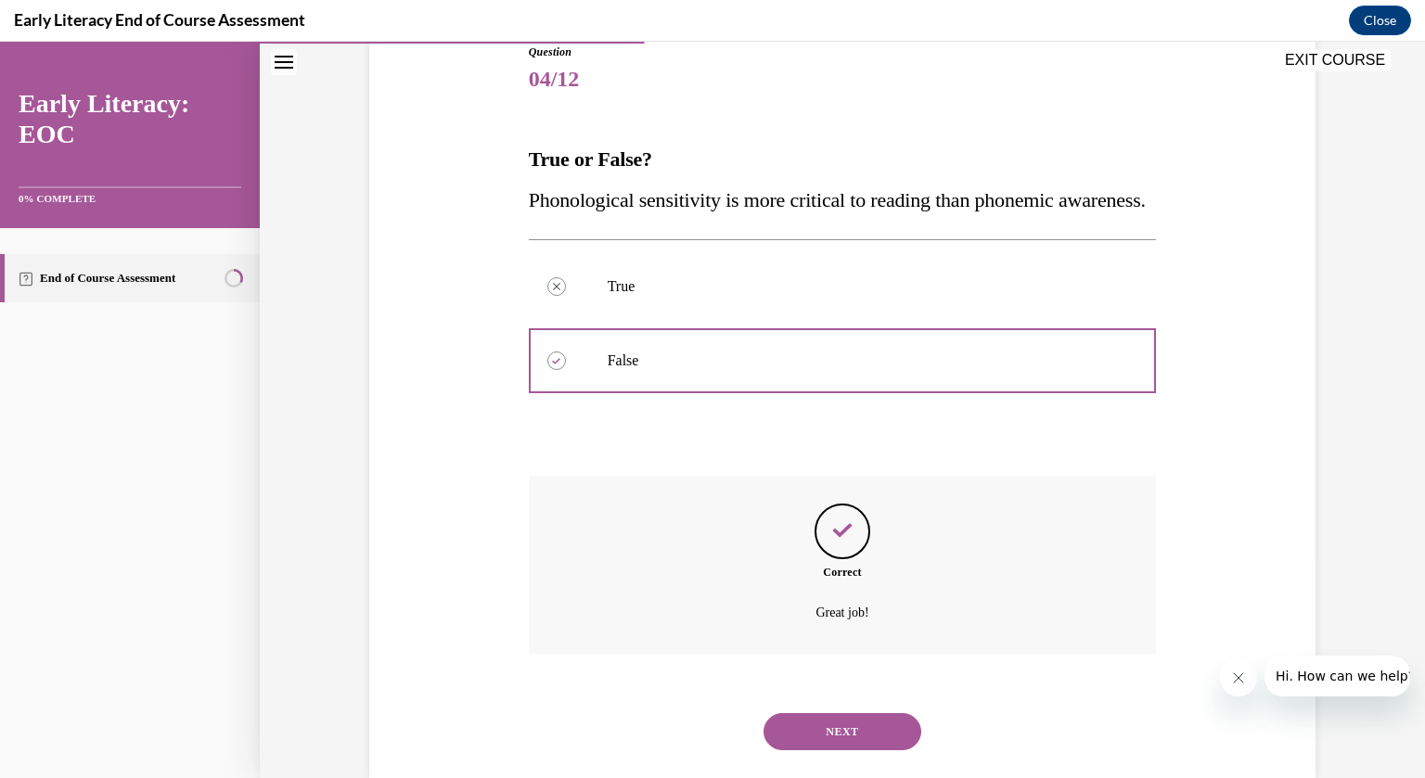
scroll to position [291, 0]
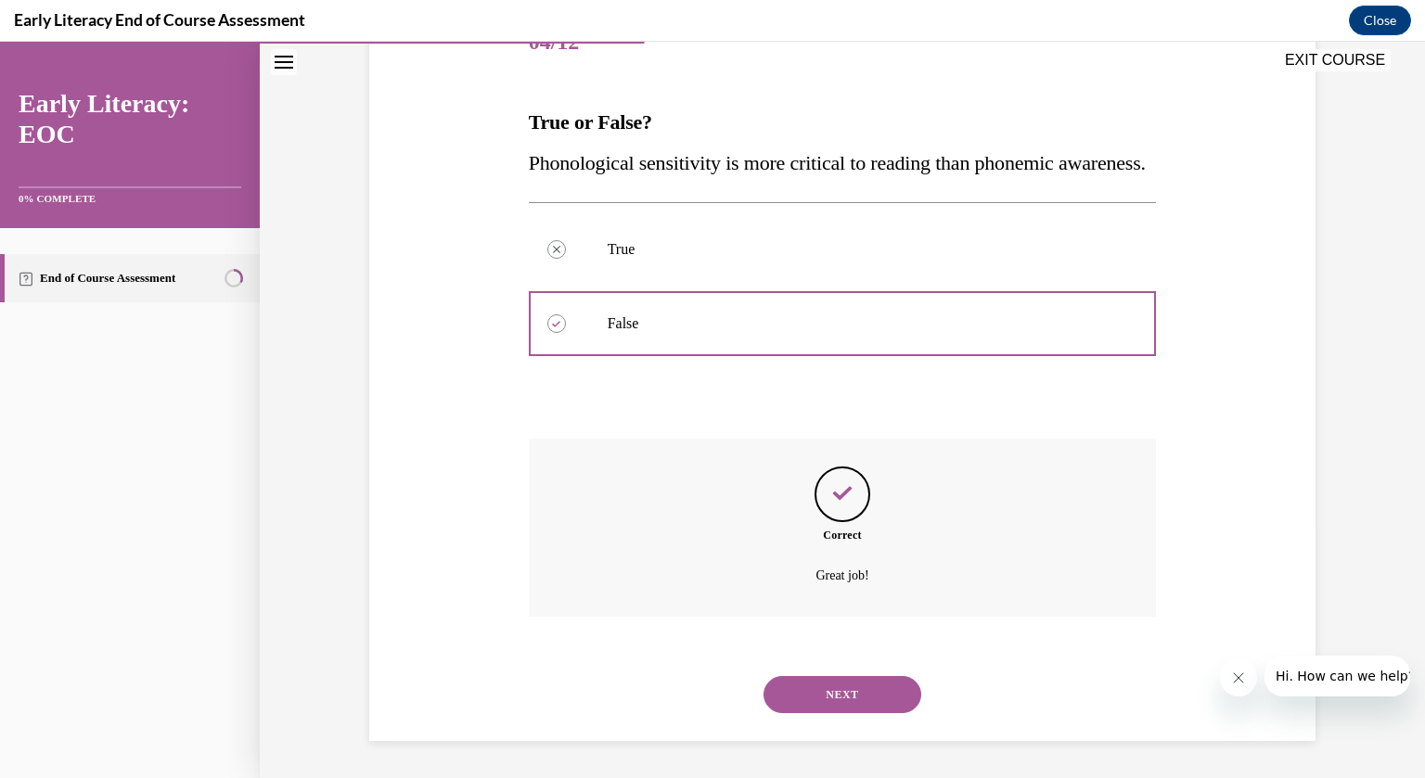
click at [858, 697] on button "NEXT" at bounding box center [843, 694] width 158 height 37
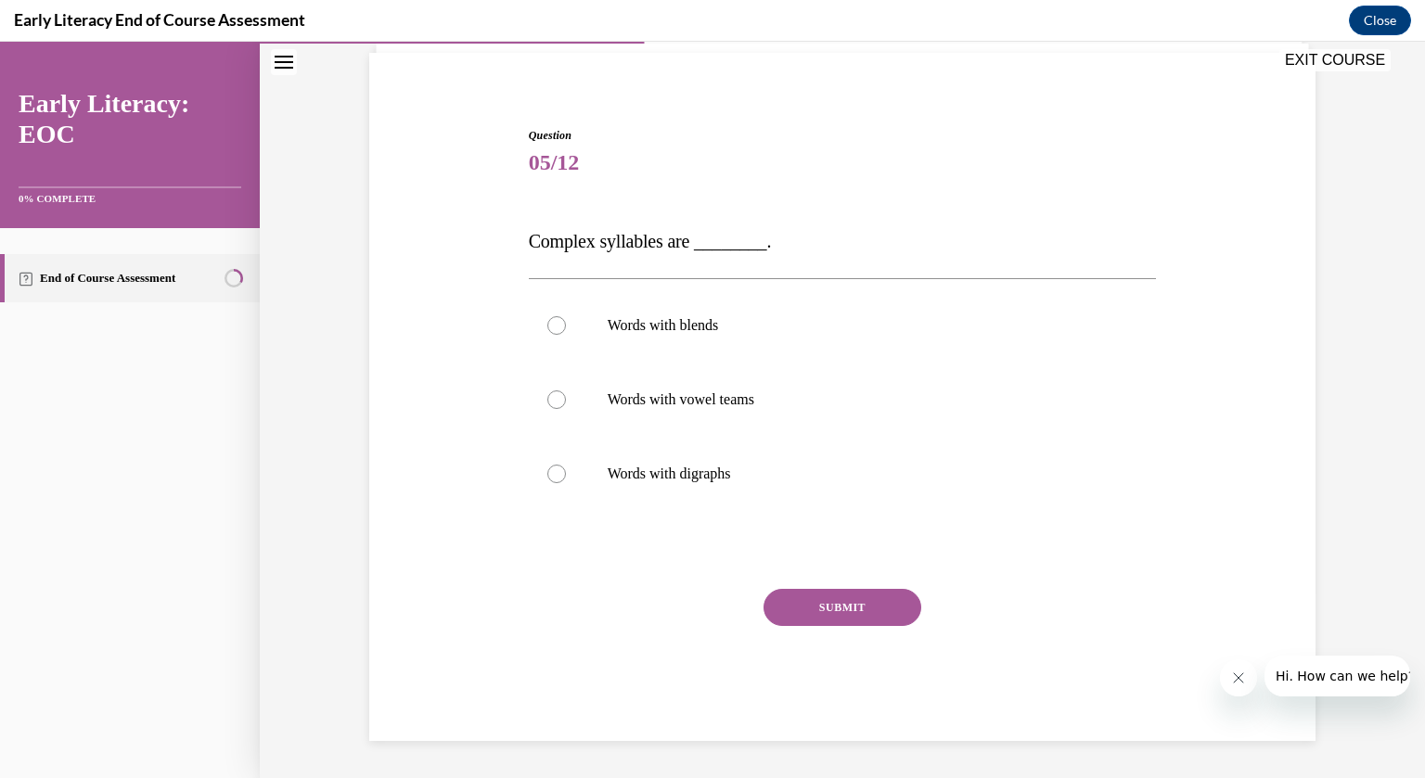
scroll to position [130, 0]
click at [559, 318] on div at bounding box center [556, 326] width 19 height 19
click at [850, 608] on button "SUBMIT" at bounding box center [843, 608] width 158 height 37
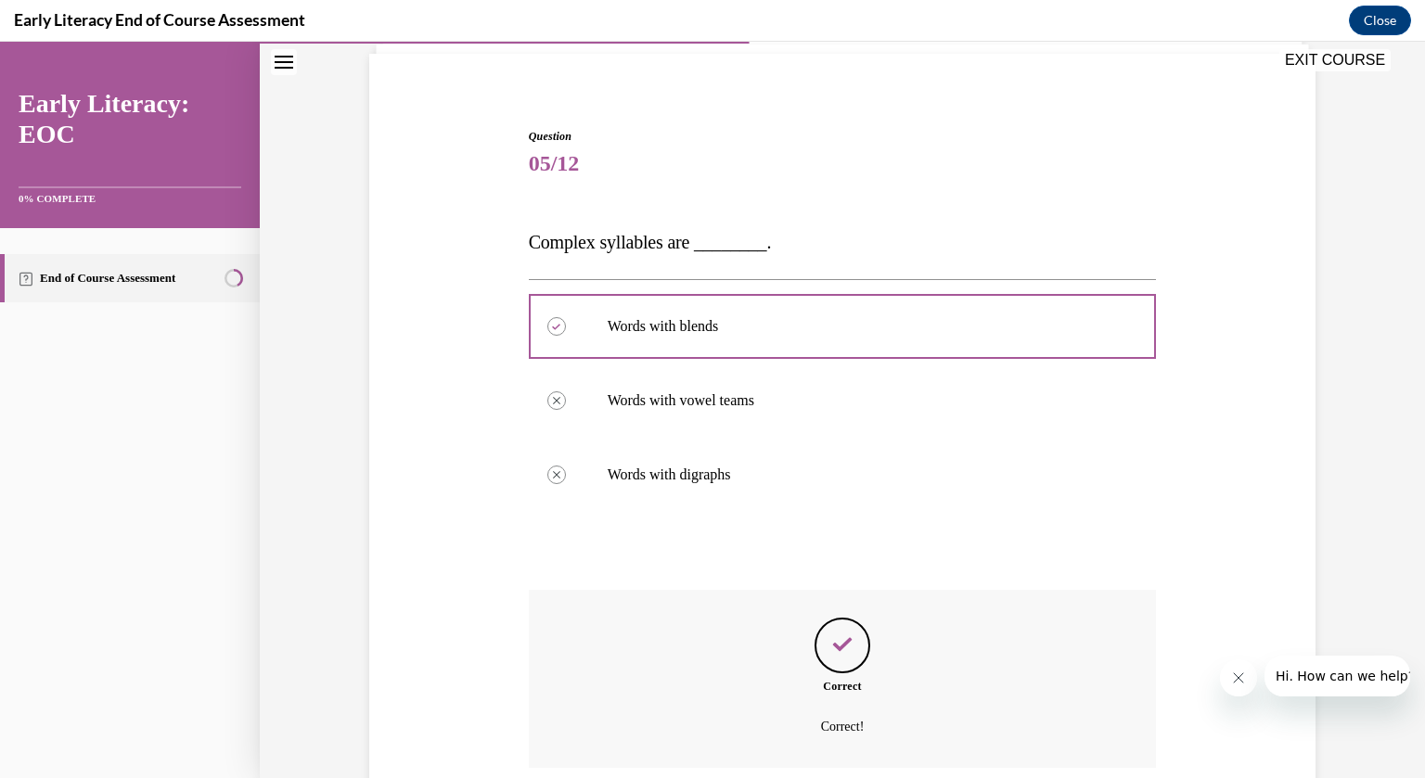
scroll to position [280, 0]
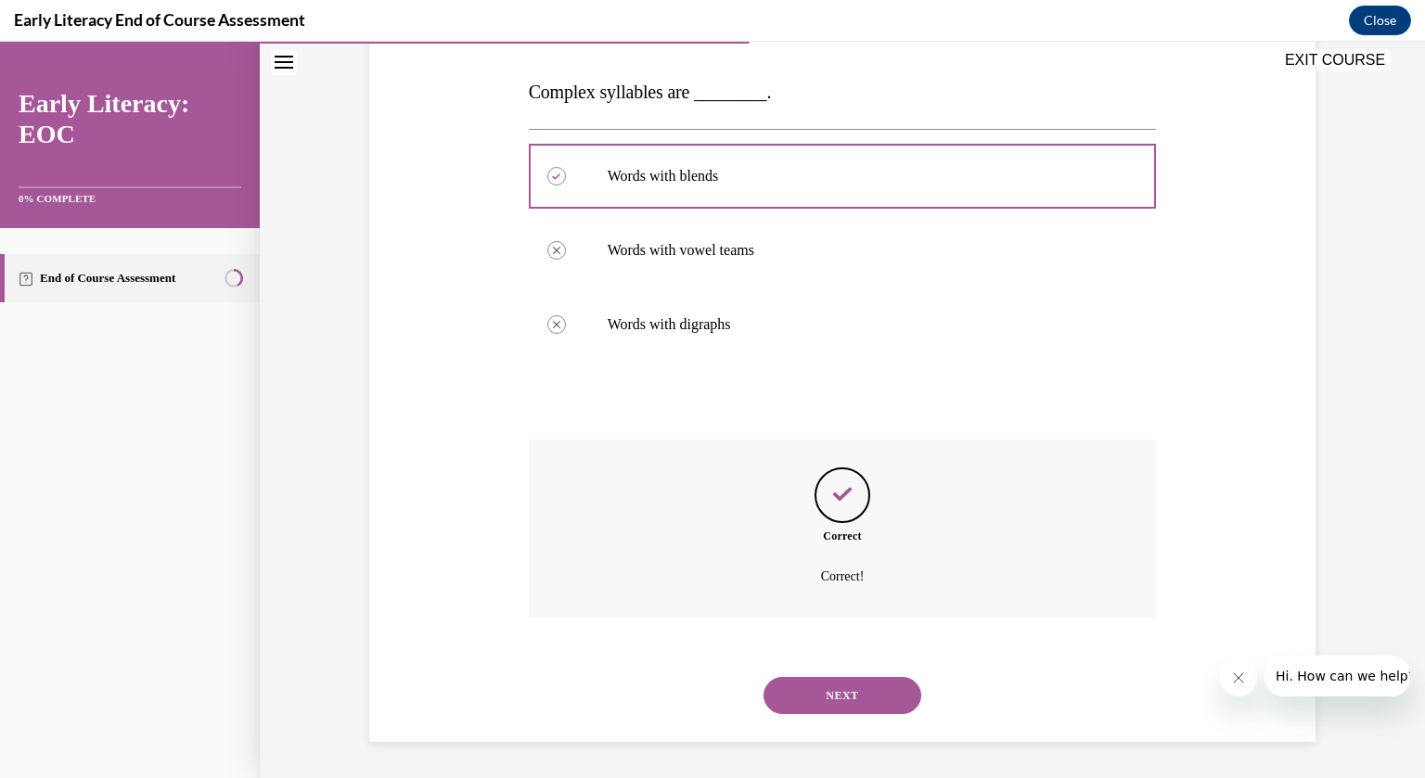
click at [862, 694] on button "NEXT" at bounding box center [843, 695] width 158 height 37
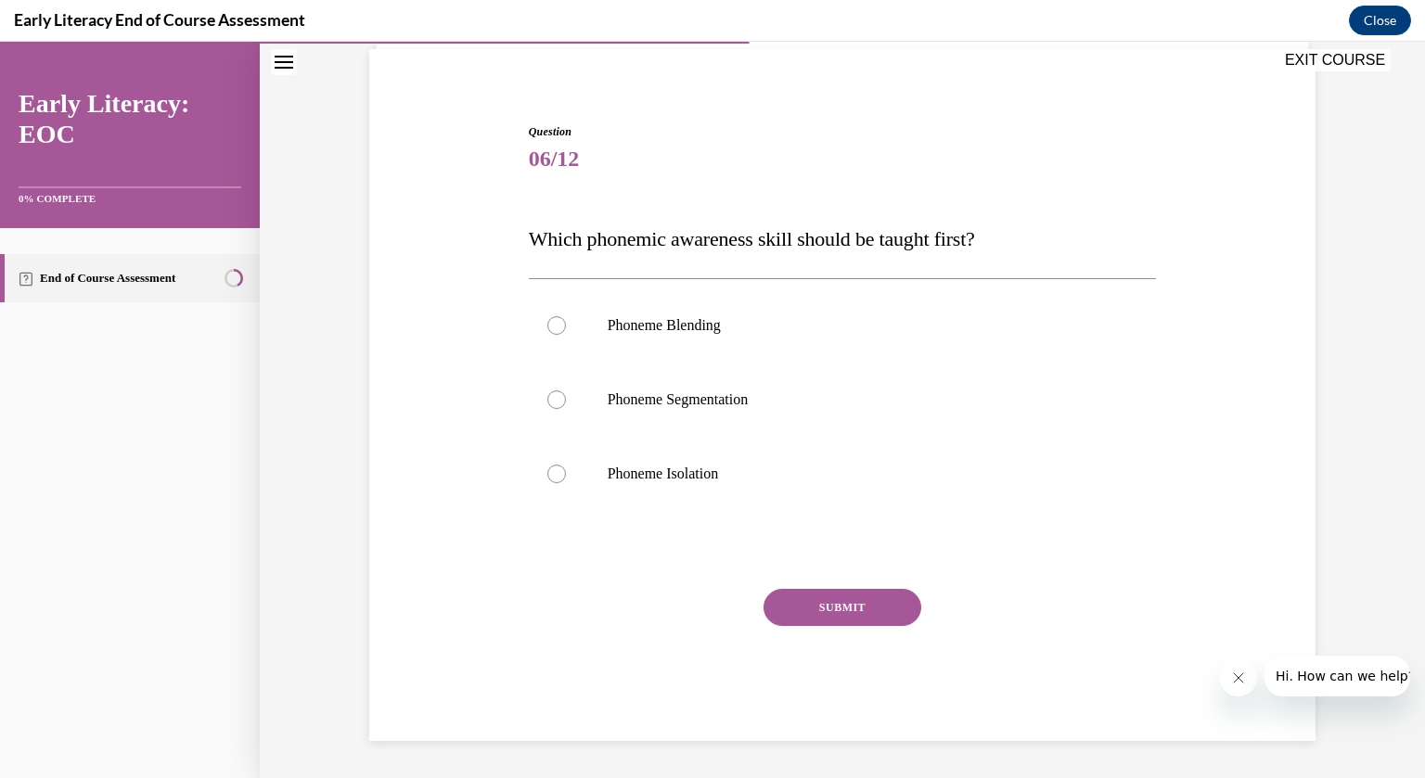
scroll to position [134, 0]
click at [559, 473] on div at bounding box center [556, 475] width 19 height 19
click at [830, 609] on button "SUBMIT" at bounding box center [843, 608] width 158 height 37
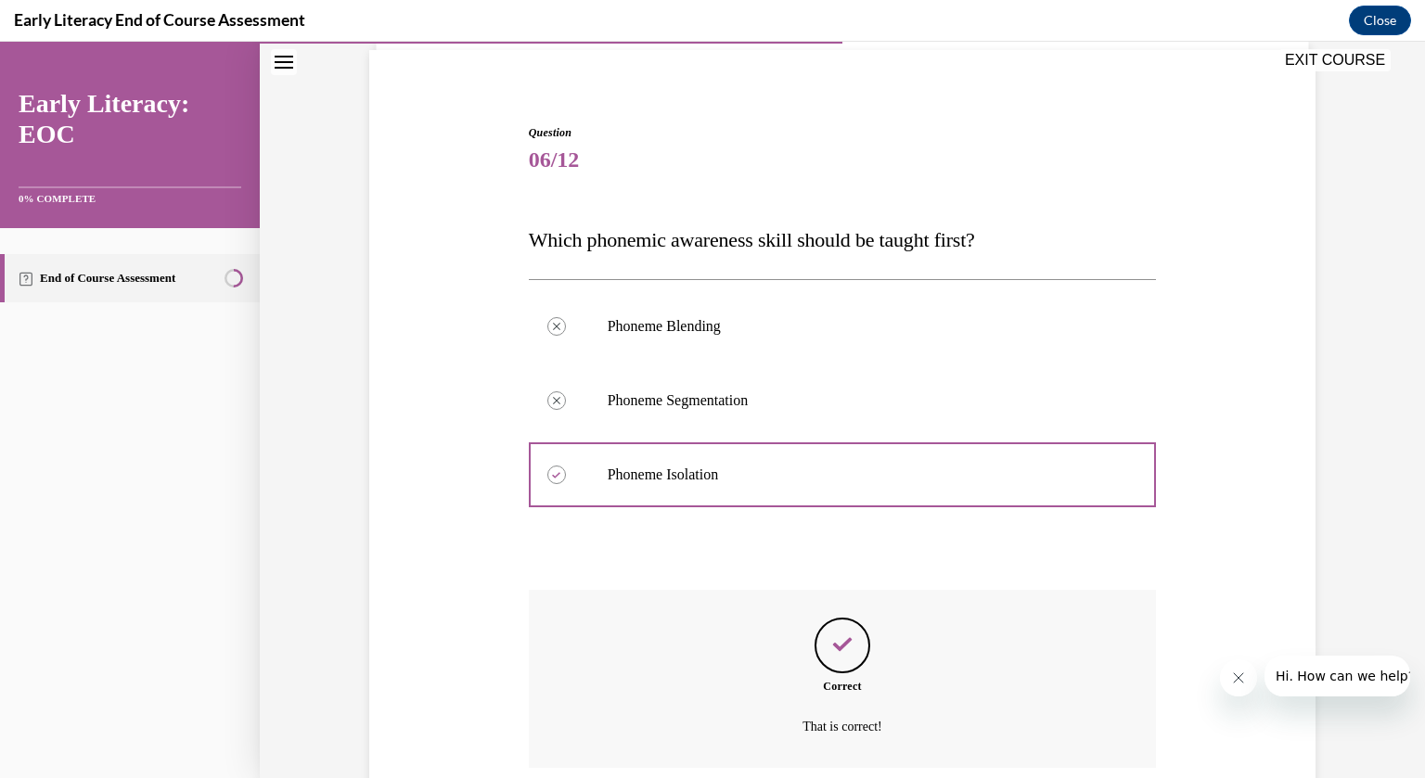
scroll to position [284, 0]
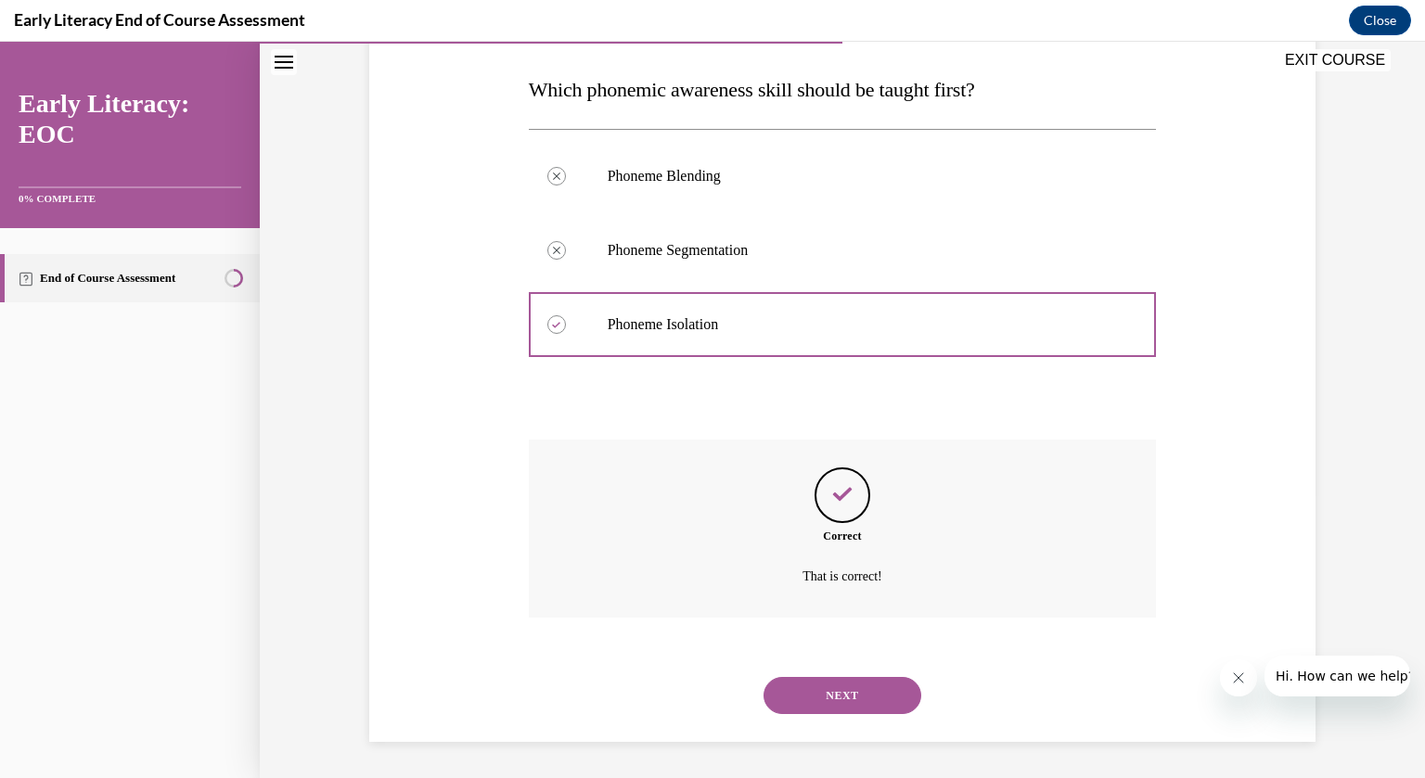
click at [855, 688] on button "NEXT" at bounding box center [843, 695] width 158 height 37
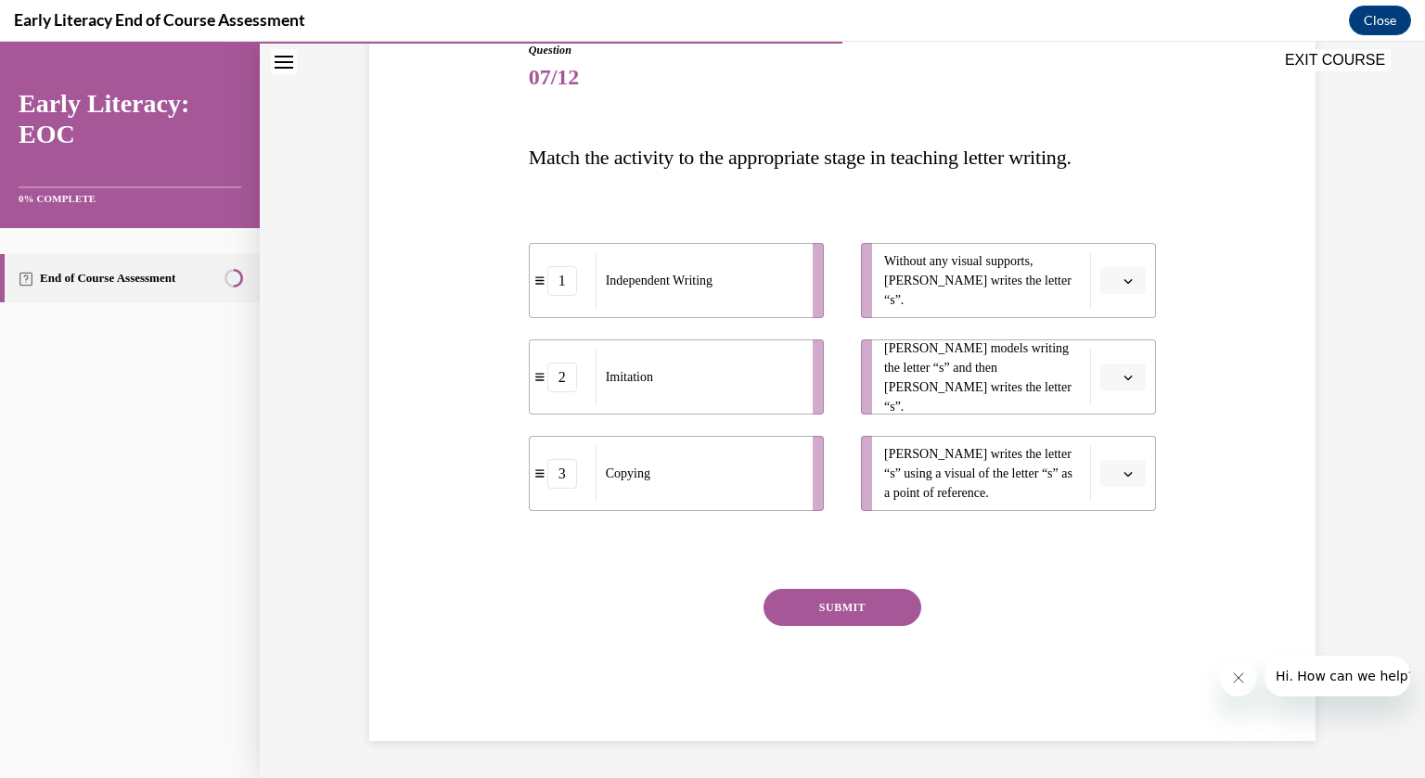
scroll to position [207, 0]
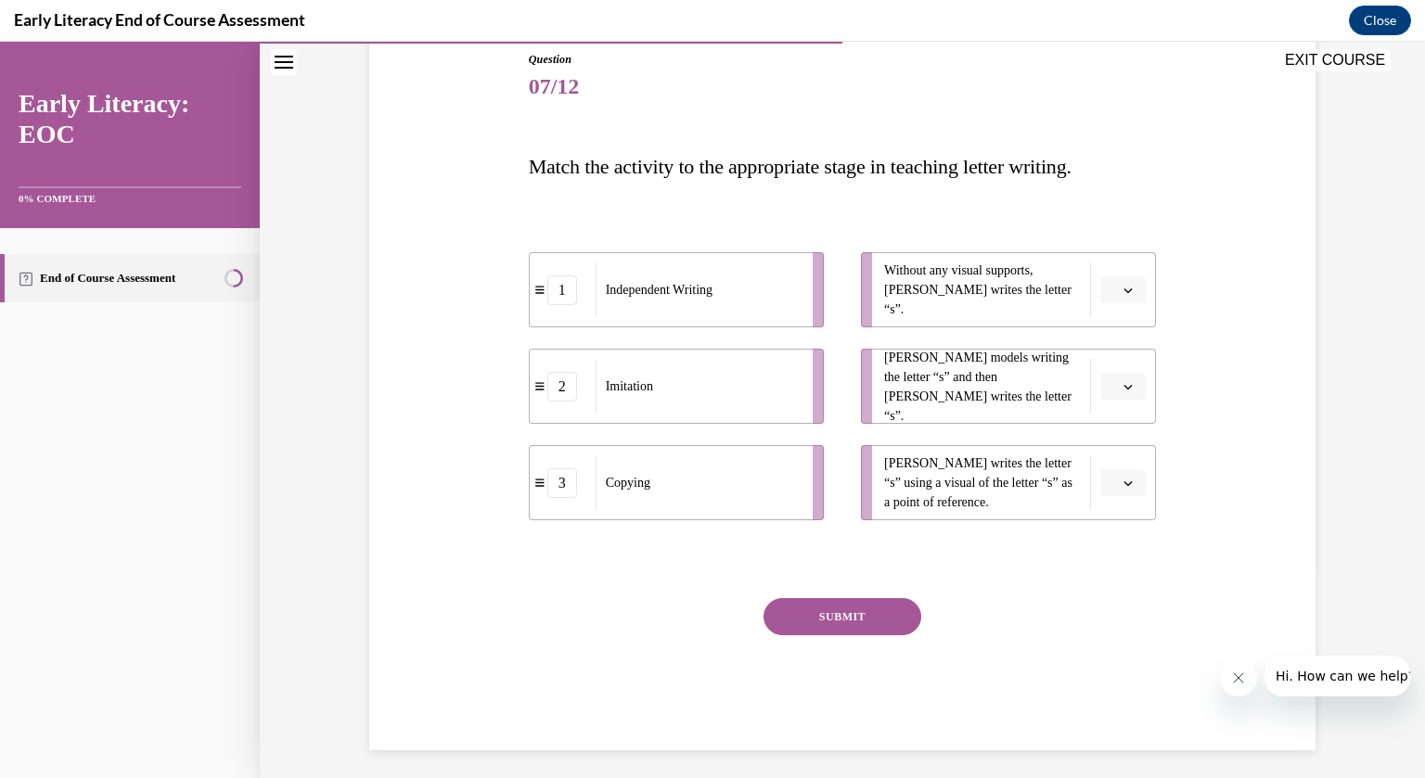
click at [1120, 289] on button "button" at bounding box center [1122, 290] width 45 height 28
click at [1125, 366] on div "1" at bounding box center [1122, 368] width 46 height 37
click at [1125, 385] on icon "button" at bounding box center [1129, 387] width 8 height 5
click at [1128, 503] on div "2" at bounding box center [1122, 501] width 46 height 37
click at [1128, 485] on icon "button" at bounding box center [1128, 483] width 9 height 9
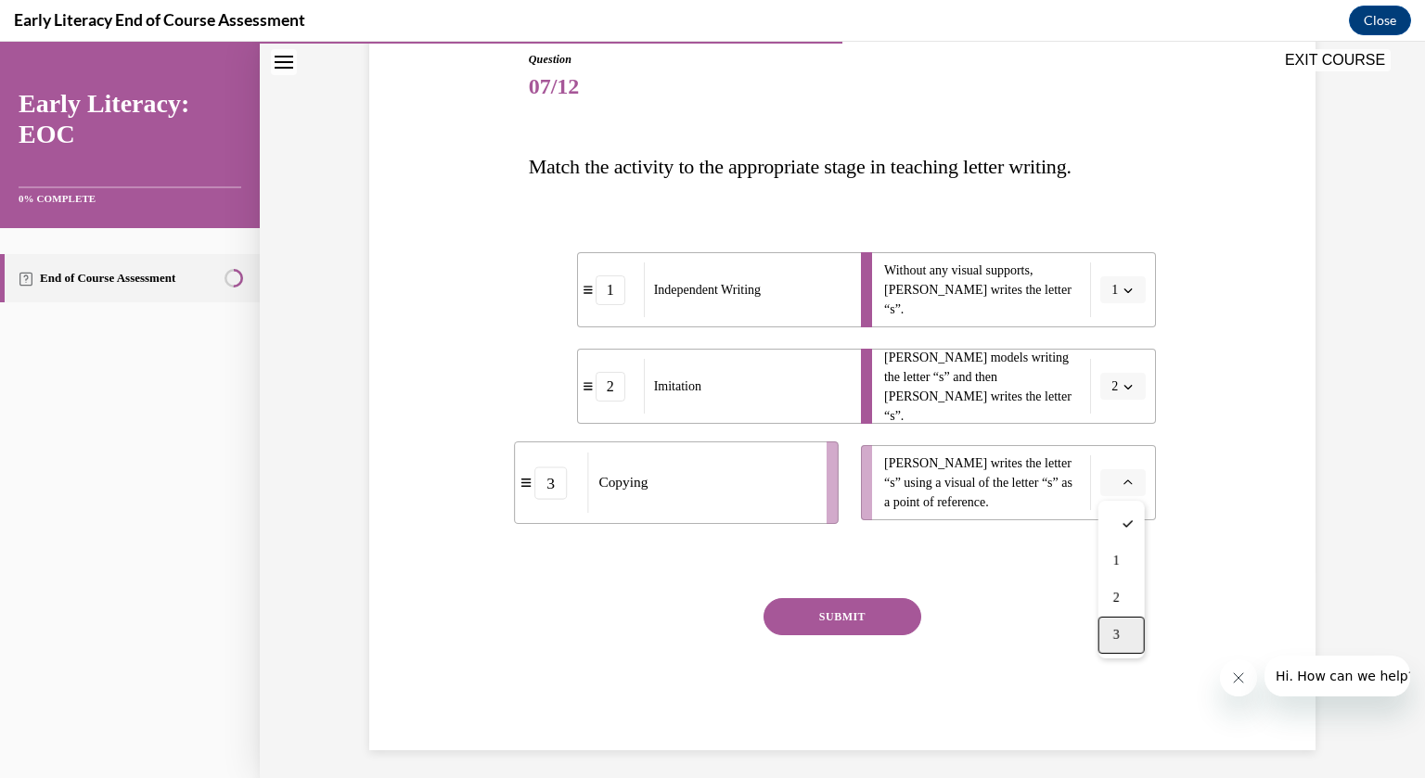
click at [1127, 630] on div "3" at bounding box center [1122, 635] width 46 height 37
click at [868, 614] on button "SUBMIT" at bounding box center [843, 616] width 158 height 37
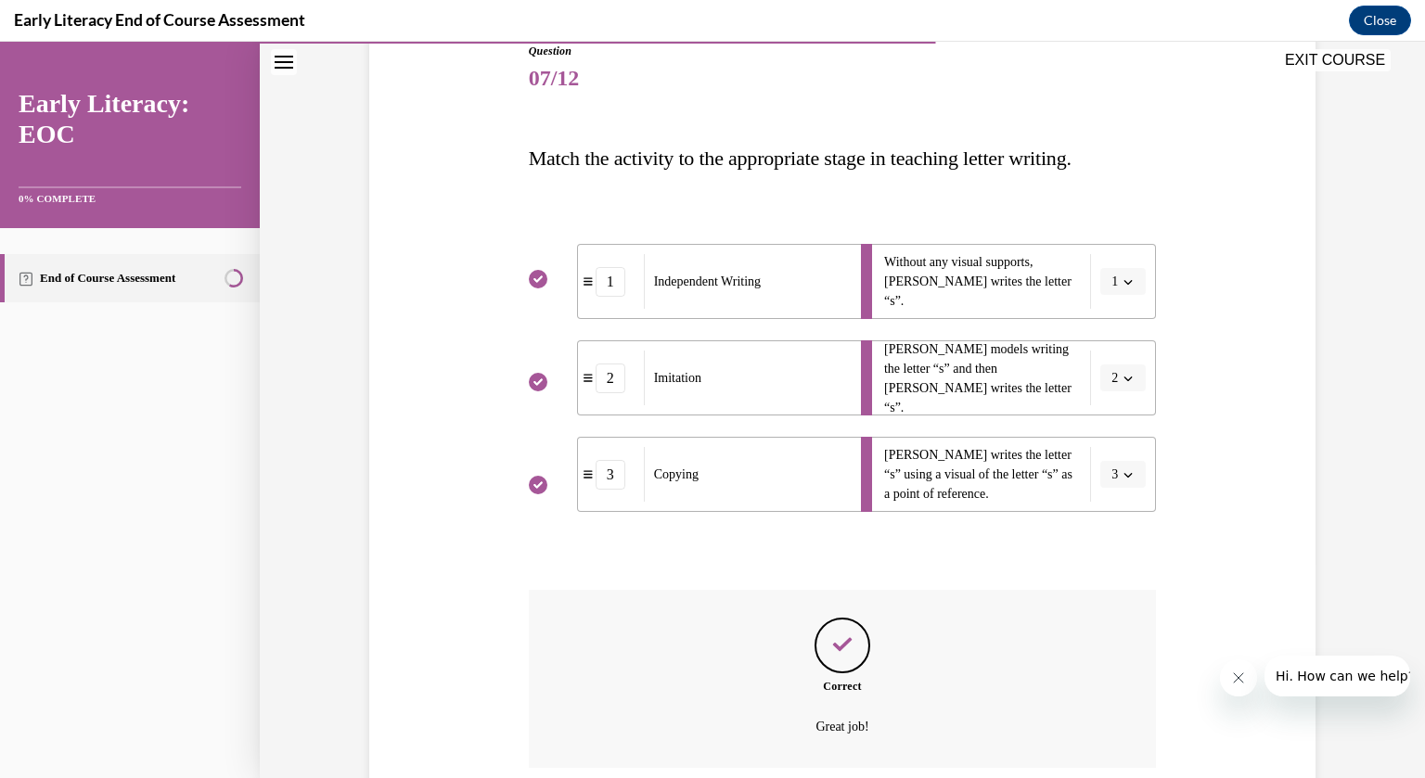
scroll to position [366, 0]
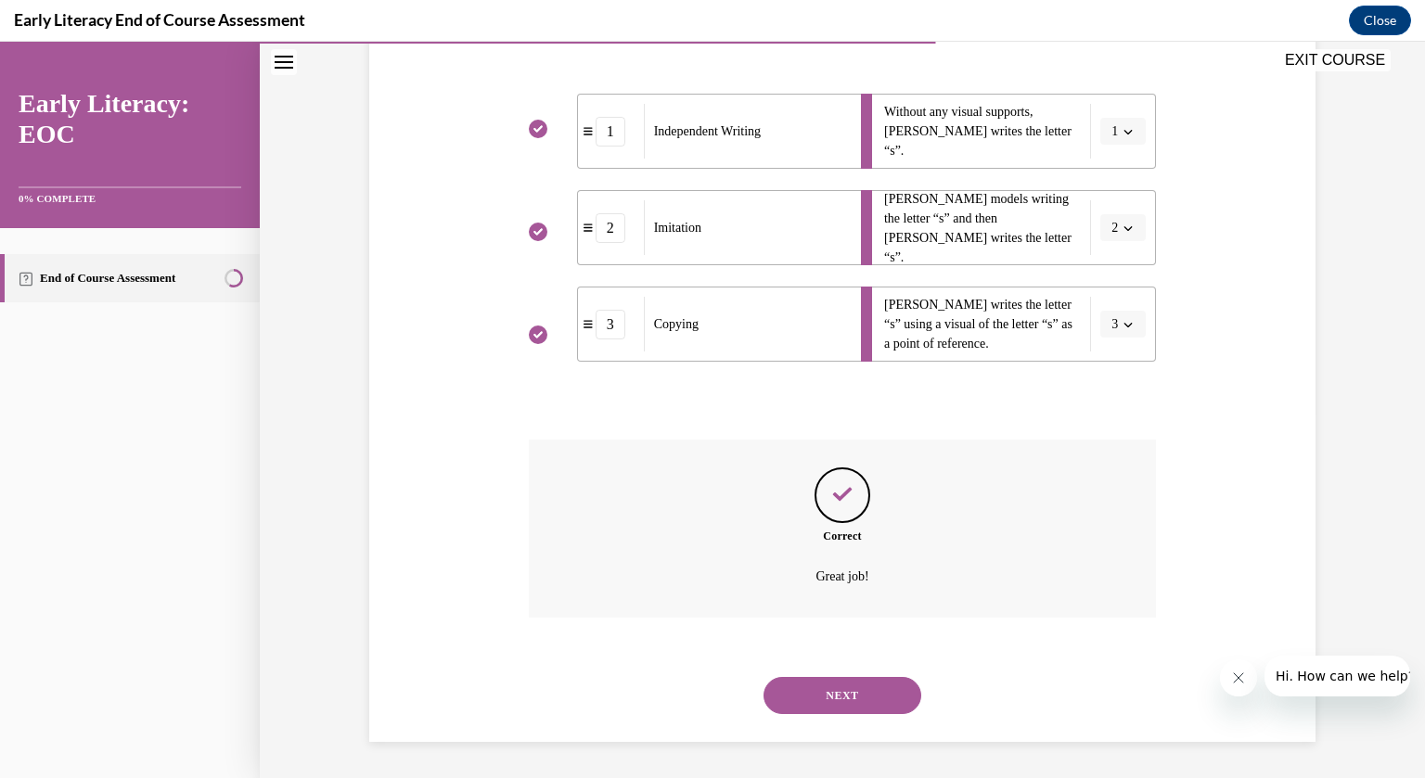
click at [856, 694] on button "NEXT" at bounding box center [843, 695] width 158 height 37
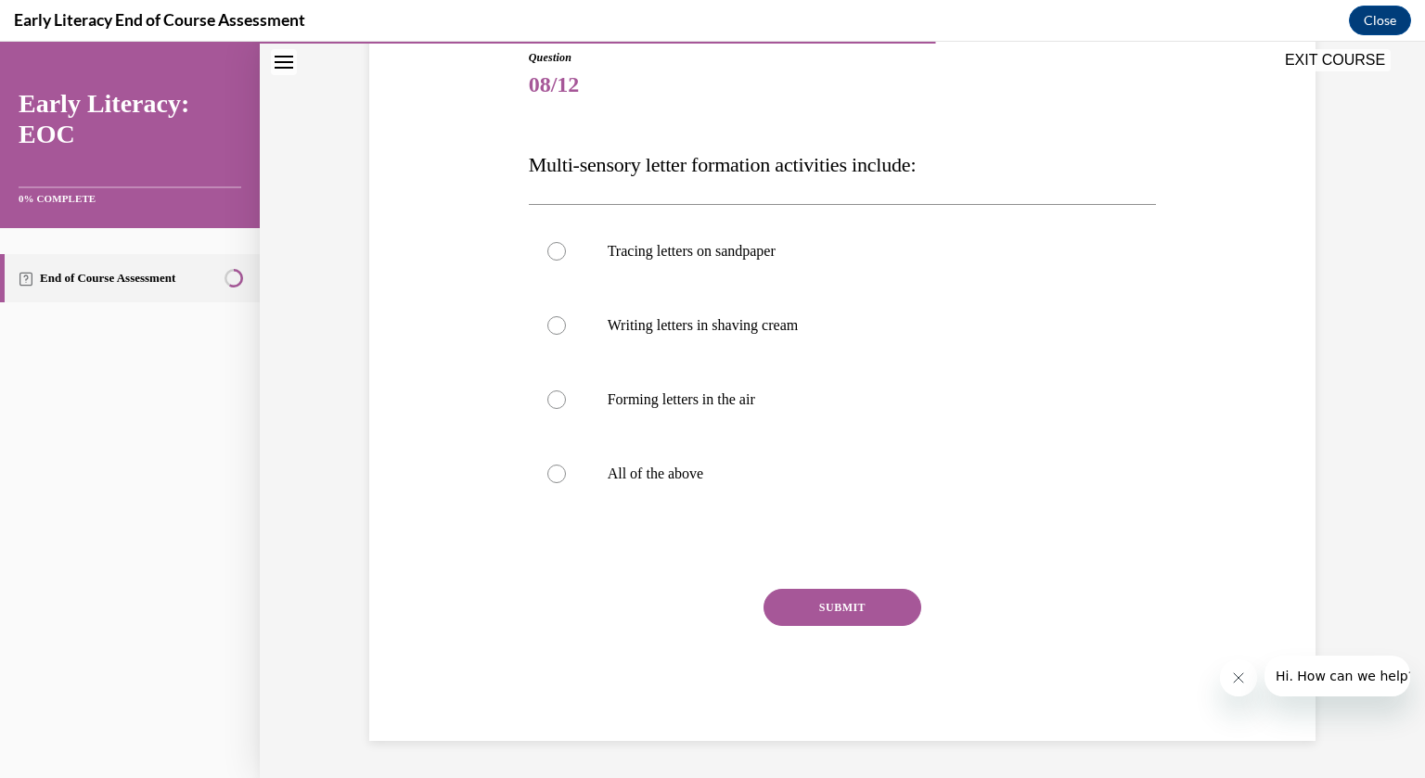
scroll to position [206, 0]
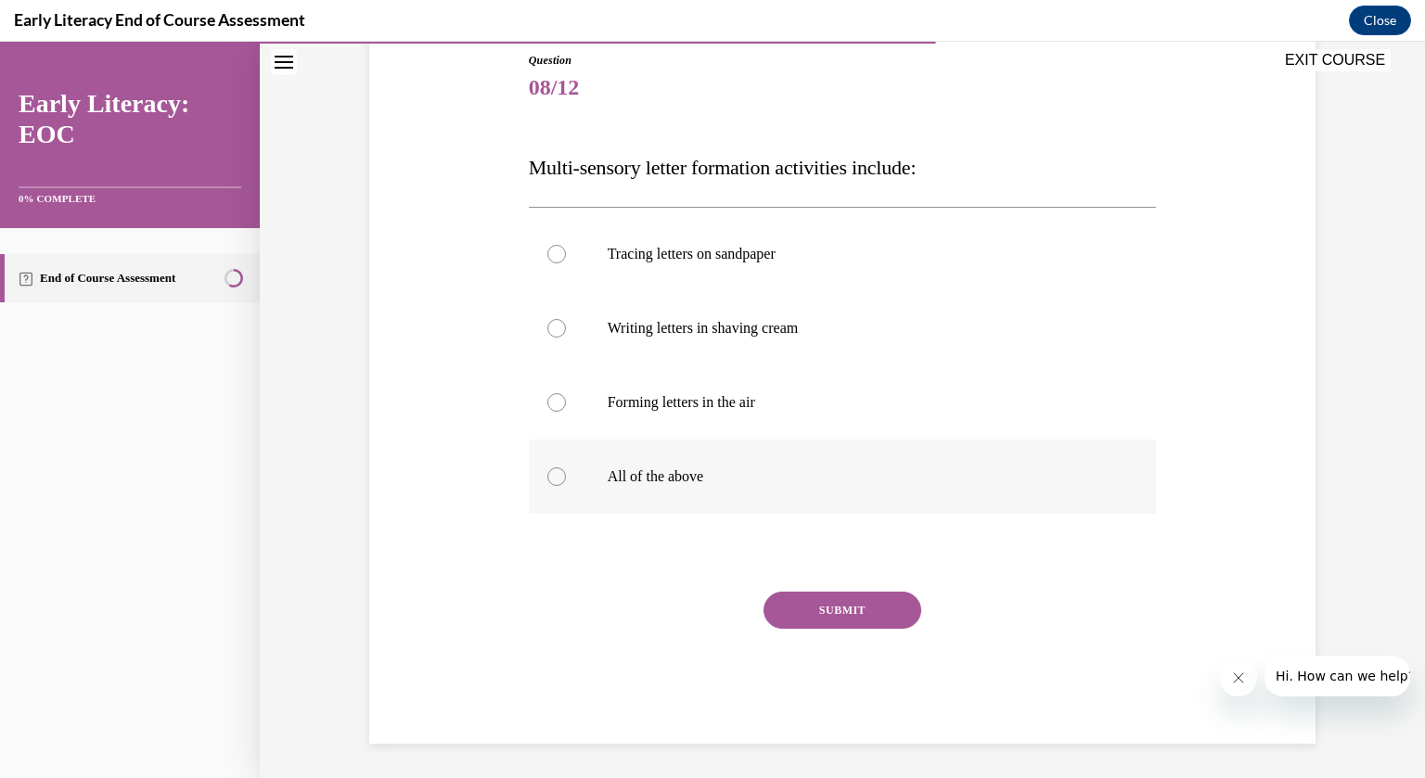
click at [557, 471] on div at bounding box center [556, 477] width 19 height 19
click at [851, 610] on button "SUBMIT" at bounding box center [843, 610] width 158 height 37
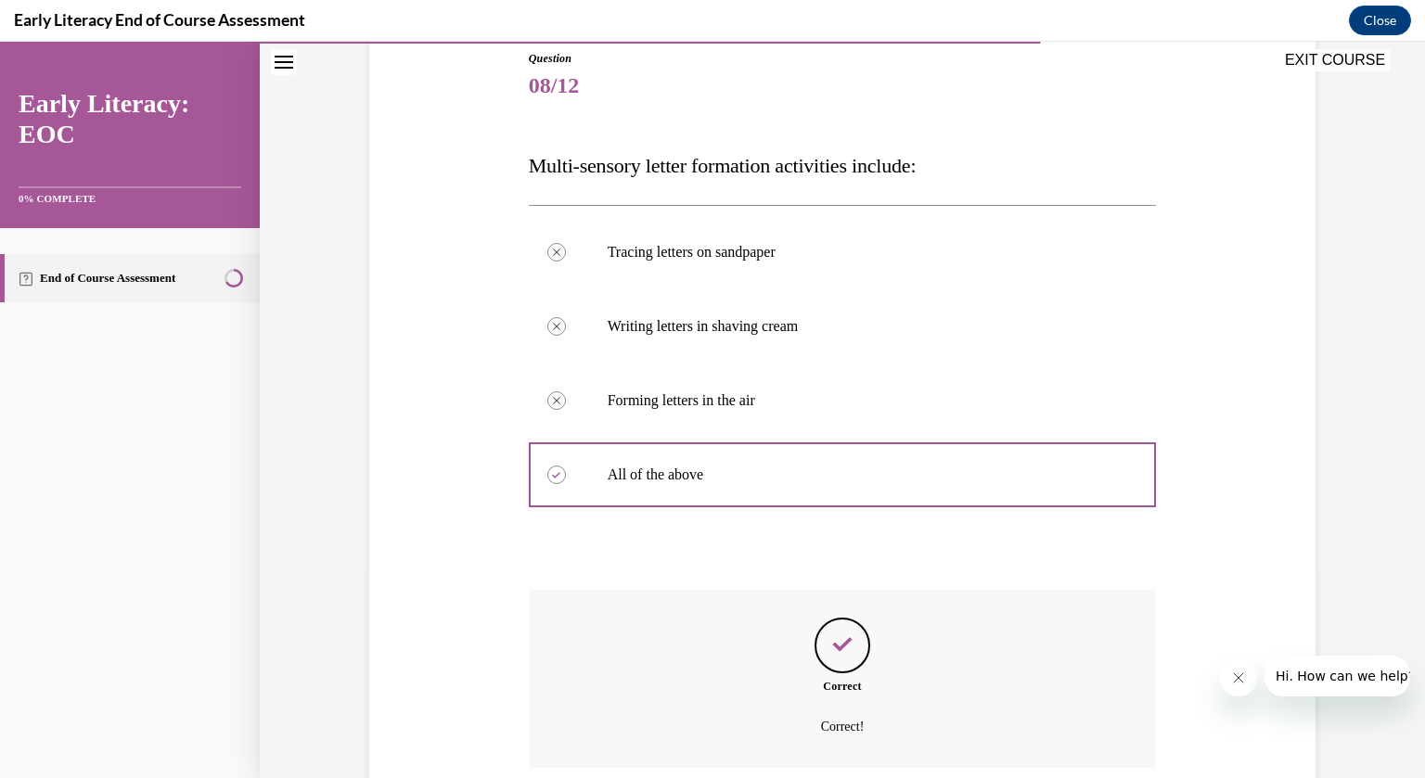
scroll to position [358, 0]
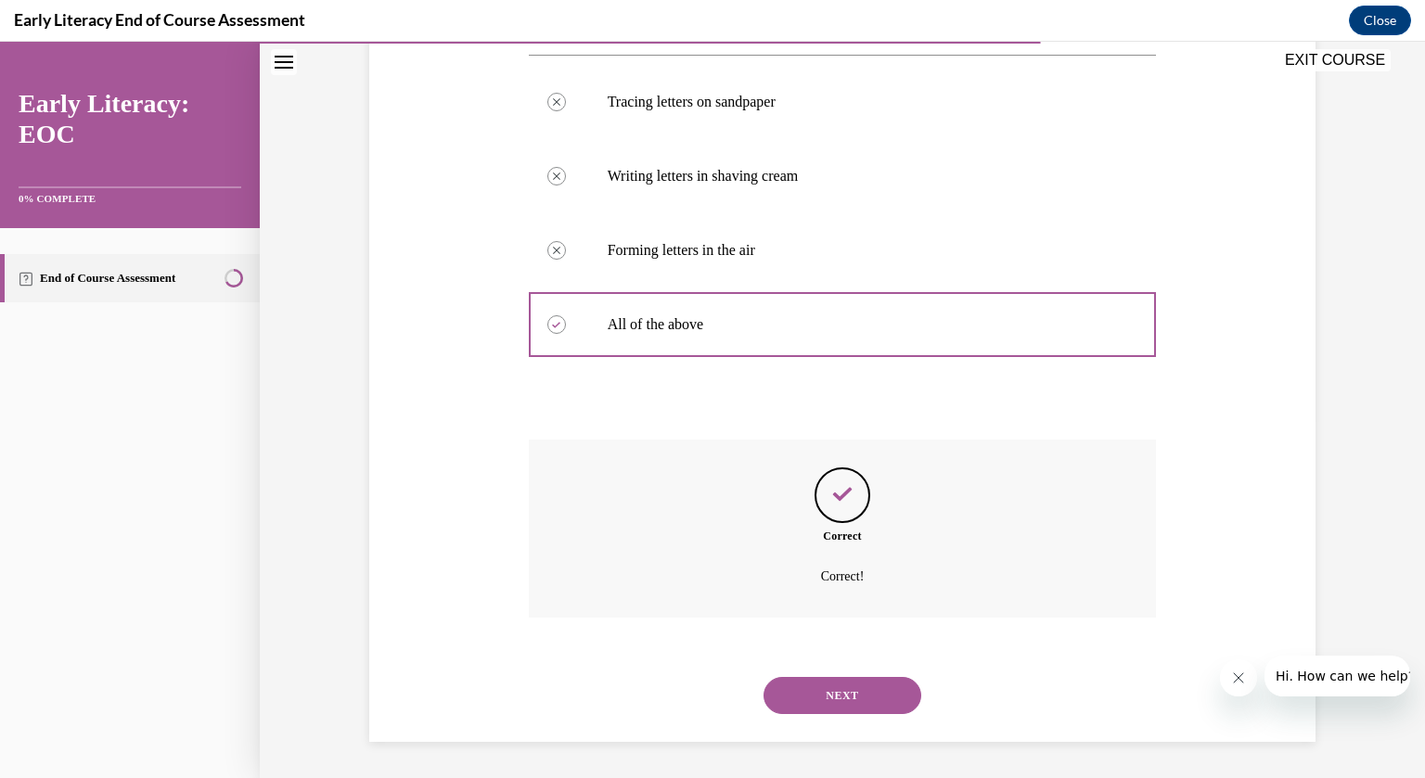
click at [853, 691] on button "NEXT" at bounding box center [843, 695] width 158 height 37
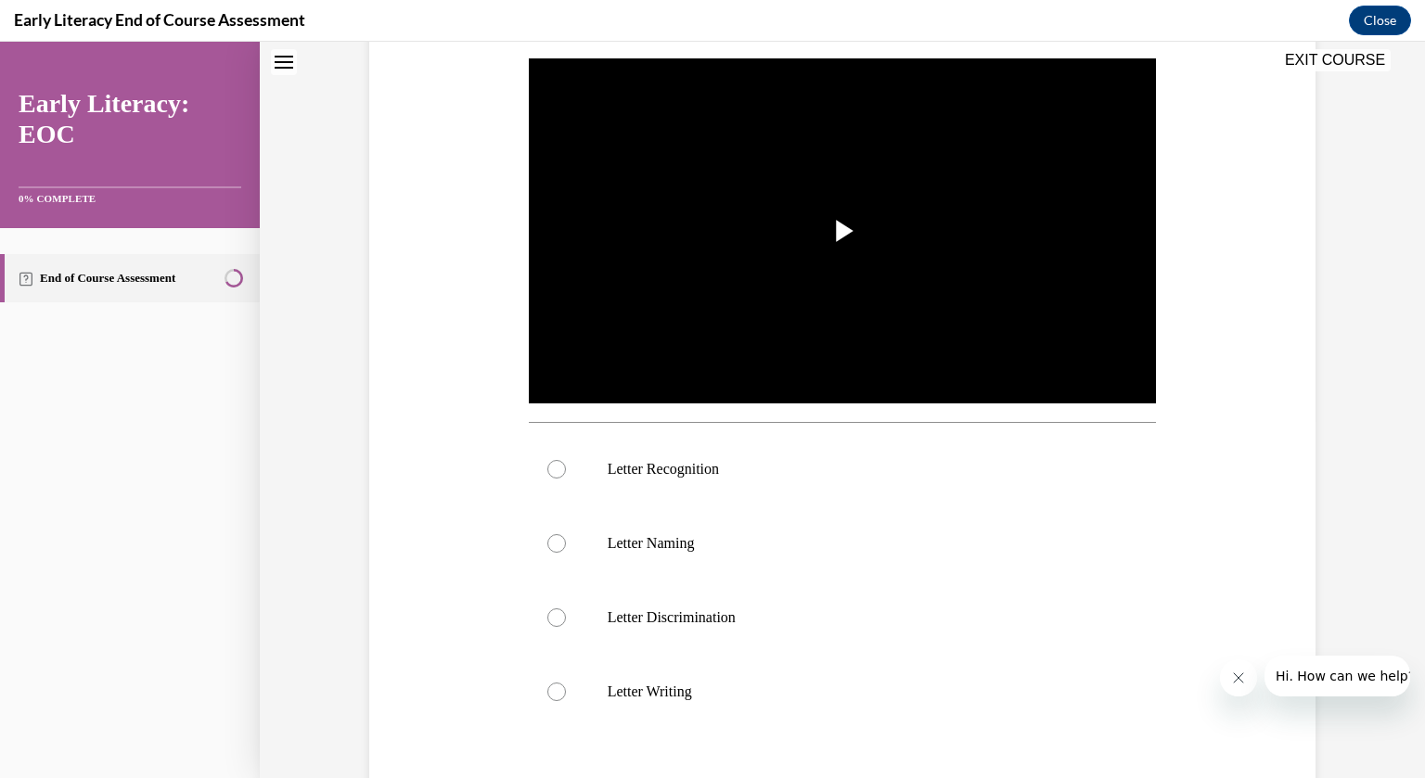
scroll to position [0, 0]
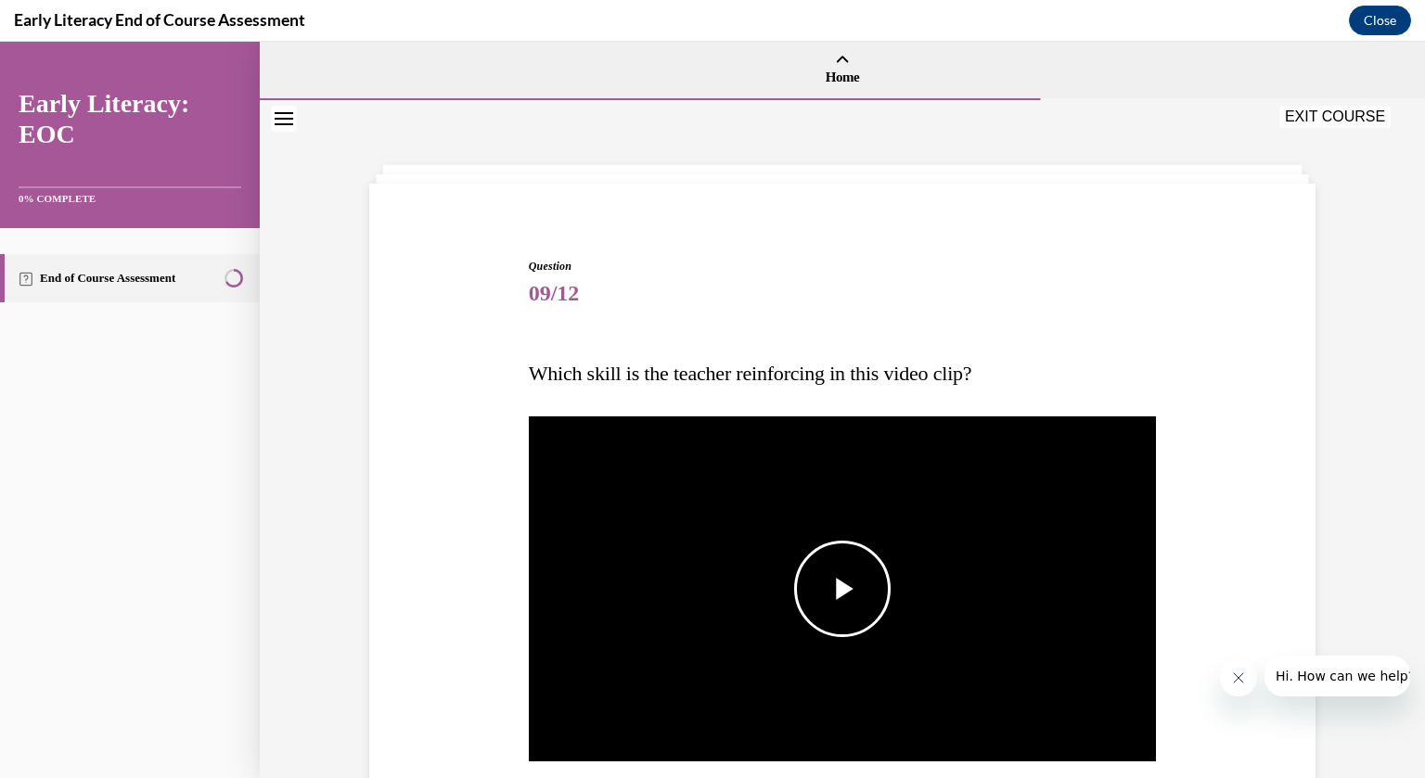
click at [842, 589] on span "Video player" at bounding box center [842, 589] width 0 height 0
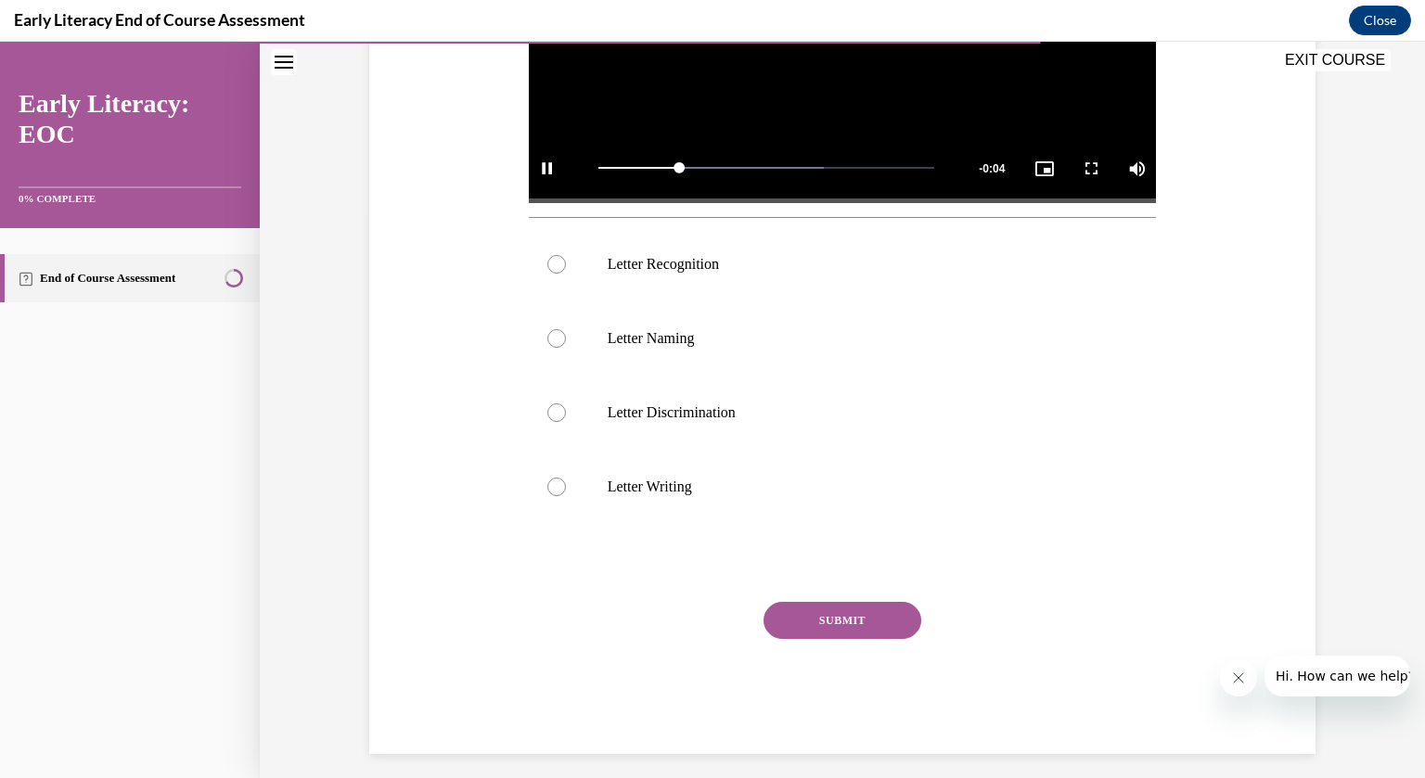
scroll to position [575, 0]
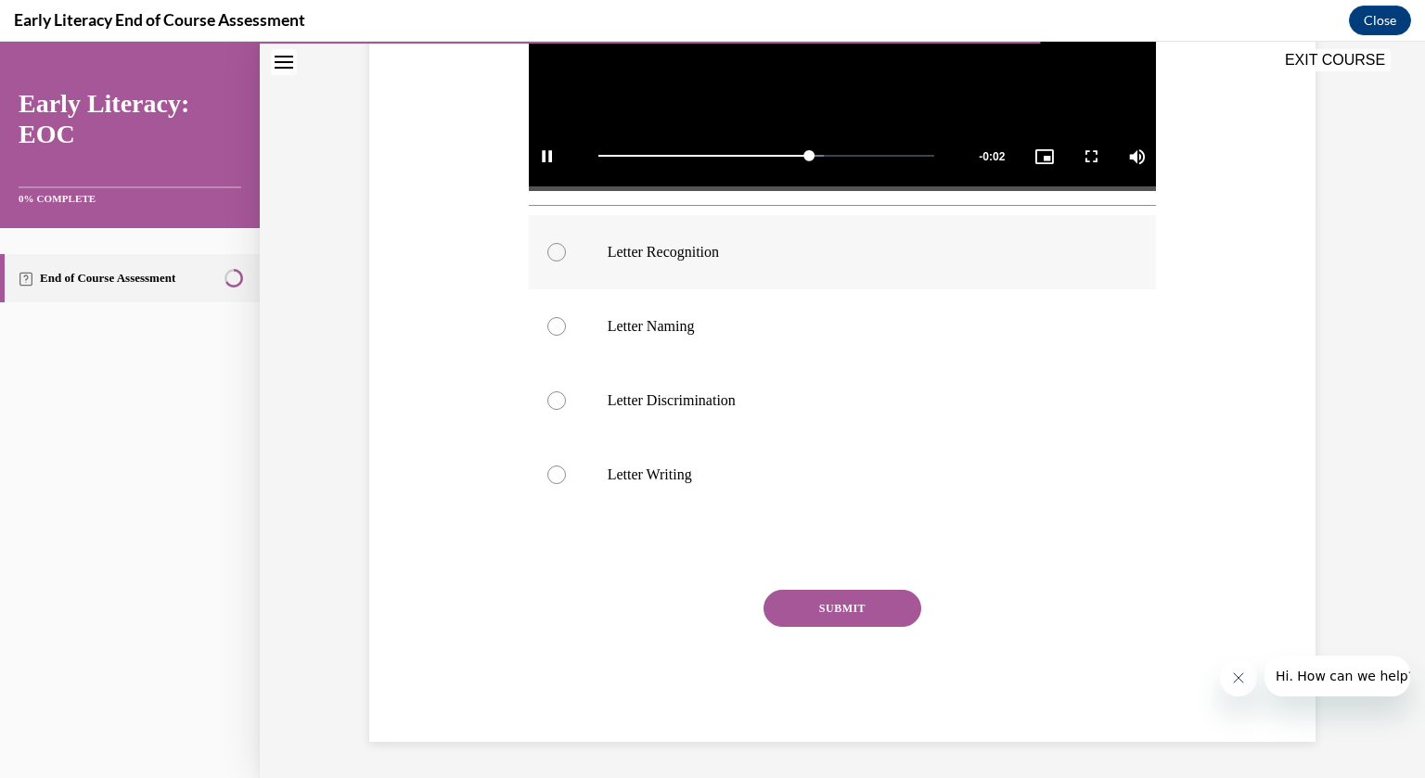
click at [556, 247] on div at bounding box center [556, 252] width 19 height 19
click at [832, 605] on button "SUBMIT" at bounding box center [843, 608] width 158 height 37
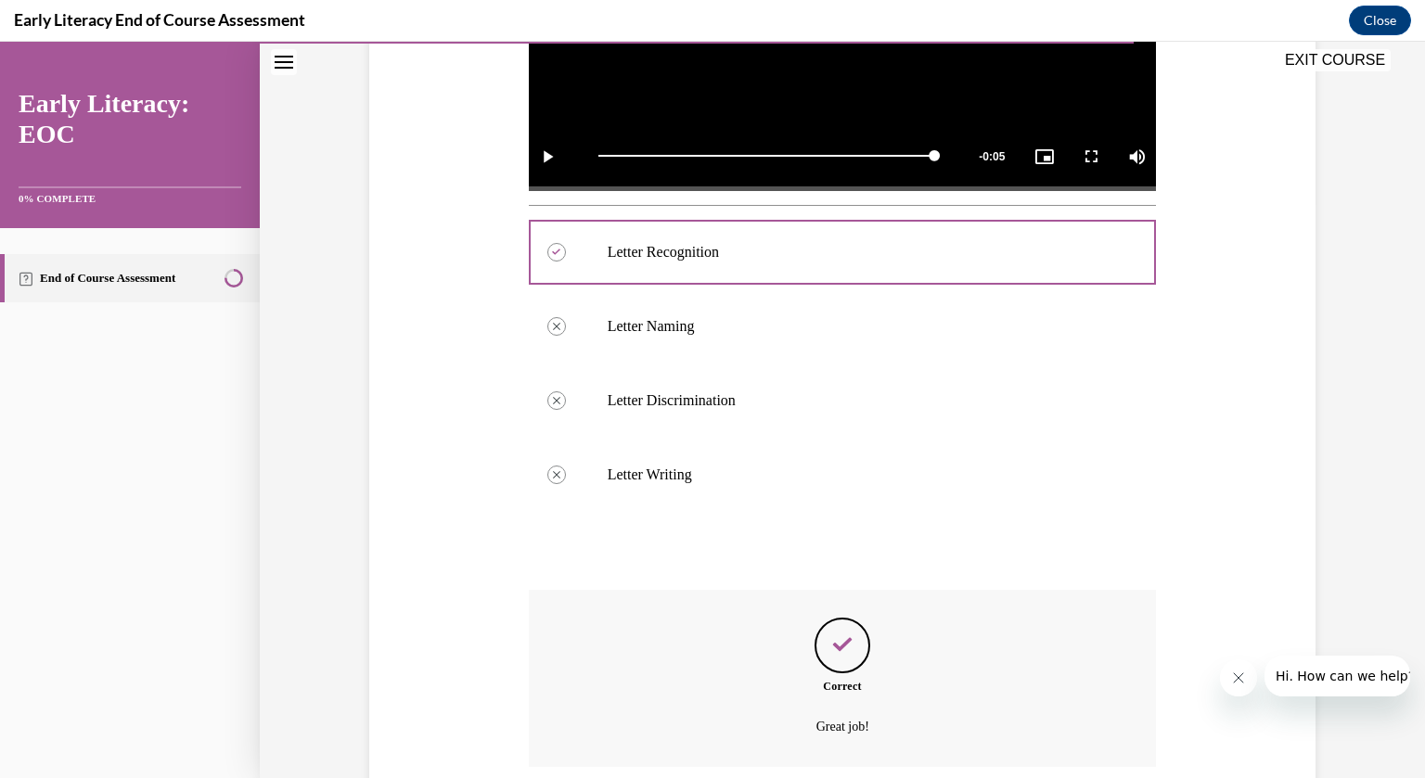
scroll to position [725, 0]
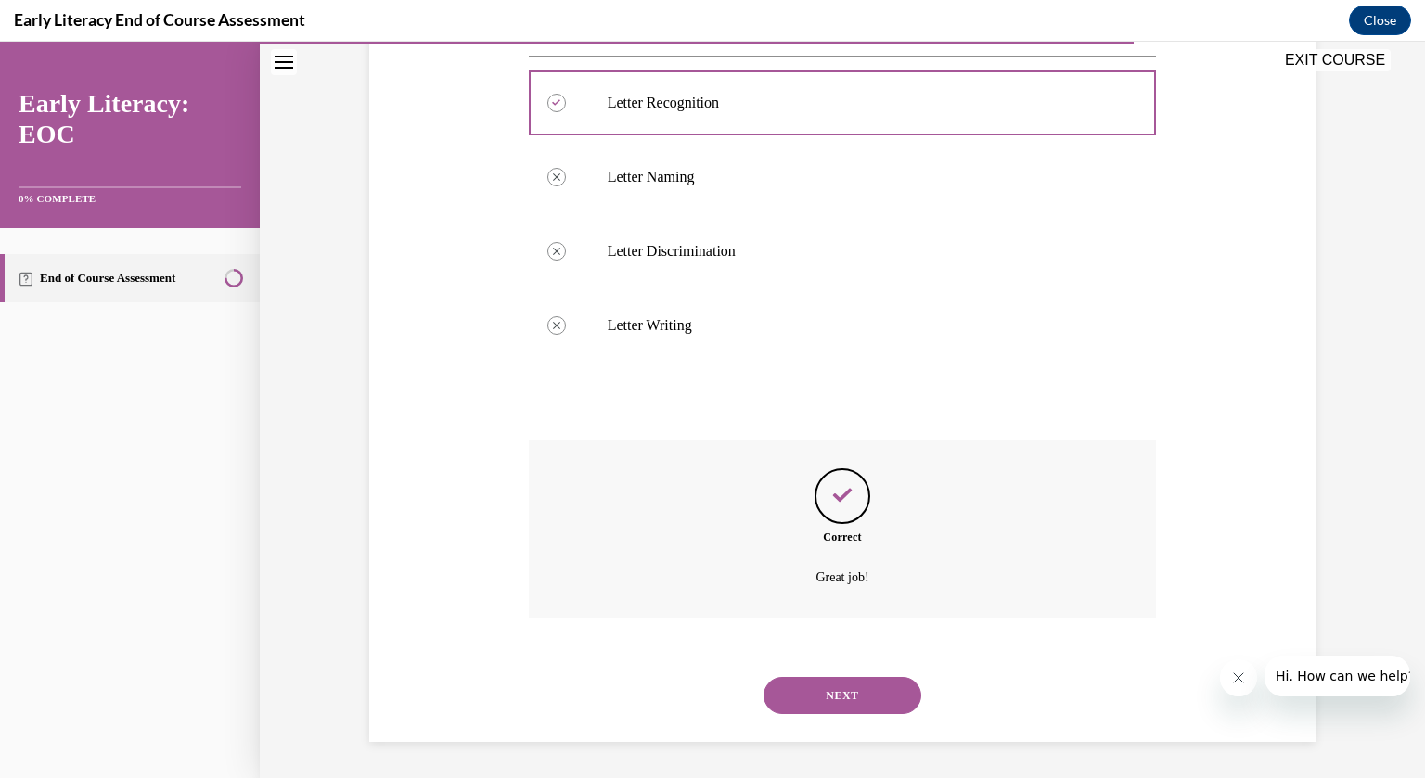
click at [859, 693] on button "NEXT" at bounding box center [843, 695] width 158 height 37
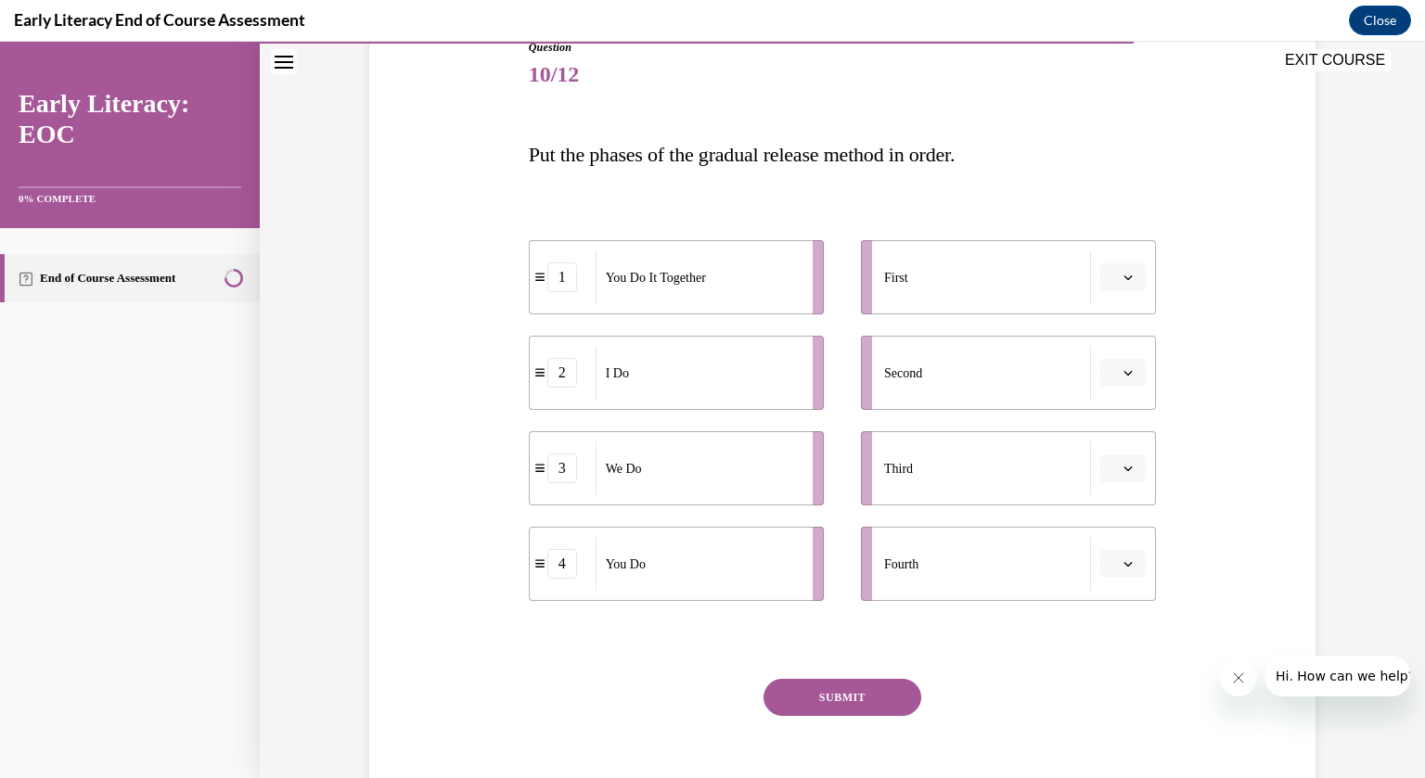
scroll to position [223, 0]
click at [1127, 274] on icon "button" at bounding box center [1129, 274] width 8 height 5
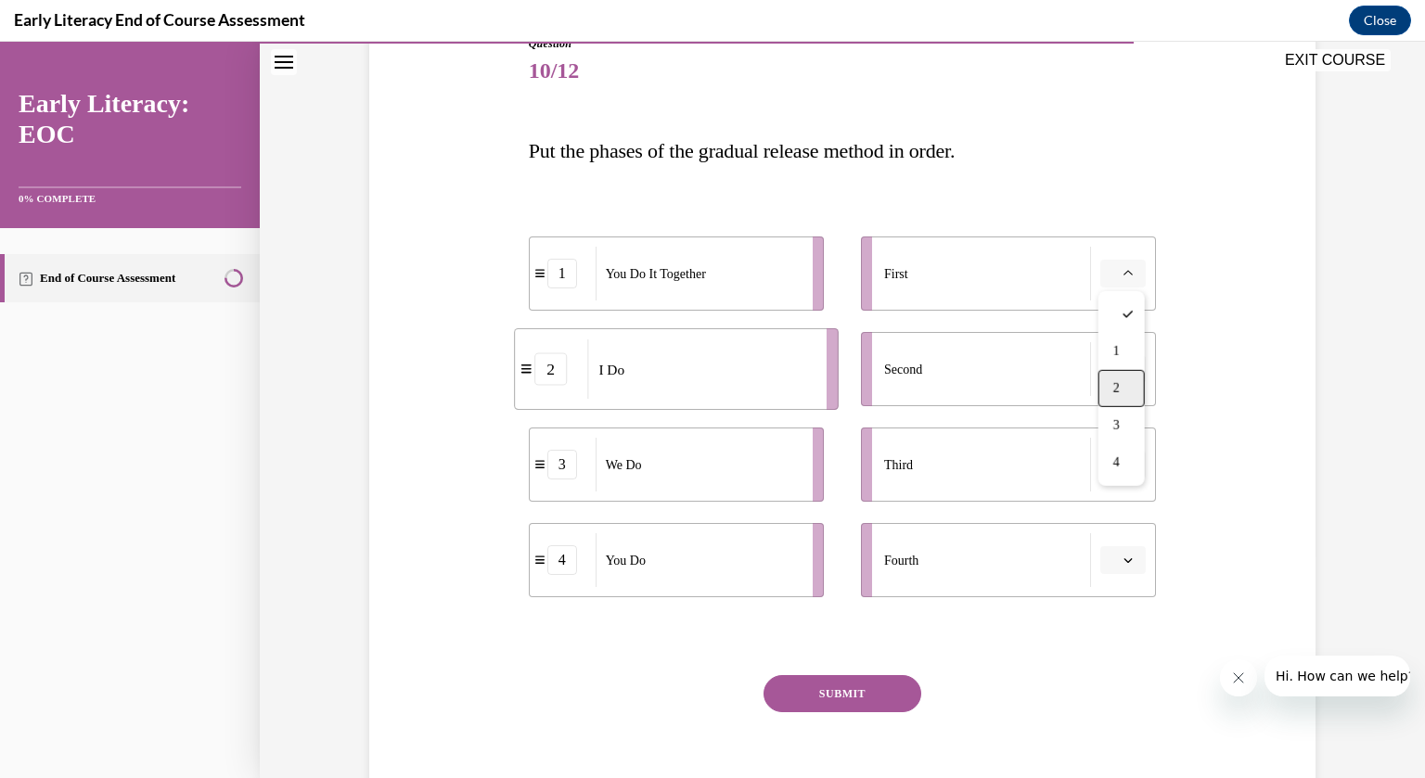
click at [1125, 390] on div "2" at bounding box center [1122, 388] width 46 height 37
click at [1129, 373] on span "button" at bounding box center [1128, 369] width 13 height 13
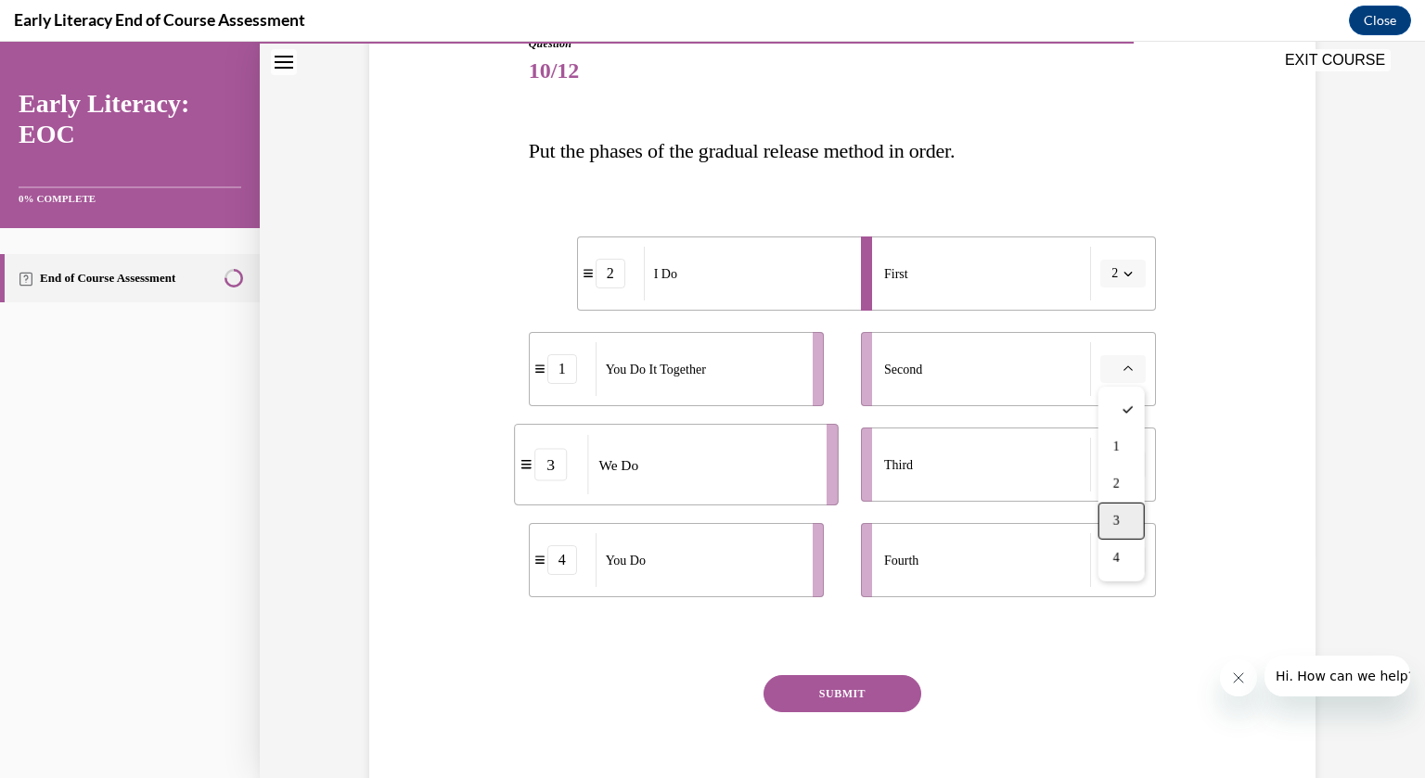
click at [1126, 517] on div "3" at bounding box center [1122, 521] width 46 height 37
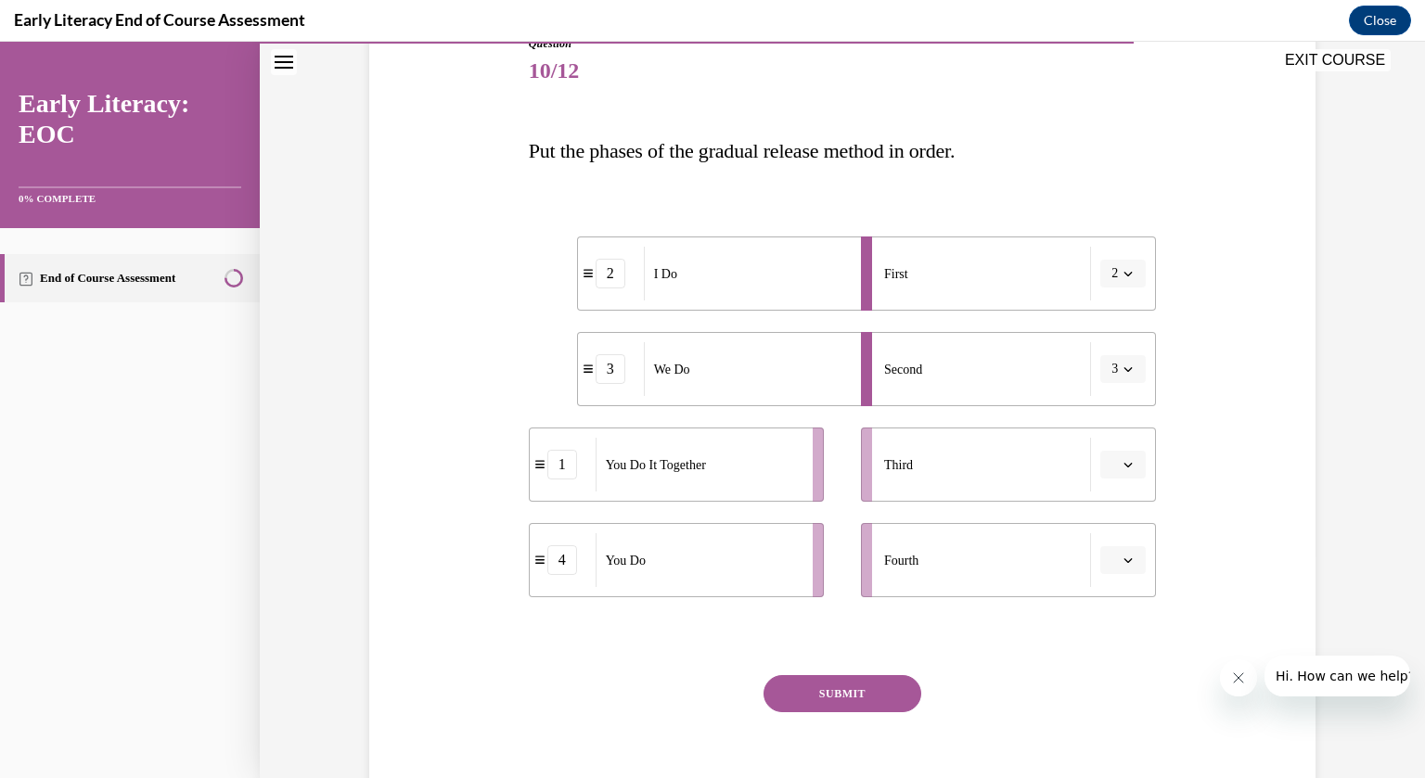
click at [1127, 464] on icon "button" at bounding box center [1128, 464] width 9 height 9
click at [1120, 540] on div "1" at bounding box center [1122, 542] width 46 height 37
click at [1125, 565] on span "button" at bounding box center [1128, 560] width 13 height 13
click at [1125, 744] on div "4" at bounding box center [1122, 749] width 46 height 37
click at [876, 692] on button "SUBMIT" at bounding box center [843, 693] width 158 height 37
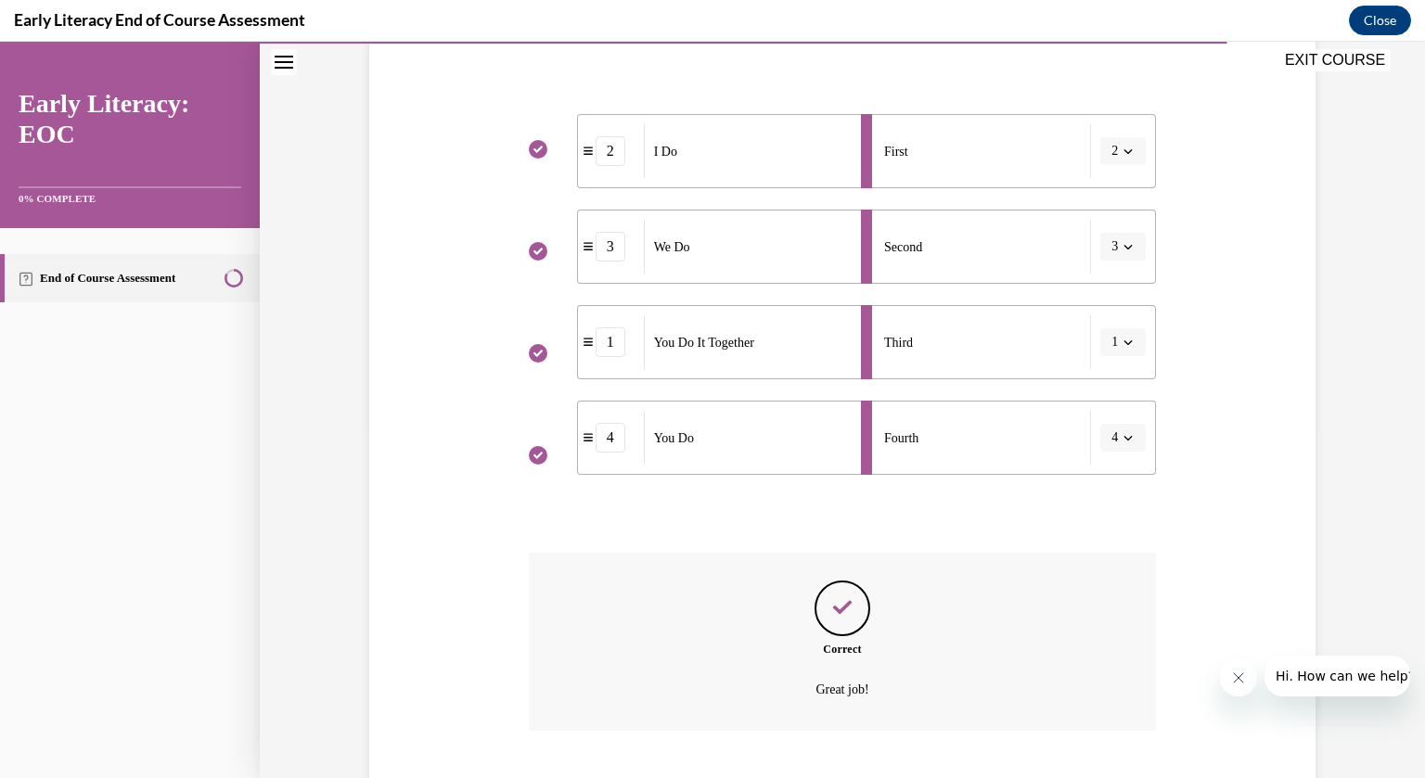
scroll to position [458, 0]
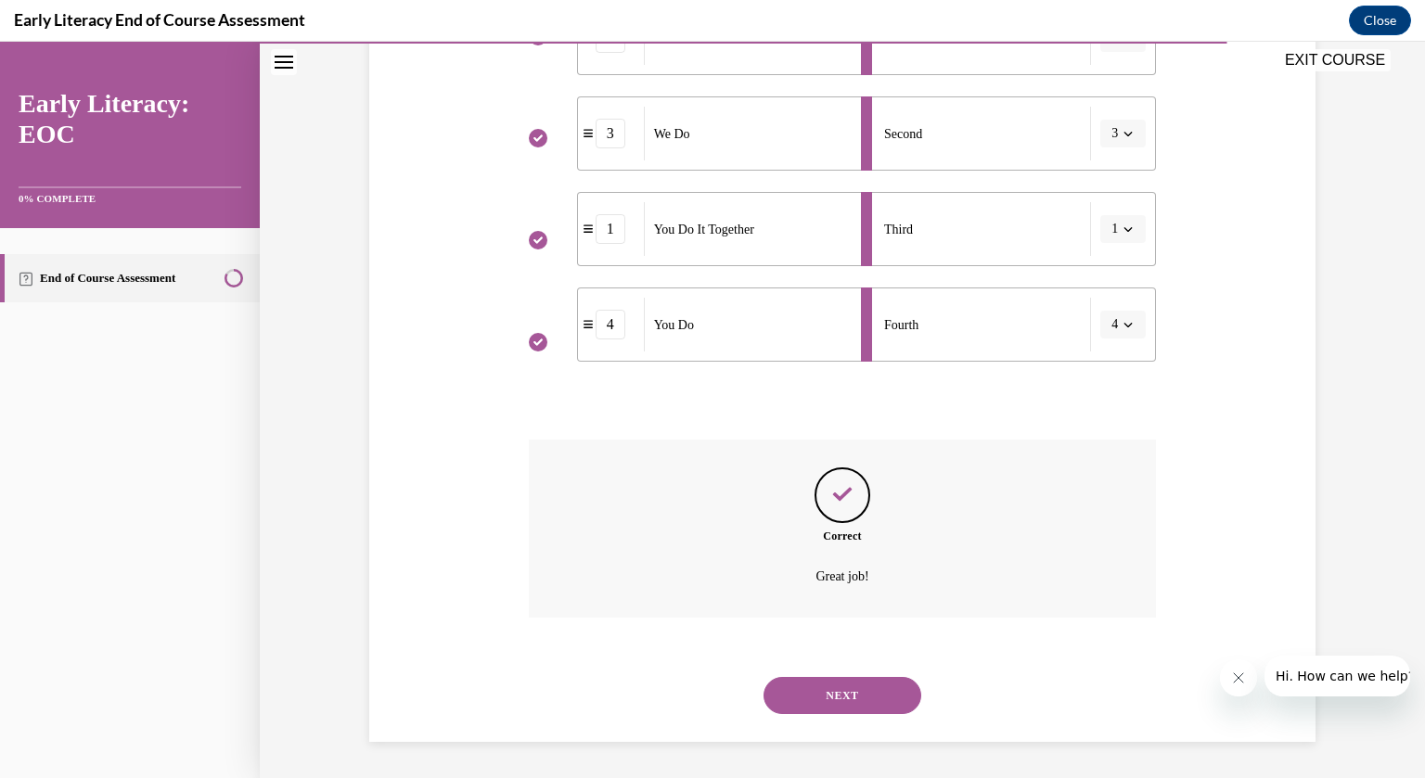
click at [863, 694] on button "NEXT" at bounding box center [843, 695] width 158 height 37
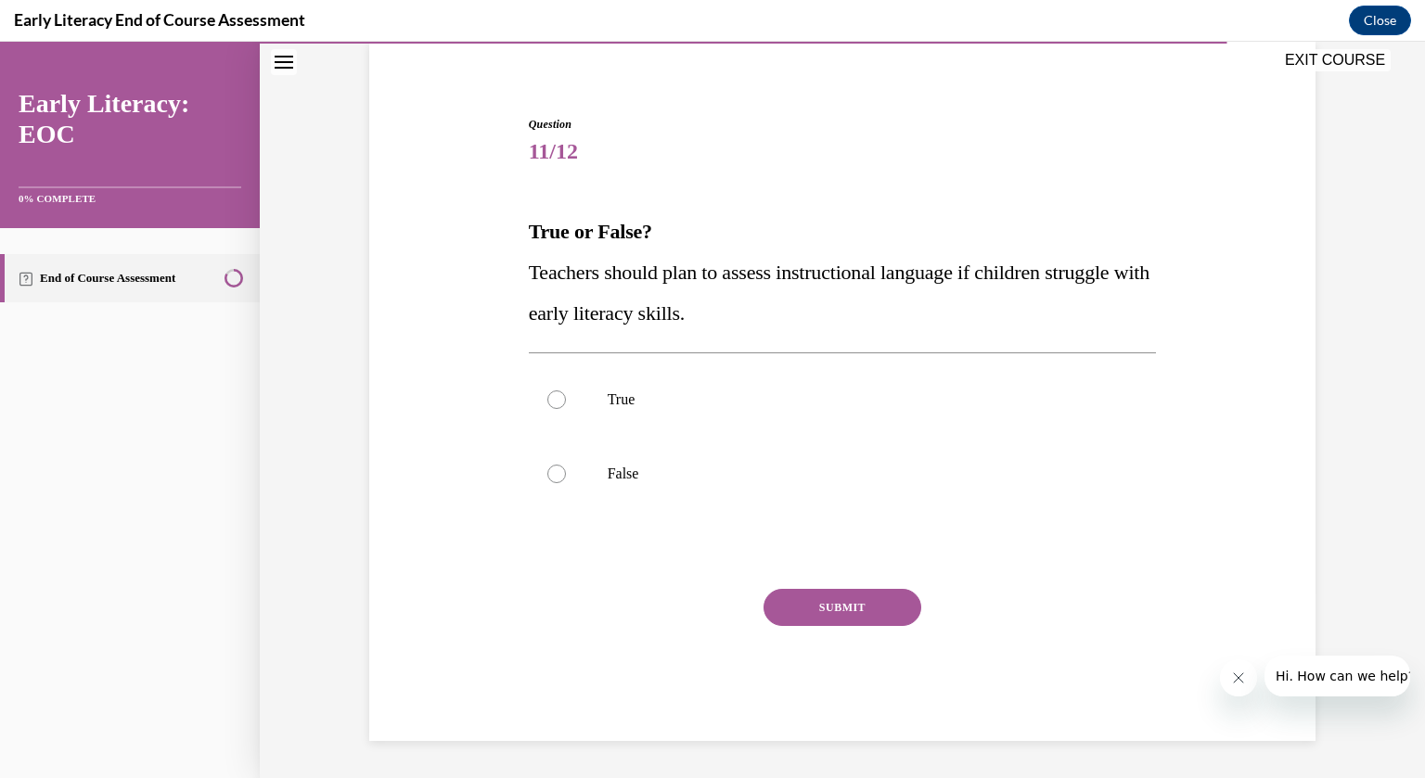
scroll to position [141, 0]
click at [556, 399] on div at bounding box center [556, 401] width 19 height 19
click at [826, 605] on button "SUBMIT" at bounding box center [843, 608] width 158 height 37
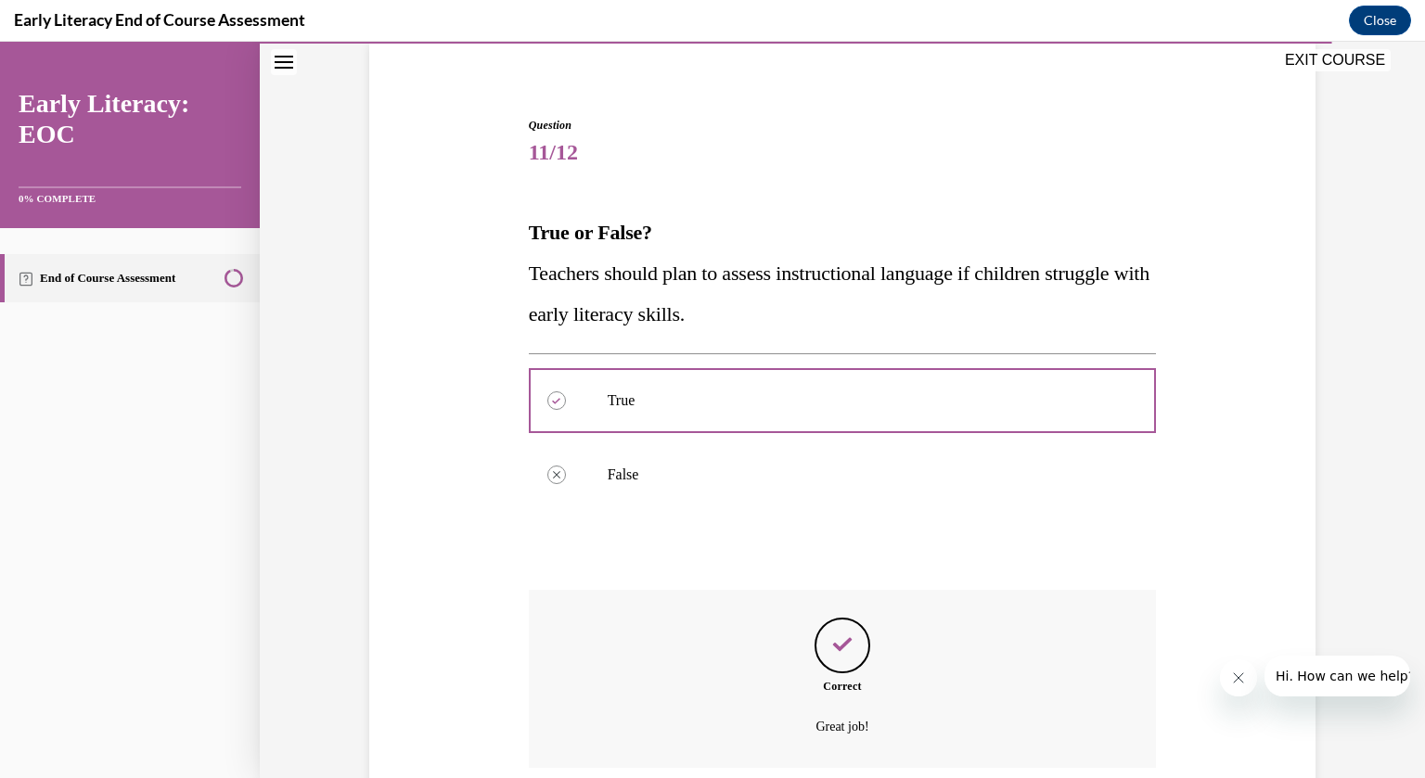
scroll to position [291, 0]
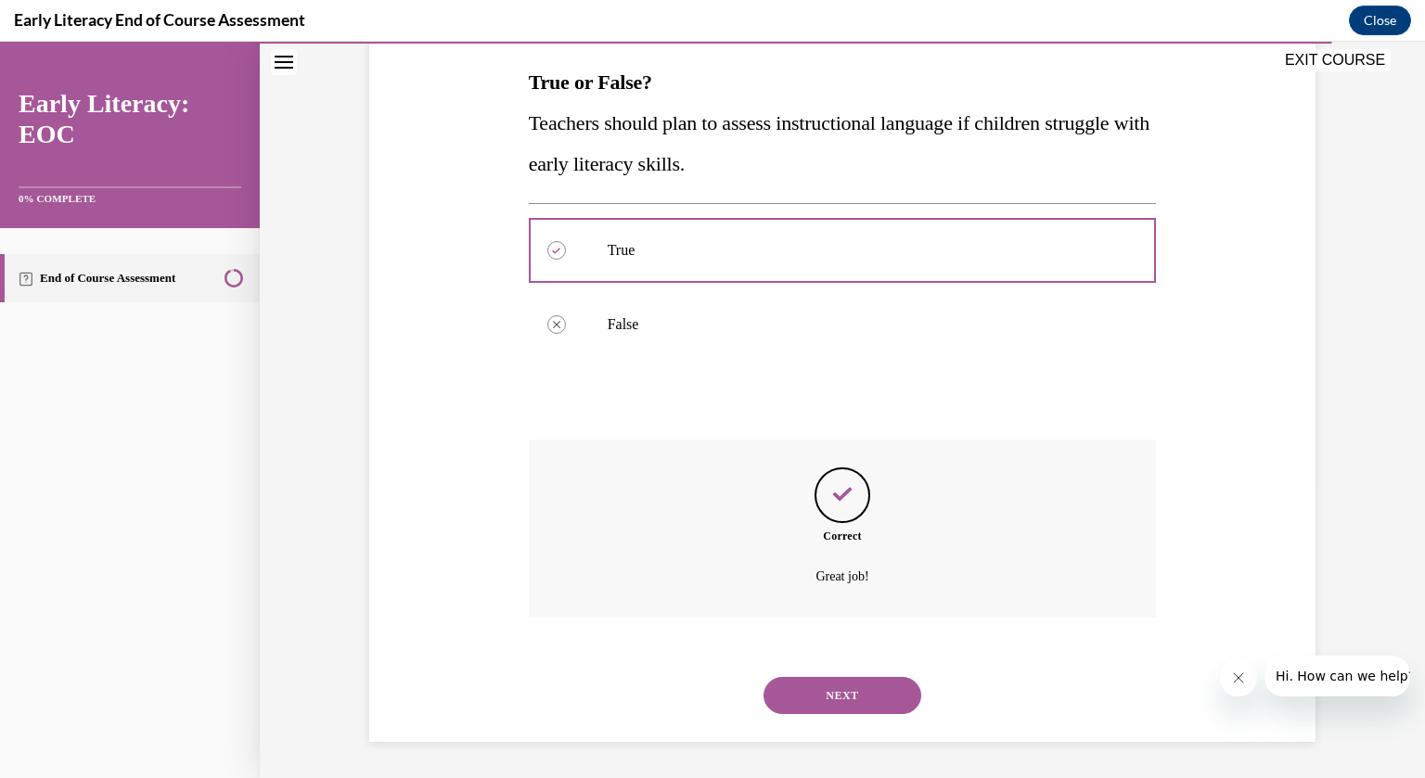
click at [855, 689] on button "NEXT" at bounding box center [843, 695] width 158 height 37
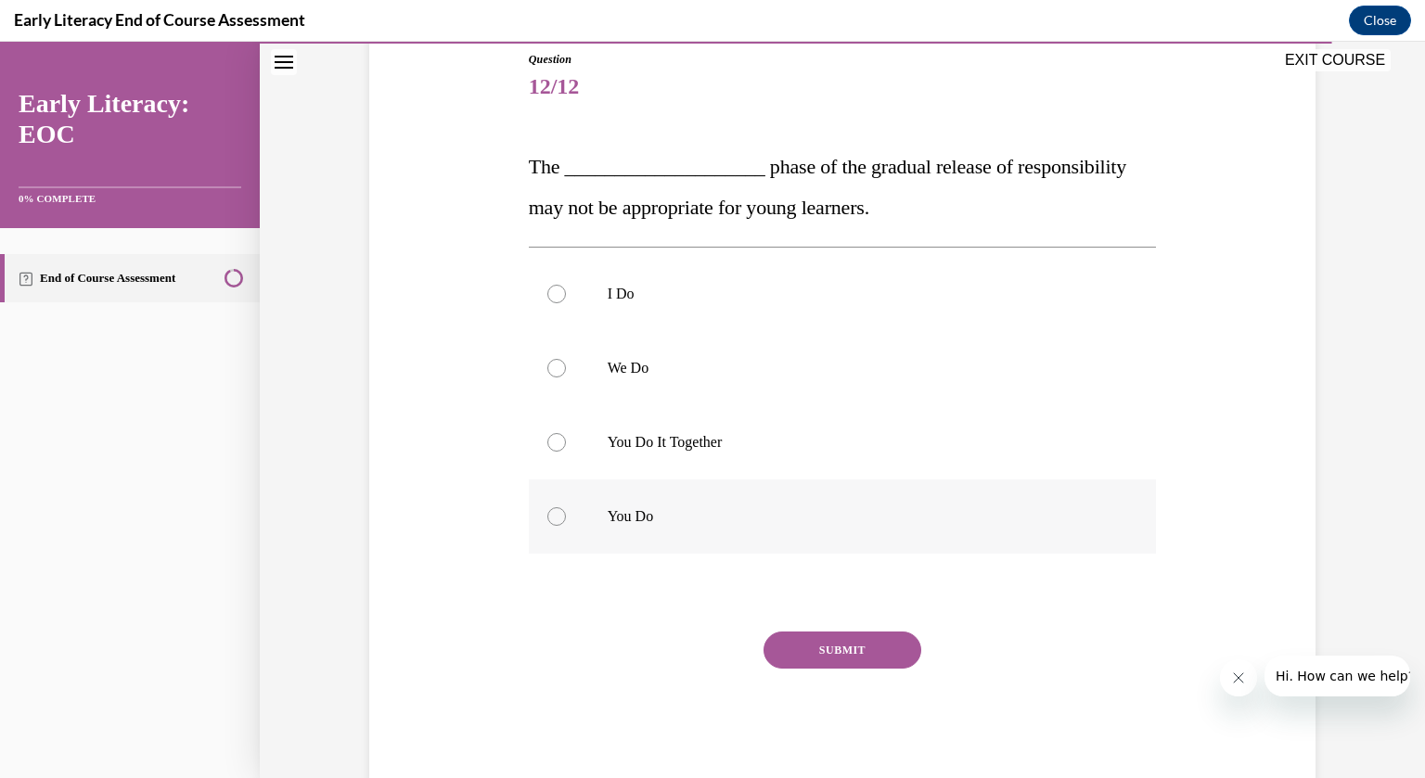
click at [557, 519] on div at bounding box center [556, 517] width 19 height 19
click at [839, 650] on button "SUBMIT" at bounding box center [843, 650] width 158 height 37
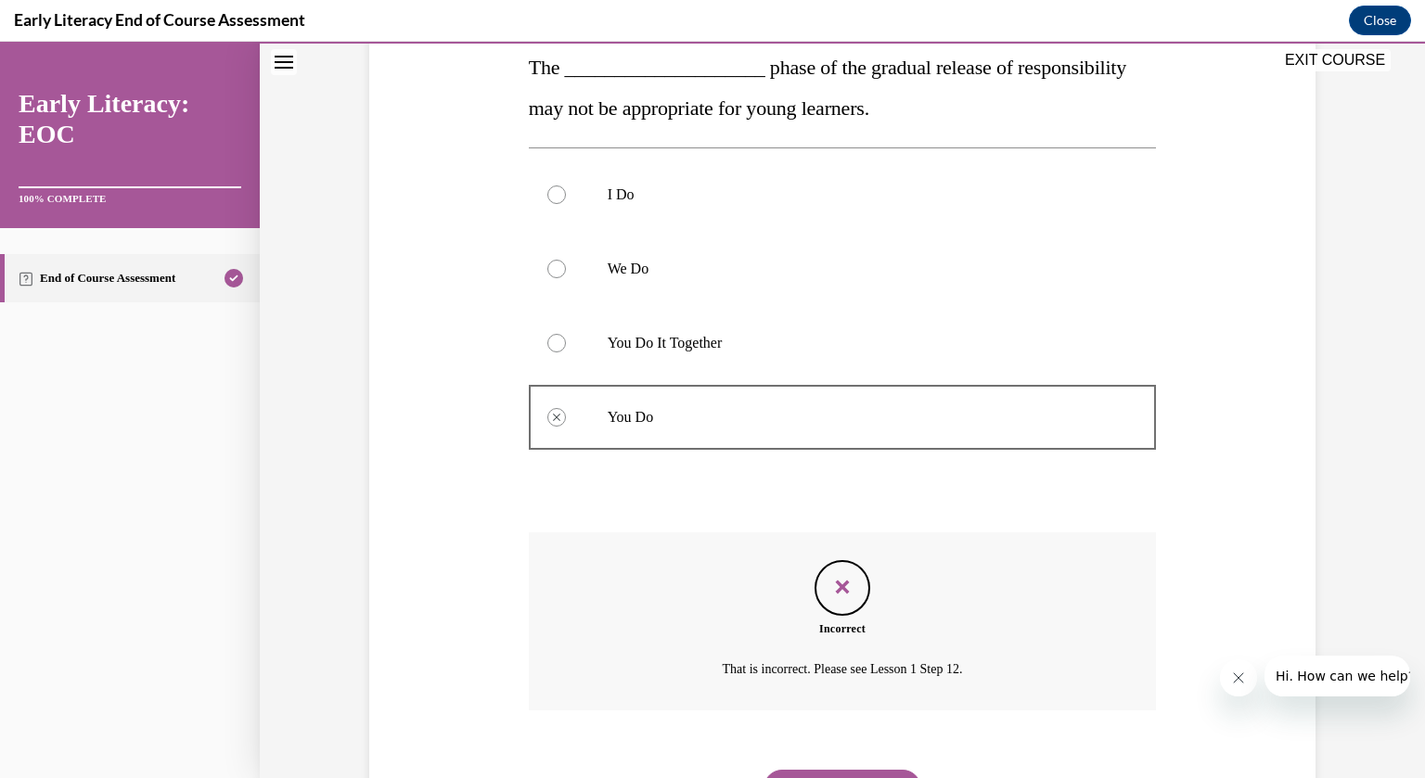
scroll to position [399, 0]
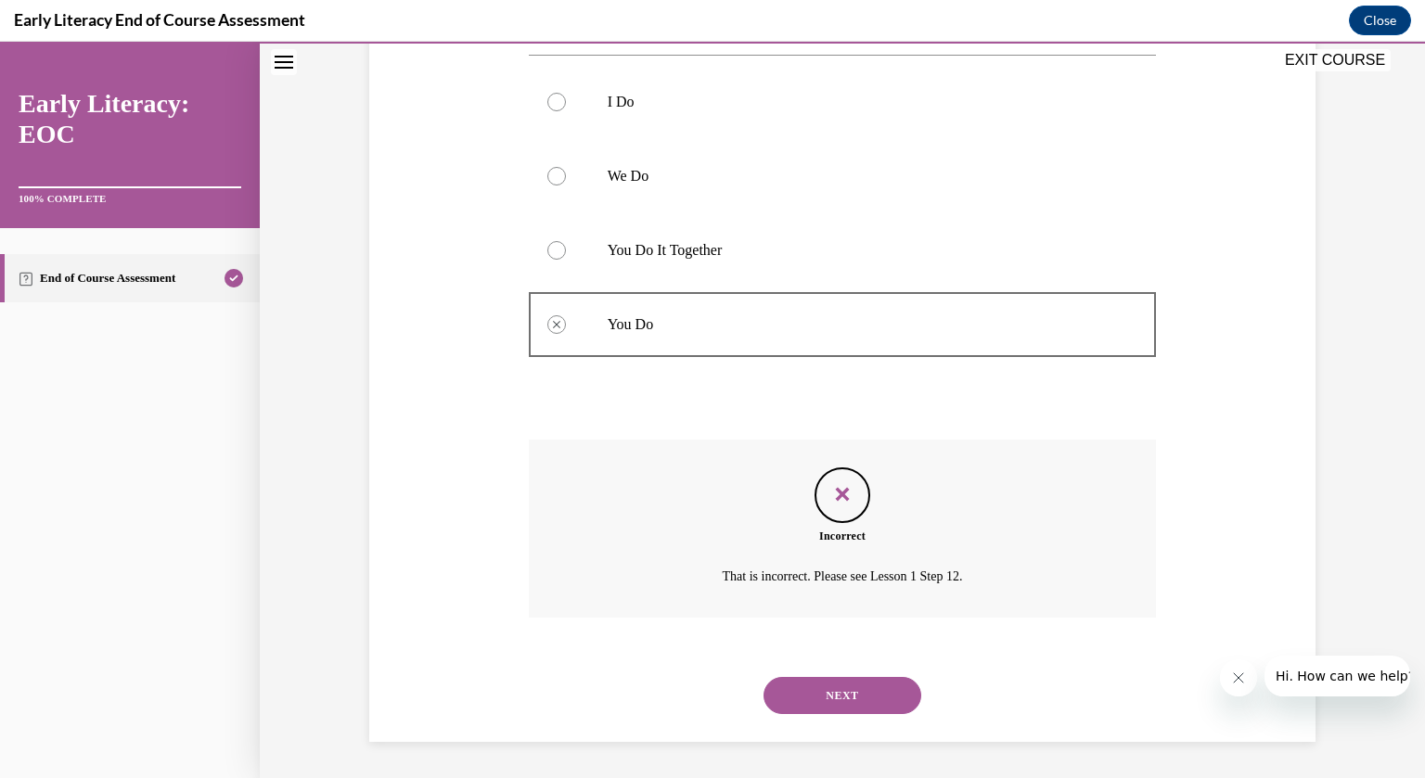
click at [855, 688] on button "NEXT" at bounding box center [843, 695] width 158 height 37
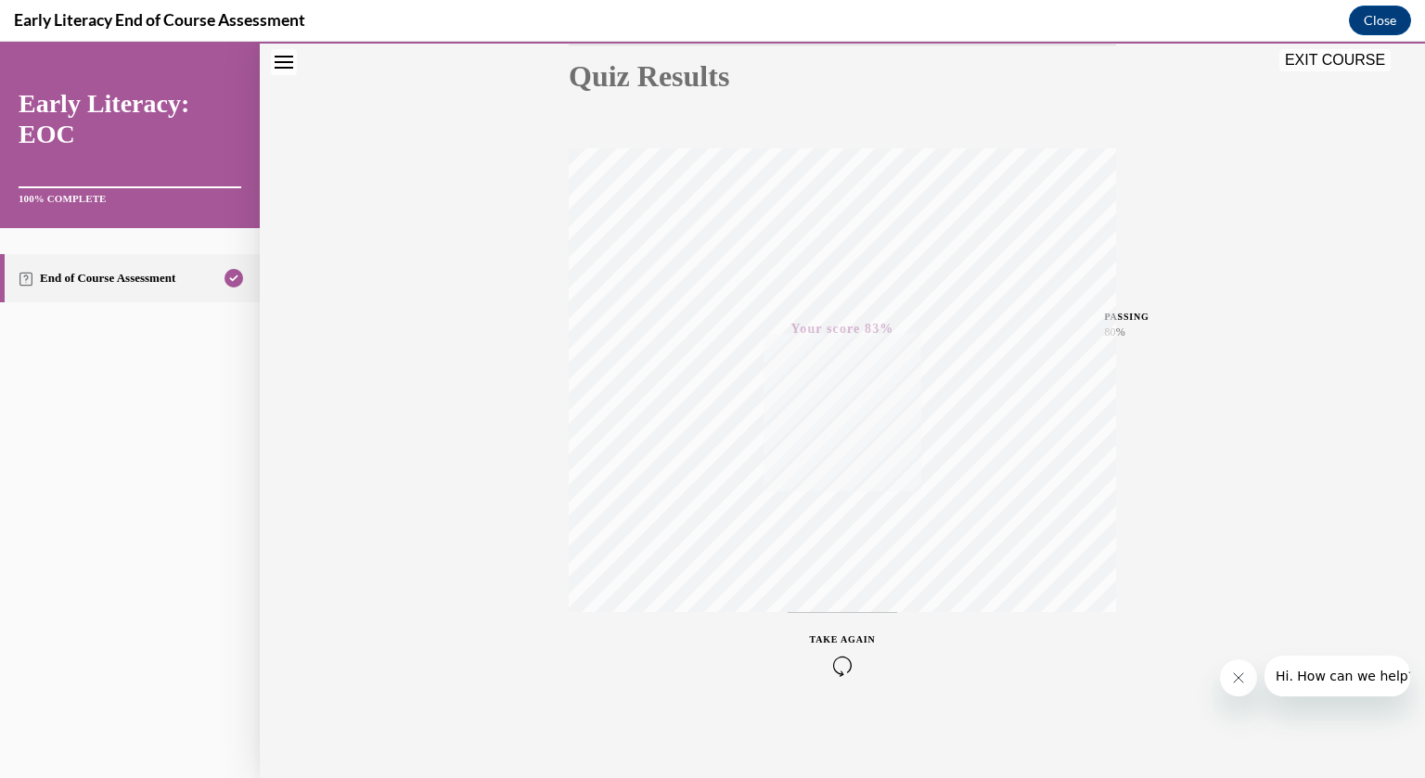
click at [1339, 59] on button "EXIT COURSE" at bounding box center [1334, 60] width 111 height 22
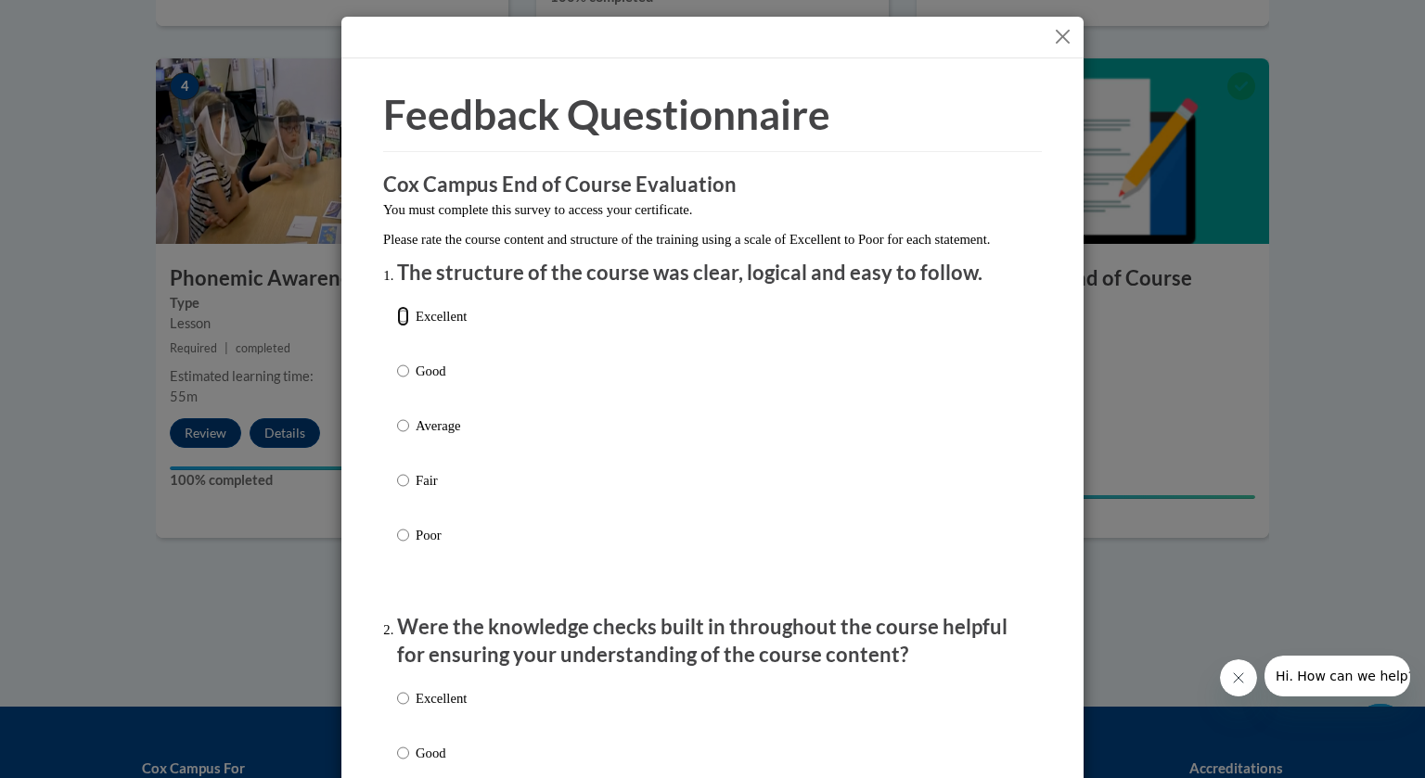
click at [405, 327] on input "Excellent" at bounding box center [403, 316] width 12 height 20
radio input "true"
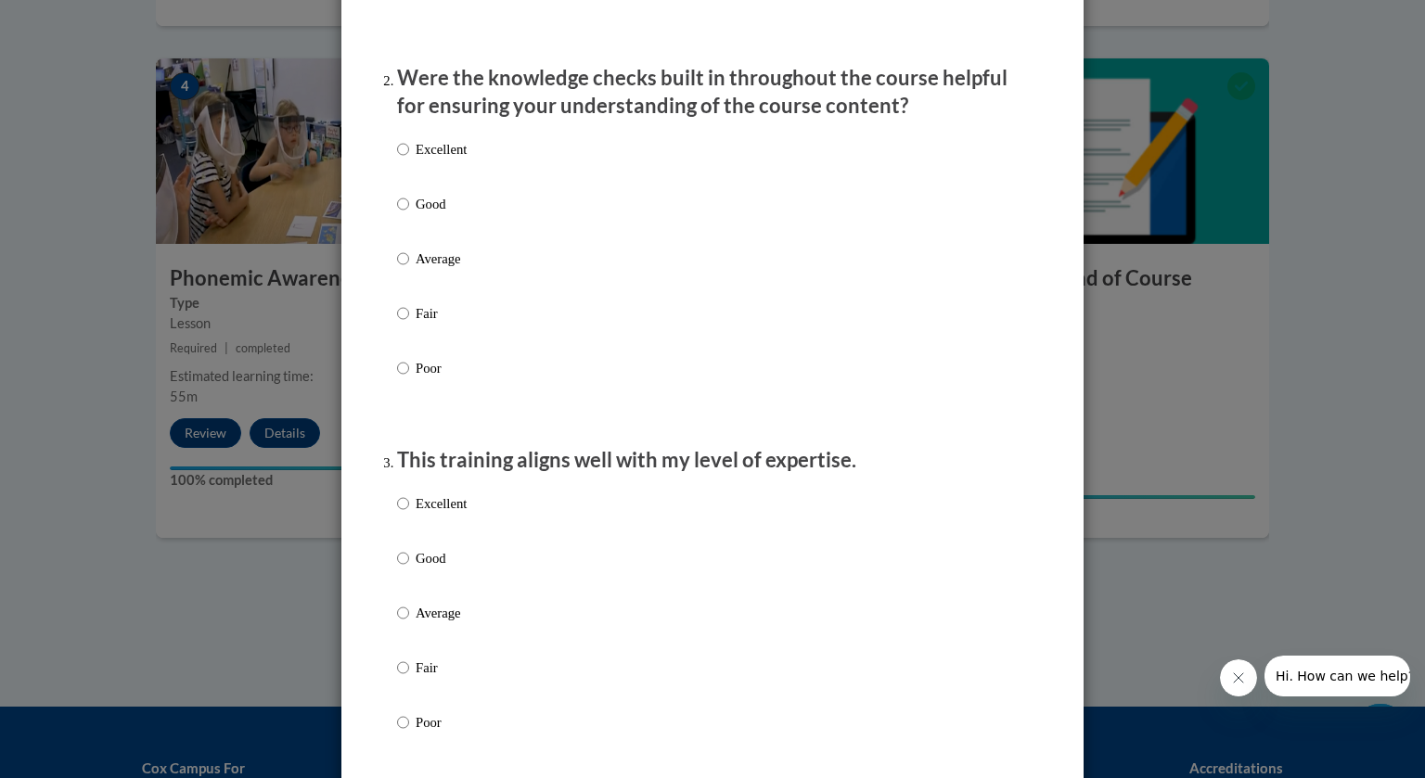
scroll to position [580, 0]
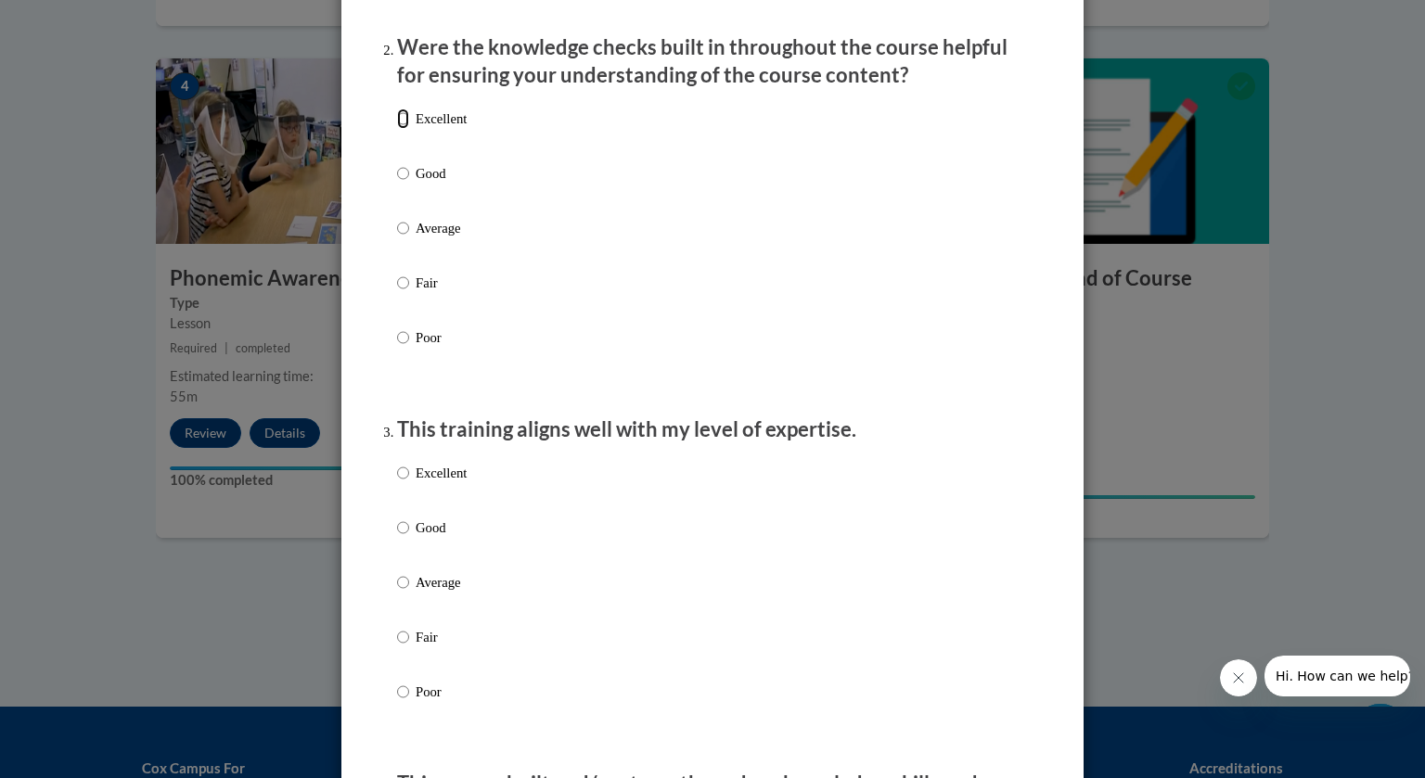
click at [398, 129] on input "Excellent" at bounding box center [403, 119] width 12 height 20
radio input "true"
click at [402, 483] on input "Excellent" at bounding box center [403, 473] width 12 height 20
radio input "true"
click at [405, 129] on input "Excellent" at bounding box center [403, 119] width 12 height 20
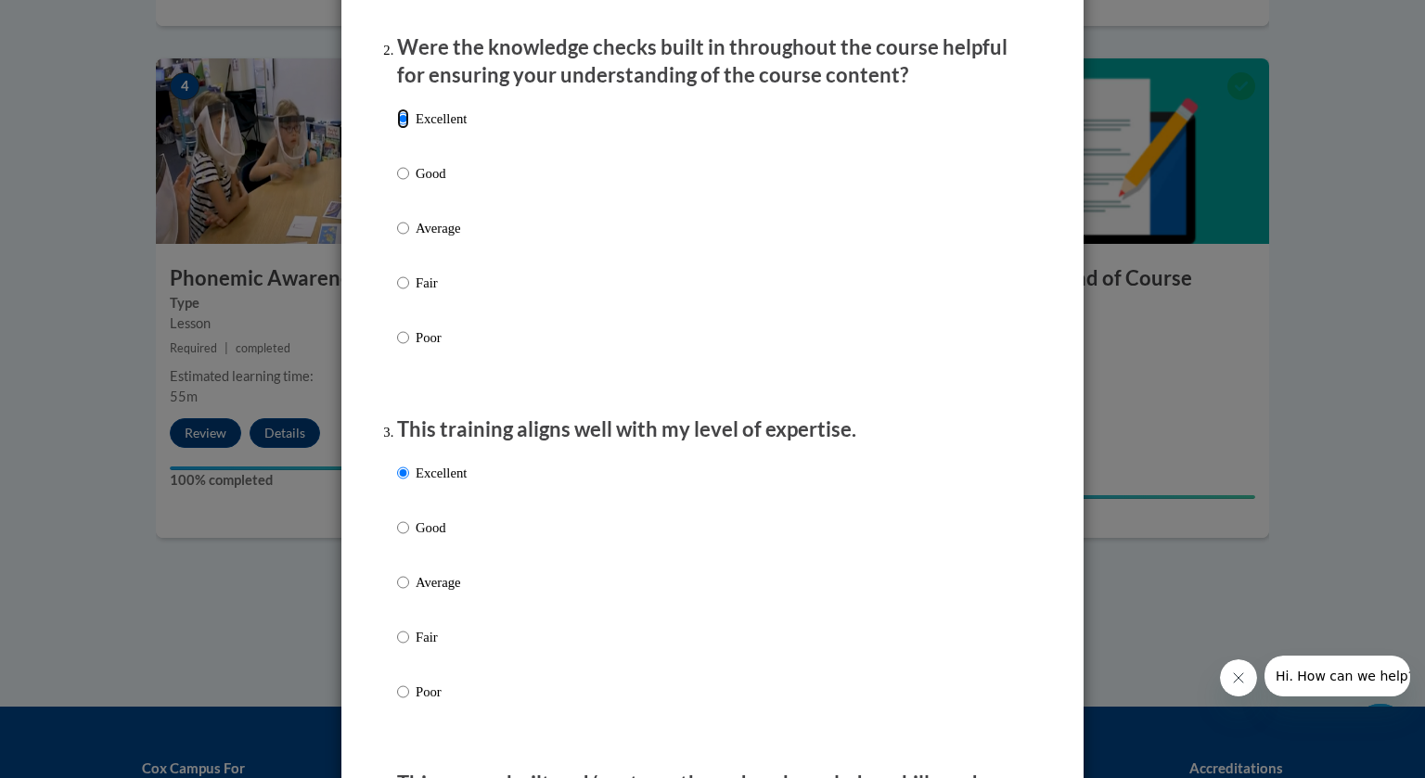
click at [398, 129] on input "Excellent" at bounding box center [403, 119] width 12 height 20
click at [399, 129] on input "Excellent" at bounding box center [403, 119] width 12 height 20
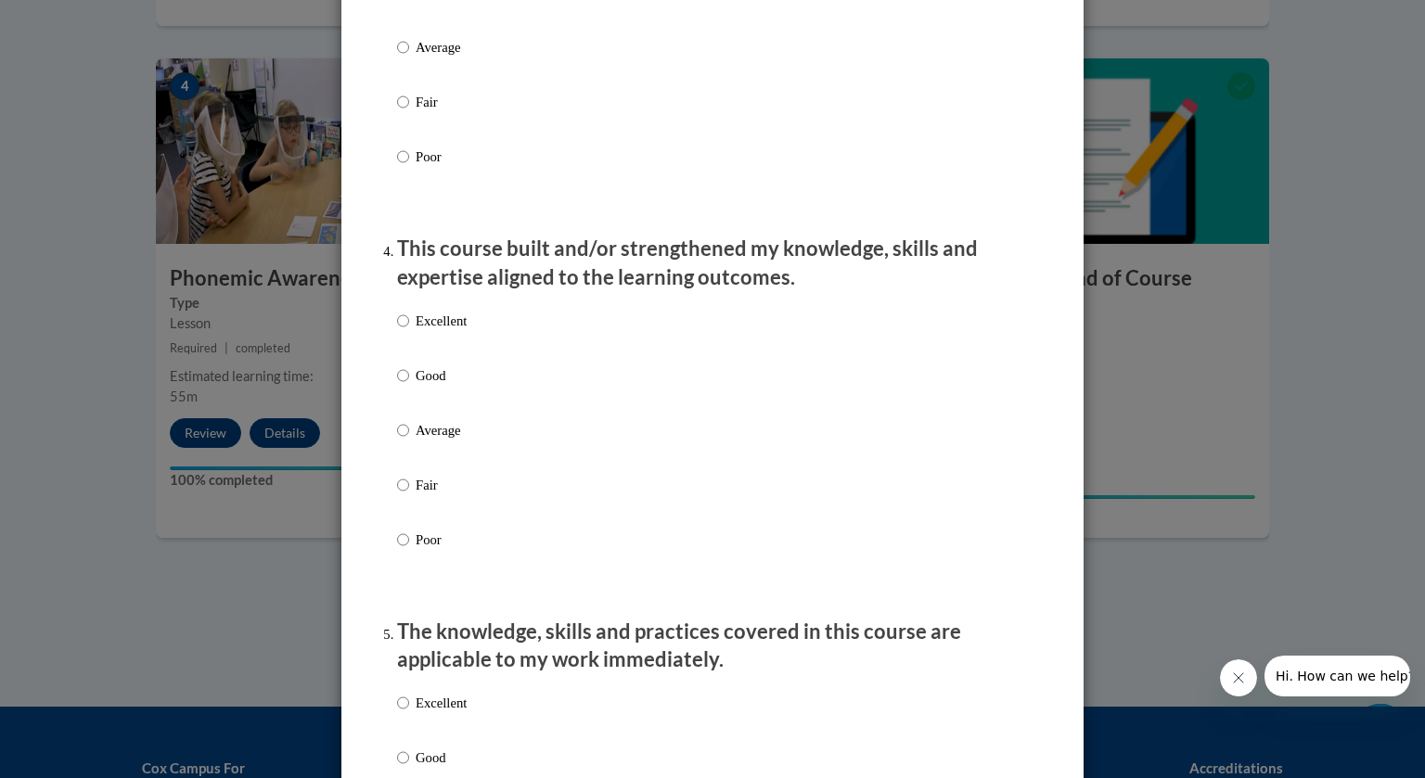
scroll to position [1116, 0]
click at [402, 385] on input "Good" at bounding box center [403, 375] width 12 height 20
radio input "true"
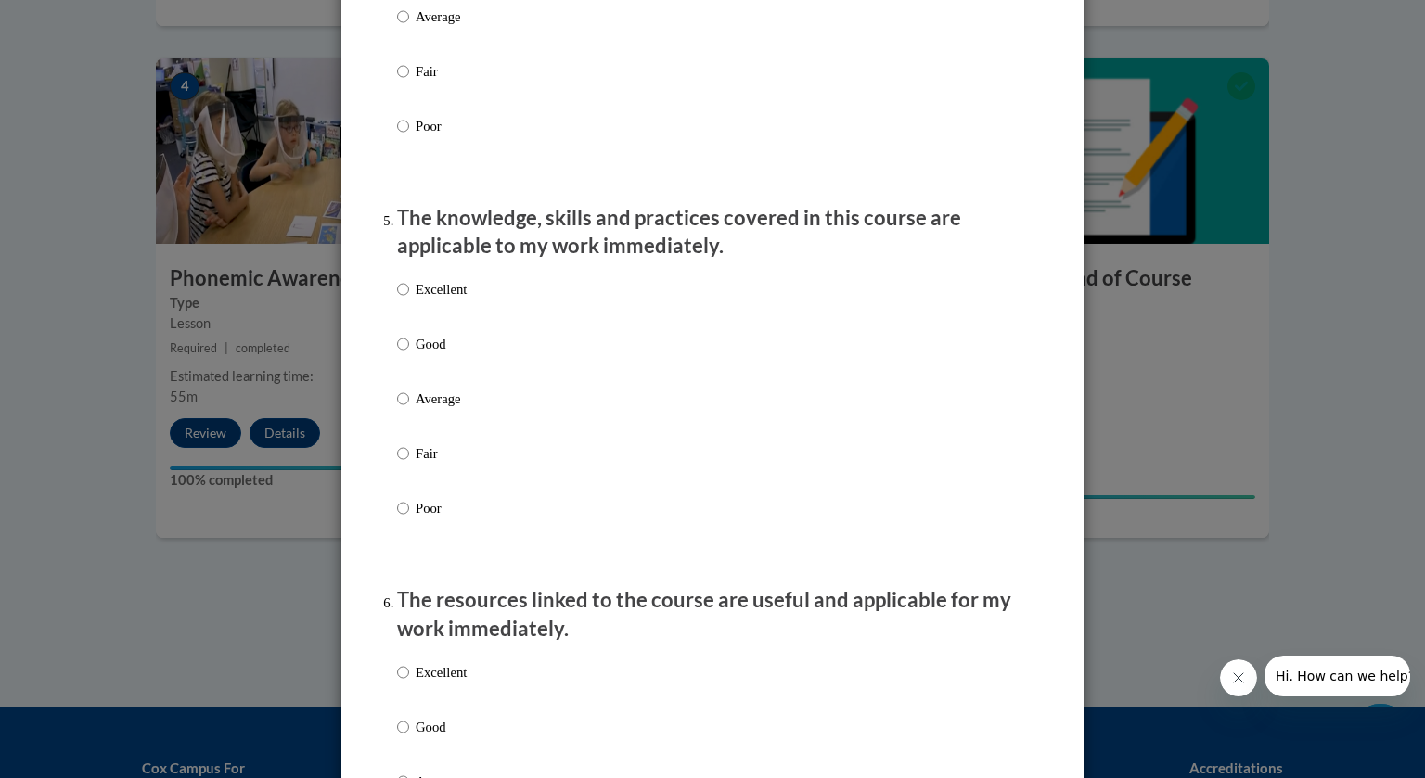
scroll to position [1533, 0]
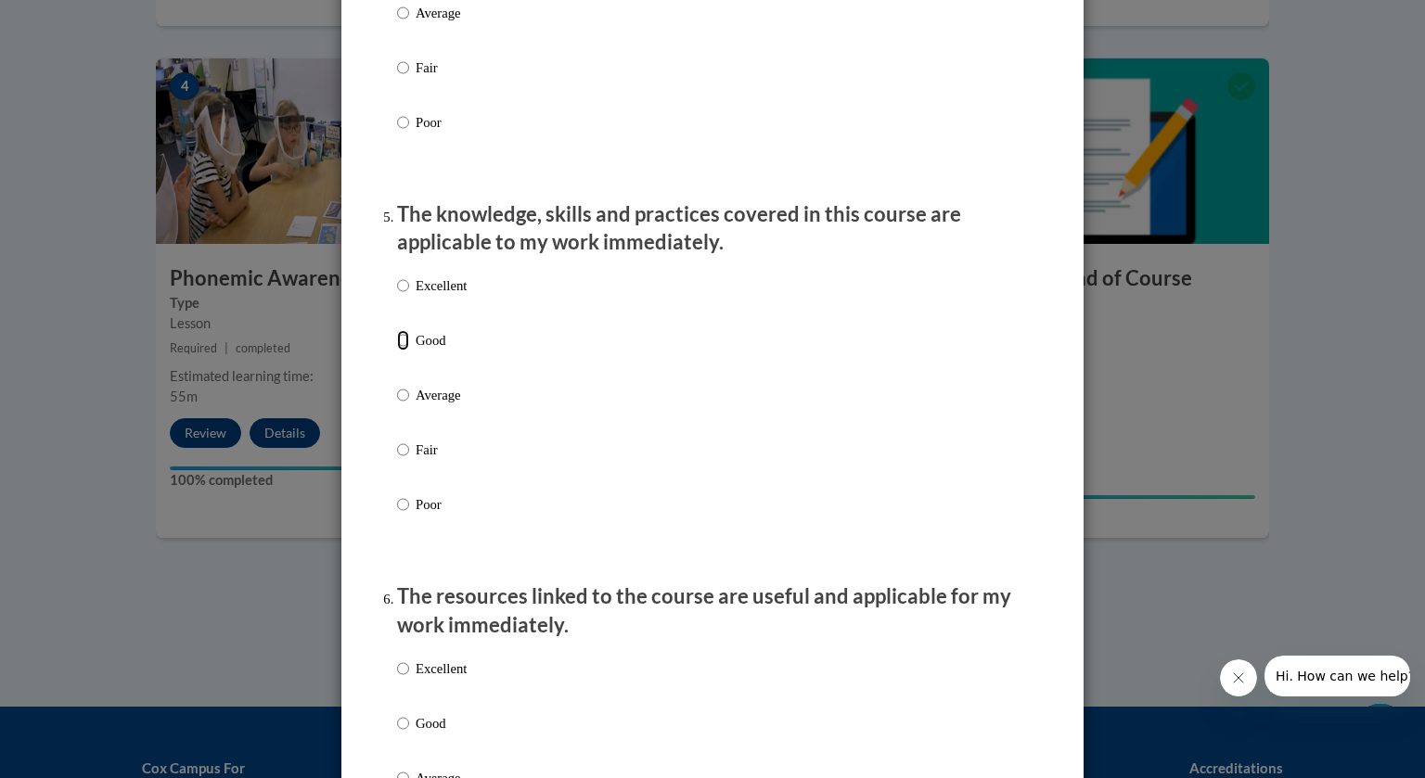
click at [401, 351] on input "Good" at bounding box center [403, 340] width 12 height 20
radio input "true"
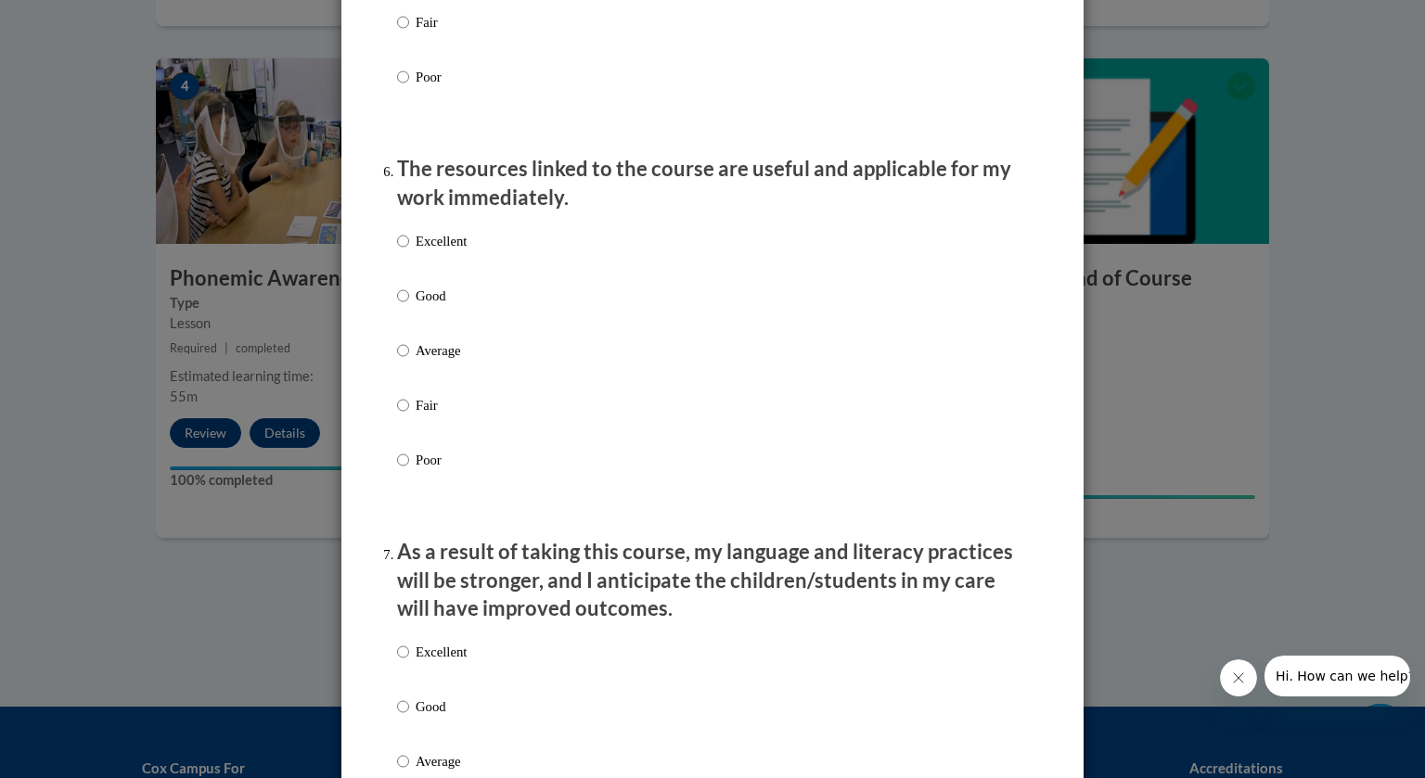
scroll to position [1986, 0]
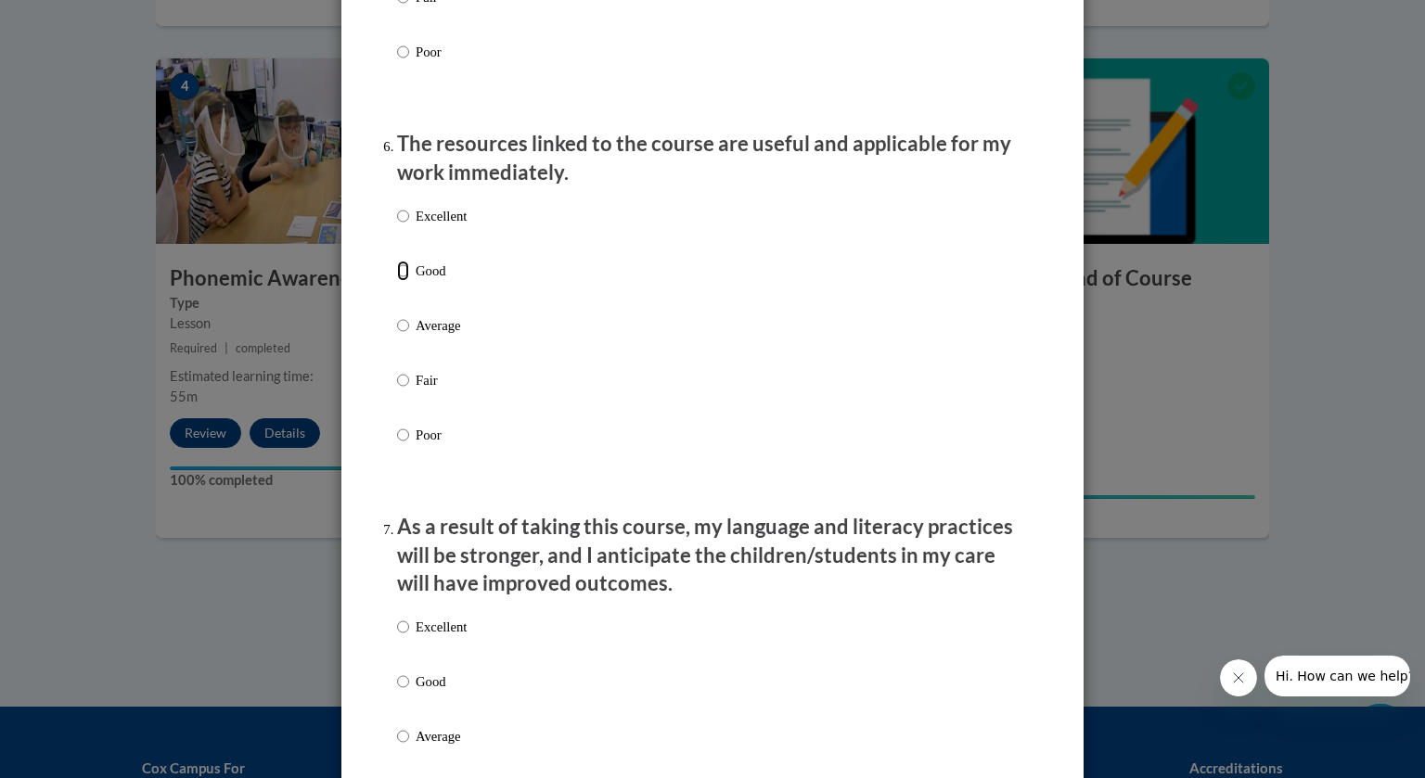
click at [402, 281] on input "Good" at bounding box center [403, 271] width 12 height 20
radio input "true"
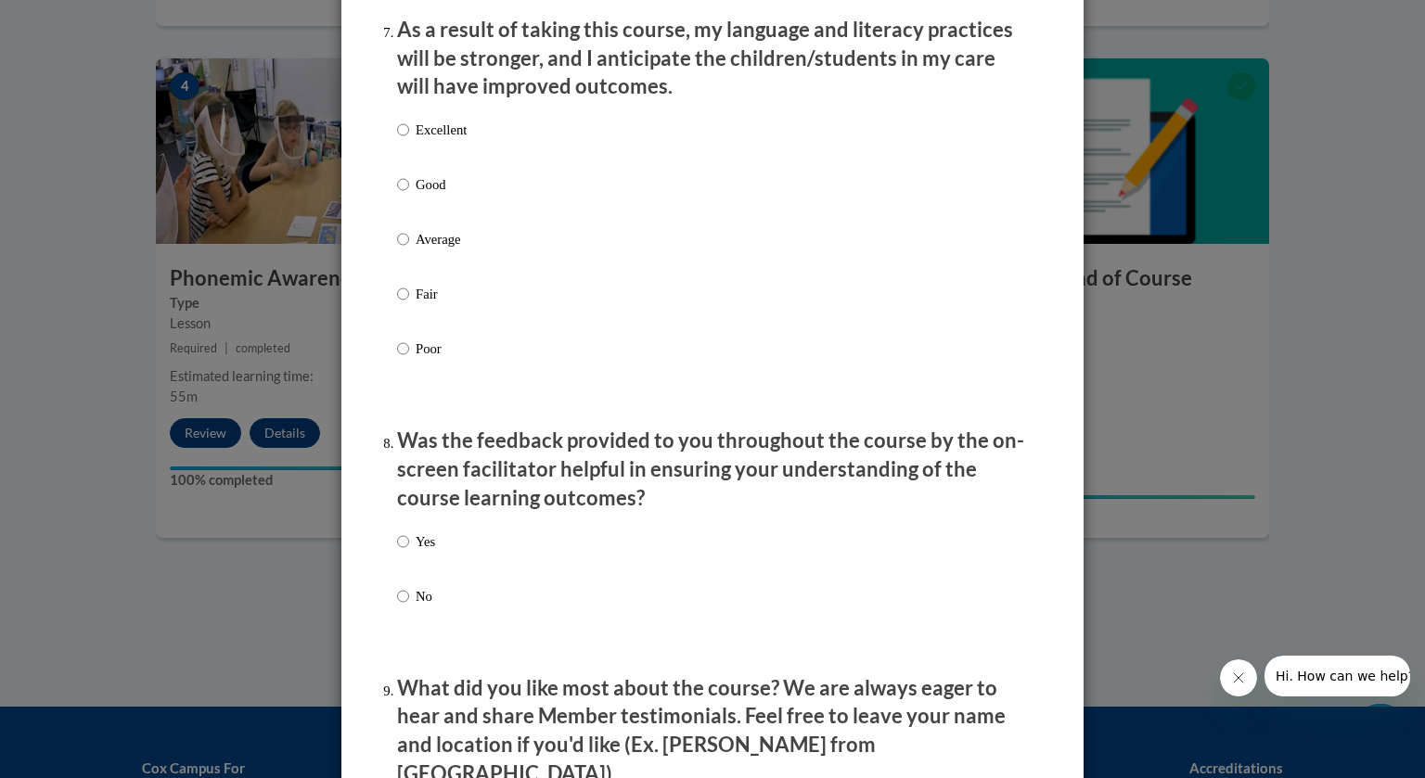
scroll to position [2484, 0]
click at [402, 194] on input "Good" at bounding box center [403, 184] width 12 height 20
radio input "true"
click at [401, 551] on input "Yes" at bounding box center [403, 541] width 12 height 20
radio input "true"
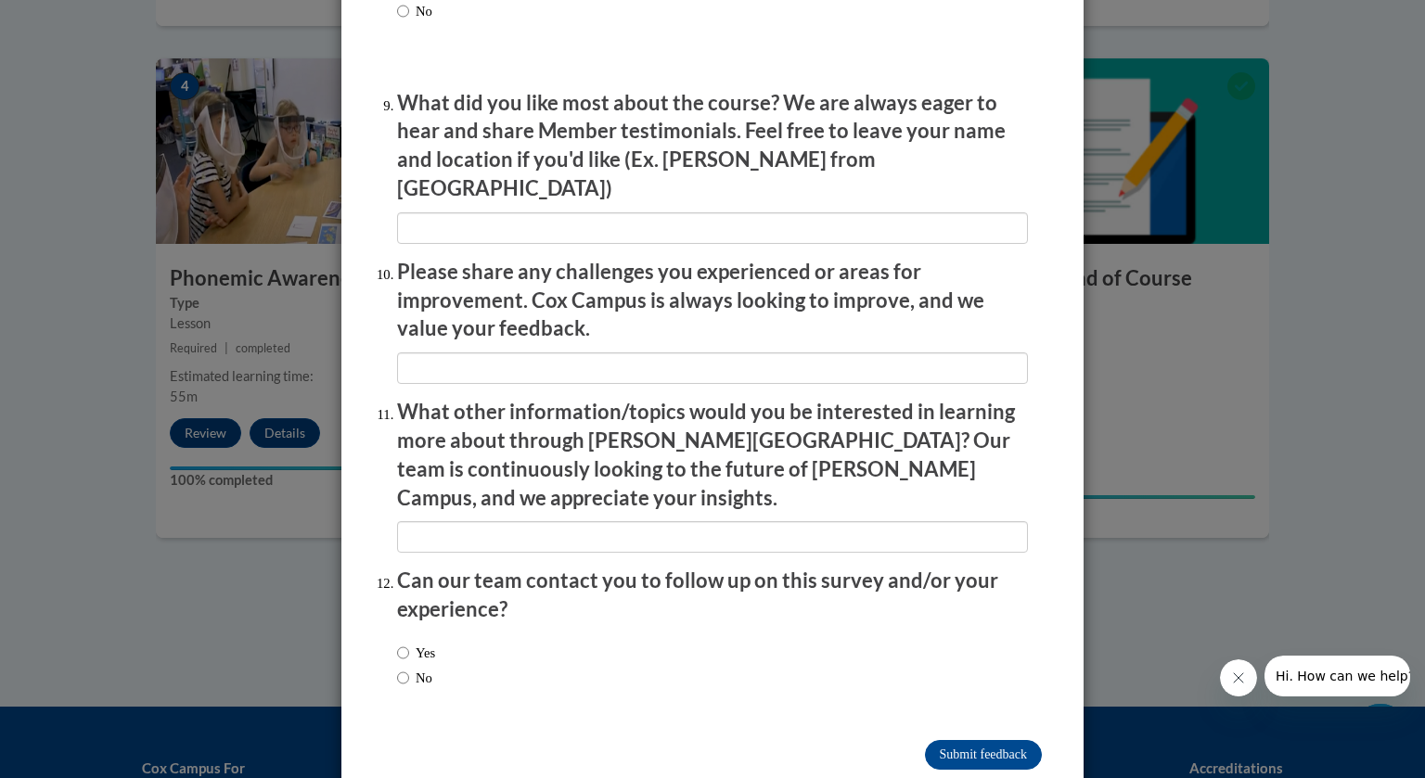
scroll to position [3085, 0]
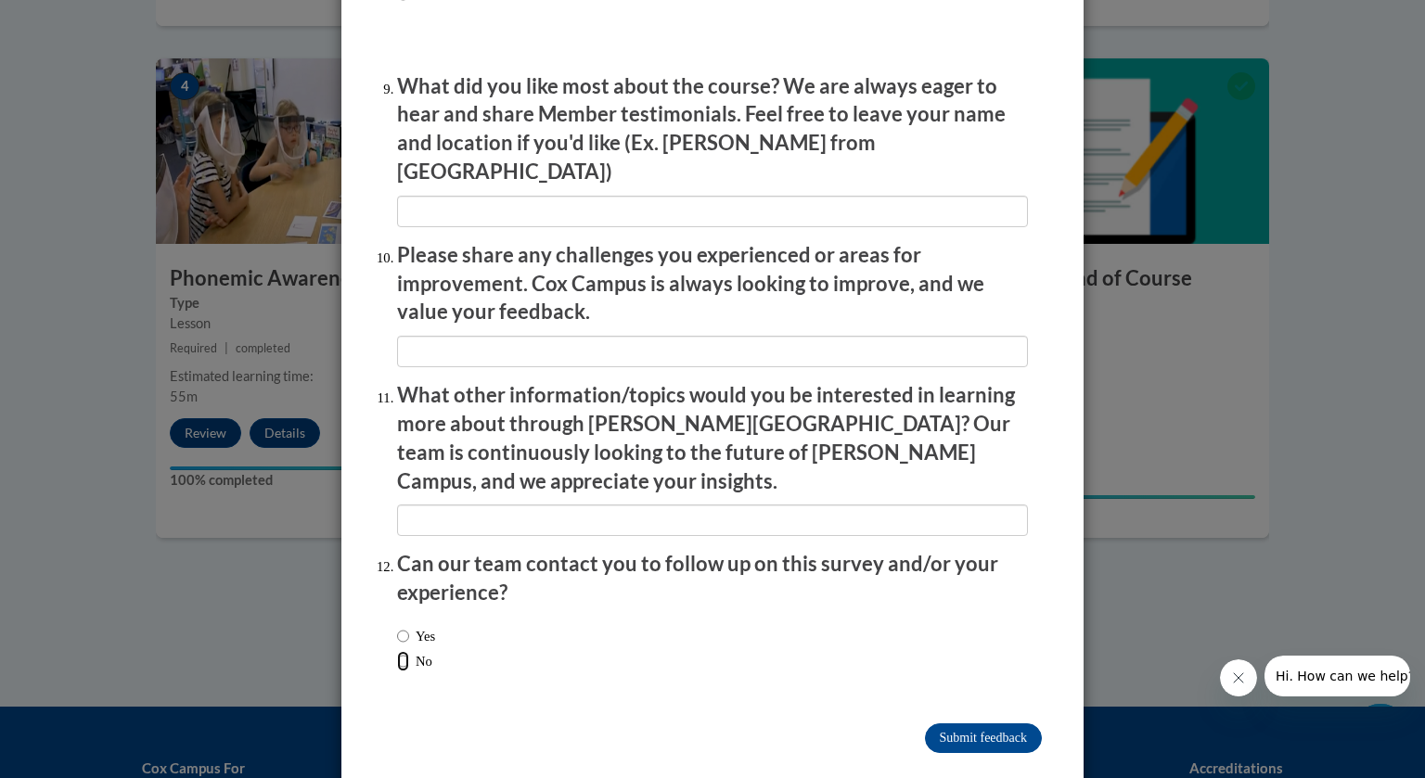
click at [404, 651] on input "No" at bounding box center [403, 661] width 12 height 20
radio input "true"
click at [971, 724] on input "Submit feedback" at bounding box center [983, 739] width 117 height 30
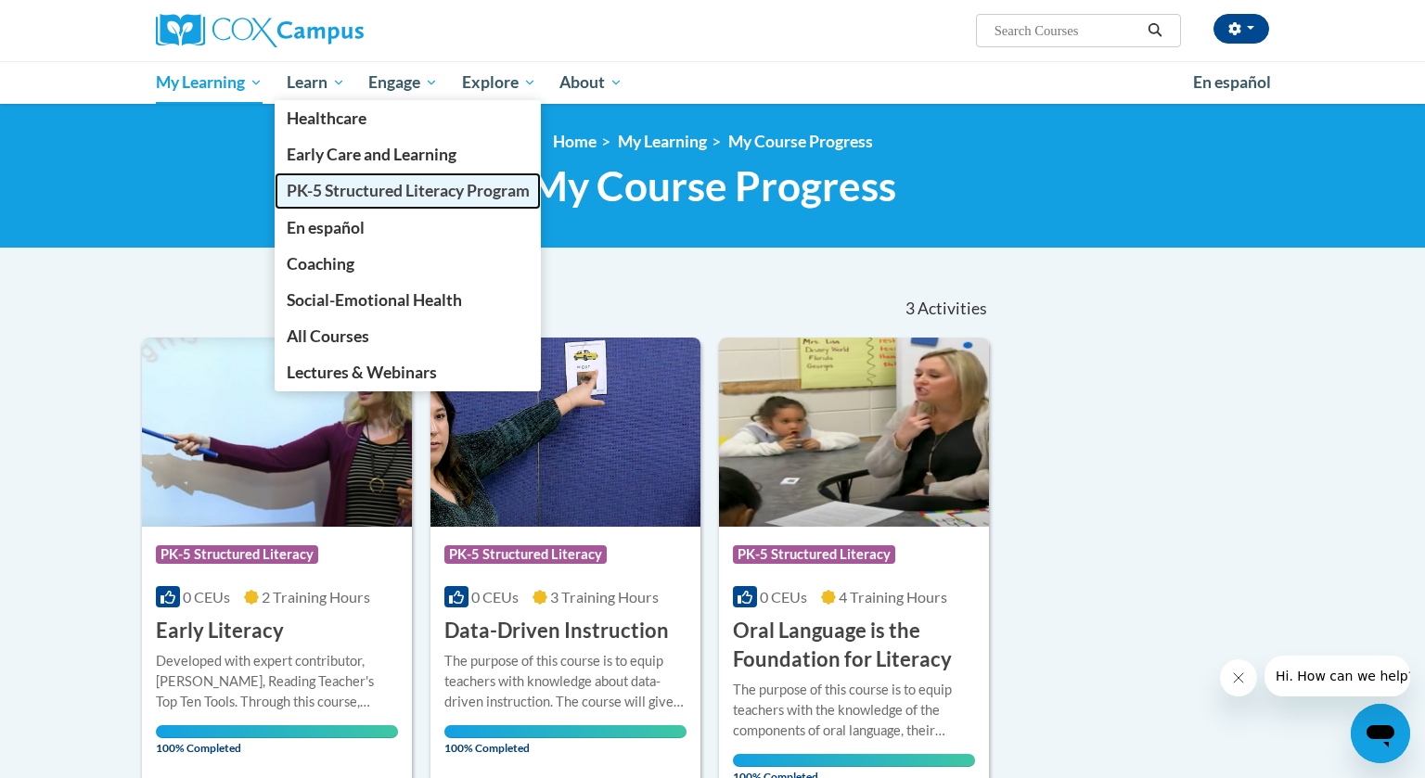
click at [395, 193] on span "PK-5 Structured Literacy Program" at bounding box center [408, 190] width 243 height 19
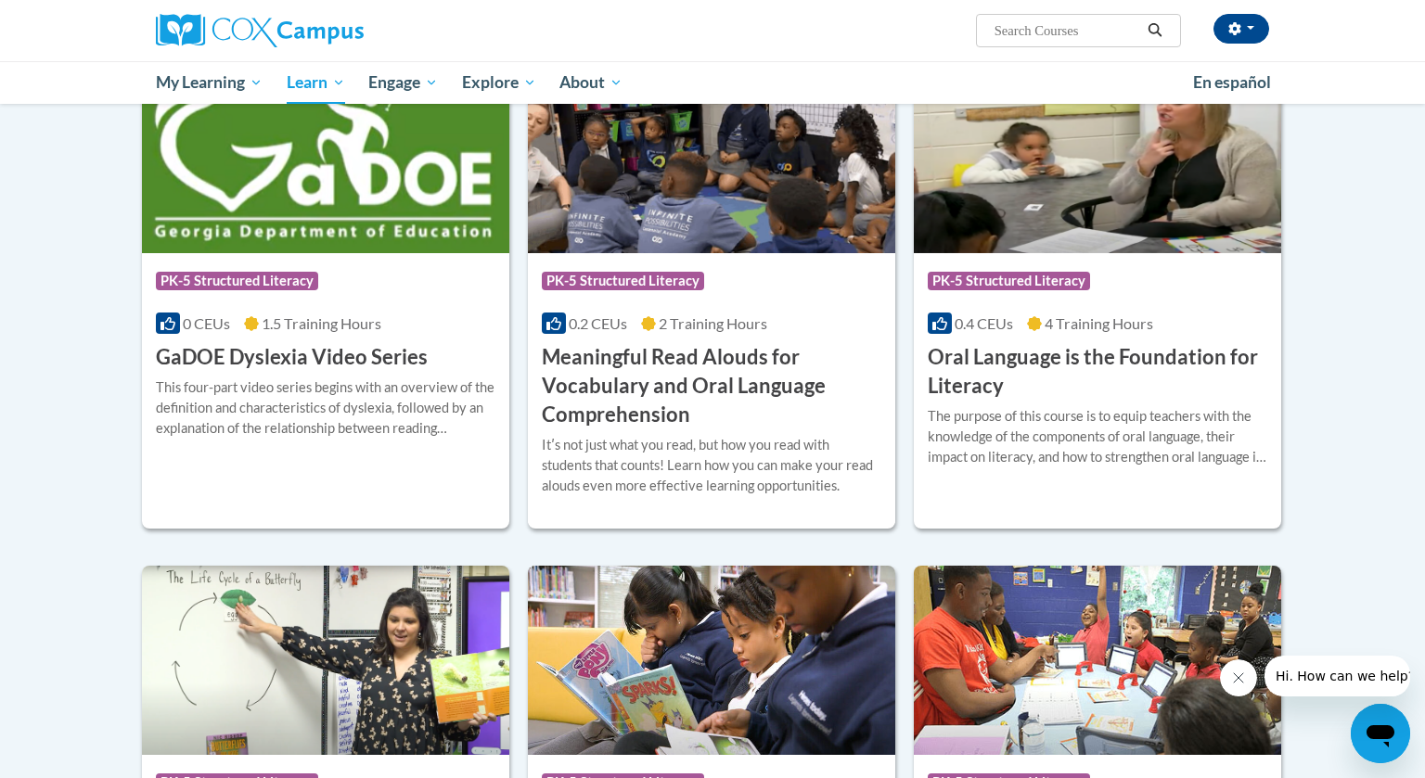
scroll to position [1087, 0]
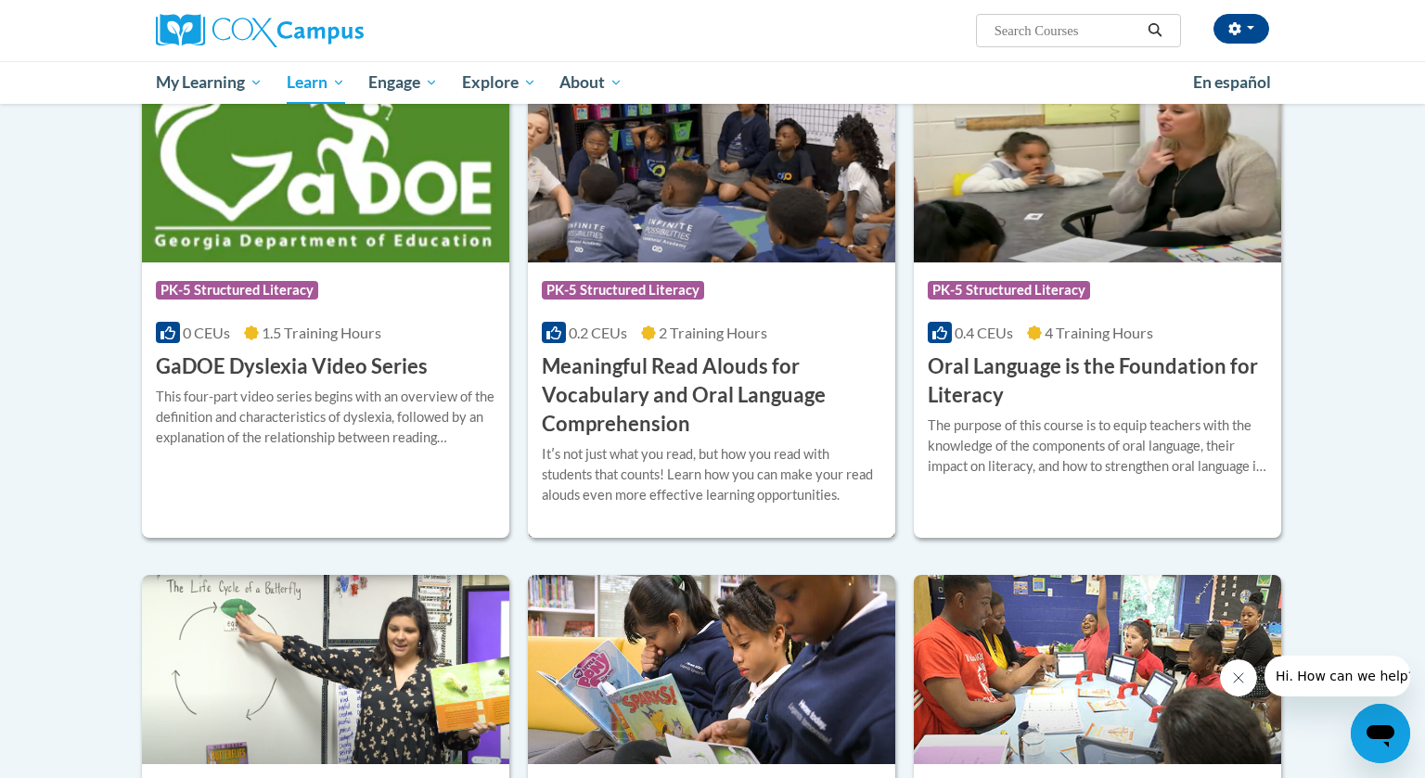
click at [582, 366] on h3 "Meaningful Read Alouds for Vocabulary and Oral Language Comprehension" at bounding box center [712, 395] width 340 height 85
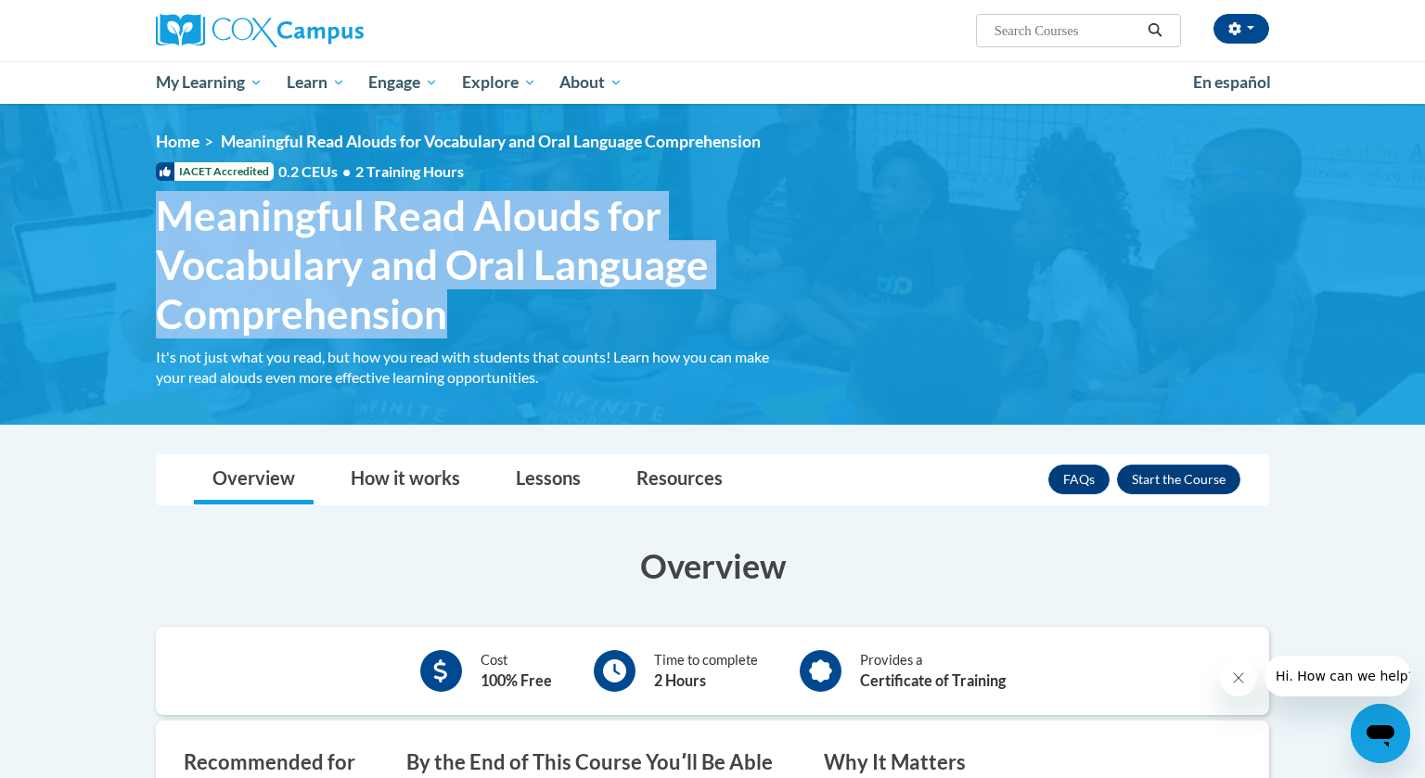
drag, startPoint x: 148, startPoint y: 216, endPoint x: 452, endPoint y: 328, distance: 324.1
click at [452, 328] on h1 "Meaningful Read Alouds for Vocabulary and Oral Language Comprehension It's not …" at bounding box center [476, 264] width 668 height 147
copy span "Meaningful Read Alouds for Vocabulary and Oral Language Comprehension"
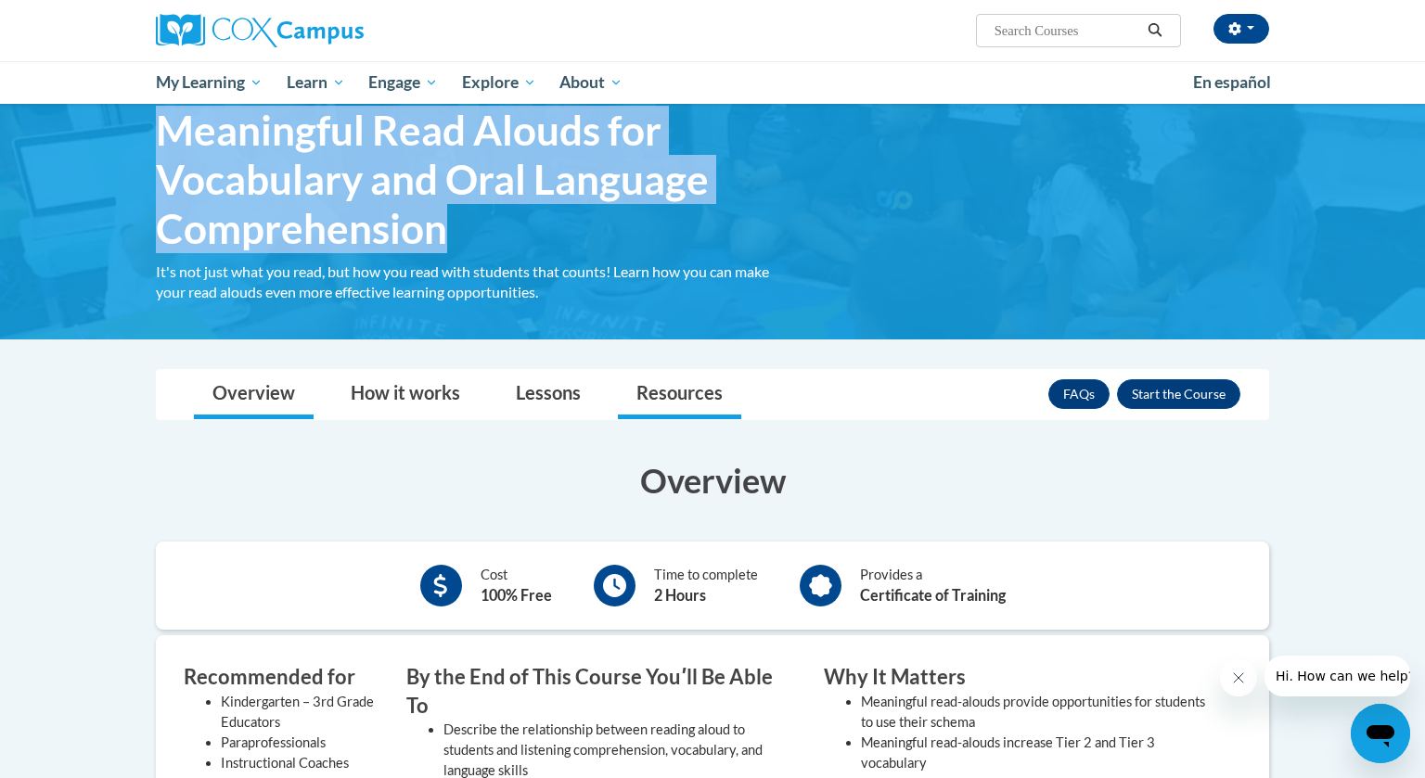
scroll to position [86, 0]
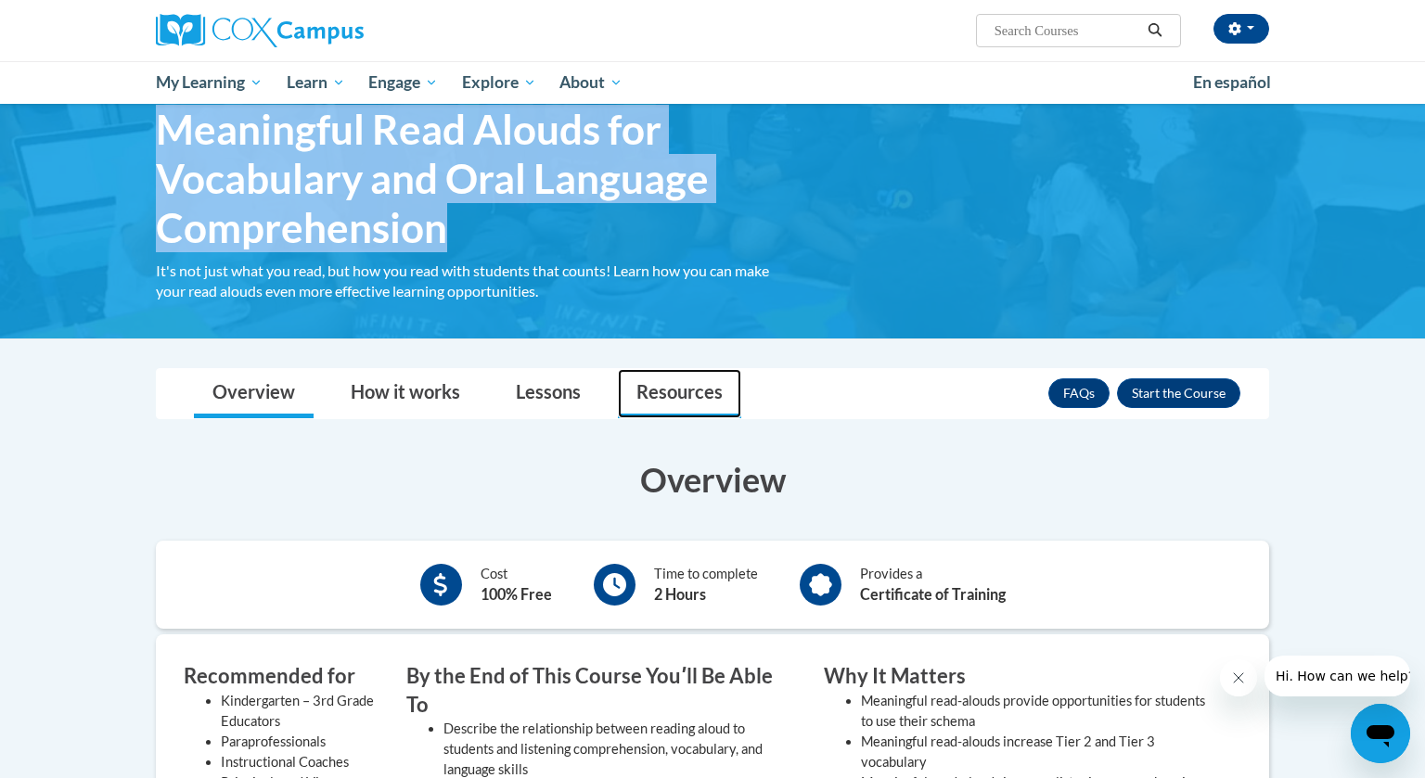
click at [685, 387] on link "Resources" at bounding box center [679, 393] width 123 height 49
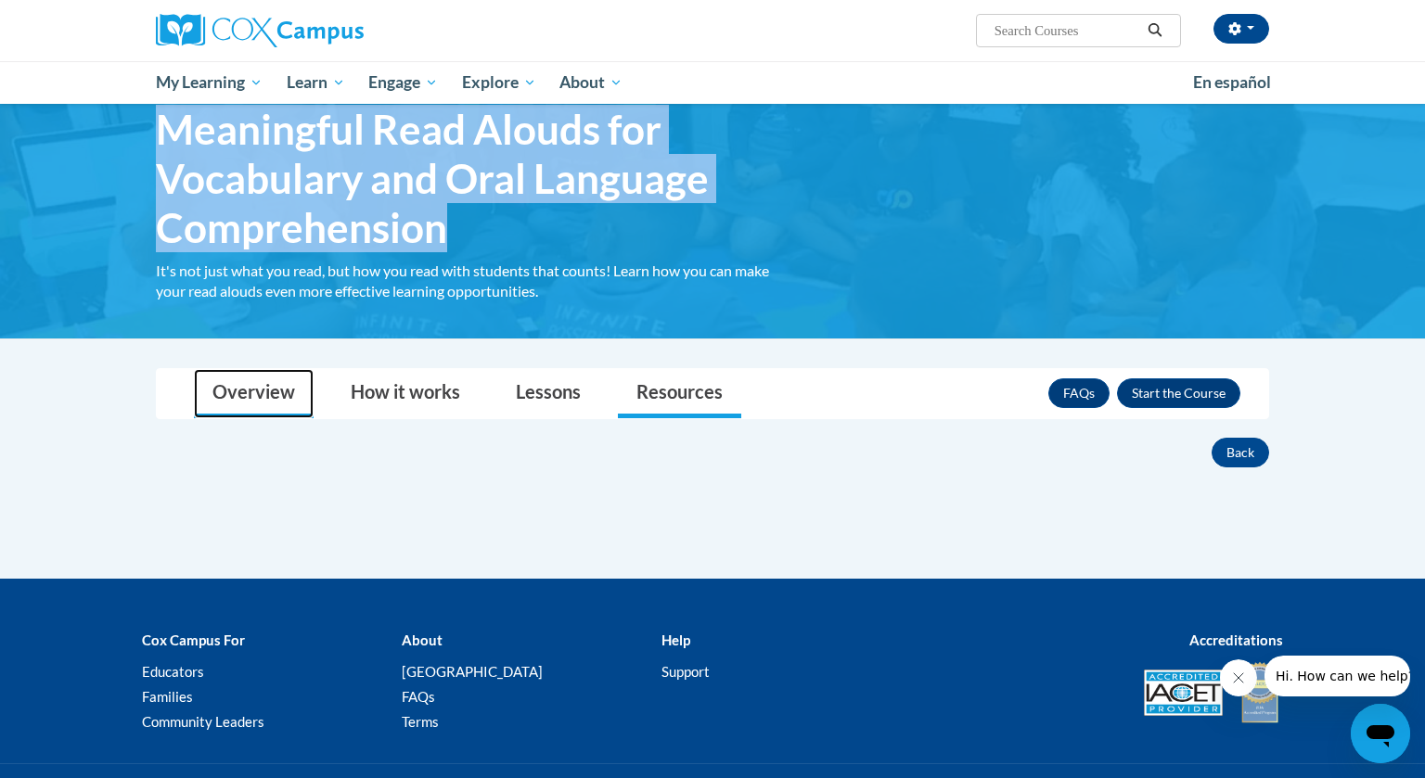
click at [262, 393] on link "Overview" at bounding box center [254, 393] width 120 height 49
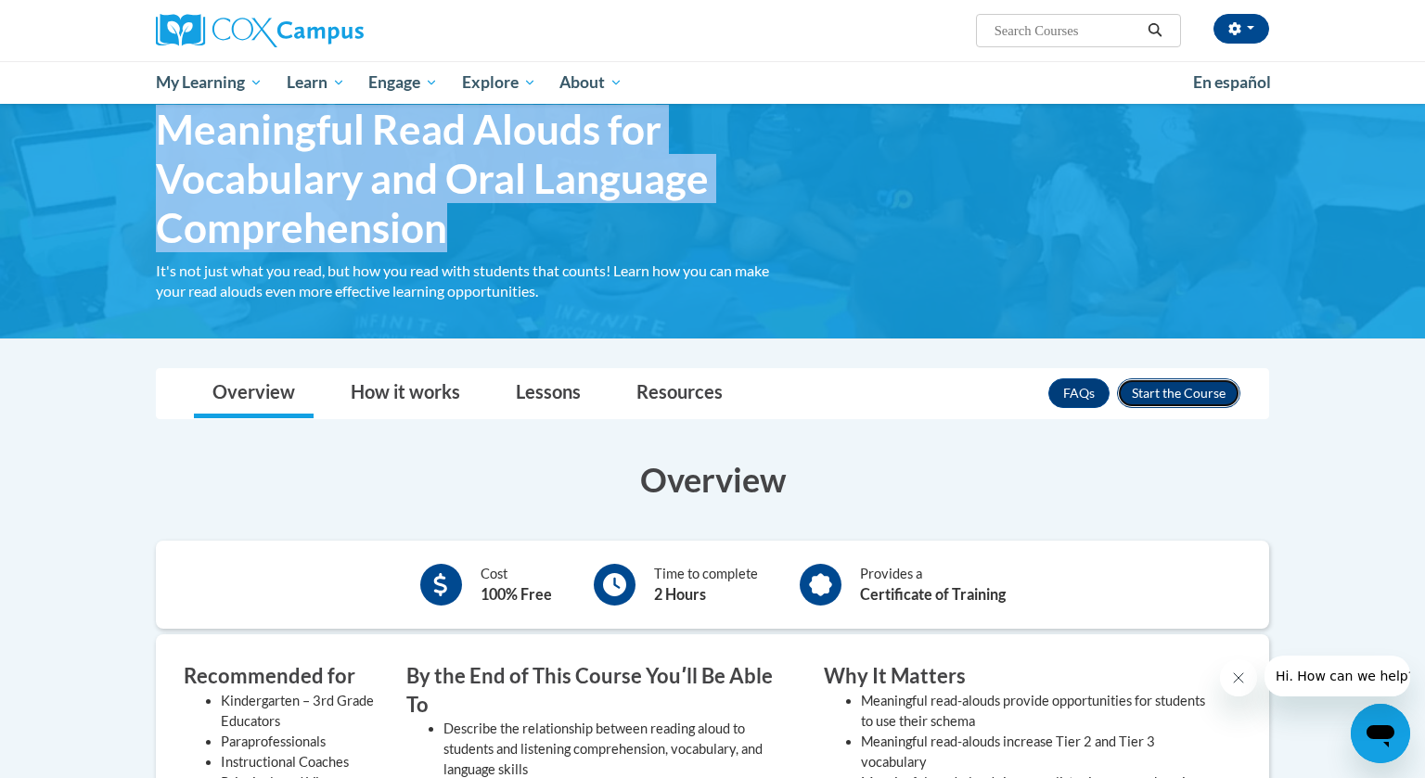
click at [1197, 395] on button "Enroll" at bounding box center [1178, 394] width 123 height 30
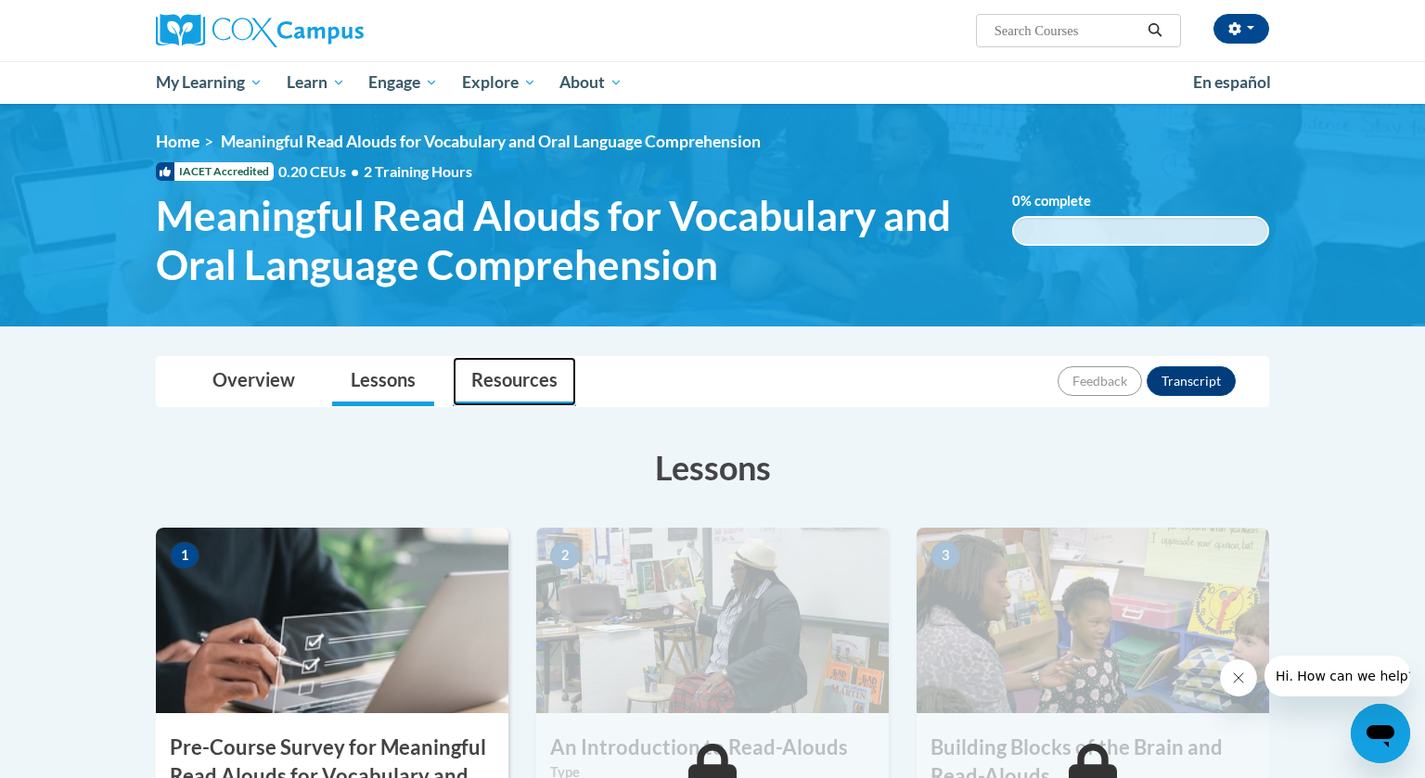
click at [544, 379] on link "Resources" at bounding box center [514, 381] width 123 height 49
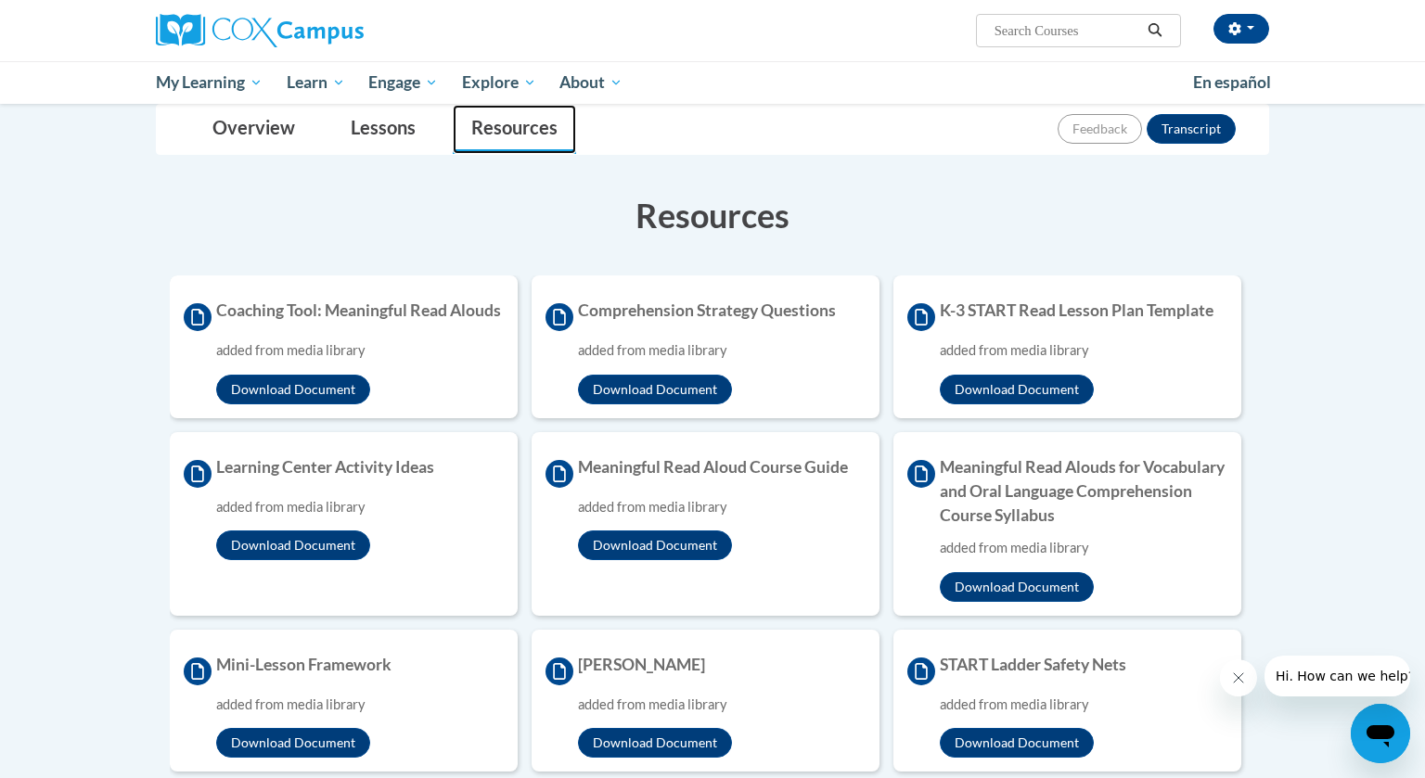
scroll to position [252, 0]
click at [345, 405] on button "Download Document" at bounding box center [293, 390] width 154 height 30
click at [703, 383] on button "Download Document" at bounding box center [655, 390] width 154 height 30
click at [1009, 383] on button "Download Document" at bounding box center [1017, 390] width 154 height 30
click at [318, 560] on button "Download Document" at bounding box center [293, 546] width 154 height 30
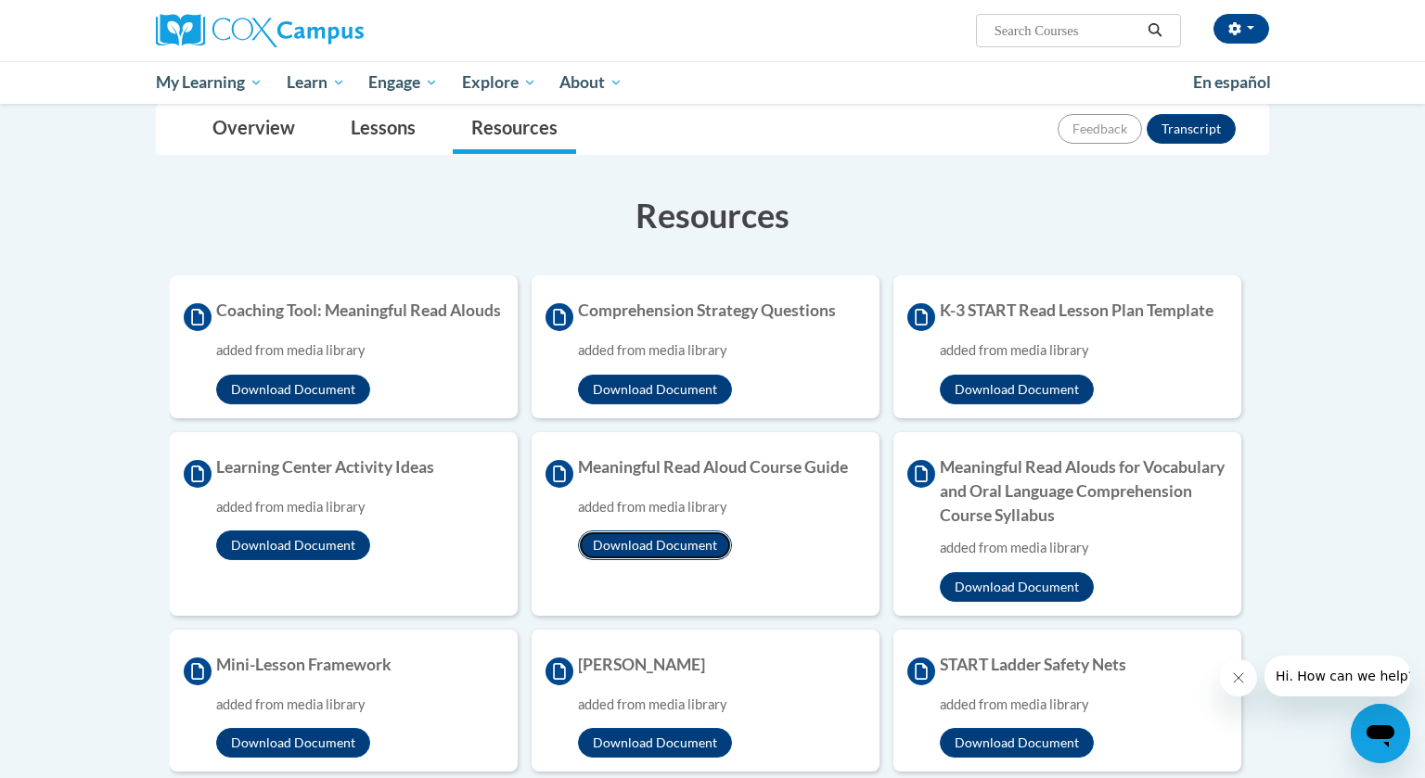
click at [667, 552] on button "Download Document" at bounding box center [655, 546] width 154 height 30
click at [999, 602] on button "Download Document" at bounding box center [1017, 587] width 154 height 30
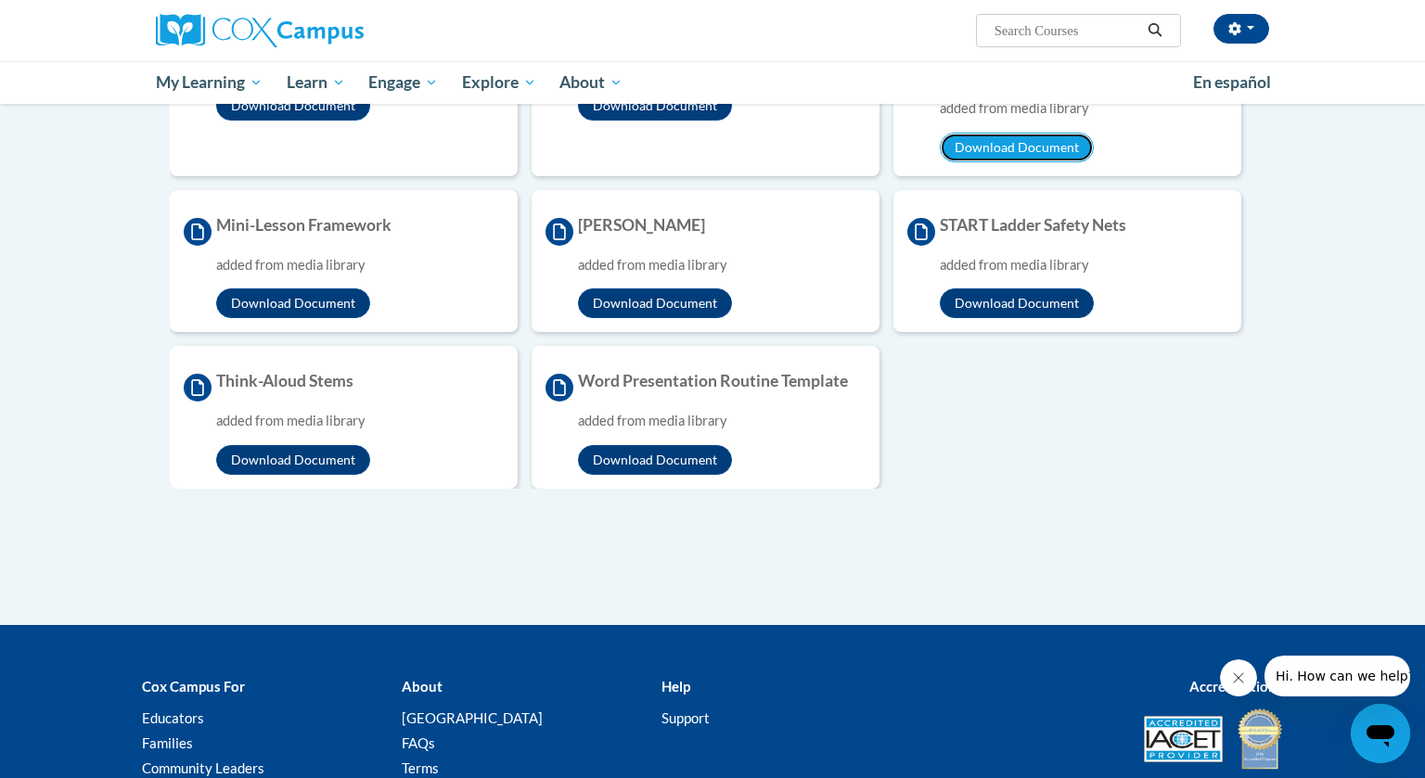
scroll to position [693, 0]
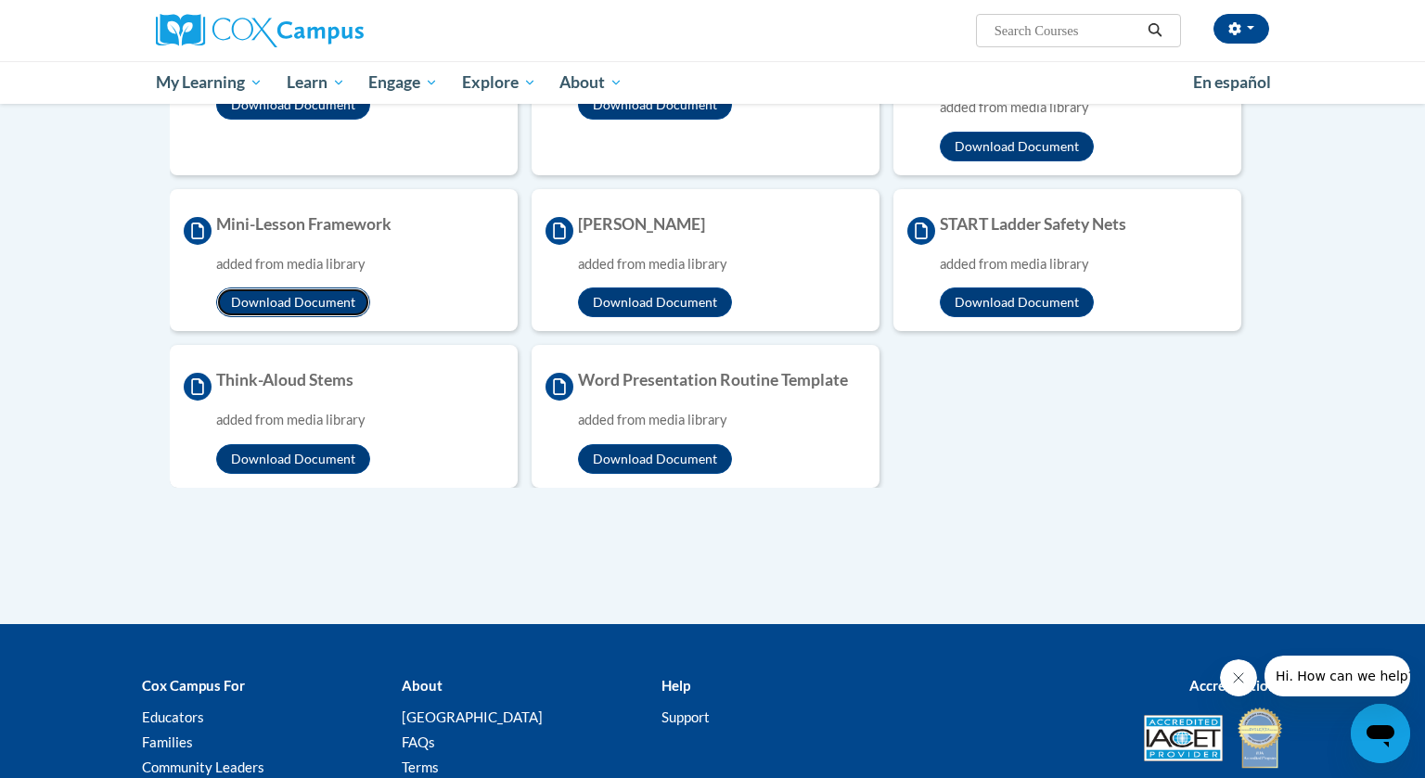
click at [356, 317] on button "Download Document" at bounding box center [293, 303] width 154 height 30
click at [698, 315] on button "Download Document" at bounding box center [655, 303] width 154 height 30
click at [1026, 316] on button "Download Document" at bounding box center [1017, 303] width 154 height 30
click at [306, 473] on button "Download Document" at bounding box center [293, 459] width 154 height 30
click at [663, 472] on button "Download Document" at bounding box center [655, 459] width 154 height 30
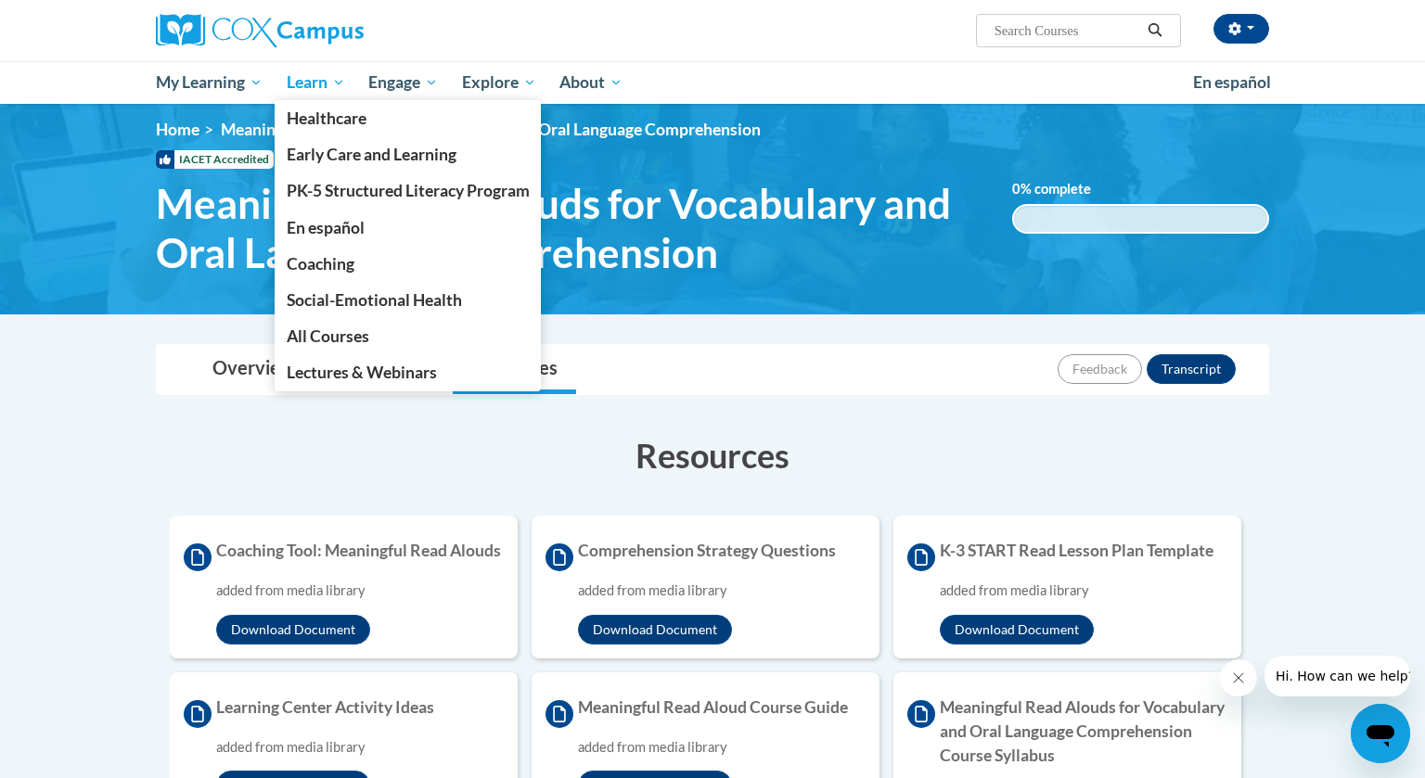
scroll to position [0, 0]
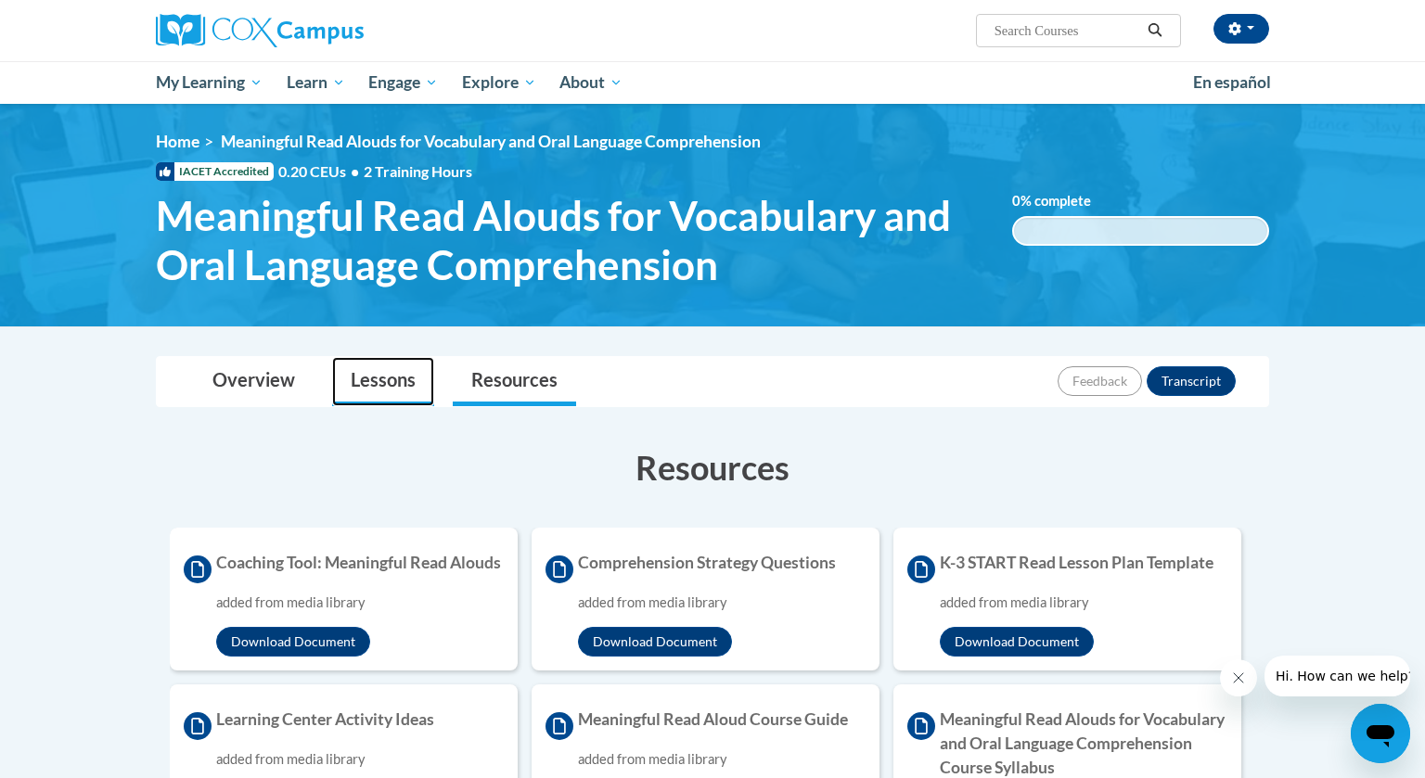
click at [377, 381] on link "Lessons" at bounding box center [383, 381] width 102 height 49
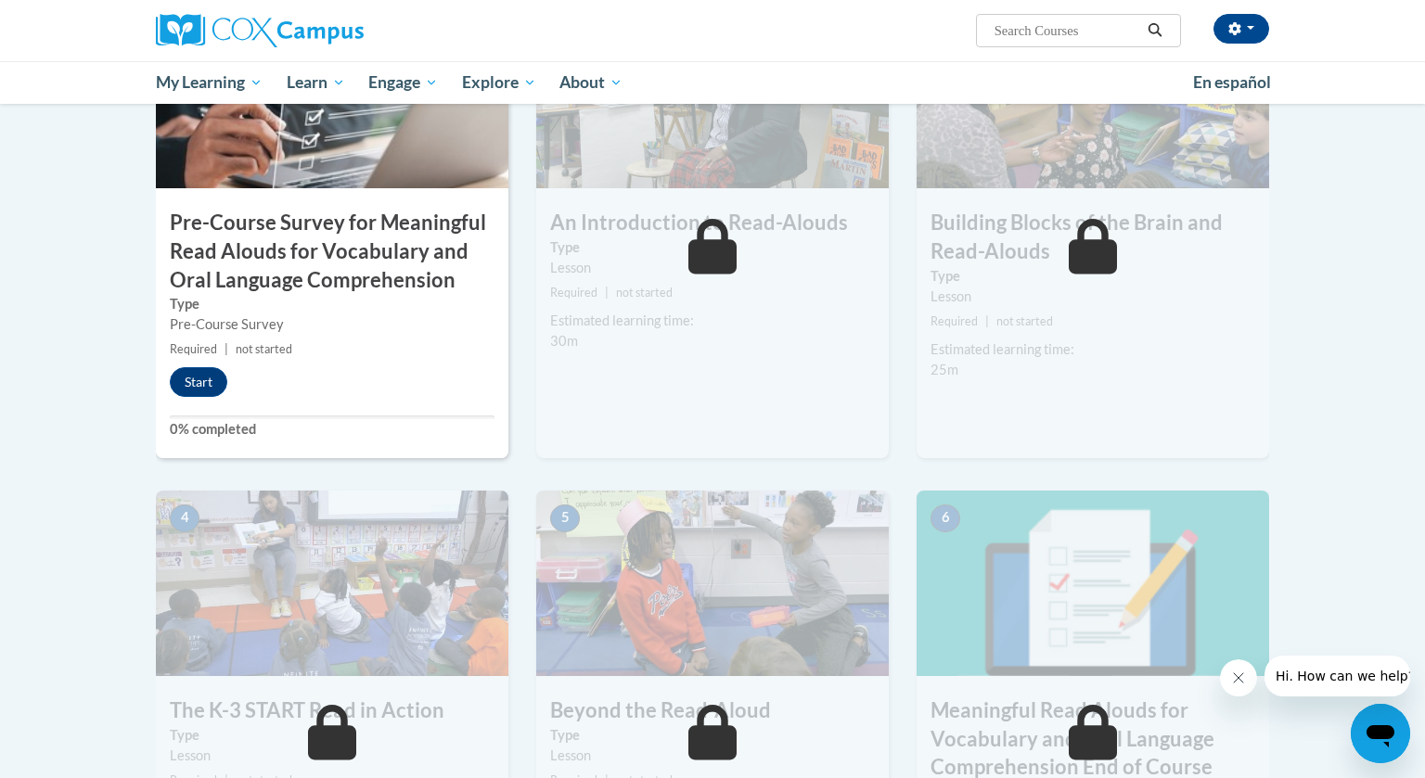
scroll to position [526, 0]
click at [202, 380] on button "Start" at bounding box center [199, 381] width 58 height 30
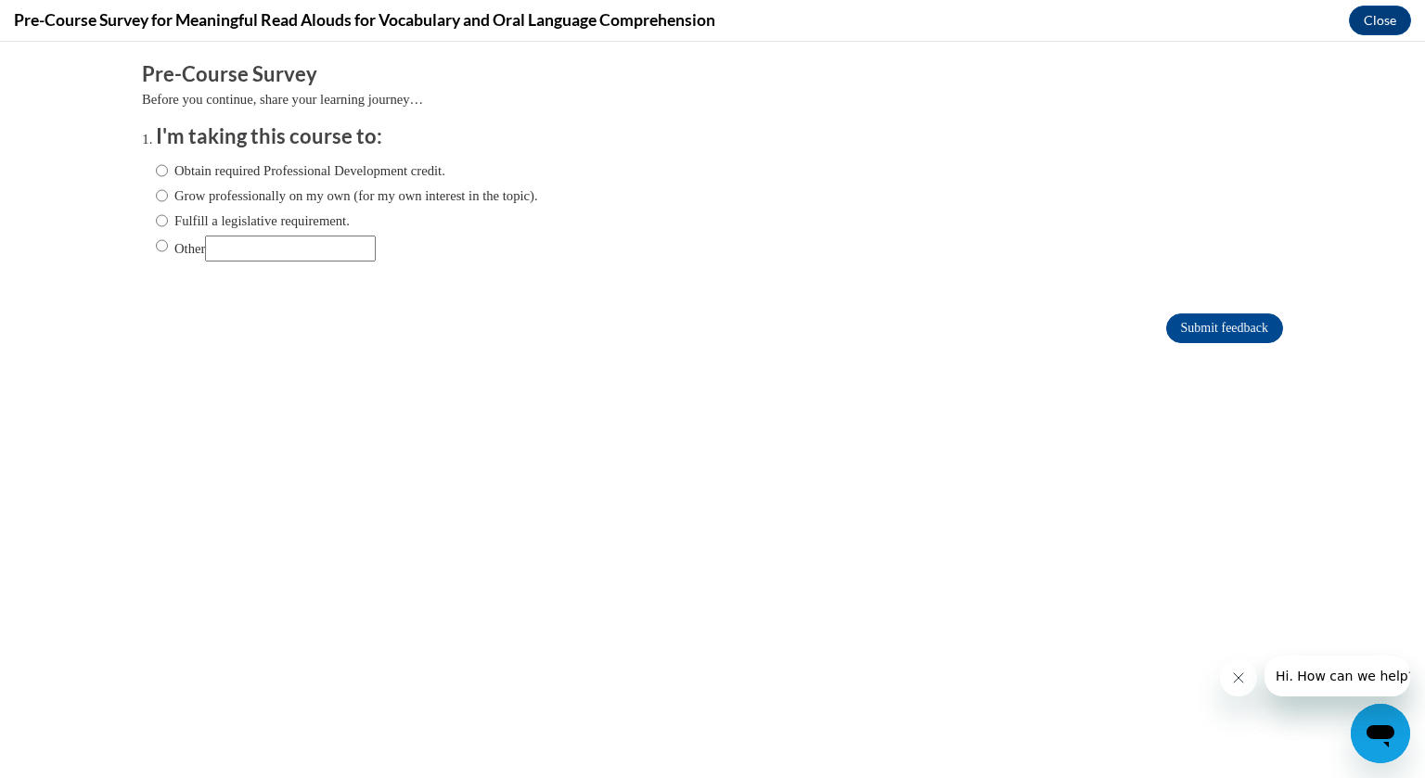
scroll to position [0, 0]
click at [161, 225] on input "Fulfill a legislative requirement." at bounding box center [162, 221] width 12 height 20
radio input "true"
click at [1230, 325] on input "Submit feedback" at bounding box center [1224, 329] width 117 height 30
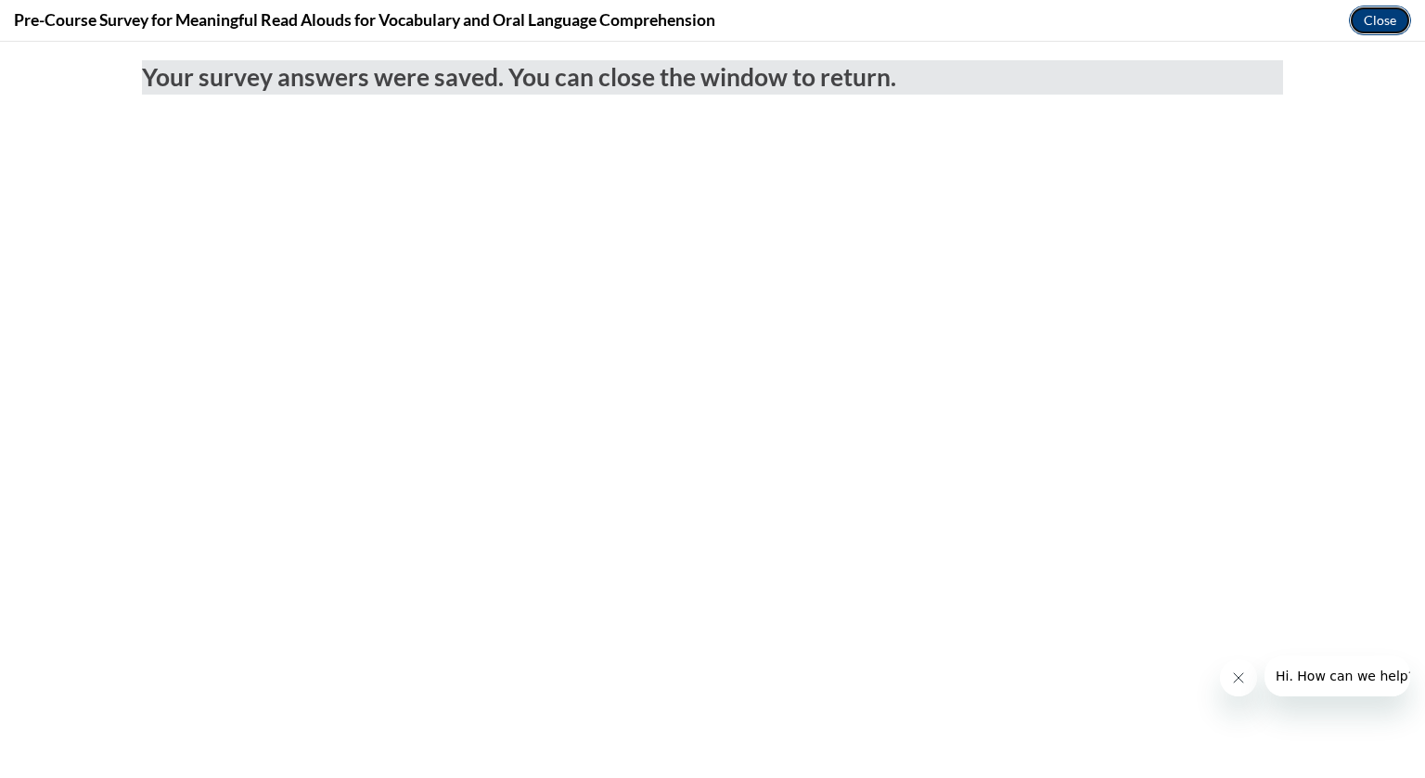
click at [1367, 18] on button "Close" at bounding box center [1380, 21] width 62 height 30
